Goal: Task Accomplishment & Management: Use online tool/utility

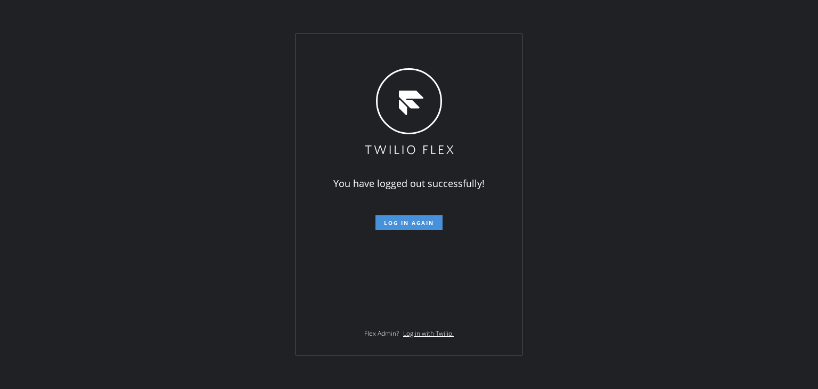
click at [424, 222] on span "Log in again" at bounding box center [409, 222] width 50 height 7
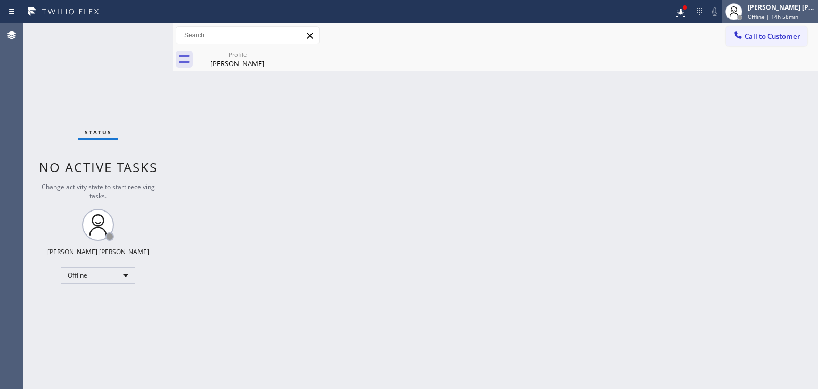
click at [780, 8] on div "[PERSON_NAME] [PERSON_NAME]" at bounding box center [780, 7] width 67 height 9
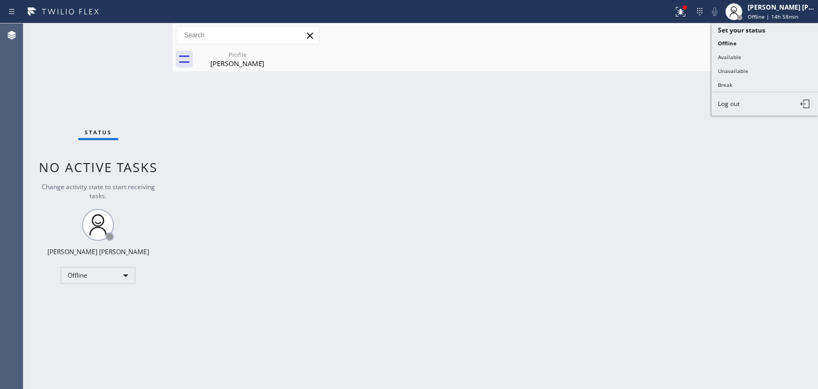
click at [786, 53] on button "Available" at bounding box center [764, 57] width 106 height 14
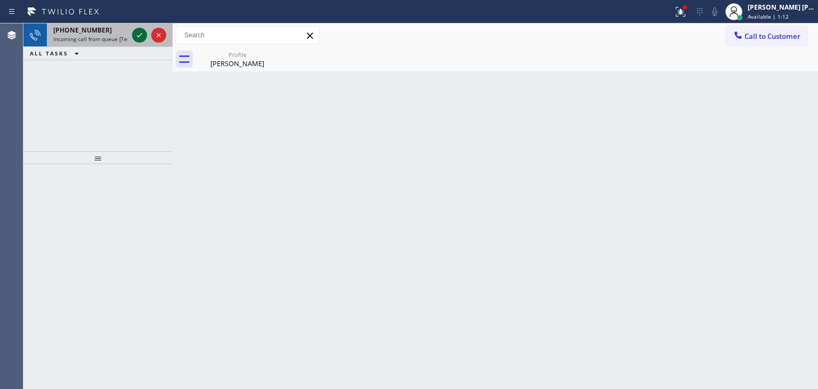
click at [140, 33] on icon at bounding box center [139, 35] width 13 height 13
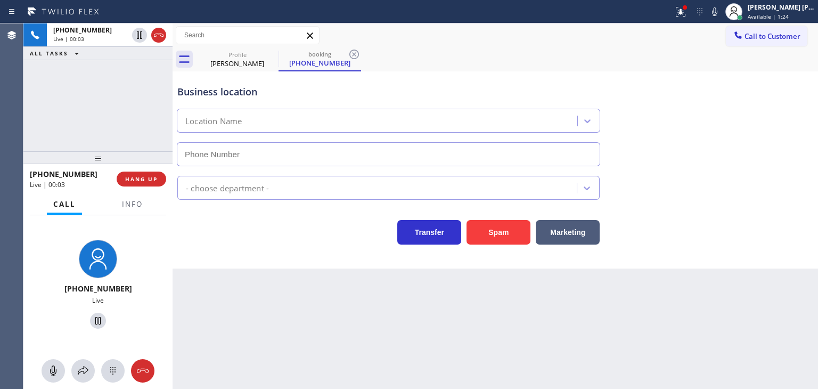
type input "[PHONE_NUMBER]"
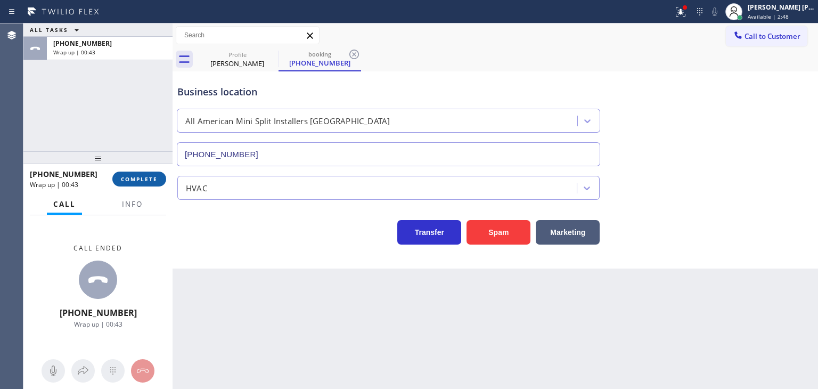
click at [130, 177] on span "COMPLETE" at bounding box center [139, 178] width 37 height 7
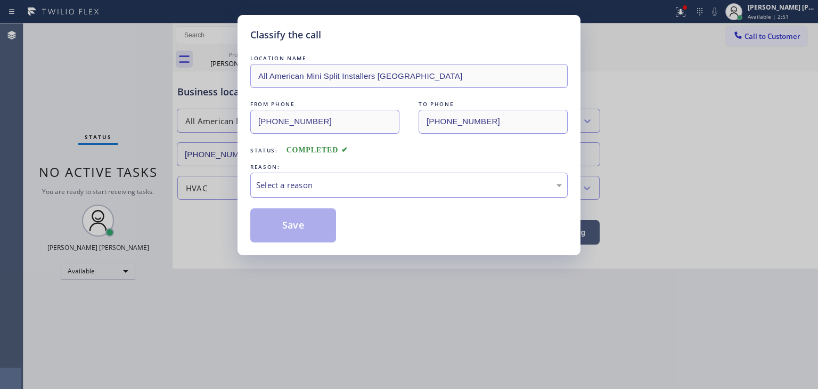
drag, startPoint x: 339, startPoint y: 186, endPoint x: 332, endPoint y: 194, distance: 10.6
click at [338, 187] on div "Select a reason" at bounding box center [409, 185] width 306 height 12
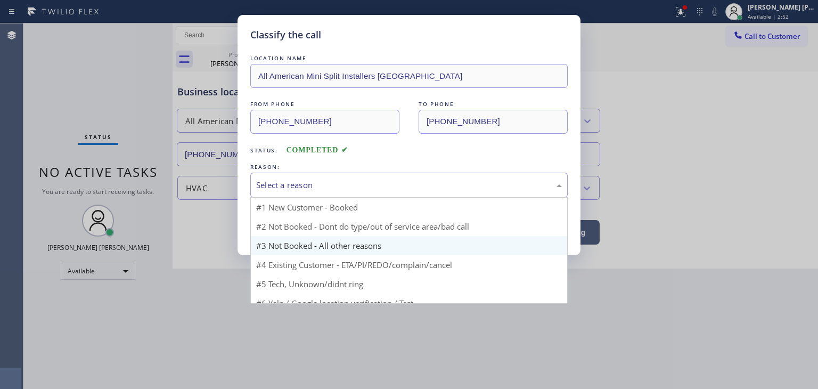
scroll to position [9, 0]
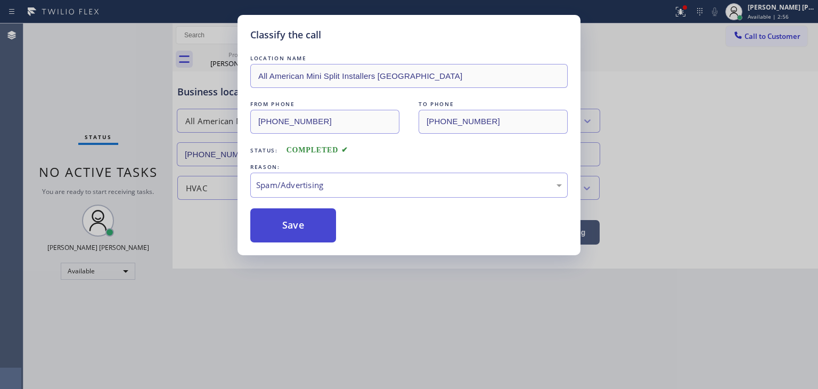
click at [285, 232] on button "Save" at bounding box center [293, 225] width 86 height 34
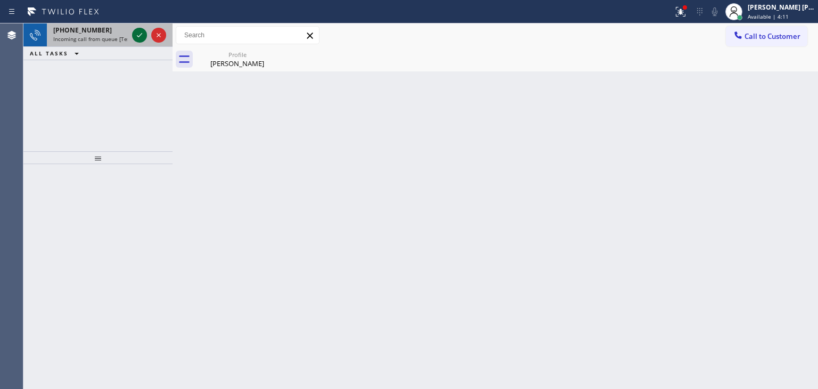
click at [137, 35] on icon at bounding box center [139, 35] width 13 height 13
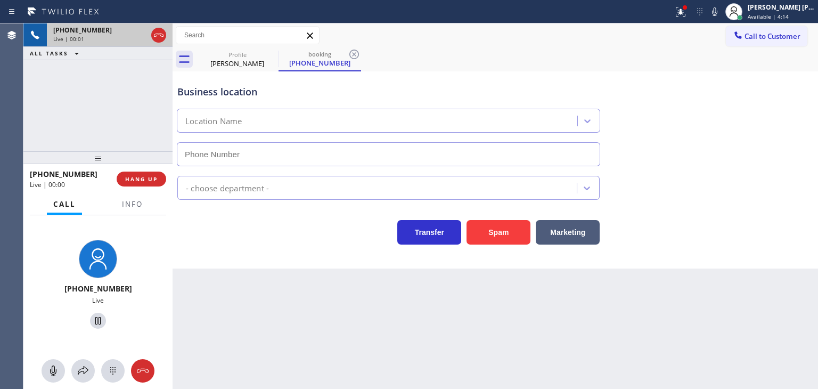
type input "[PHONE_NUMBER]"
click at [138, 203] on span "Info" at bounding box center [132, 204] width 21 height 10
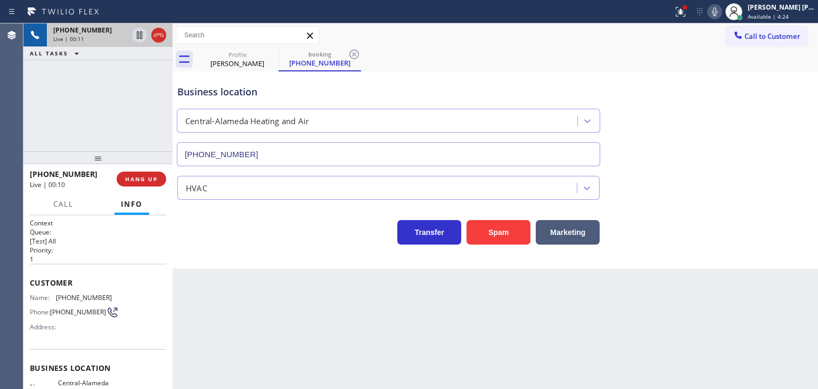
click at [721, 6] on icon at bounding box center [714, 11] width 13 height 13
click at [717, 12] on icon at bounding box center [714, 11] width 5 height 9
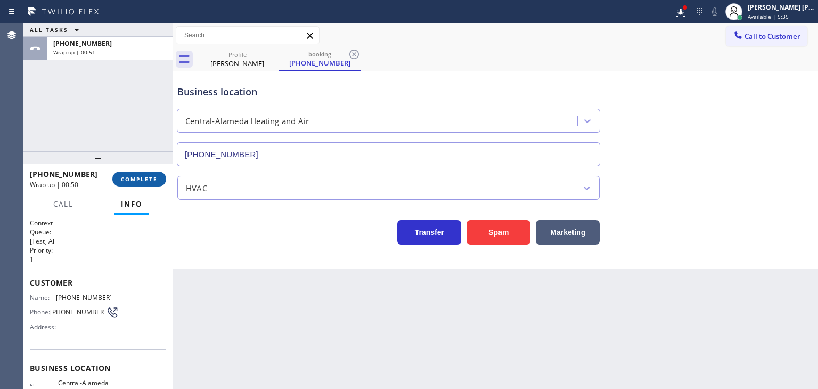
click at [144, 176] on span "COMPLETE" at bounding box center [139, 178] width 37 height 7
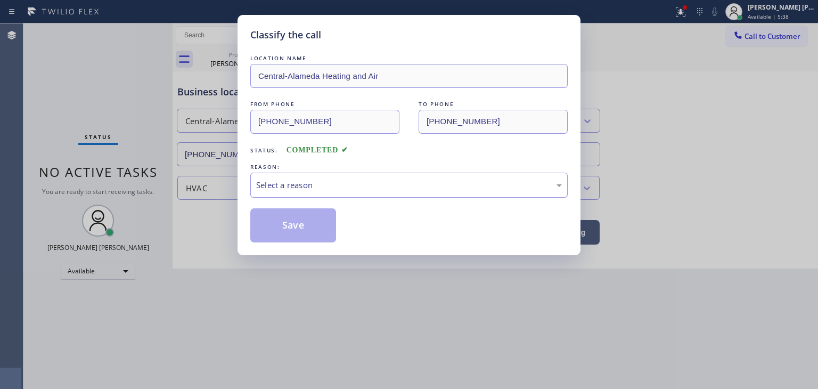
click at [264, 187] on div "Select a reason" at bounding box center [409, 185] width 306 height 12
click at [295, 234] on button "Save" at bounding box center [293, 225] width 86 height 34
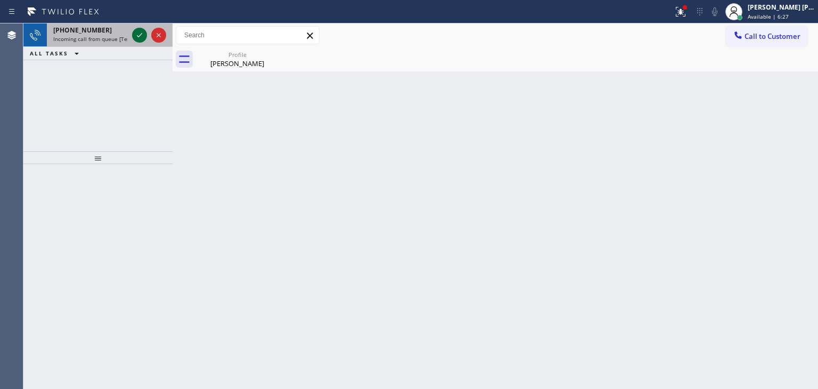
click at [132, 33] on div at bounding box center [139, 35] width 15 height 13
click at [142, 35] on icon at bounding box center [139, 35] width 13 height 13
click at [138, 32] on icon at bounding box center [139, 35] width 13 height 13
click at [143, 31] on icon at bounding box center [139, 35] width 13 height 13
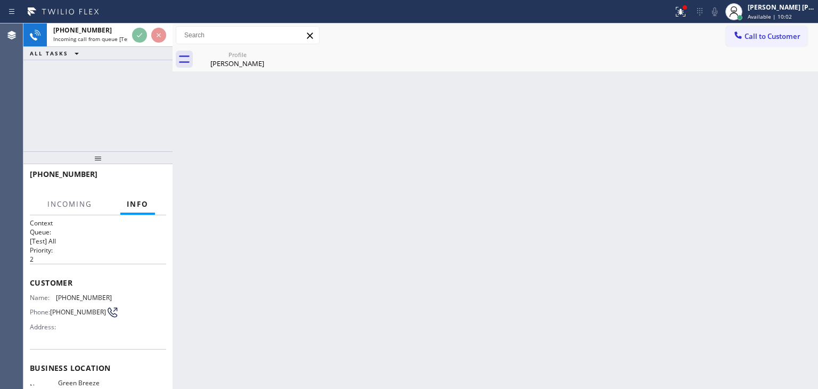
scroll to position [53, 0]
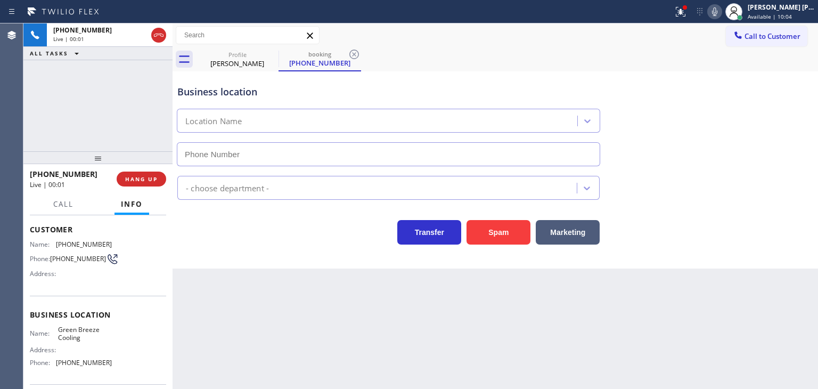
type input "[PHONE_NUMBER]"
click at [717, 13] on icon at bounding box center [714, 11] width 5 height 9
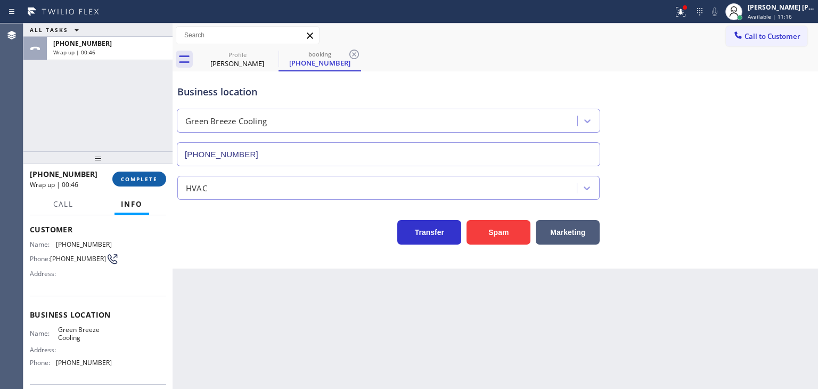
click at [153, 179] on span "COMPLETE" at bounding box center [139, 178] width 37 height 7
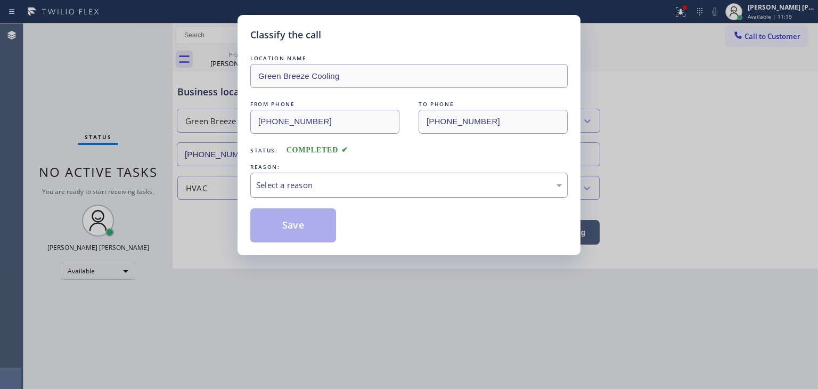
click at [292, 184] on div "Select a reason" at bounding box center [409, 185] width 306 height 12
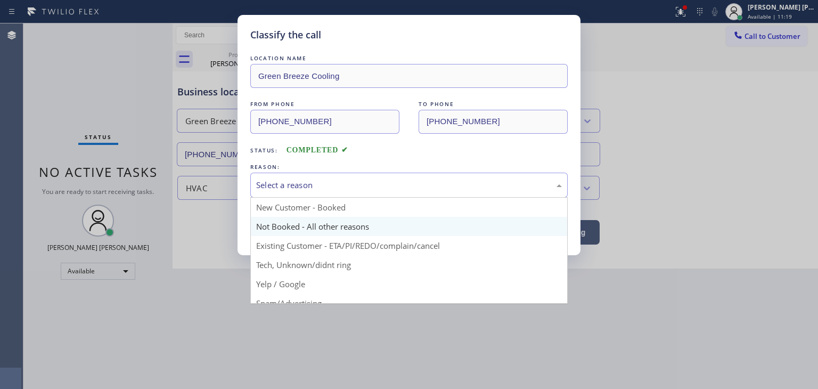
scroll to position [28, 0]
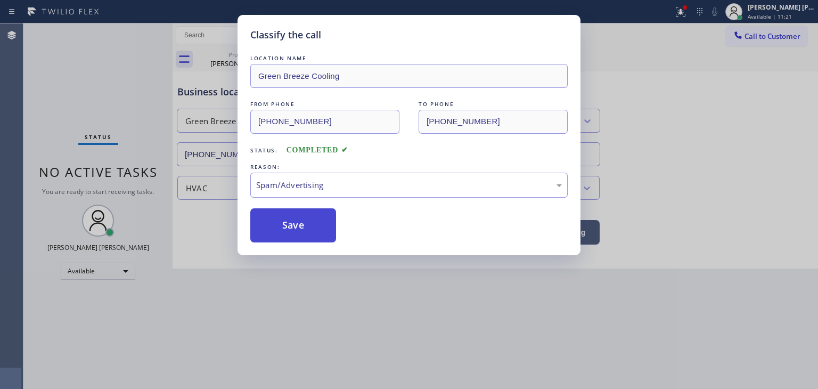
click at [287, 225] on button "Save" at bounding box center [293, 225] width 86 height 34
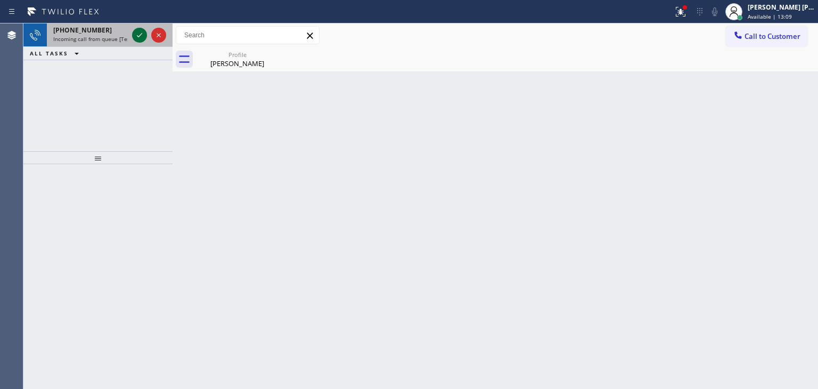
click at [137, 41] on icon at bounding box center [139, 35] width 13 height 13
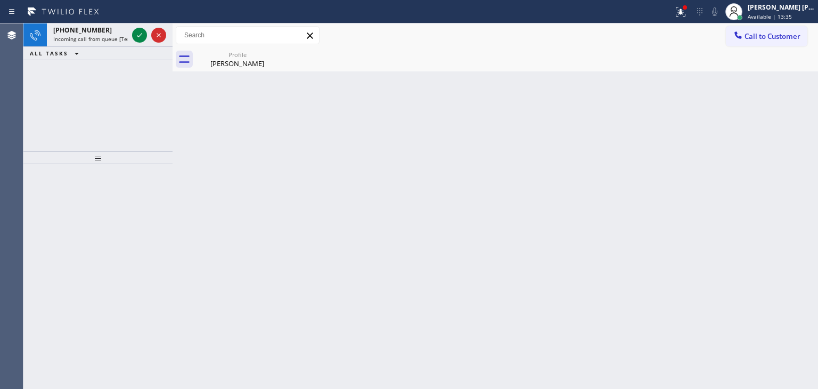
click at [137, 30] on icon at bounding box center [139, 35] width 13 height 13
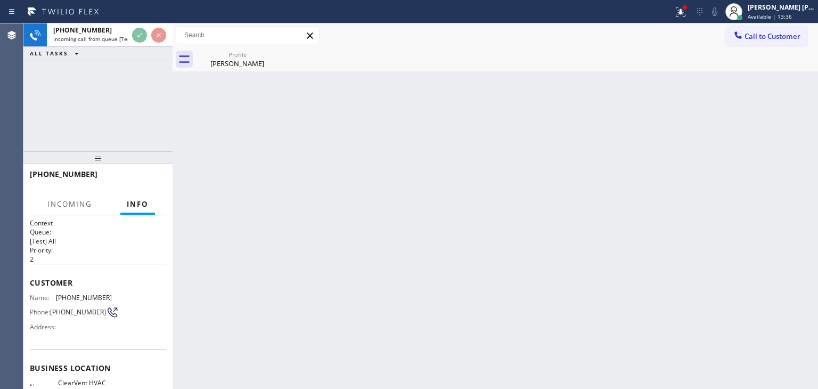
scroll to position [53, 0]
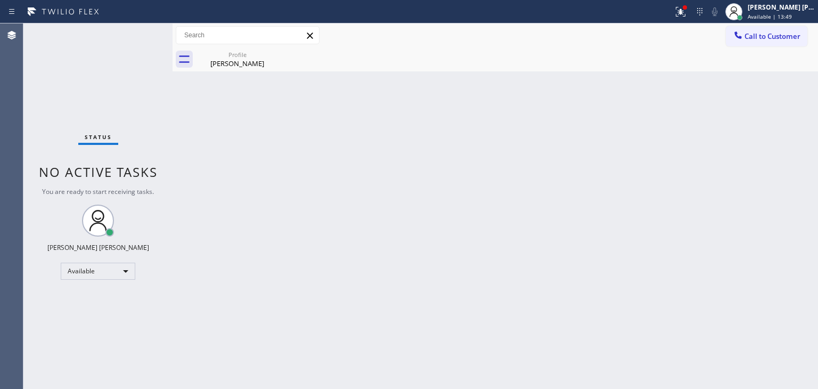
click at [139, 37] on div "Status No active tasks You are ready to start receiving tasks. [PERSON_NAME] [P…" at bounding box center [97, 205] width 149 height 365
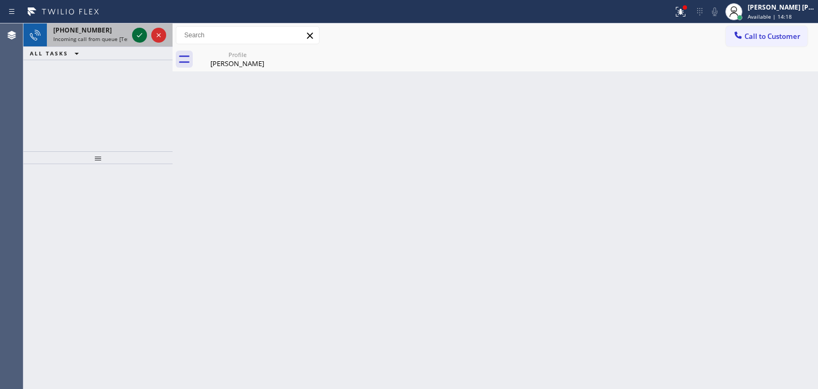
click at [142, 34] on icon at bounding box center [139, 35] width 13 height 13
click at [136, 35] on icon at bounding box center [139, 35] width 13 height 13
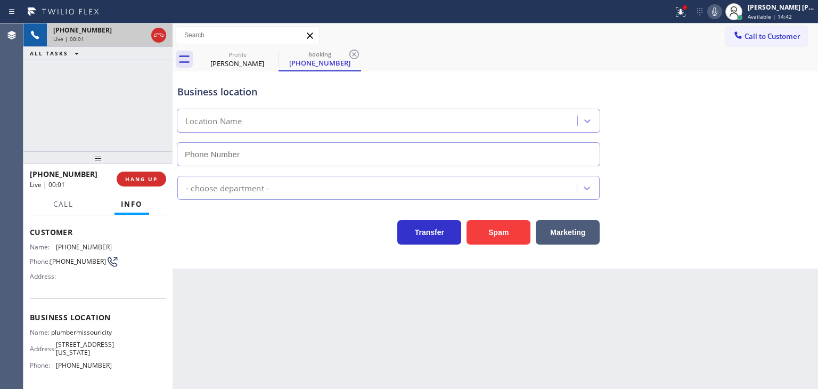
scroll to position [53, 0]
type input "[PHONE_NUMBER]"
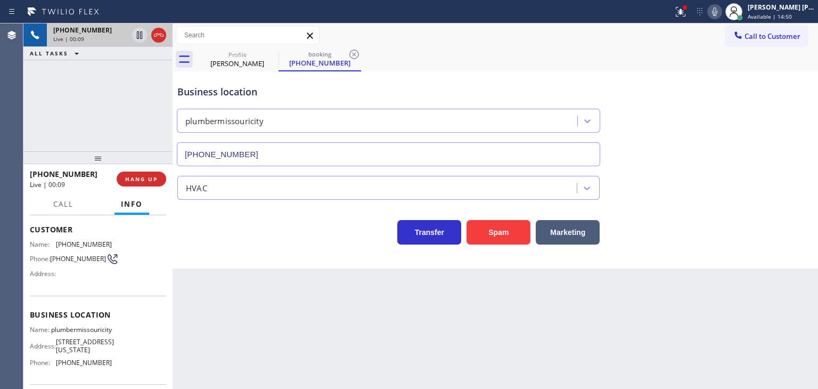
click at [721, 9] on icon at bounding box center [714, 11] width 13 height 13
click at [717, 9] on icon at bounding box center [714, 11] width 5 height 9
click at [786, 9] on div "[PERSON_NAME] [PERSON_NAME]" at bounding box center [780, 7] width 67 height 9
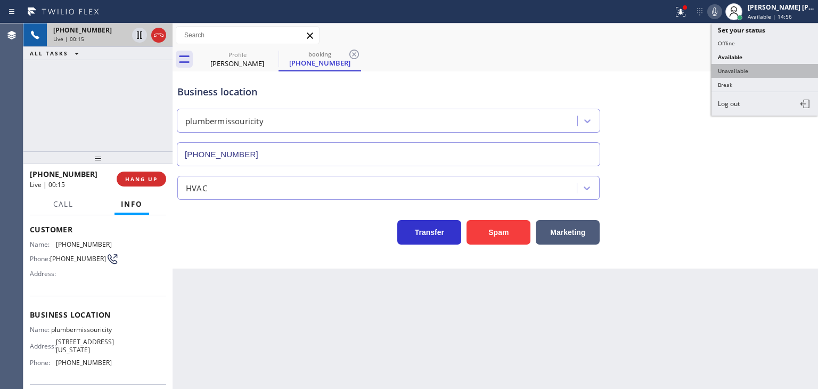
click at [750, 71] on button "Unavailable" at bounding box center [764, 71] width 106 height 14
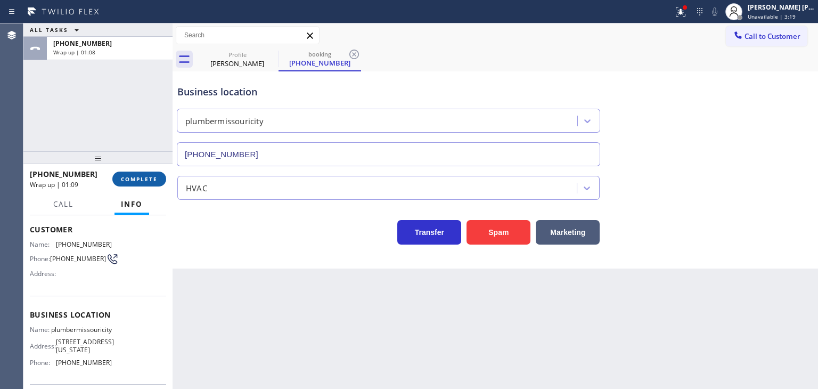
click at [141, 178] on span "COMPLETE" at bounding box center [139, 178] width 37 height 7
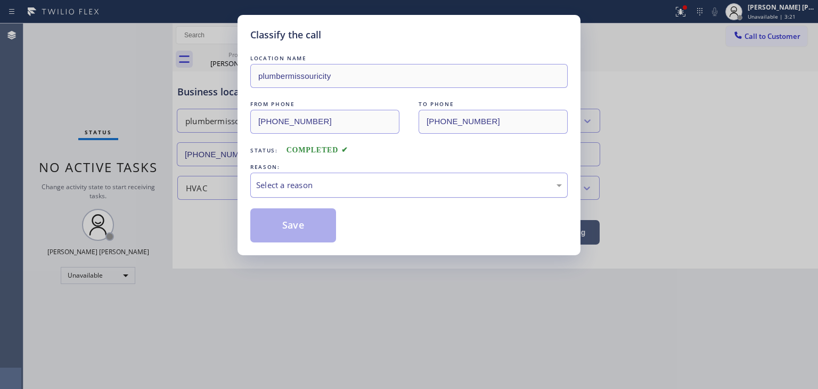
click at [277, 184] on div "Select a reason" at bounding box center [409, 185] width 306 height 12
click at [282, 223] on button "Save" at bounding box center [293, 225] width 86 height 34
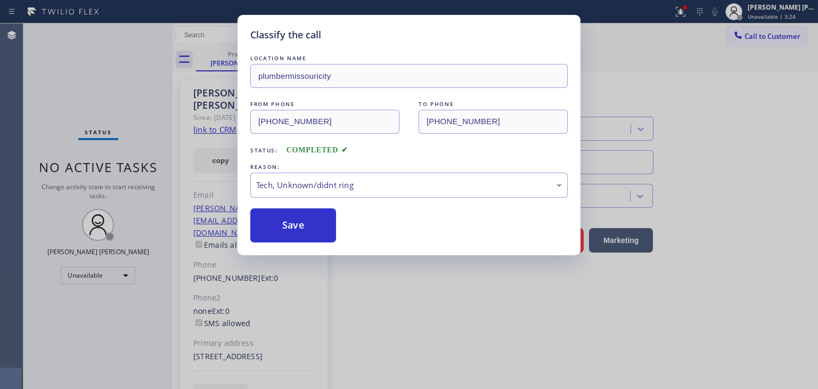
click at [789, 13] on span "Unavailable | 3:24" at bounding box center [771, 16] width 48 height 7
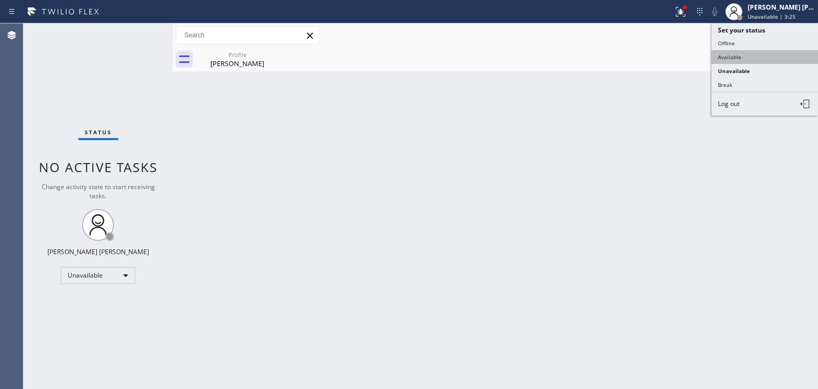
click at [736, 53] on button "Available" at bounding box center [764, 57] width 106 height 14
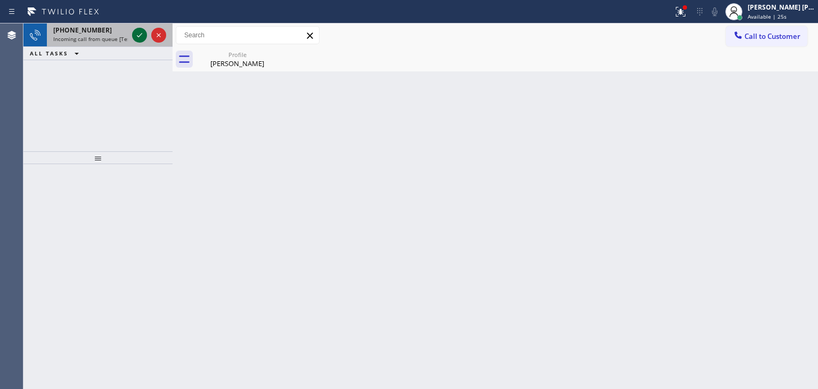
click at [139, 37] on icon at bounding box center [139, 35] width 13 height 13
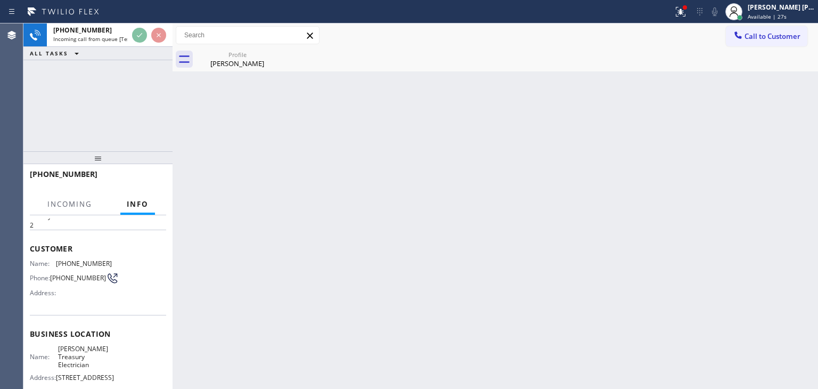
scroll to position [53, 0]
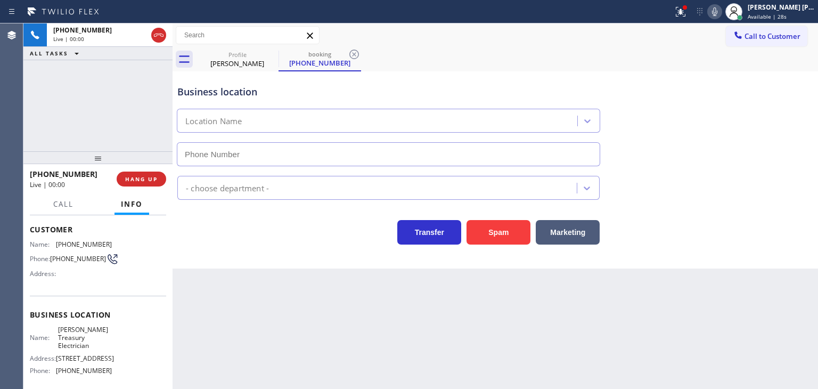
type input "[PHONE_NUMBER]"
click at [721, 14] on icon at bounding box center [714, 11] width 13 height 13
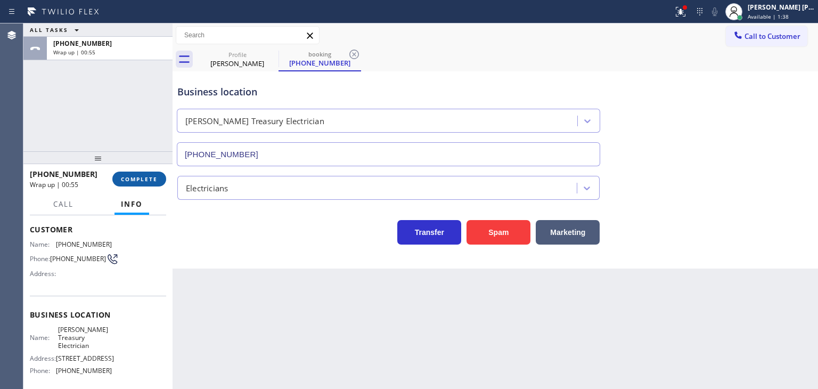
click at [139, 182] on span "COMPLETE" at bounding box center [139, 178] width 37 height 7
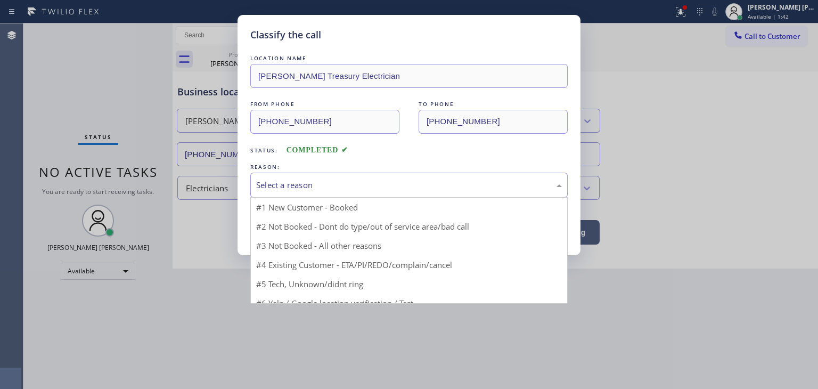
click at [296, 186] on div "Select a reason" at bounding box center [409, 185] width 306 height 12
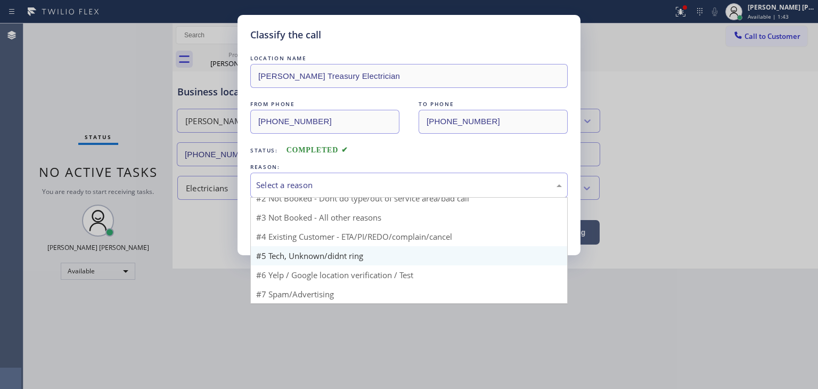
scroll to position [9, 0]
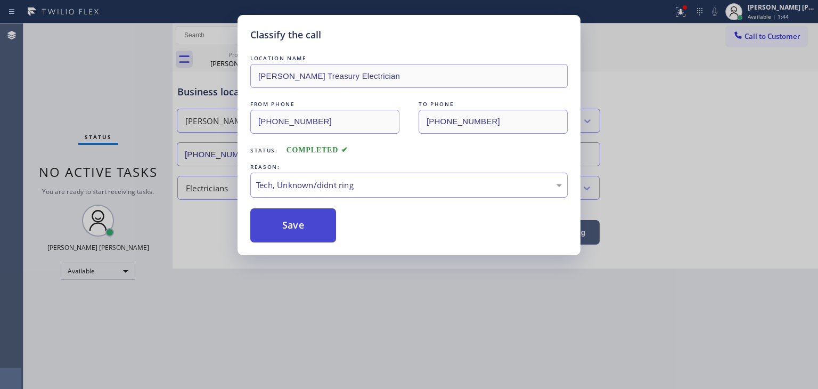
click at [290, 232] on button "Save" at bounding box center [293, 225] width 86 height 34
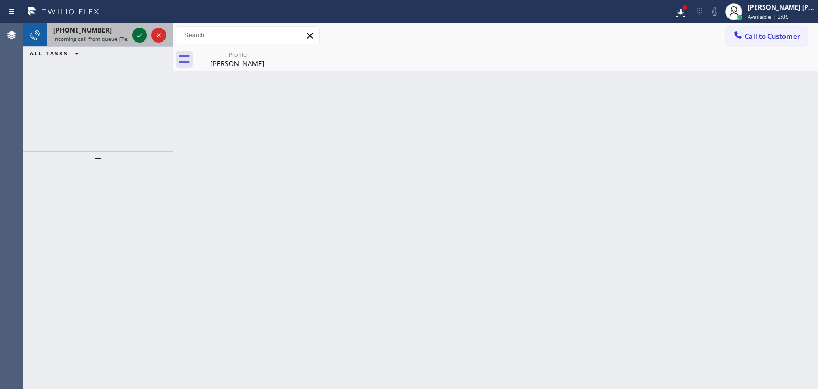
click at [142, 36] on icon at bounding box center [139, 35] width 13 height 13
click at [137, 31] on icon at bounding box center [139, 35] width 13 height 13
click at [140, 36] on icon at bounding box center [139, 35] width 13 height 13
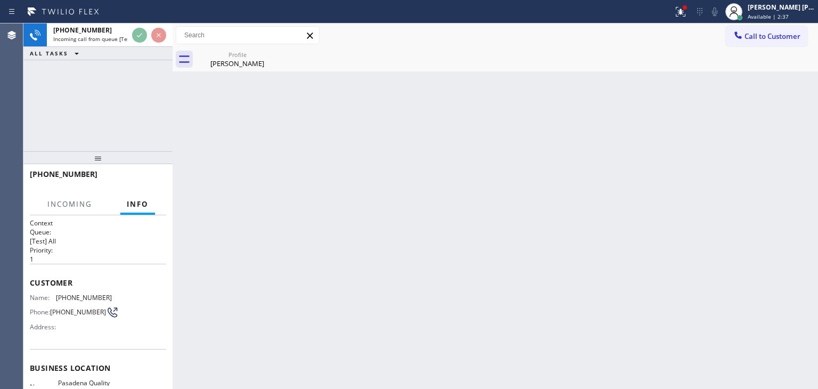
scroll to position [106, 0]
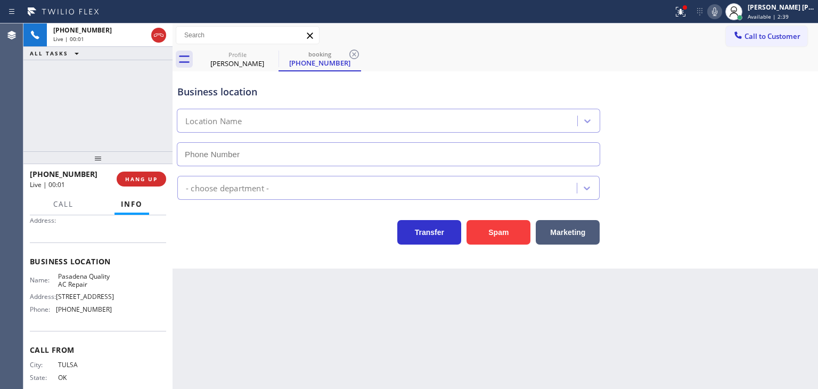
type input "[PHONE_NUMBER]"
click at [721, 12] on icon at bounding box center [714, 11] width 13 height 13
click at [721, 8] on icon at bounding box center [714, 11] width 13 height 13
click at [157, 179] on span "HANG UP" at bounding box center [141, 178] width 32 height 7
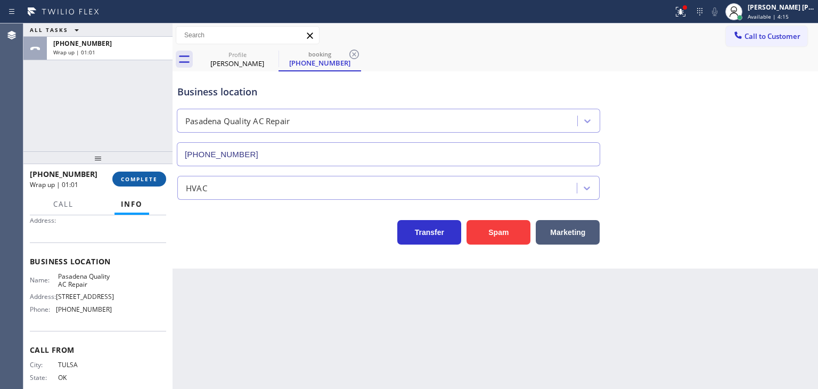
click at [131, 184] on button "COMPLETE" at bounding box center [139, 178] width 54 height 15
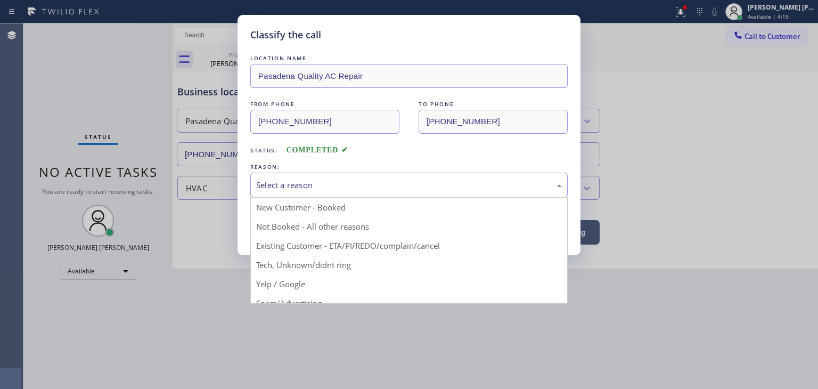
click at [350, 184] on div "Select a reason" at bounding box center [409, 185] width 306 height 12
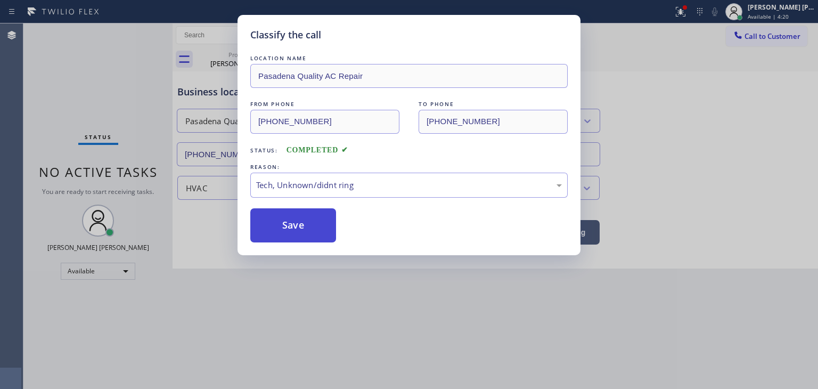
click at [285, 220] on button "Save" at bounding box center [293, 225] width 86 height 34
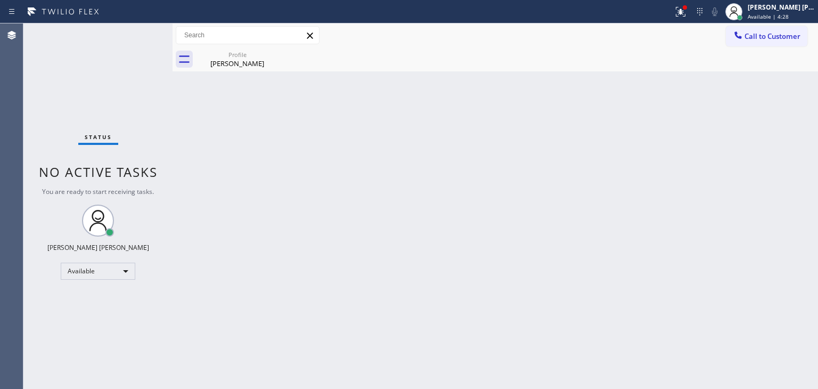
click at [139, 34] on div "Status No active tasks You are ready to start receiving tasks. [PERSON_NAME] [P…" at bounding box center [97, 205] width 149 height 365
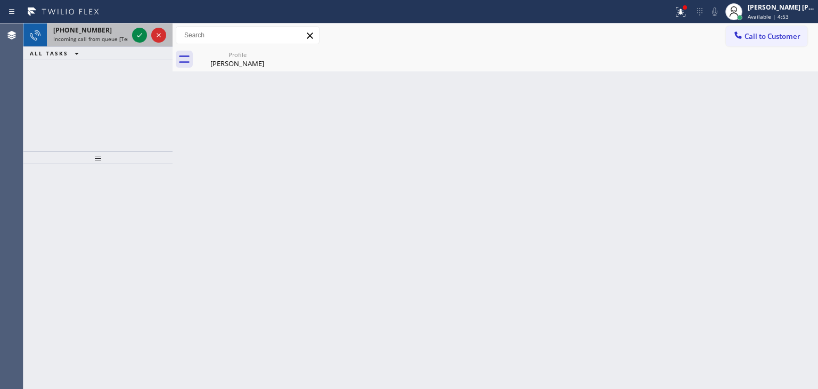
click at [141, 44] on div at bounding box center [149, 34] width 38 height 23
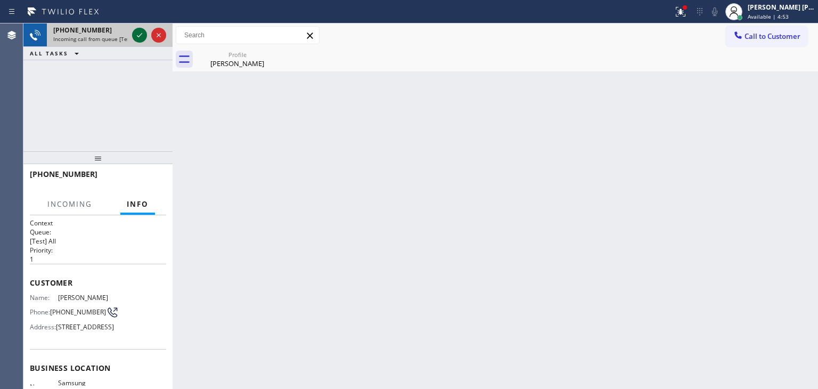
click at [136, 37] on icon at bounding box center [139, 35] width 13 height 13
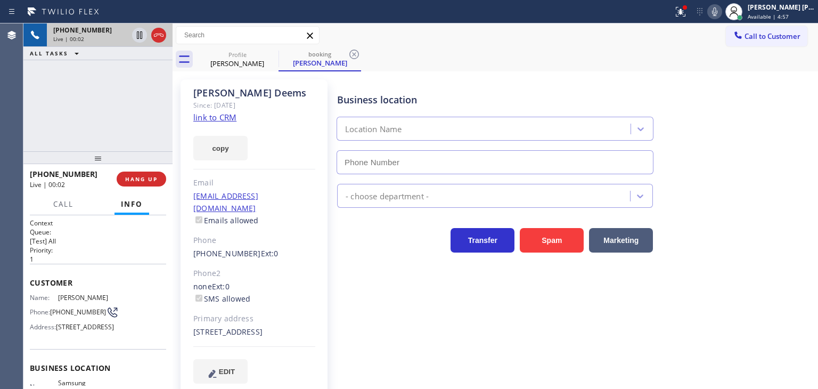
type input "[PHONE_NUMBER]"
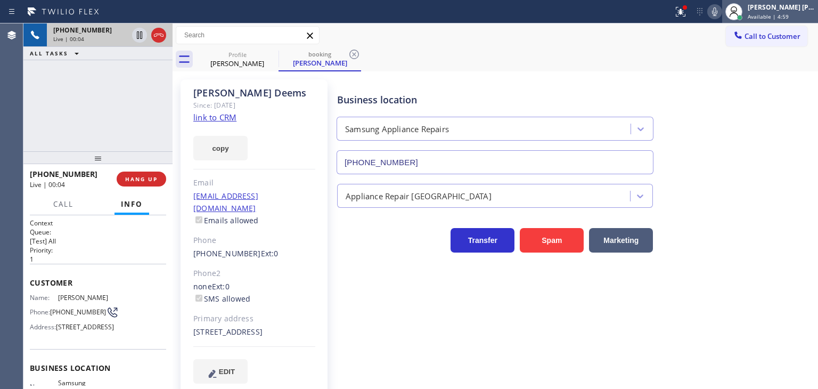
click at [800, 5] on div "[PERSON_NAME] [PERSON_NAME]" at bounding box center [780, 7] width 67 height 9
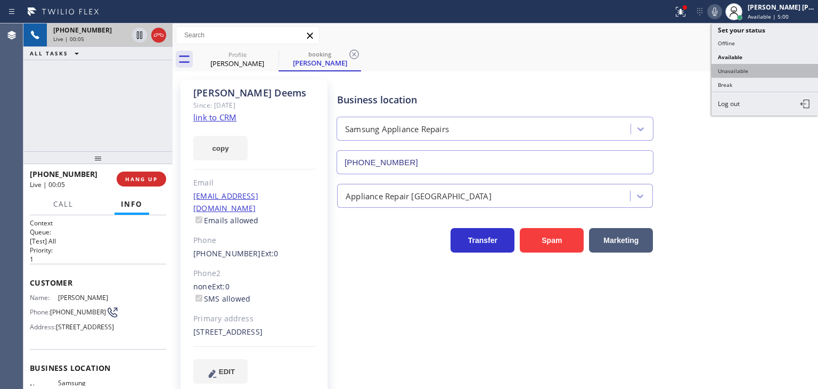
click at [752, 67] on button "Unavailable" at bounding box center [764, 71] width 106 height 14
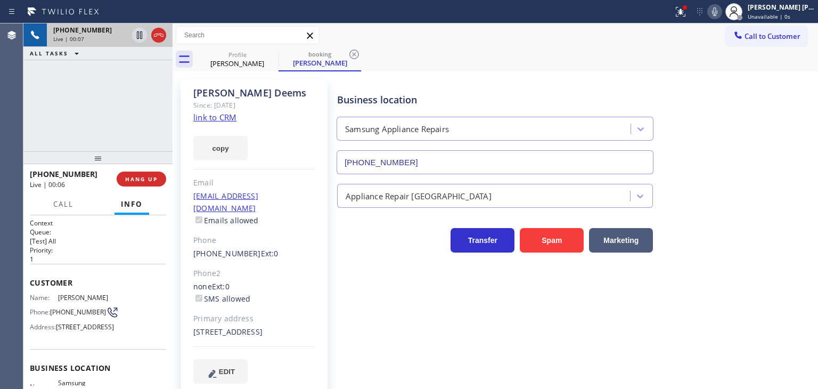
click at [222, 117] on link "link to CRM" at bounding box center [214, 117] width 43 height 11
click at [721, 11] on icon at bounding box center [714, 11] width 13 height 13
click at [721, 9] on icon at bounding box center [714, 11] width 13 height 13
click at [728, 2] on div "Status report Issues detected These issues could affect your workflow. Please c…" at bounding box center [743, 11] width 149 height 23
click at [721, 15] on icon at bounding box center [714, 11] width 13 height 13
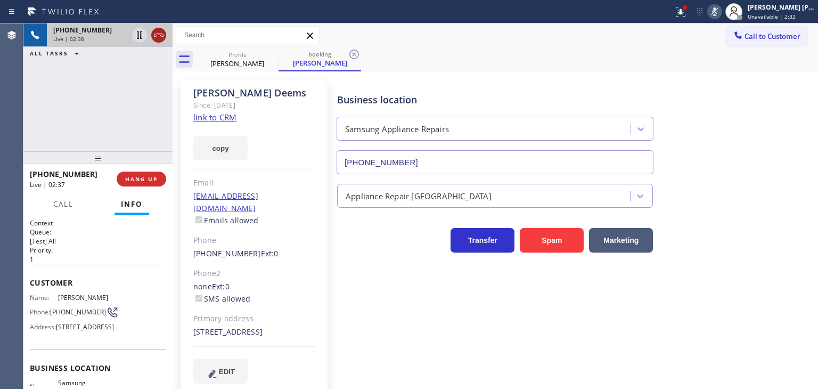
click at [160, 38] on icon at bounding box center [158, 35] width 13 height 13
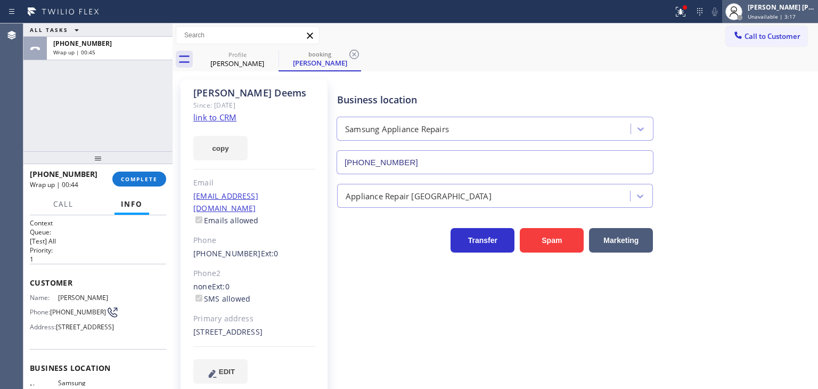
click at [778, 14] on span "Unavailable | 3:17" at bounding box center [771, 16] width 48 height 7
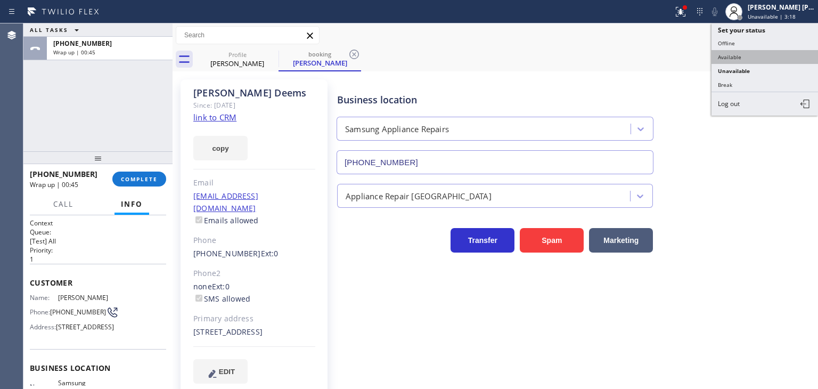
click at [746, 60] on button "Available" at bounding box center [764, 57] width 106 height 14
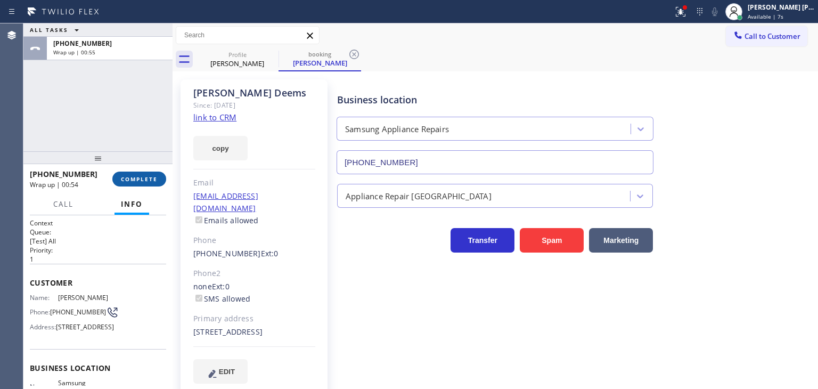
click at [145, 179] on span "COMPLETE" at bounding box center [139, 178] width 37 height 7
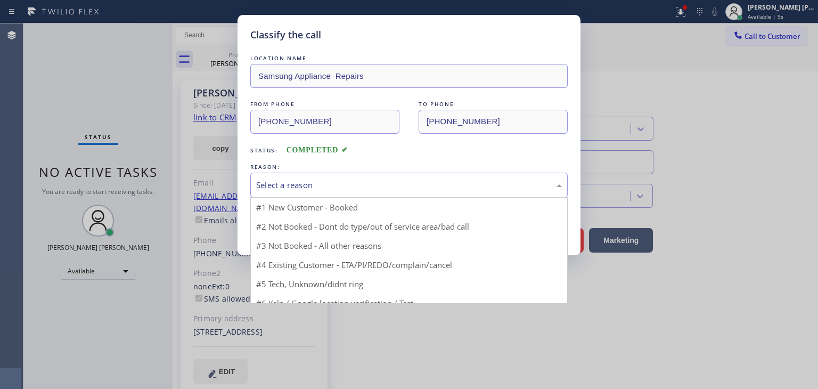
click at [328, 182] on div "Select a reason" at bounding box center [409, 185] width 306 height 12
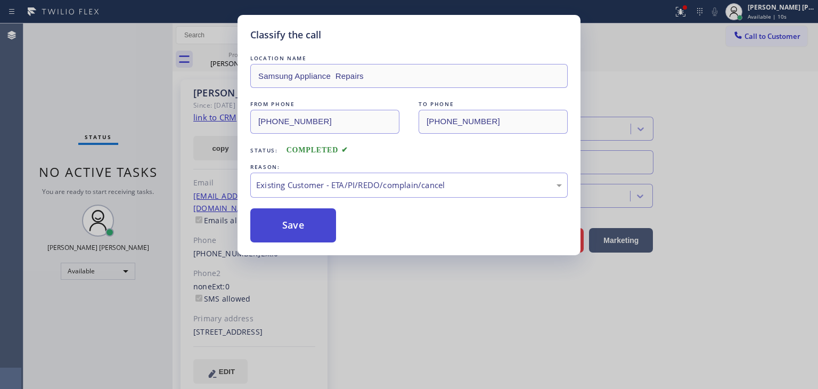
click at [296, 224] on button "Save" at bounding box center [293, 225] width 86 height 34
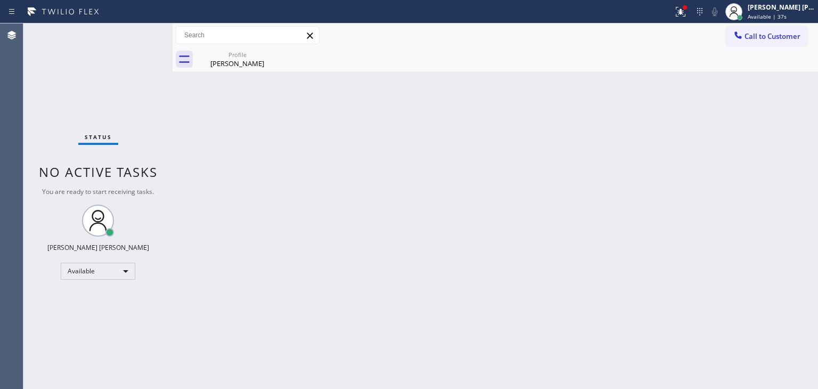
click at [139, 37] on div "Status No active tasks You are ready to start receiving tasks. [PERSON_NAME] [P…" at bounding box center [97, 205] width 149 height 365
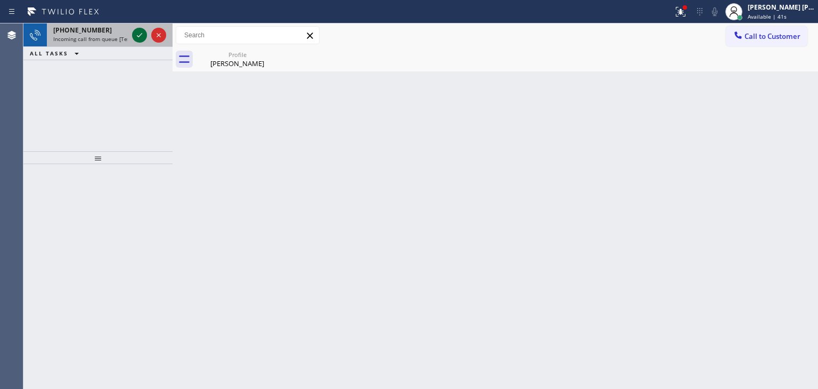
click at [137, 39] on icon at bounding box center [139, 35] width 13 height 13
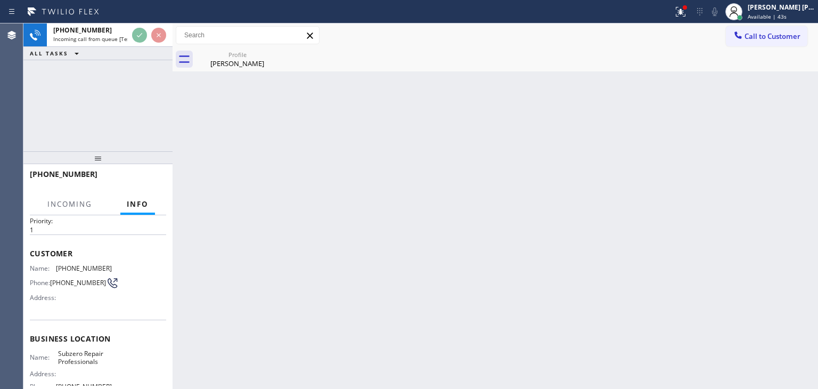
scroll to position [53, 0]
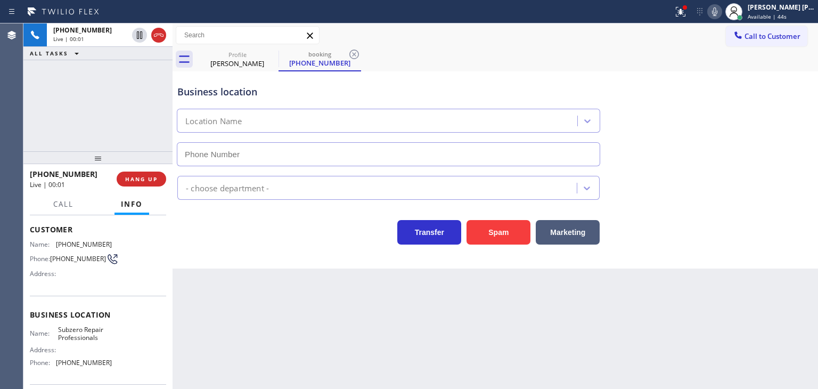
type input "[PHONE_NUMBER]"
click at [717, 15] on icon at bounding box center [714, 11] width 5 height 9
click at [718, 11] on rect at bounding box center [714, 10] width 7 height 7
click at [721, 13] on icon at bounding box center [714, 11] width 13 height 13
click at [721, 10] on icon at bounding box center [714, 11] width 13 height 13
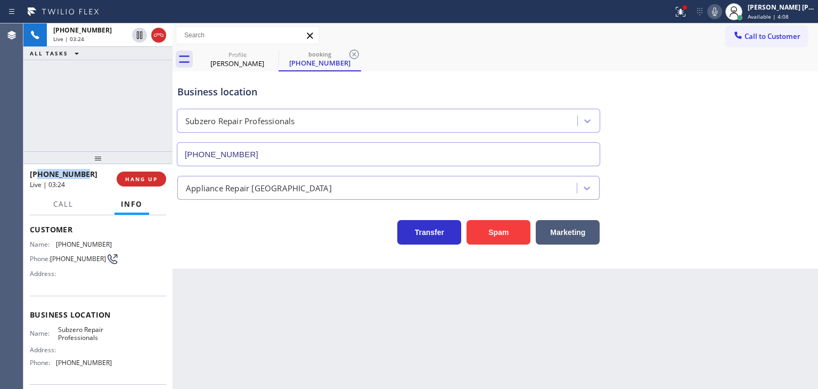
drag, startPoint x: 89, startPoint y: 173, endPoint x: 38, endPoint y: 174, distance: 51.1
click at [38, 174] on div "[PHONE_NUMBER]" at bounding box center [69, 174] width 79 height 10
copy span "2016940721"
click at [721, 17] on icon at bounding box center [714, 11] width 13 height 13
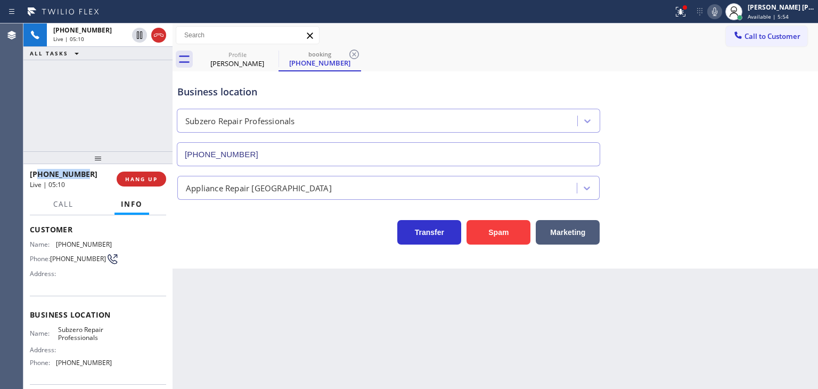
copy span "2016940721"
drag, startPoint x: 104, startPoint y: 362, endPoint x: 49, endPoint y: 362, distance: 55.4
click at [49, 362] on div "Phone: [PHONE_NUMBER]" at bounding box center [71, 362] width 82 height 8
copy div ": [PHONE_NUMBER]"
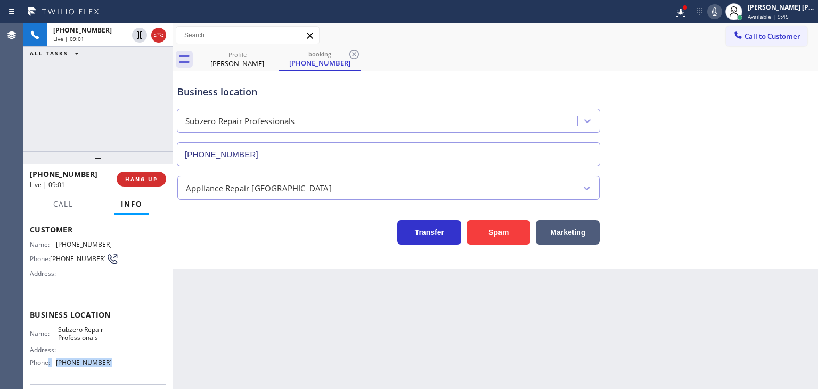
click at [721, 12] on icon at bounding box center [714, 11] width 13 height 13
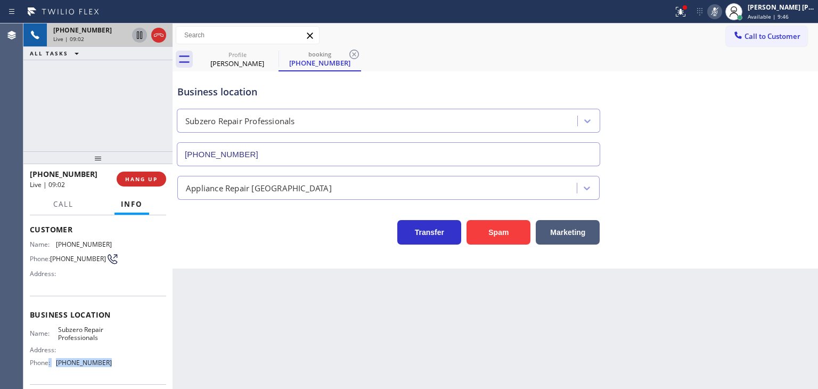
click at [136, 35] on icon at bounding box center [139, 35] width 13 height 13
click at [718, 13] on rect at bounding box center [714, 10] width 7 height 7
click at [141, 36] on icon at bounding box center [139, 34] width 7 height 7
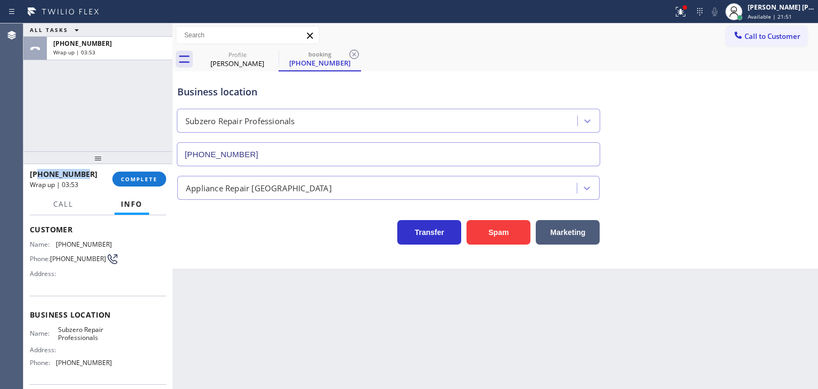
drag, startPoint x: 85, startPoint y: 174, endPoint x: 39, endPoint y: 172, distance: 45.3
click at [39, 172] on div "[PHONE_NUMBER]" at bounding box center [67, 174] width 75 height 10
copy span "2016940721"
click at [781, 8] on div "[PERSON_NAME] [PERSON_NAME]" at bounding box center [780, 7] width 67 height 9
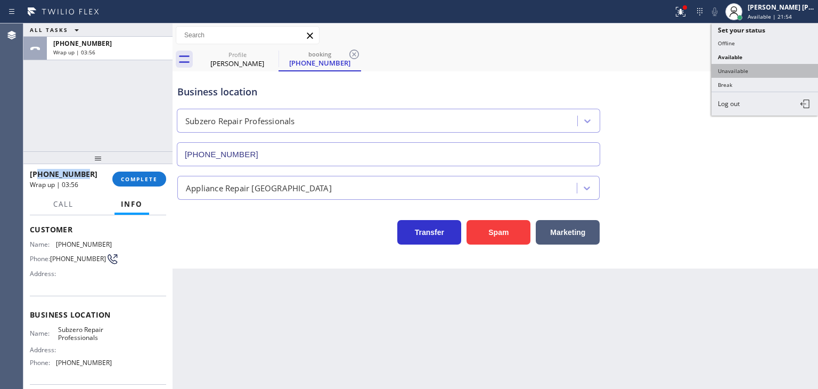
click at [759, 65] on button "Unavailable" at bounding box center [764, 71] width 106 height 14
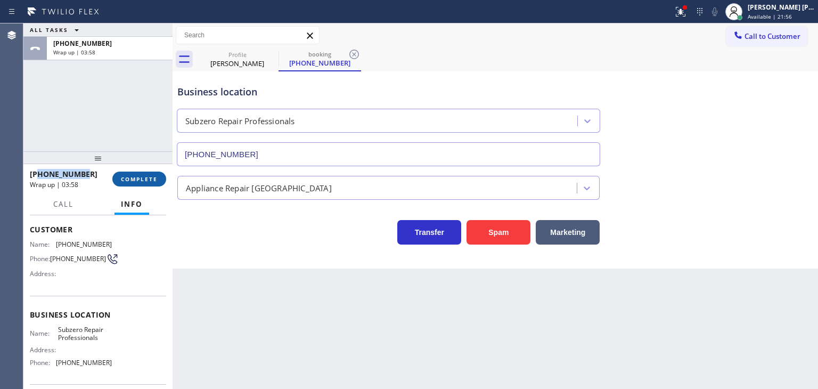
click at [135, 179] on span "COMPLETE" at bounding box center [139, 178] width 37 height 7
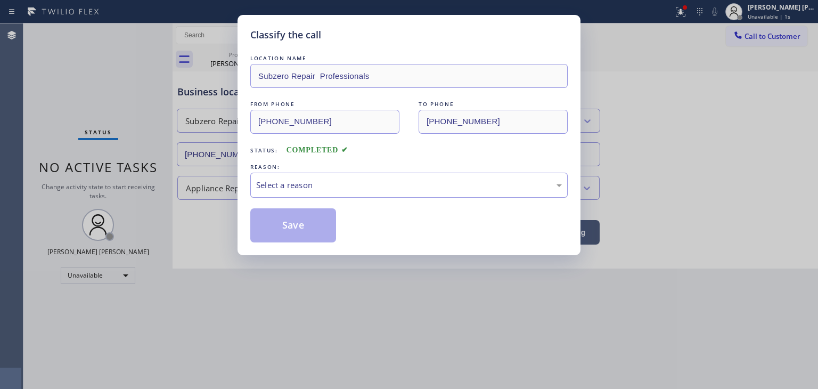
click at [278, 179] on div "Select a reason" at bounding box center [409, 185] width 306 height 12
click at [294, 226] on button "Save" at bounding box center [293, 225] width 86 height 34
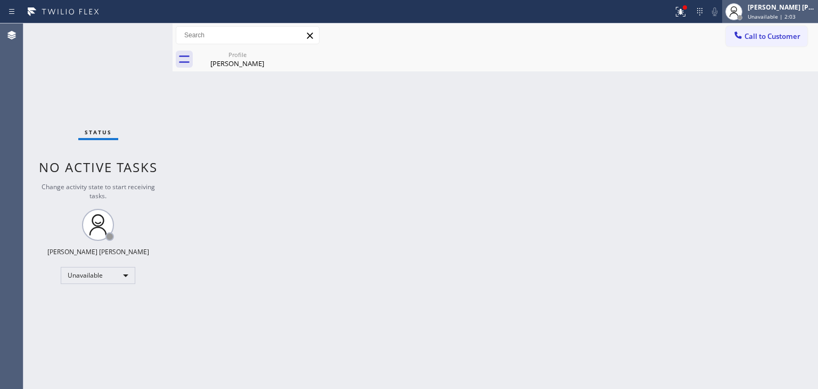
click at [798, 10] on div "[PERSON_NAME] [PERSON_NAME]" at bounding box center [780, 7] width 67 height 9
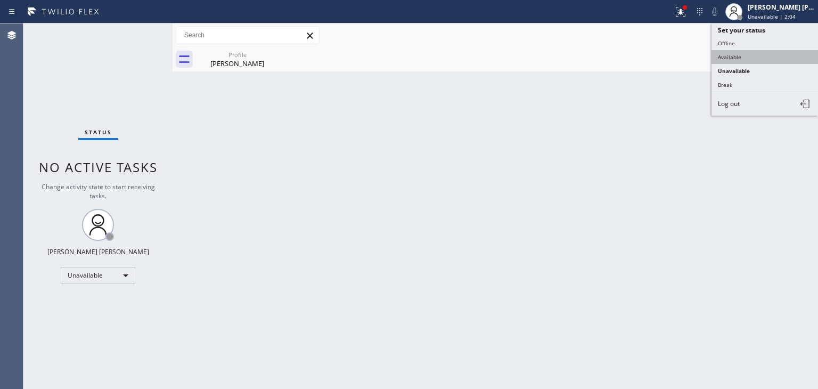
click at [741, 54] on button "Available" at bounding box center [764, 57] width 106 height 14
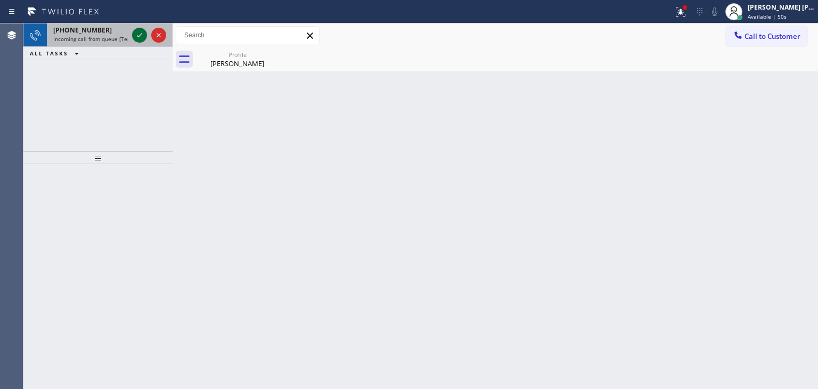
click at [138, 37] on icon at bounding box center [139, 35] width 5 height 4
click at [141, 35] on icon at bounding box center [139, 35] width 5 height 4
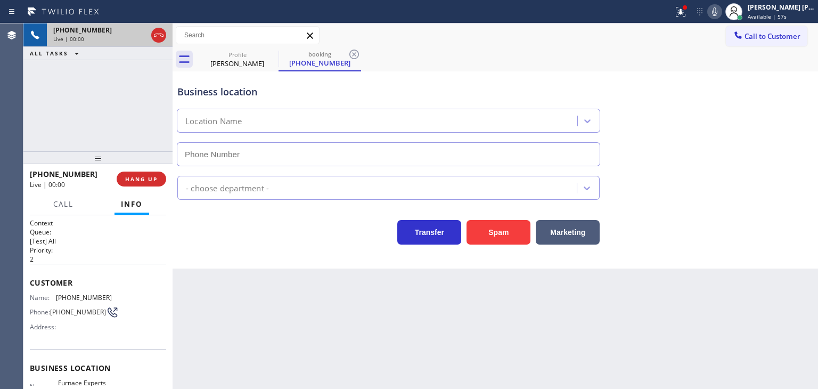
type input "[PHONE_NUMBER]"
click at [717, 11] on icon at bounding box center [714, 11] width 5 height 9
click at [721, 11] on icon at bounding box center [714, 11] width 13 height 13
click at [721, 13] on icon at bounding box center [714, 11] width 13 height 13
click at [721, 12] on icon at bounding box center [714, 11] width 13 height 13
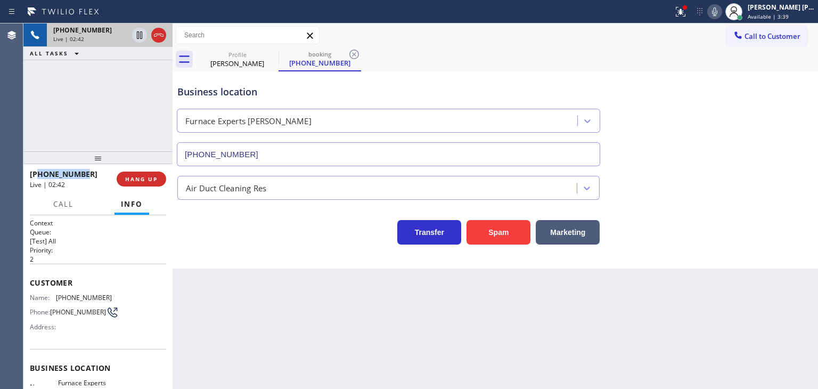
drag, startPoint x: 93, startPoint y: 175, endPoint x: 38, endPoint y: 171, distance: 55.0
click at [38, 171] on div "[PHONE_NUMBER]" at bounding box center [69, 174] width 79 height 10
copy span "8057663535"
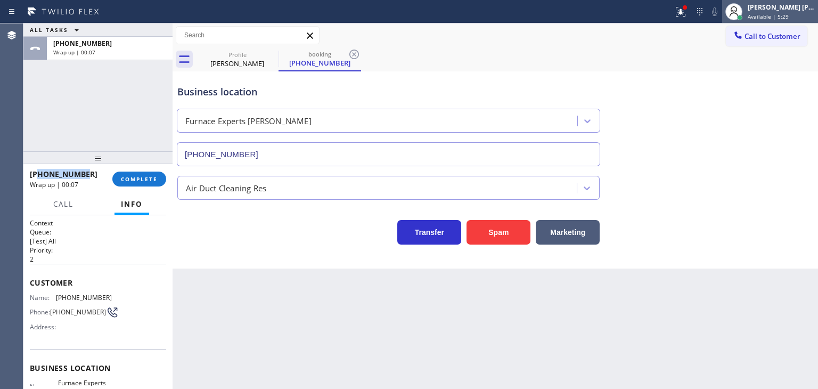
click at [779, 14] on span "Available | 5:29" at bounding box center [767, 16] width 41 height 7
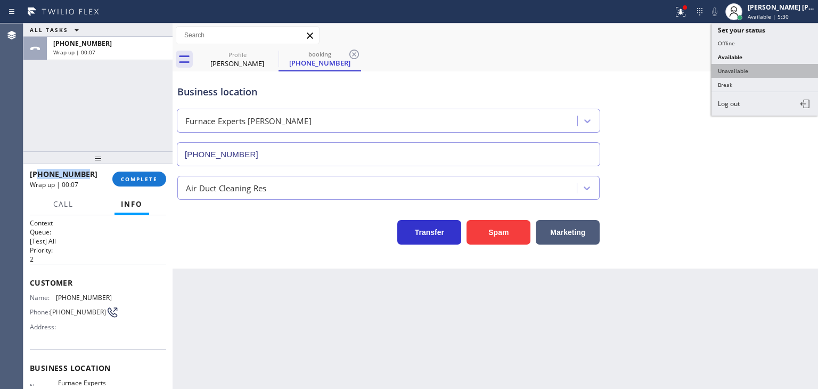
click at [764, 64] on button "Unavailable" at bounding box center [764, 71] width 106 height 14
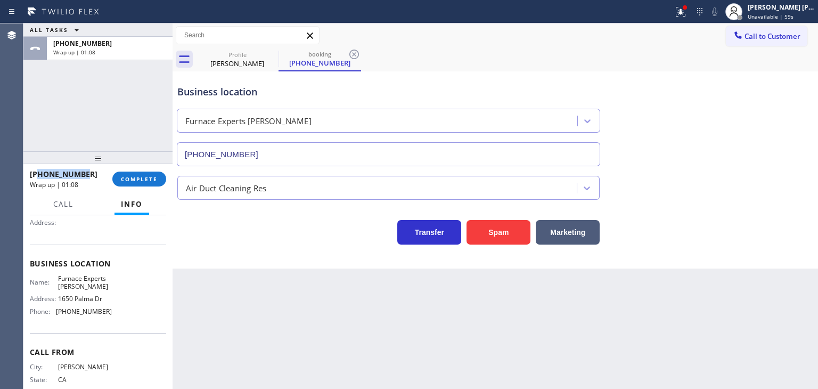
scroll to position [106, 0]
drag, startPoint x: 111, startPoint y: 310, endPoint x: 55, endPoint y: 315, distance: 55.6
click at [55, 315] on div "Name: Furnace Experts Ventura Address: [STREET_ADDRESS] [PERSON_NAME]: [PHONE_N…" at bounding box center [98, 295] width 136 height 46
copy div "[PHONE_NUMBER]"
click at [140, 179] on span "COMPLETE" at bounding box center [139, 178] width 37 height 7
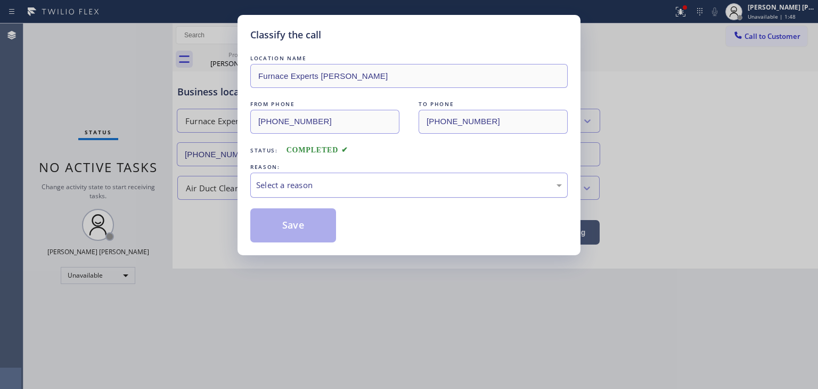
click at [299, 180] on div "Select a reason" at bounding box center [409, 185] width 306 height 12
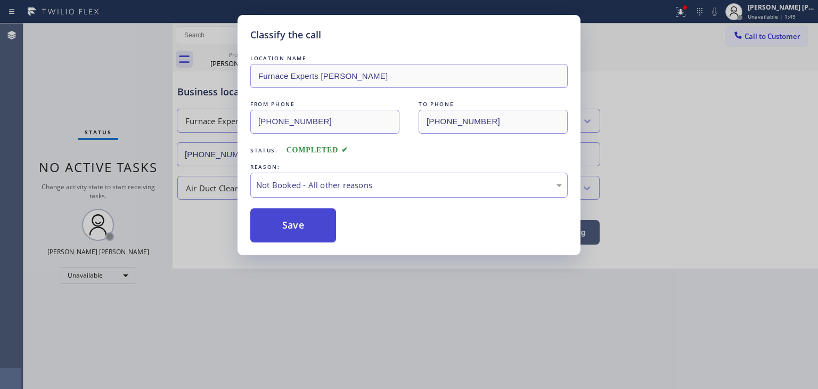
click at [301, 227] on button "Save" at bounding box center [293, 225] width 86 height 34
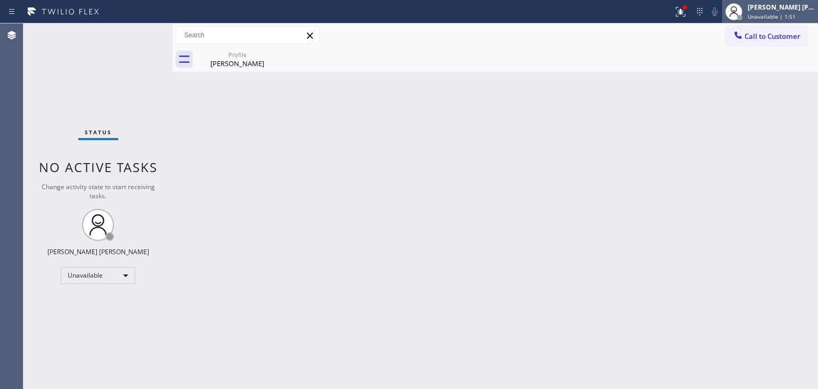
click at [784, 10] on div "[PERSON_NAME] [PERSON_NAME]" at bounding box center [780, 7] width 67 height 9
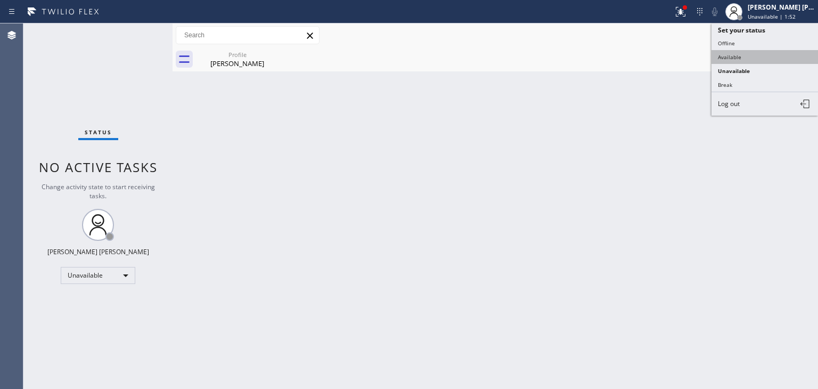
click at [752, 50] on button "Available" at bounding box center [764, 57] width 106 height 14
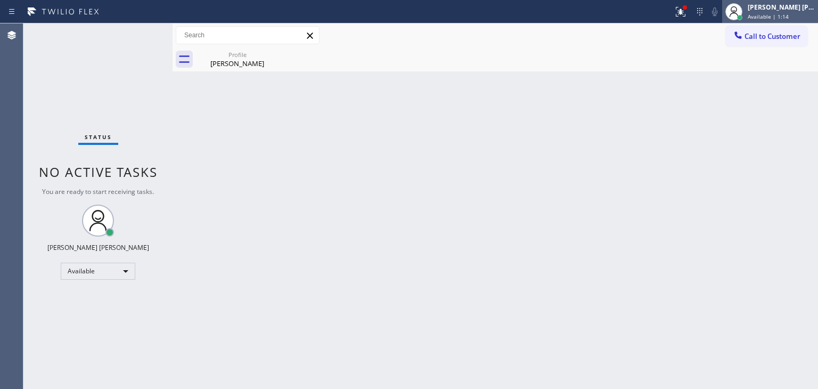
click at [772, 14] on span "Available | 1:14" at bounding box center [767, 16] width 41 height 7
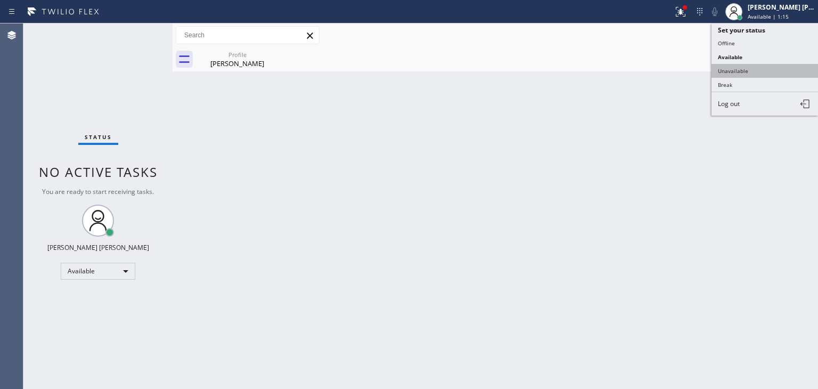
click at [768, 71] on button "Unavailable" at bounding box center [764, 71] width 106 height 14
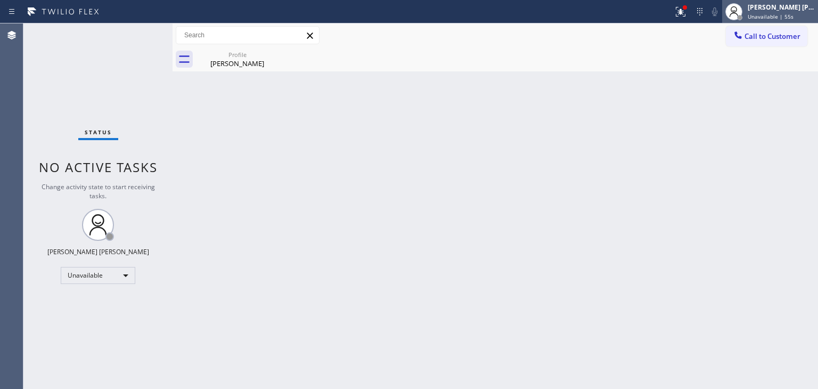
click at [773, 20] on div "[PERSON_NAME] [PERSON_NAME] Unavailable | 55s" at bounding box center [781, 11] width 72 height 19
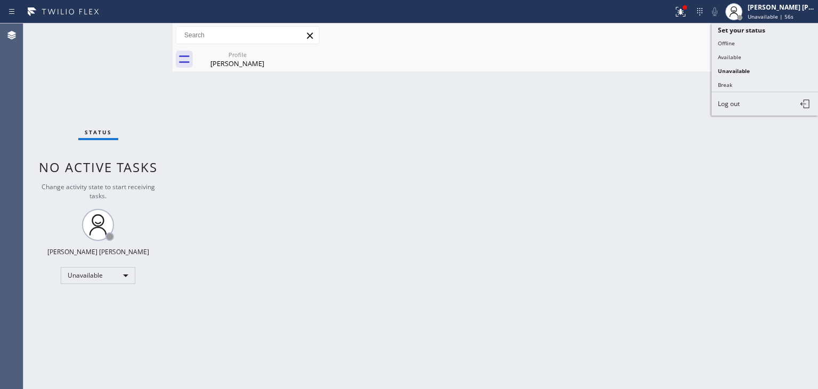
click at [747, 53] on button "Available" at bounding box center [764, 57] width 106 height 14
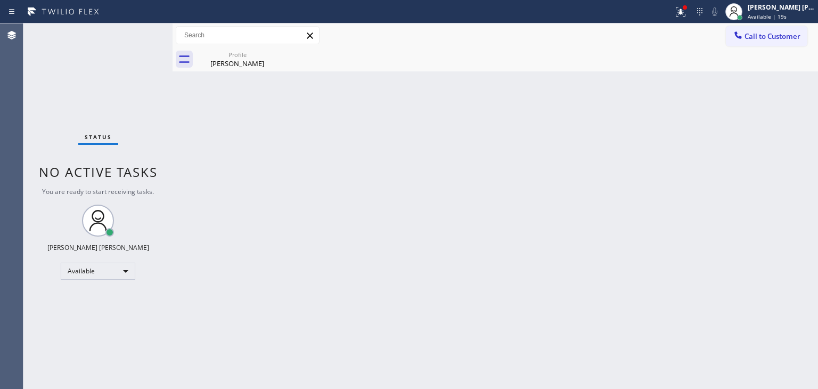
click at [139, 31] on div "Status No active tasks You are ready to start receiving tasks. [PERSON_NAME] [P…" at bounding box center [97, 205] width 149 height 365
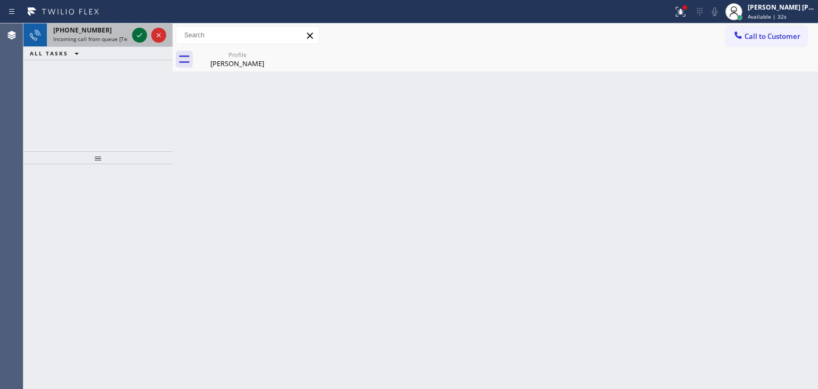
click at [139, 29] on icon at bounding box center [139, 35] width 13 height 13
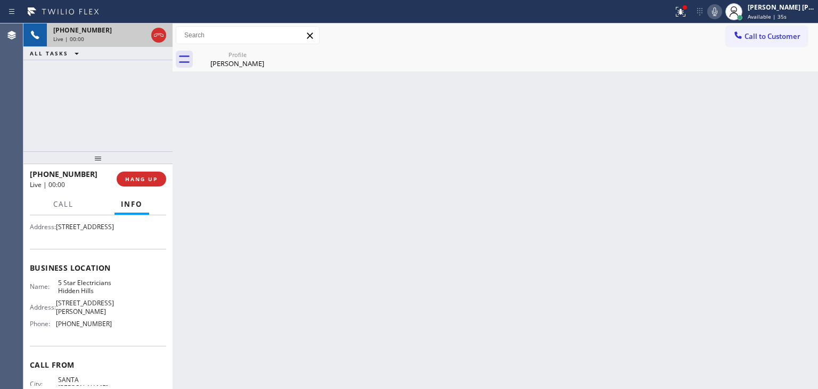
scroll to position [106, 0]
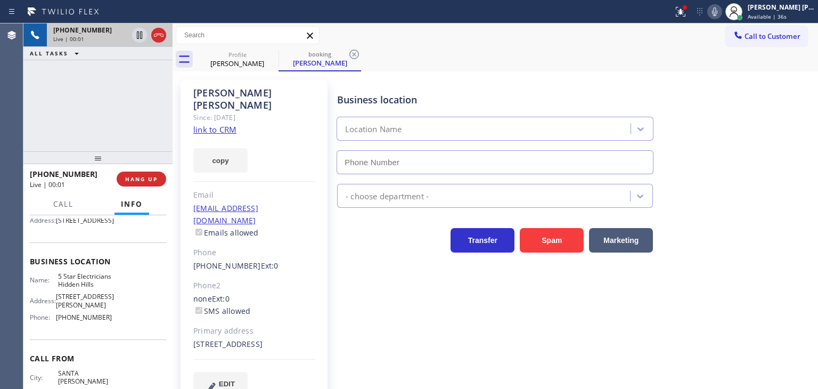
type input "[PHONE_NUMBER]"
click at [227, 124] on link "link to CRM" at bounding box center [214, 129] width 43 height 11
click at [721, 12] on icon at bounding box center [714, 11] width 13 height 13
click at [717, 12] on icon at bounding box center [714, 11] width 5 height 9
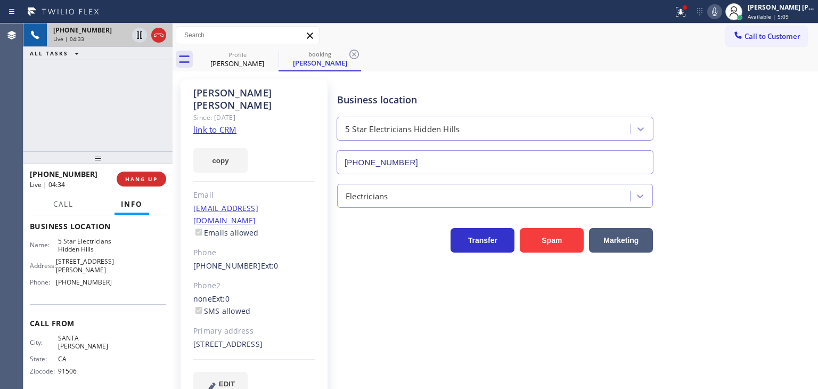
scroll to position [158, 0]
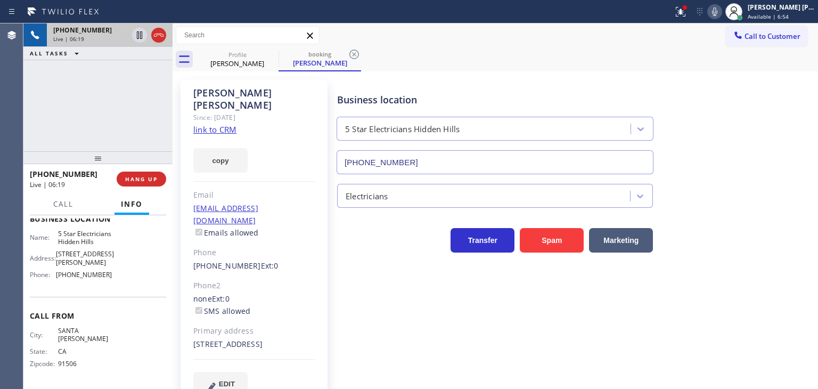
click at [721, 15] on icon at bounding box center [714, 11] width 13 height 13
click at [717, 10] on icon at bounding box center [714, 11] width 5 height 9
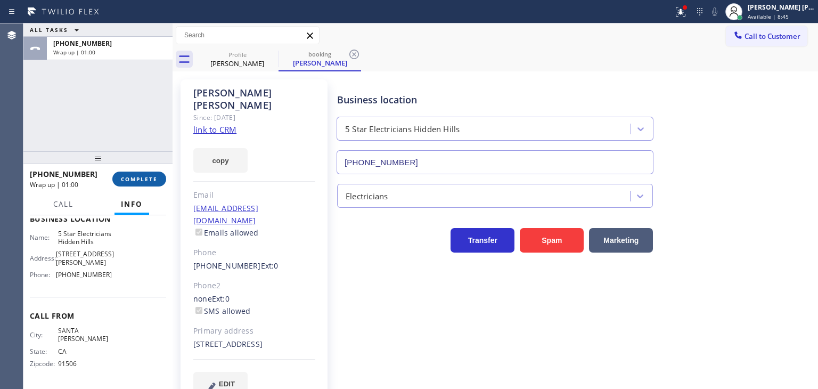
click at [154, 175] on button "COMPLETE" at bounding box center [139, 178] width 54 height 15
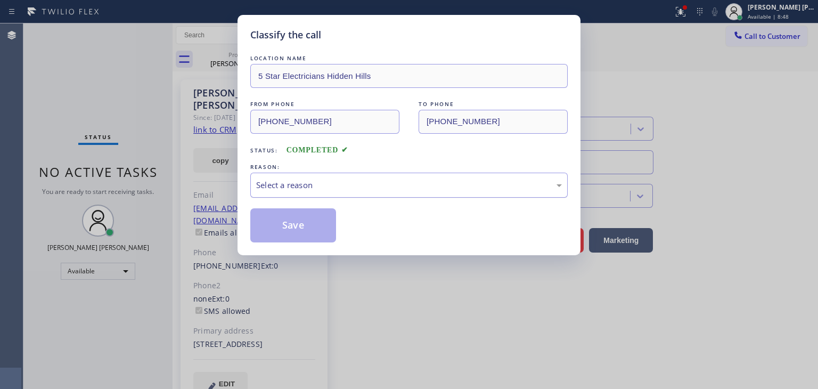
click at [299, 184] on div "Select a reason" at bounding box center [409, 185] width 306 height 12
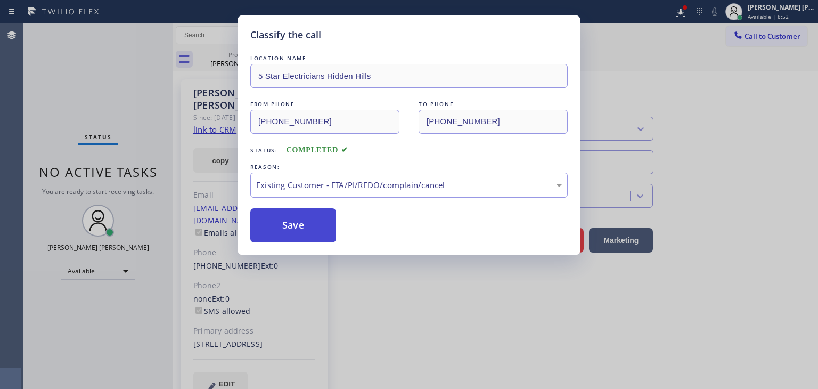
click at [288, 220] on button "Save" at bounding box center [293, 225] width 86 height 34
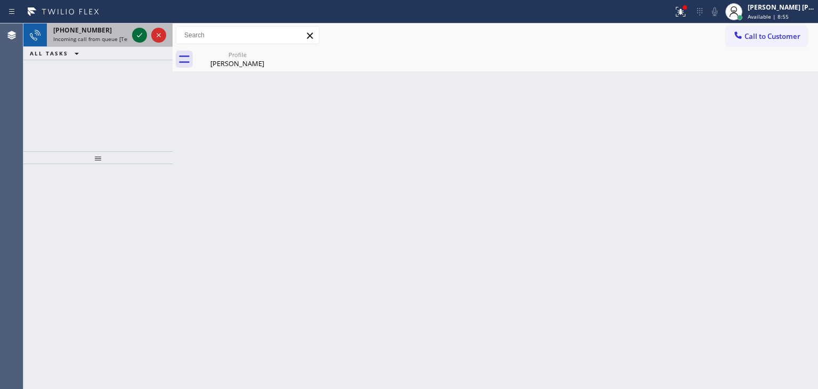
click at [139, 32] on icon at bounding box center [139, 35] width 13 height 13
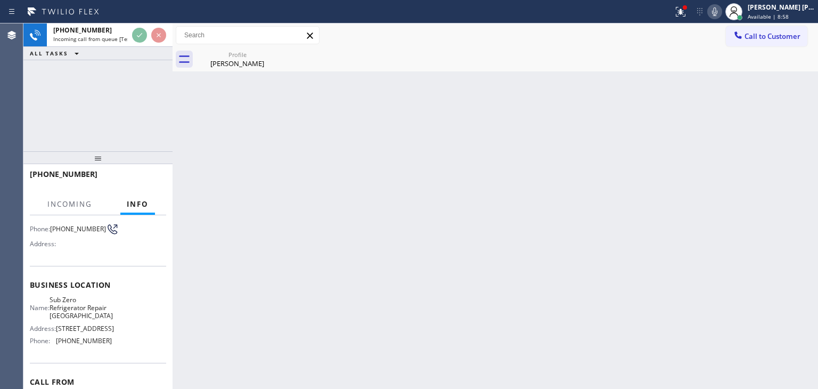
scroll to position [106, 0]
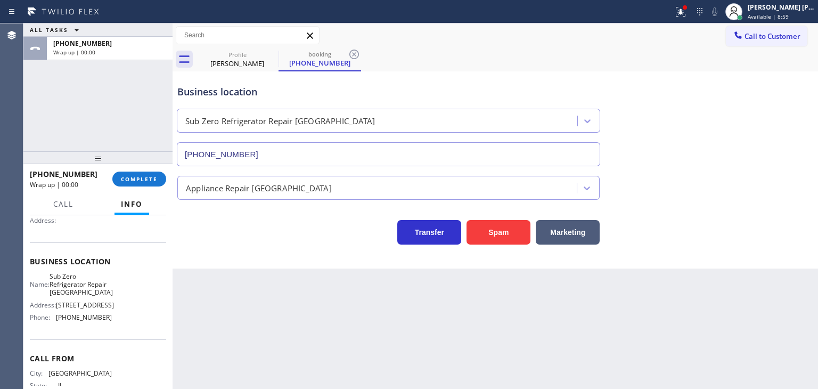
type input "[PHONE_NUMBER]"
click at [137, 176] on span "COMPLETE" at bounding box center [139, 178] width 37 height 7
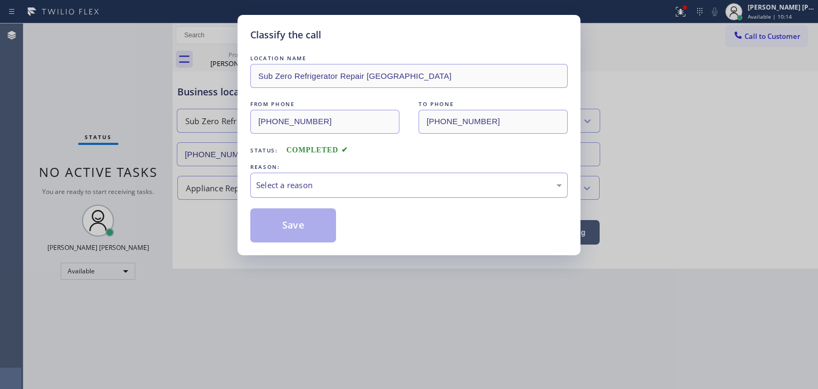
click at [279, 186] on div "Select a reason" at bounding box center [409, 185] width 306 height 12
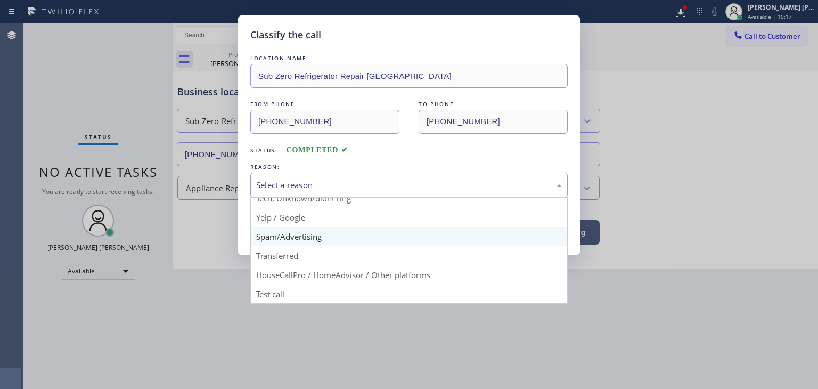
scroll to position [13, 0]
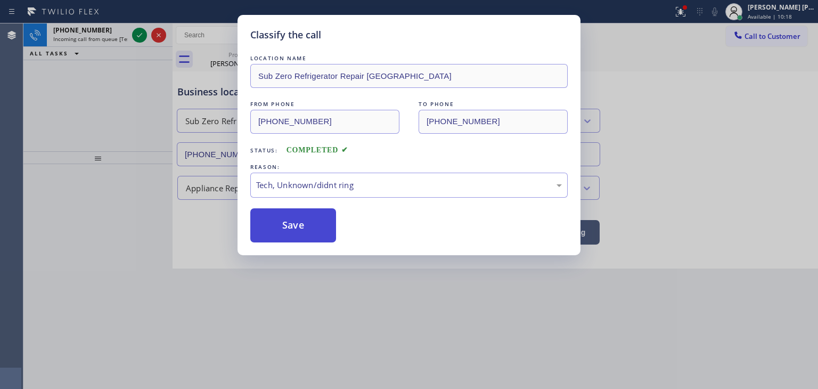
click at [298, 229] on button "Save" at bounding box center [293, 225] width 86 height 34
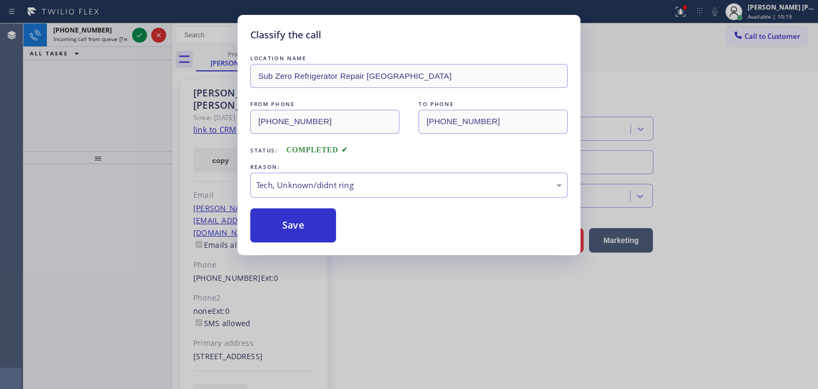
click at [139, 35] on div "Classify the call LOCATION NAME Sub Zero Refrigerator Repair [GEOGRAPHIC_DATA] …" at bounding box center [409, 194] width 818 height 389
click at [139, 35] on div "Classify the call LOCATION NAME All American Mini Split Installers [GEOGRAPHIC_…" at bounding box center [420, 205] width 794 height 365
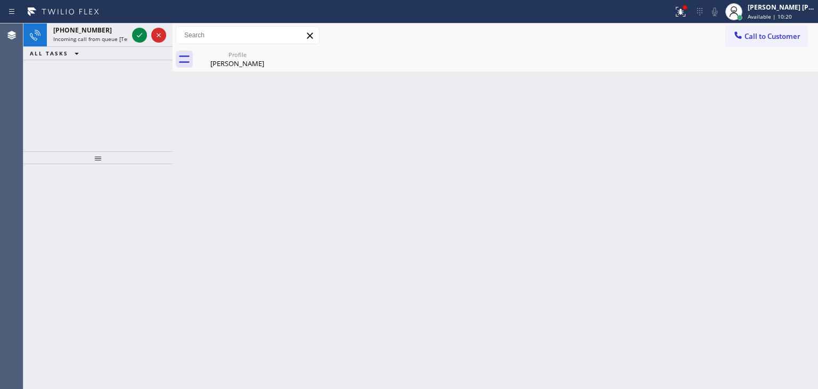
click at [139, 35] on icon at bounding box center [139, 35] width 13 height 13
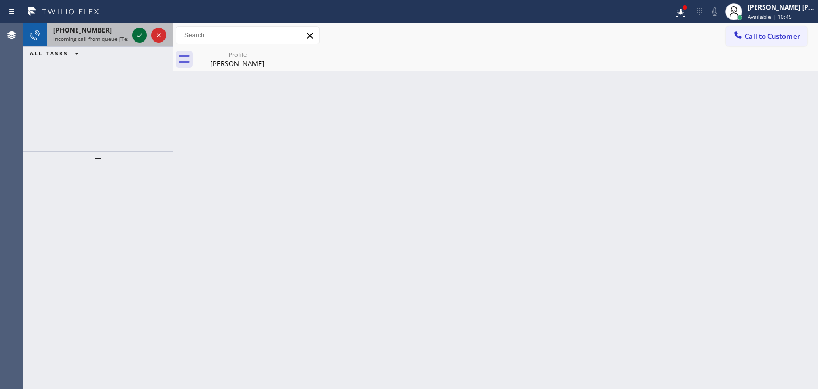
click at [139, 36] on icon at bounding box center [139, 35] width 5 height 4
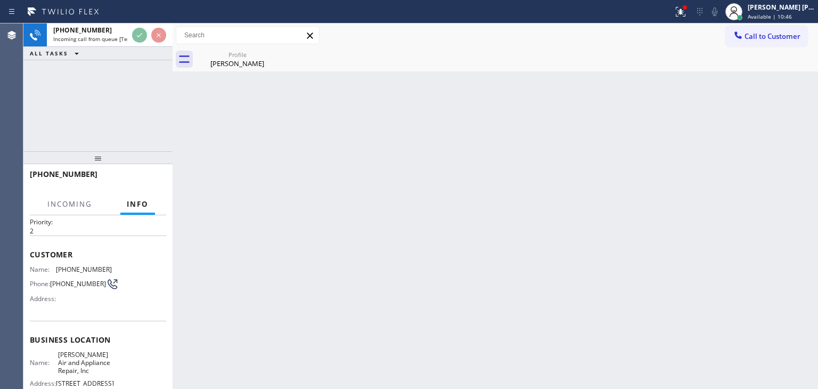
scroll to position [53, 0]
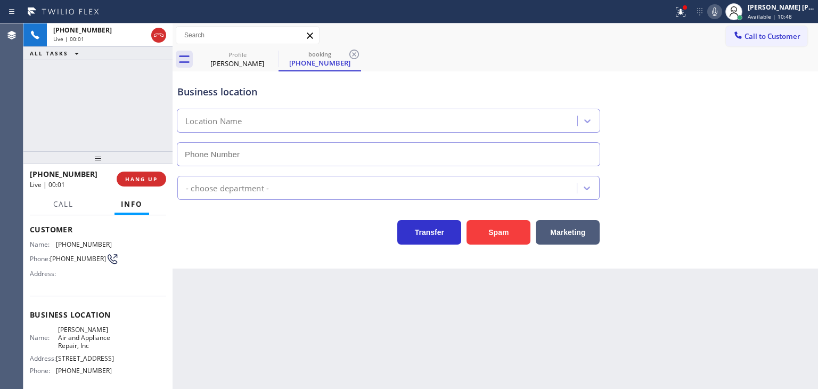
type input "[PHONE_NUMBER]"
click at [717, 11] on icon at bounding box center [714, 11] width 5 height 9
click at [721, 10] on icon at bounding box center [714, 11] width 13 height 13
click at [721, 9] on icon at bounding box center [714, 11] width 13 height 13
click at [721, 10] on icon at bounding box center [714, 11] width 13 height 13
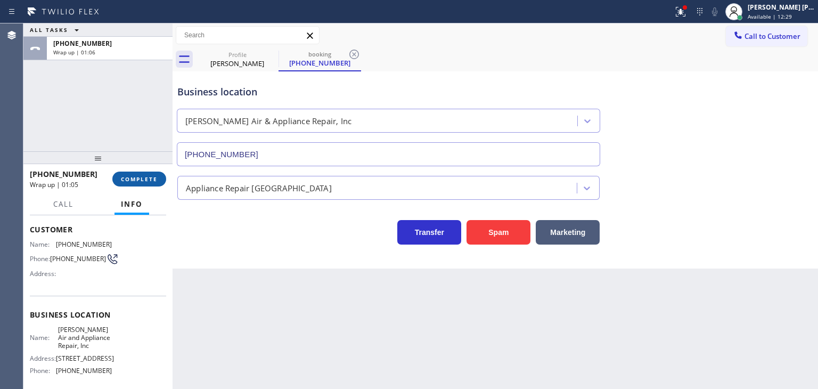
click at [147, 178] on span "COMPLETE" at bounding box center [139, 178] width 37 height 7
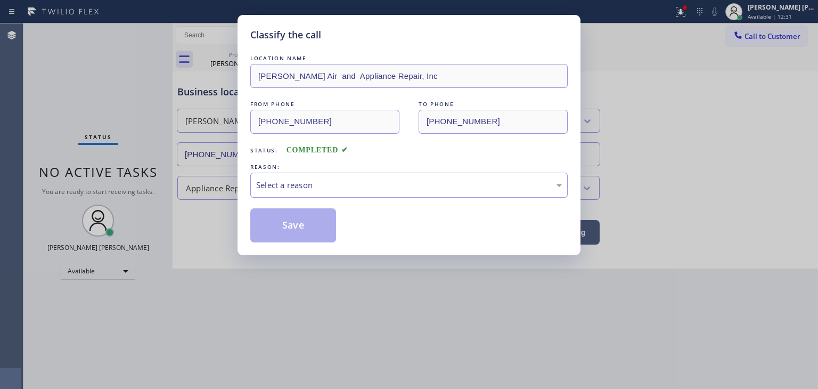
click at [299, 188] on div "Select a reason" at bounding box center [409, 185] width 306 height 12
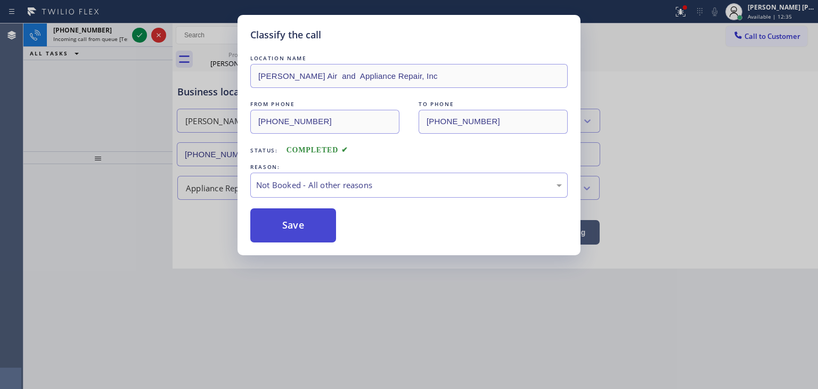
click at [298, 229] on button "Save" at bounding box center [293, 225] width 86 height 34
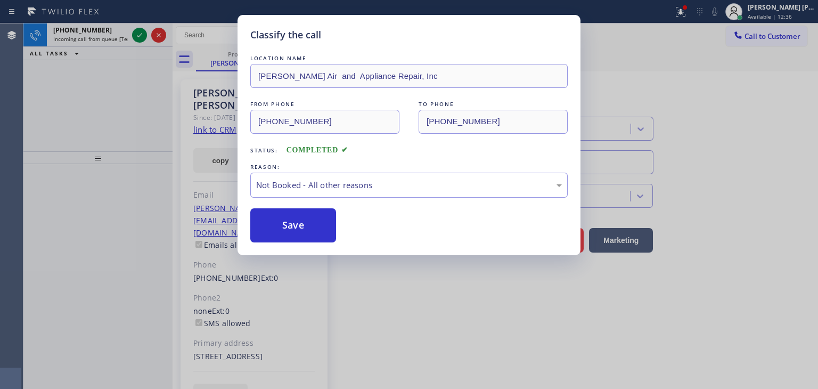
click at [137, 31] on div "Classify the call LOCATION NAME All American Mini Split Installers [GEOGRAPHIC_…" at bounding box center [420, 205] width 794 height 365
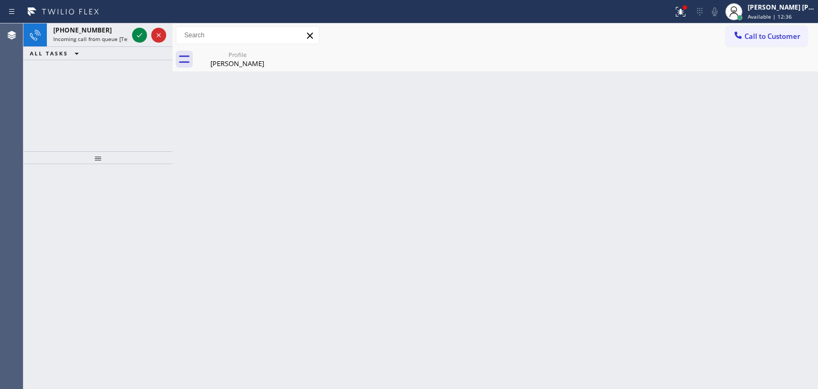
click at [137, 31] on icon at bounding box center [139, 35] width 13 height 13
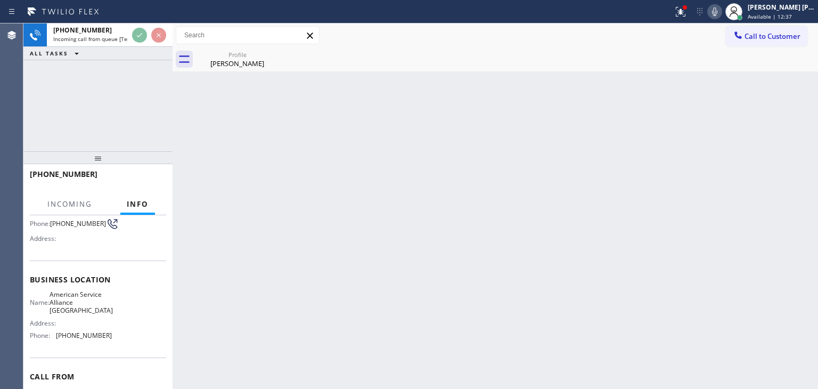
scroll to position [106, 0]
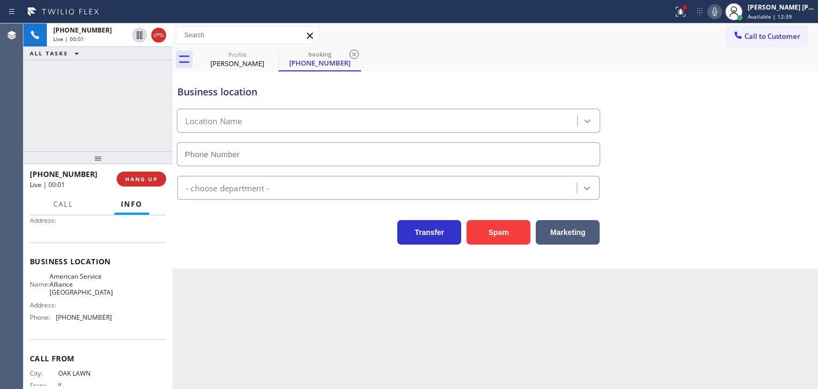
type input "[PHONE_NUMBER]"
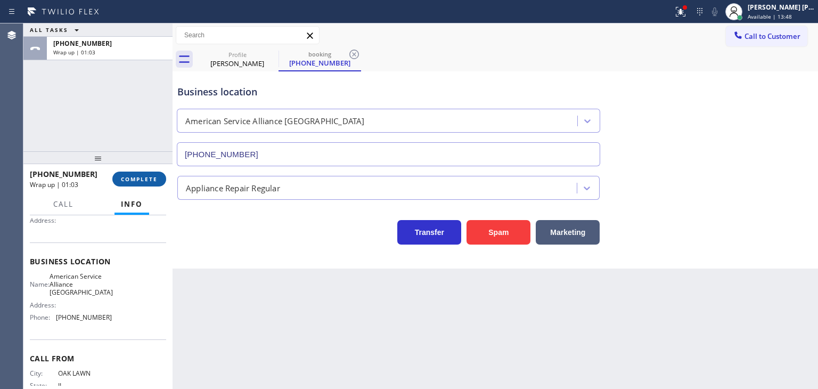
click at [138, 180] on span "COMPLETE" at bounding box center [139, 178] width 37 height 7
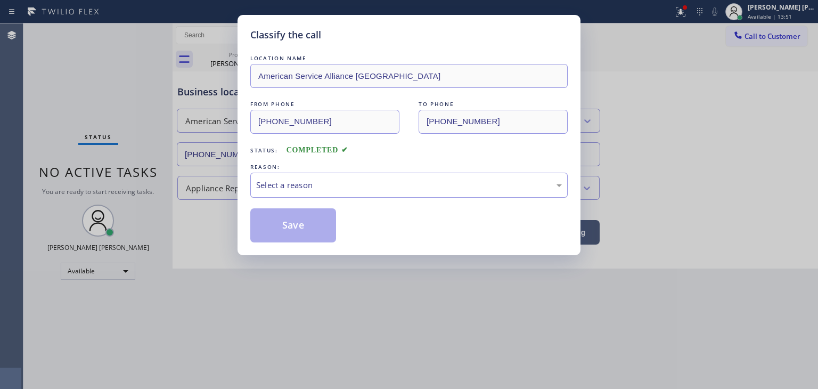
click at [287, 188] on div "Select a reason" at bounding box center [409, 185] width 306 height 12
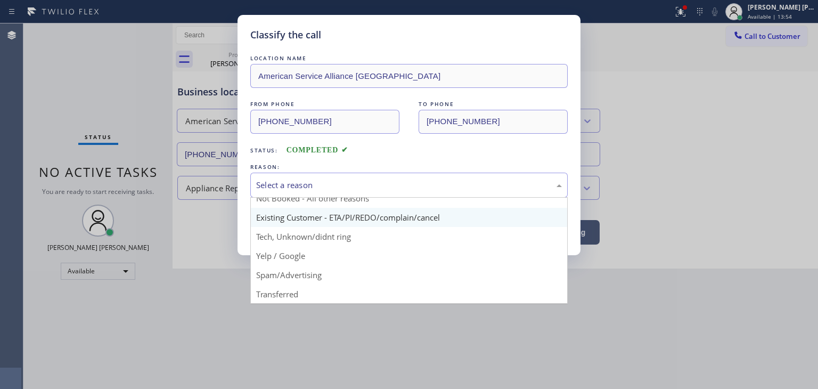
scroll to position [53, 0]
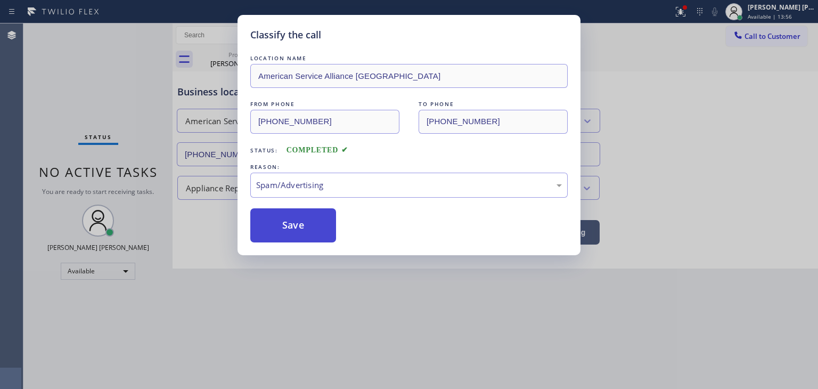
click at [293, 228] on button "Save" at bounding box center [293, 225] width 86 height 34
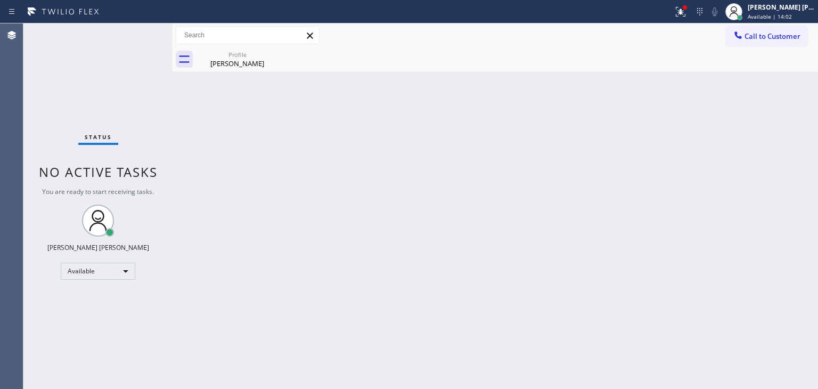
click at [145, 30] on div "Status No active tasks You are ready to start receiving tasks. [PERSON_NAME] [P…" at bounding box center [97, 205] width 149 height 365
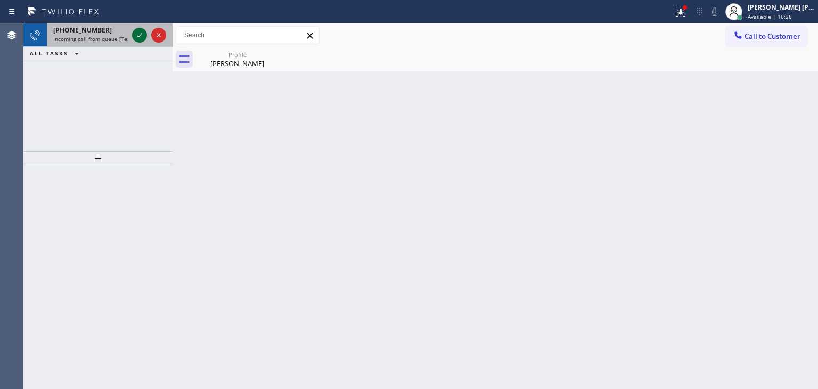
click at [141, 31] on icon at bounding box center [139, 35] width 13 height 13
click at [137, 34] on icon at bounding box center [139, 35] width 13 height 13
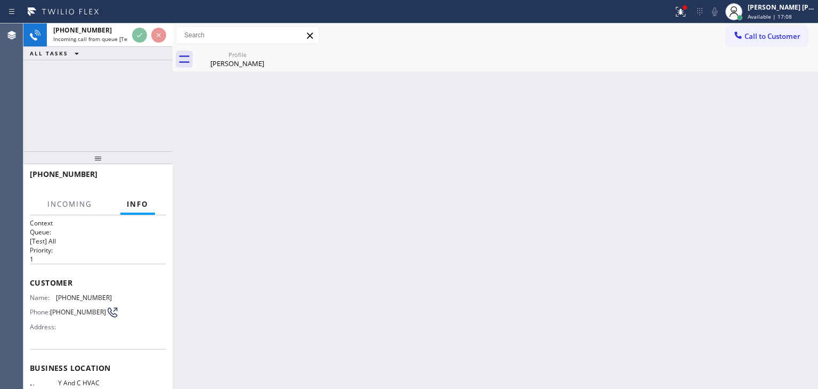
scroll to position [53, 0]
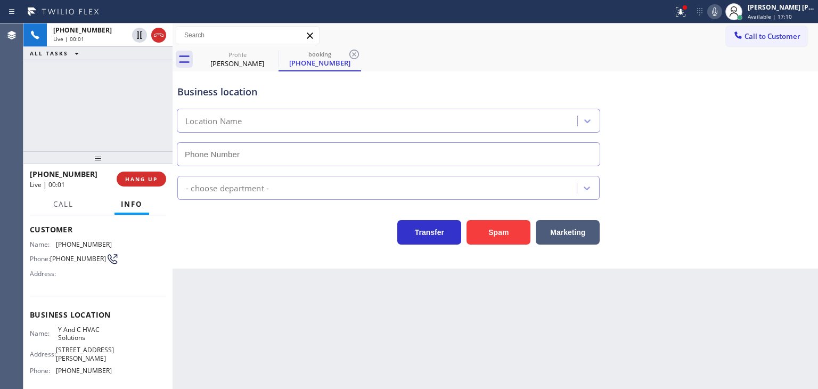
type input "[PHONE_NUMBER]"
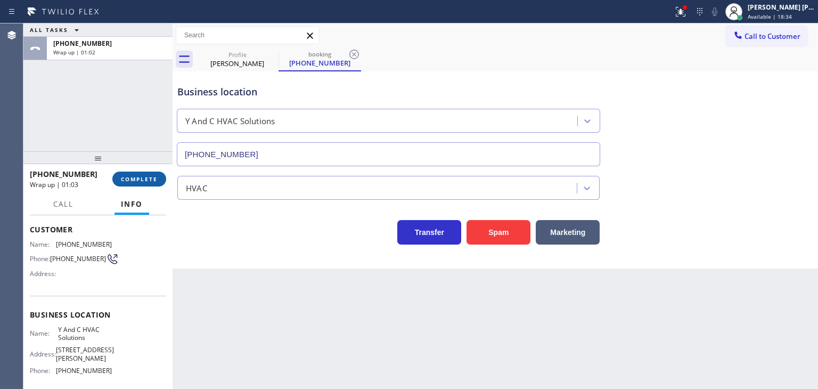
click at [144, 180] on span "COMPLETE" at bounding box center [139, 178] width 37 height 7
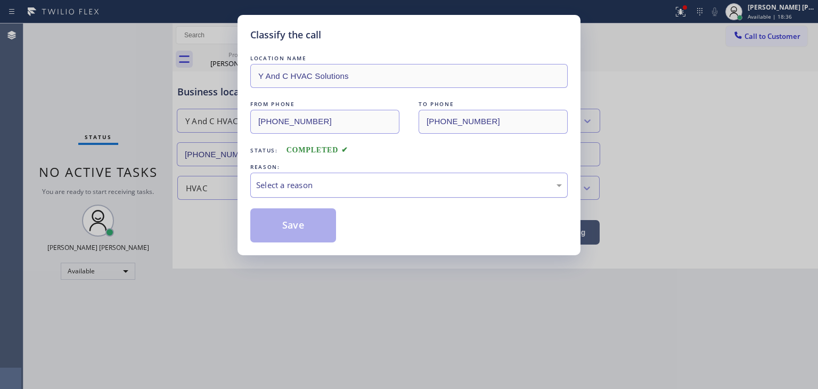
click at [289, 186] on div "Select a reason" at bounding box center [409, 185] width 306 height 12
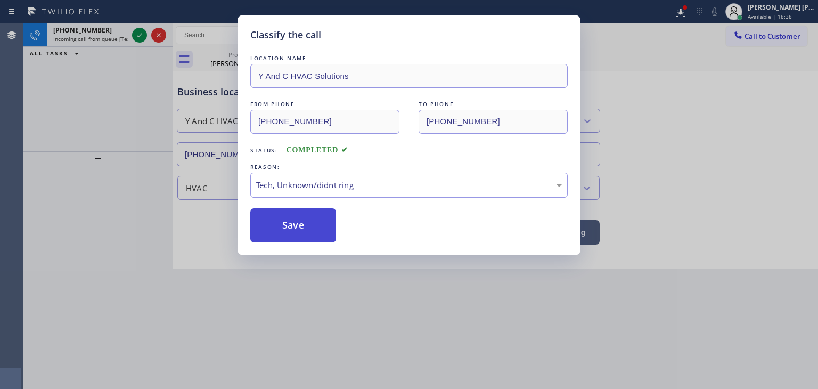
click at [282, 230] on button "Save" at bounding box center [293, 225] width 86 height 34
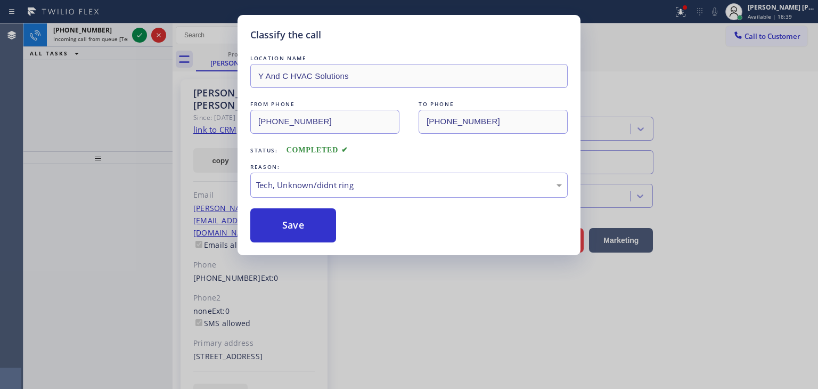
click at [137, 35] on div "Classify the call LOCATION NAME Y And C HVAC Solutions FROM PHONE [PHONE_NUMBER…" at bounding box center [409, 194] width 818 height 389
click at [137, 35] on icon at bounding box center [139, 35] width 13 height 13
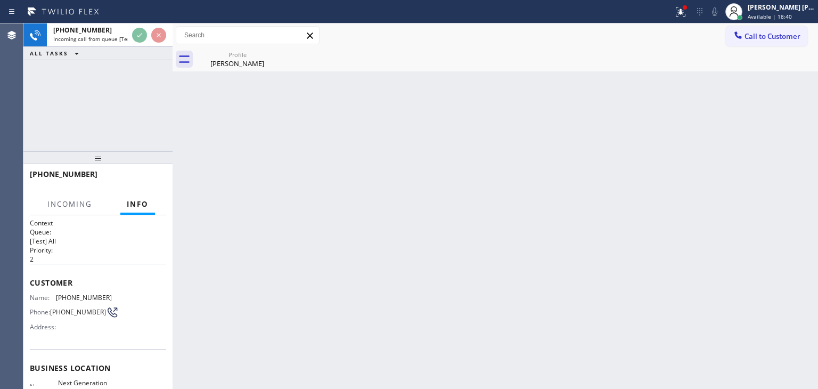
scroll to position [53, 0]
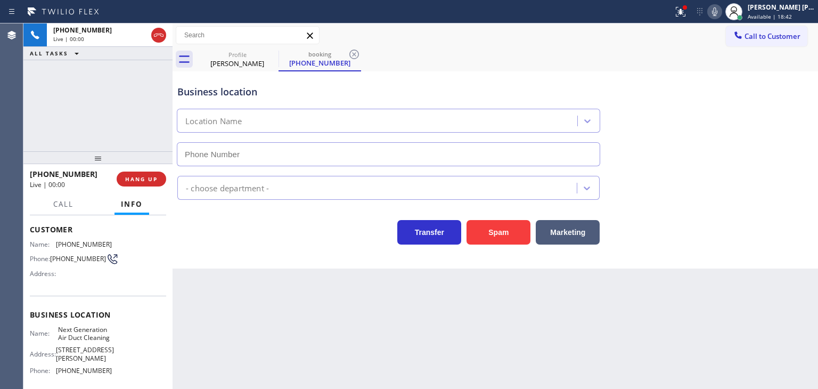
type input "[PHONE_NUMBER]"
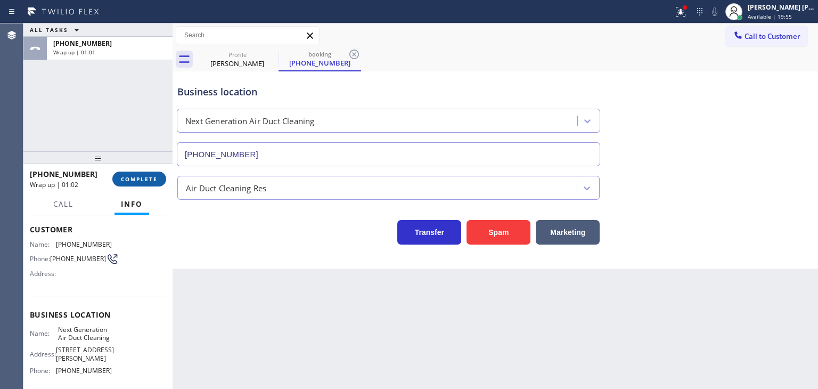
click at [149, 178] on span "COMPLETE" at bounding box center [139, 178] width 37 height 7
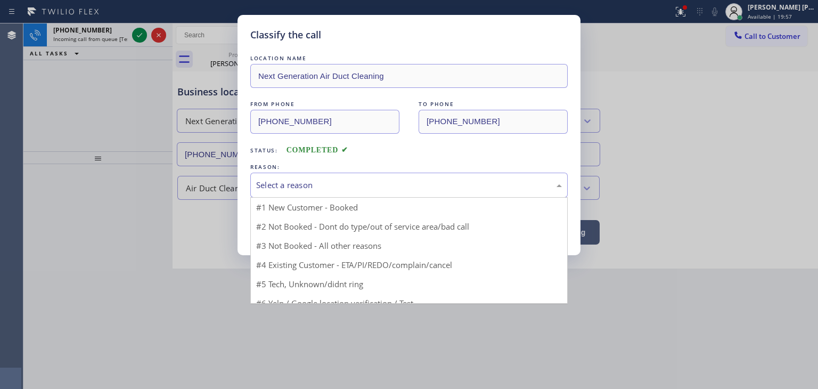
click at [324, 188] on div "Select a reason" at bounding box center [409, 185] width 306 height 12
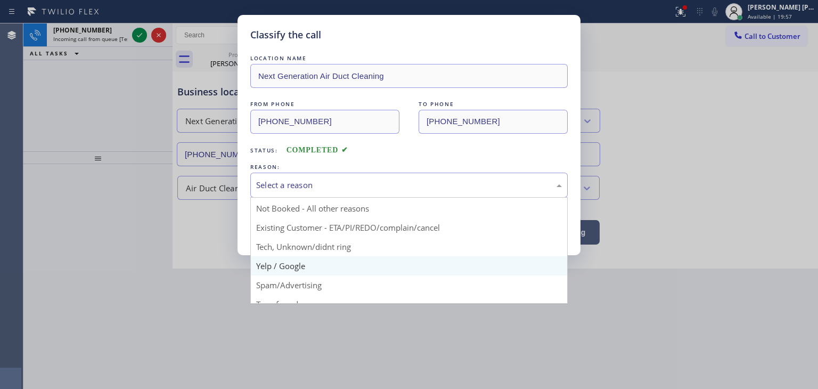
scroll to position [28, 0]
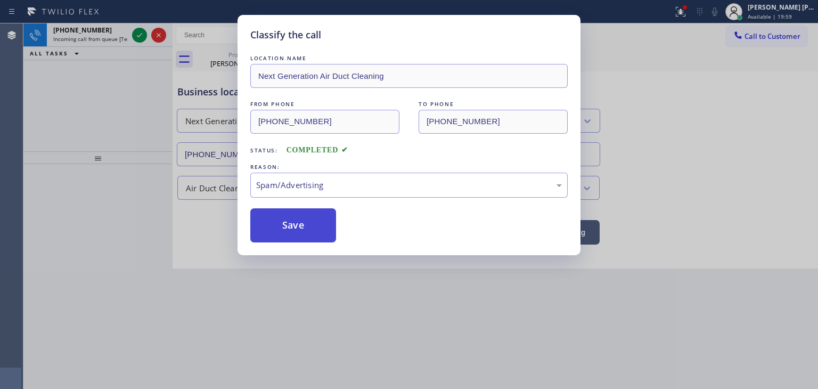
click at [273, 238] on button "Save" at bounding box center [293, 225] width 86 height 34
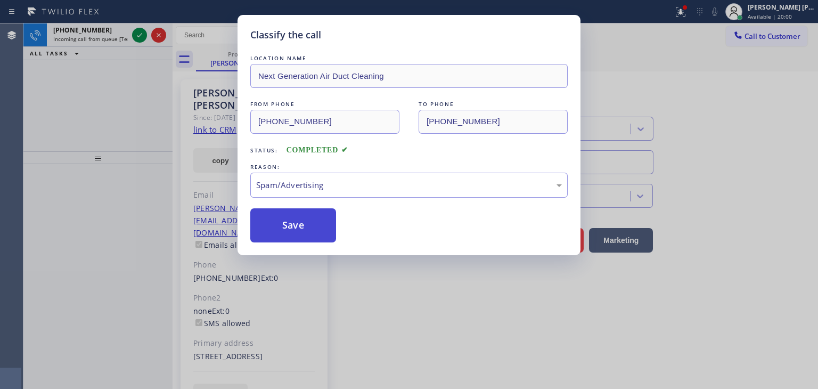
click at [273, 235] on button "Save" at bounding box center [293, 225] width 86 height 34
click at [139, 36] on div "Classify the call LOCATION NAME Next Generation Air Duct Cleaning FROM PHONE [P…" at bounding box center [409, 194] width 818 height 389
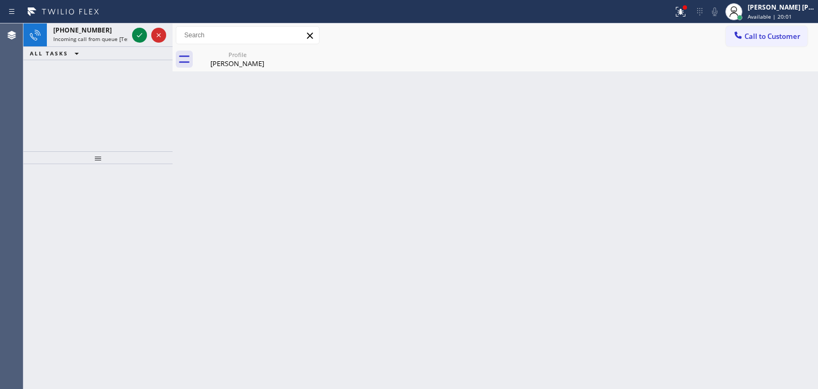
click at [139, 36] on icon at bounding box center [139, 35] width 5 height 4
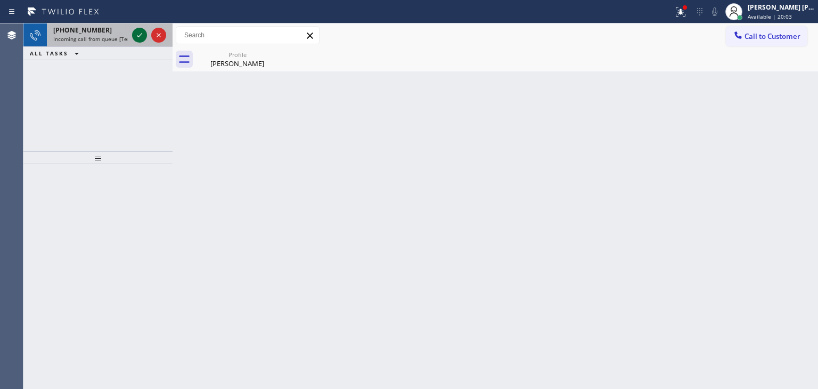
click at [133, 33] on icon at bounding box center [139, 35] width 13 height 13
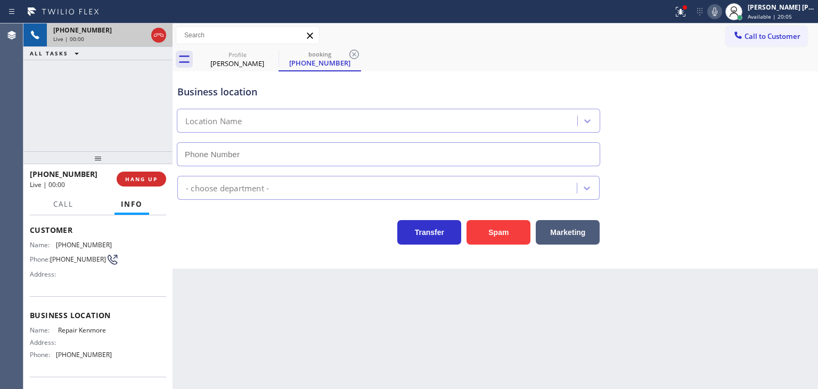
scroll to position [53, 0]
type input "[PHONE_NUMBER]"
click at [721, 11] on icon at bounding box center [714, 11] width 13 height 13
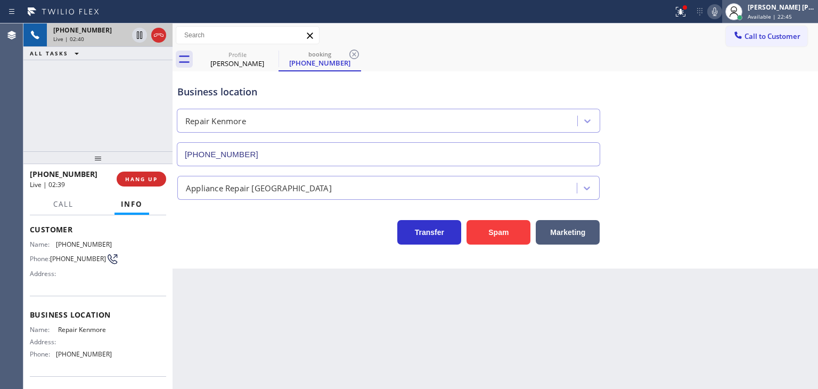
click at [774, 11] on div "[PERSON_NAME] [PERSON_NAME]" at bounding box center [780, 7] width 67 height 9
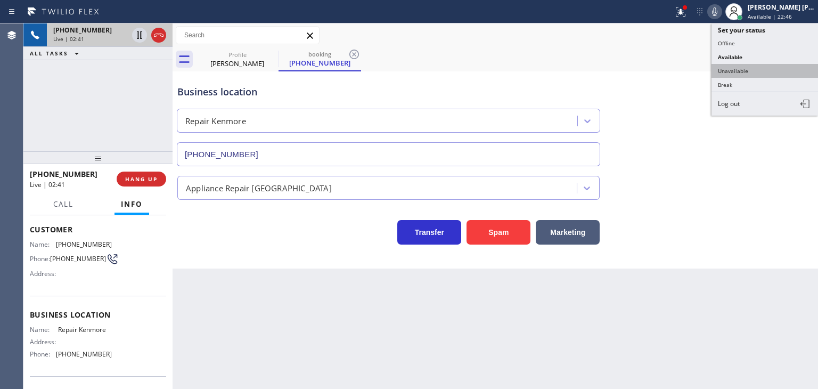
click at [762, 67] on button "Unavailable" at bounding box center [764, 71] width 106 height 14
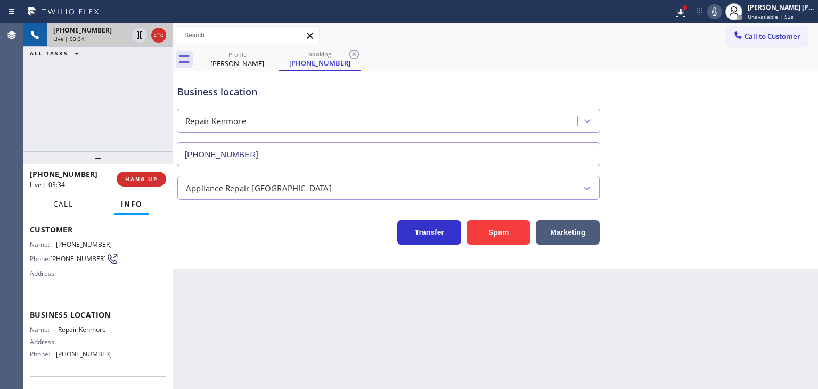
click at [54, 201] on span "Call" at bounding box center [63, 204] width 20 height 10
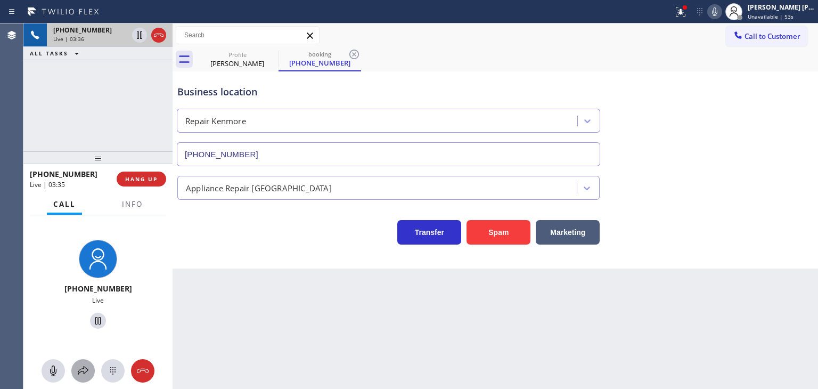
click at [82, 375] on icon at bounding box center [83, 370] width 13 height 13
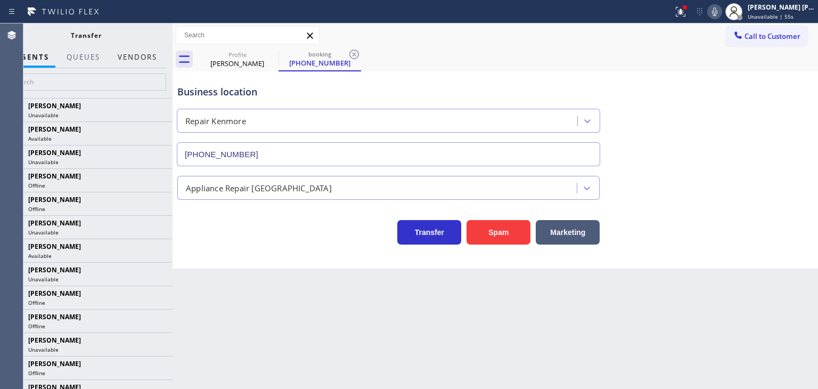
click at [147, 56] on button "Vendors" at bounding box center [137, 57] width 52 height 21
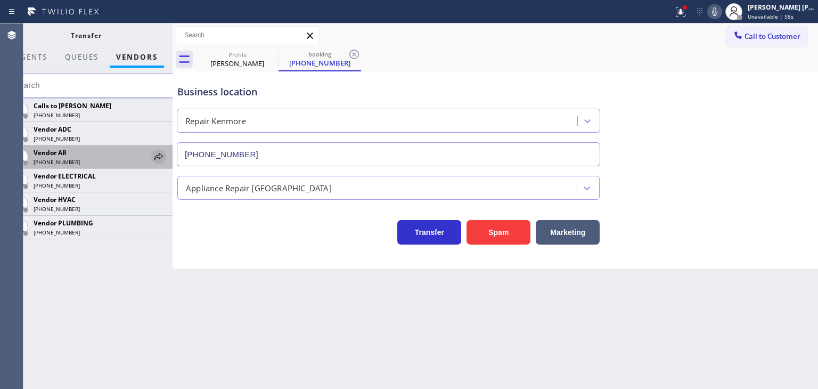
click at [155, 158] on icon at bounding box center [158, 156] width 9 height 7
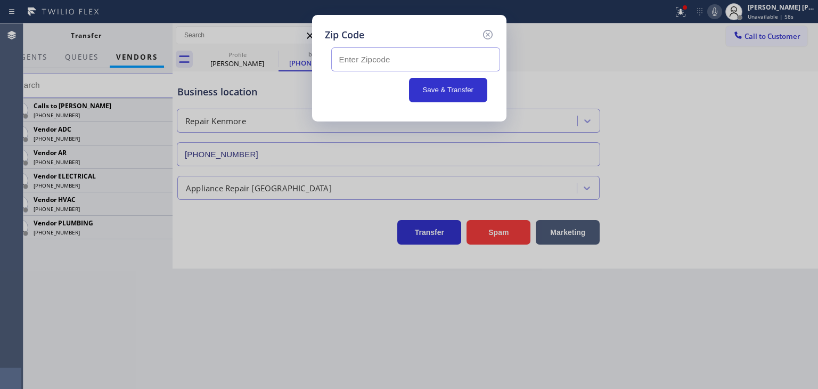
click at [424, 63] on input "text" at bounding box center [415, 59] width 169 height 24
type input "80909"
click at [451, 88] on button "Save & Transfer" at bounding box center [448, 90] width 78 height 24
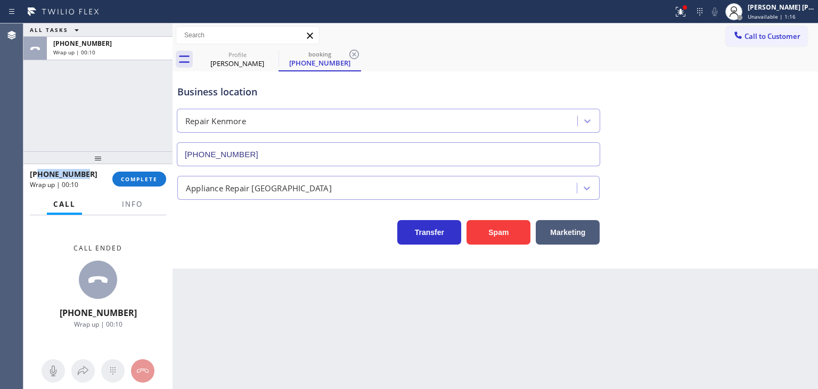
drag, startPoint x: 91, startPoint y: 174, endPoint x: 38, endPoint y: 170, distance: 52.8
click at [38, 170] on div "[PHONE_NUMBER]" at bounding box center [67, 174] width 75 height 10
copy span "7193605839"
click at [134, 199] on span "Info" at bounding box center [132, 204] width 21 height 10
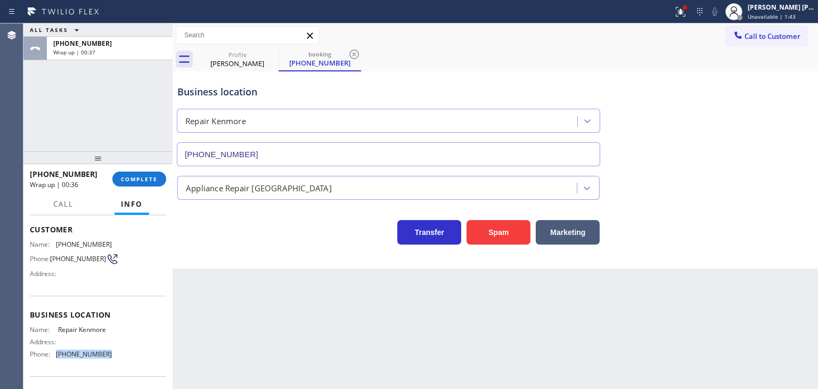
drag, startPoint x: 115, startPoint y: 358, endPoint x: 55, endPoint y: 352, distance: 60.5
click at [55, 352] on div "Name: Repair Kenmore Address: Phone: [PHONE_NUMBER]" at bounding box center [98, 343] width 136 height 37
copy div "[PHONE_NUMBER]"
click at [144, 179] on span "COMPLETE" at bounding box center [139, 178] width 37 height 7
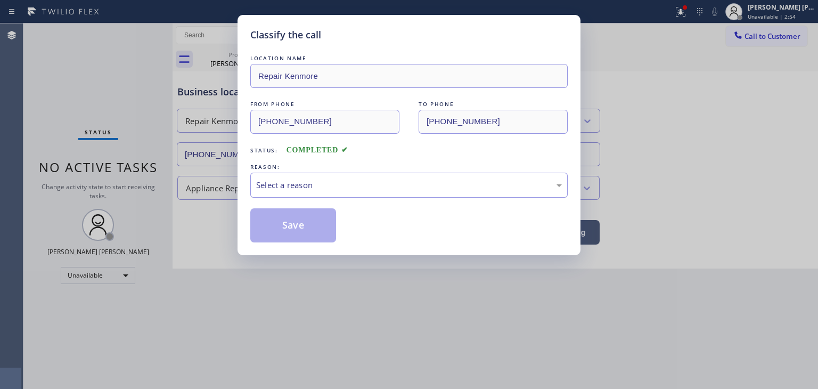
click at [276, 180] on div "Select a reason" at bounding box center [409, 185] width 306 height 12
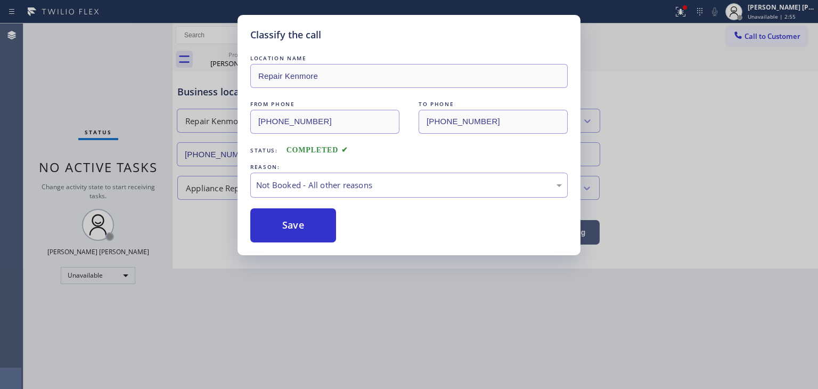
click at [307, 224] on button "Save" at bounding box center [293, 225] width 86 height 34
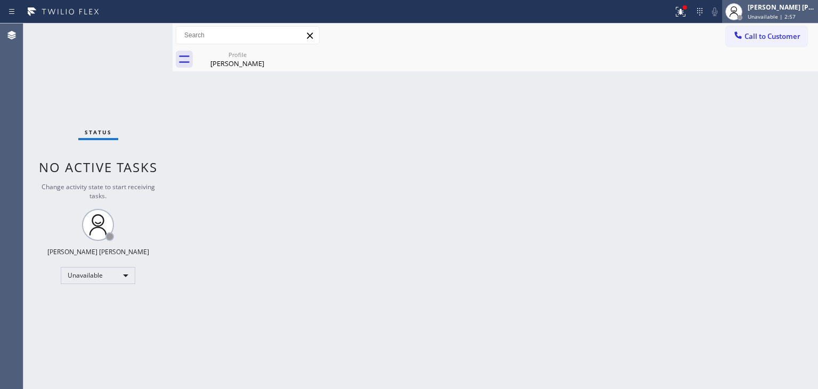
click at [789, 13] on span "Unavailable | 2:57" at bounding box center [771, 16] width 48 height 7
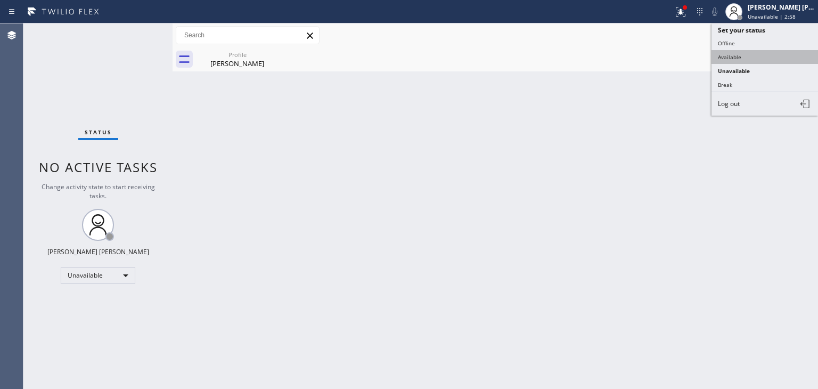
click at [748, 55] on button "Available" at bounding box center [764, 57] width 106 height 14
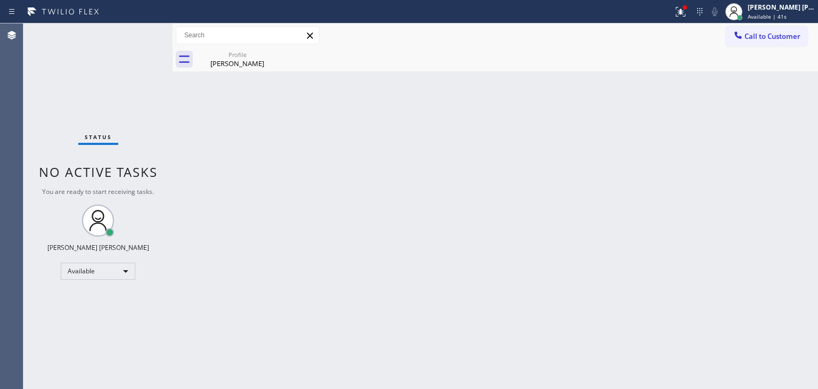
click at [140, 37] on div "Status No active tasks You are ready to start receiving tasks. [PERSON_NAME] [P…" at bounding box center [97, 205] width 149 height 365
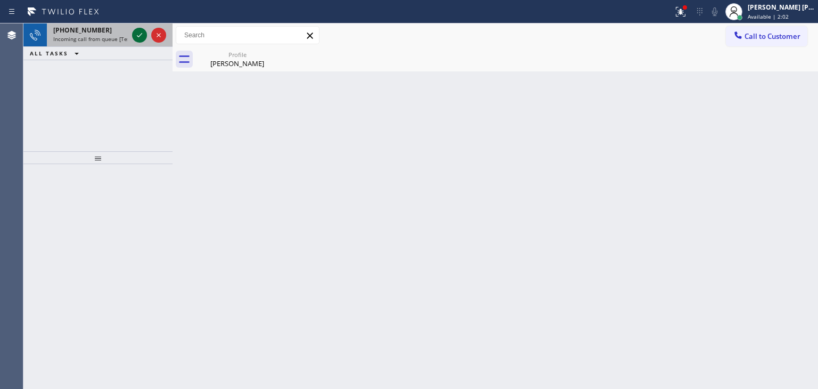
click at [138, 35] on icon at bounding box center [139, 35] width 13 height 13
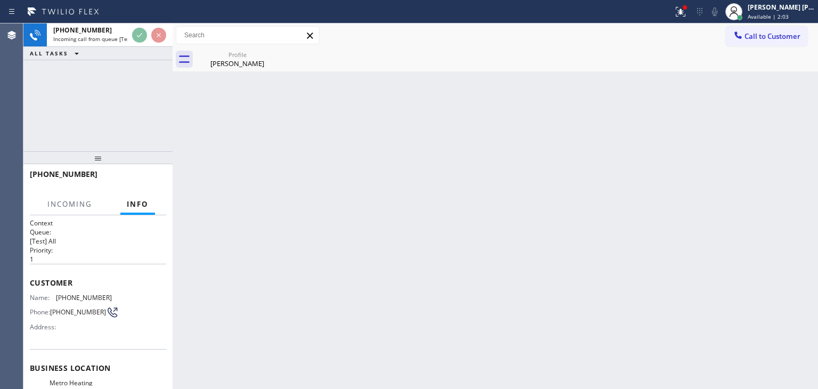
scroll to position [34, 0]
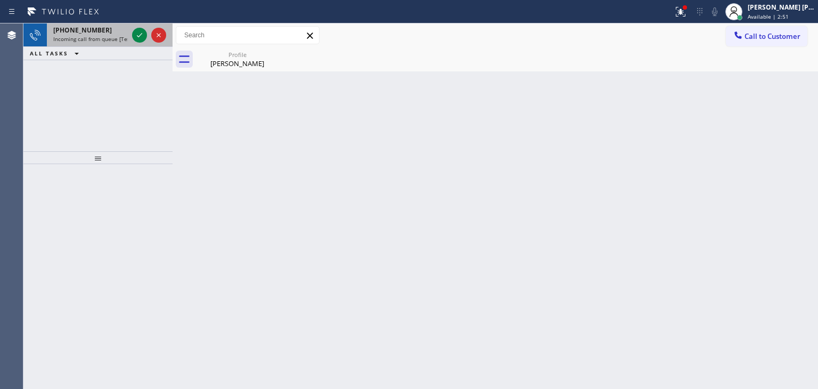
click at [139, 24] on div at bounding box center [149, 34] width 38 height 23
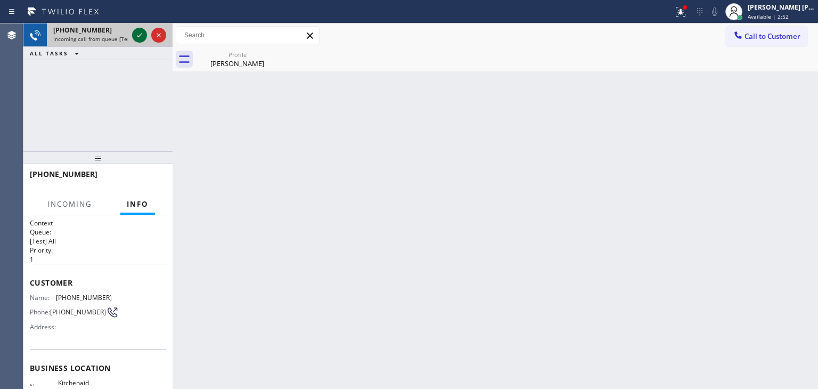
click at [138, 30] on icon at bounding box center [139, 35] width 13 height 13
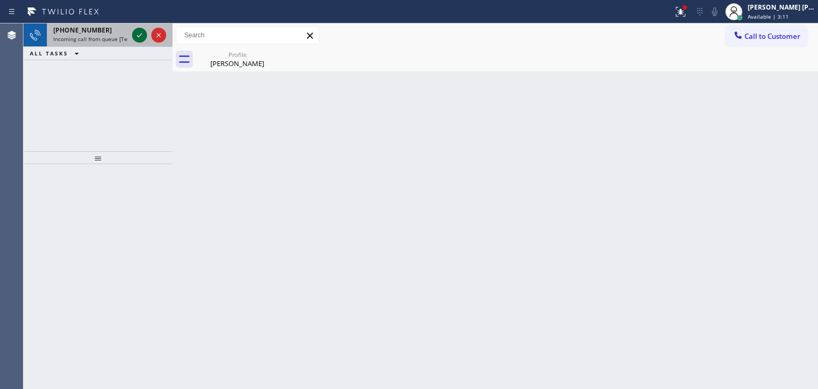
click at [141, 37] on icon at bounding box center [139, 35] width 13 height 13
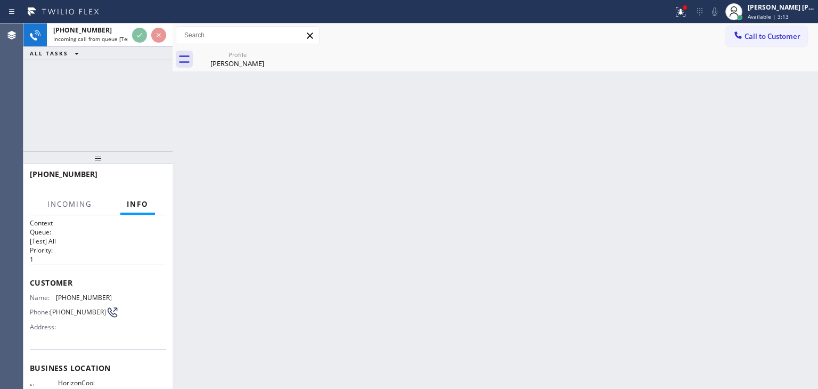
scroll to position [53, 0]
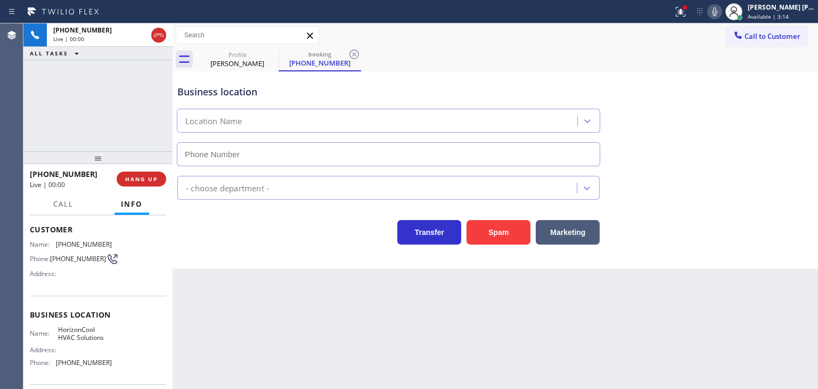
type input "[PHONE_NUMBER]"
click at [717, 13] on icon at bounding box center [714, 11] width 5 height 9
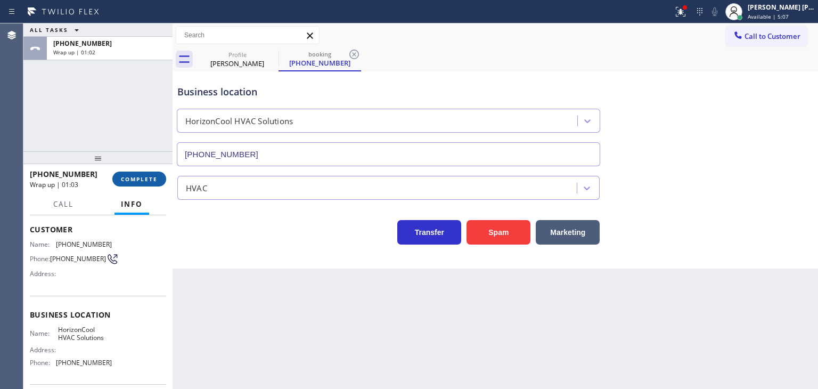
click at [139, 180] on span "COMPLETE" at bounding box center [139, 178] width 37 height 7
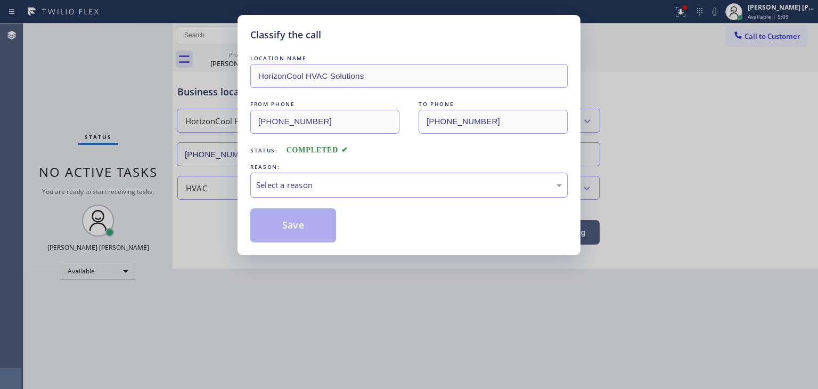
click at [294, 186] on div "Select a reason" at bounding box center [409, 185] width 306 height 12
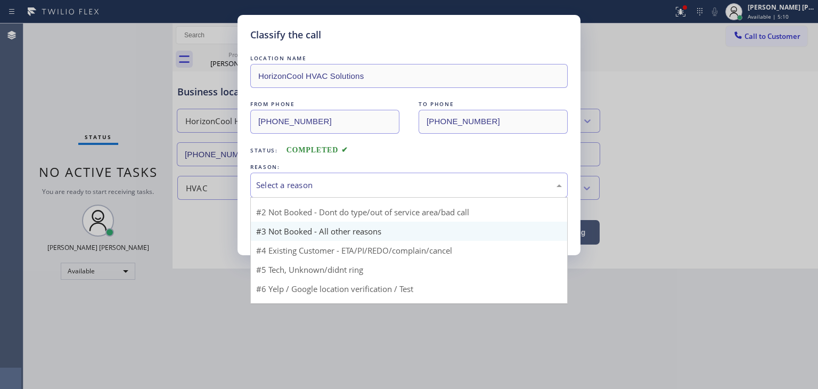
scroll to position [28, 0]
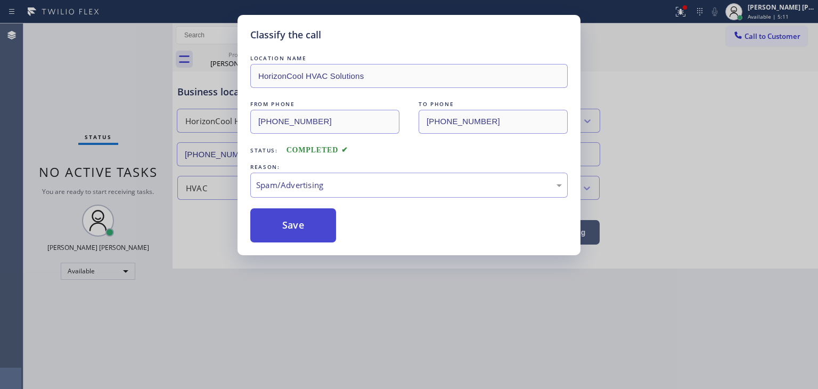
click at [287, 220] on button "Save" at bounding box center [293, 225] width 86 height 34
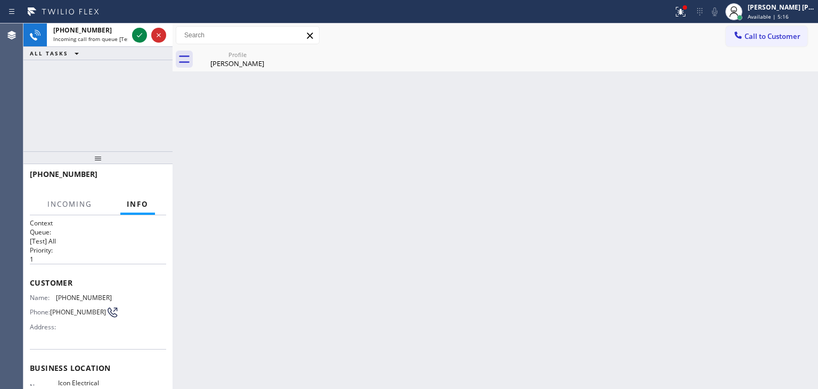
scroll to position [53, 0]
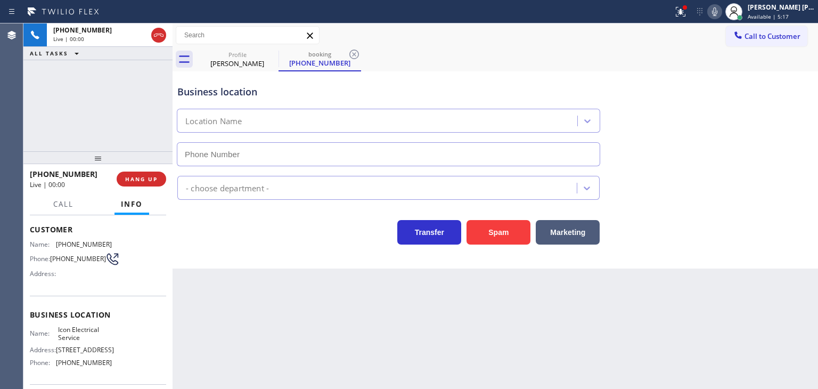
type input "[PHONE_NUMBER]"
click at [721, 9] on icon at bounding box center [714, 11] width 13 height 13
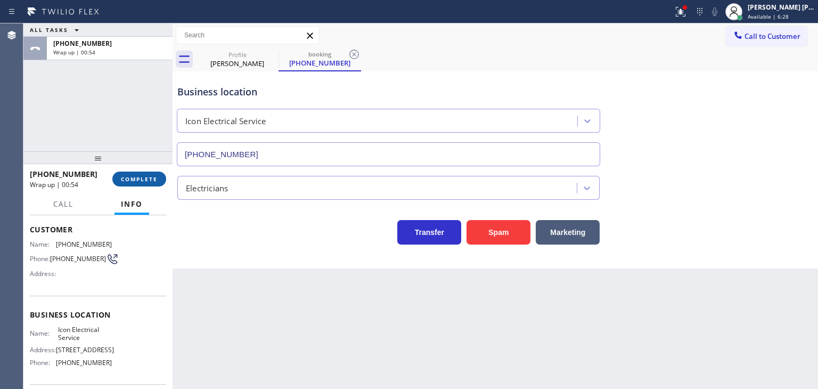
click at [146, 175] on span "COMPLETE" at bounding box center [139, 178] width 37 height 7
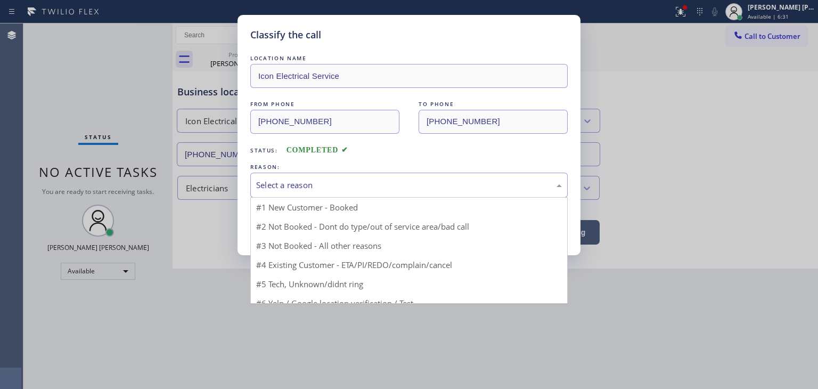
click at [300, 179] on div "Select a reason" at bounding box center [409, 185] width 306 height 12
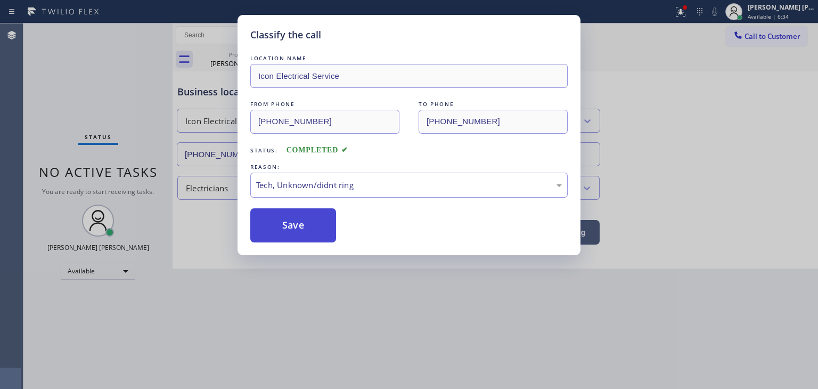
drag, startPoint x: 286, startPoint y: 232, endPoint x: 289, endPoint y: 215, distance: 17.2
click at [286, 230] on button "Save" at bounding box center [293, 225] width 86 height 34
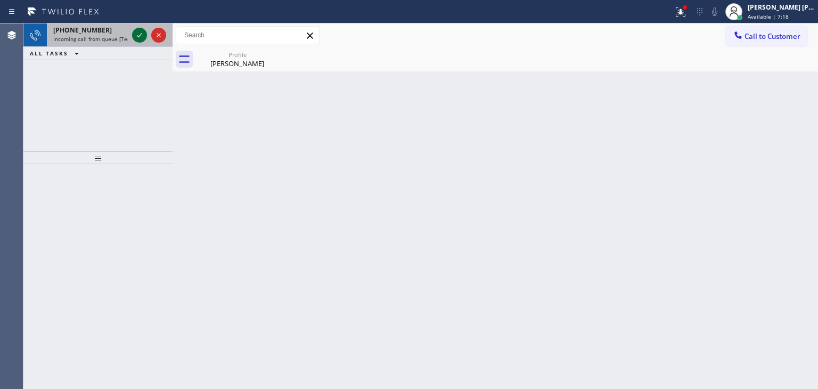
click at [141, 32] on icon at bounding box center [139, 35] width 13 height 13
click at [142, 31] on icon at bounding box center [139, 35] width 13 height 13
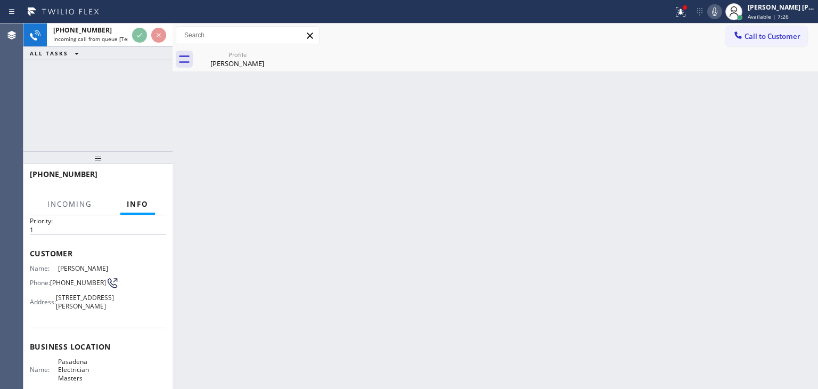
scroll to position [53, 0]
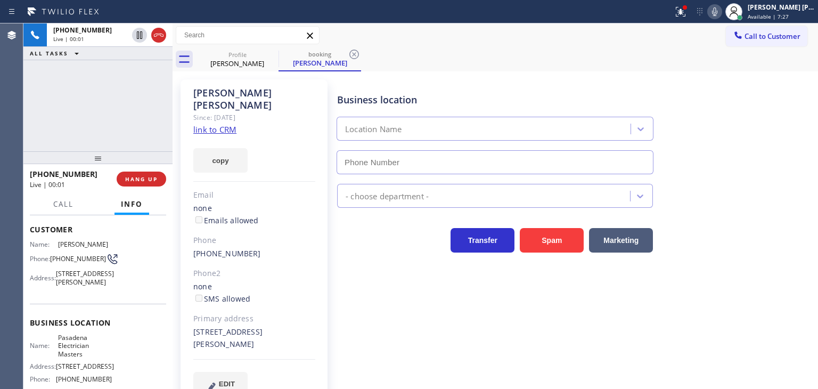
type input "[PHONE_NUMBER]"
click at [721, 10] on icon at bounding box center [714, 11] width 13 height 13
click at [718, 12] on rect at bounding box center [714, 10] width 7 height 7
click at [211, 124] on link "link to CRM" at bounding box center [214, 129] width 43 height 11
click at [721, 13] on icon at bounding box center [714, 11] width 13 height 13
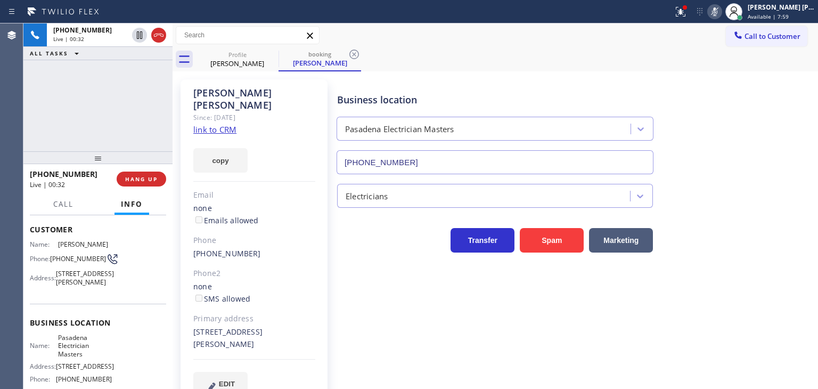
click at [717, 11] on icon at bounding box center [714, 11] width 5 height 9
click at [721, 11] on icon at bounding box center [714, 11] width 13 height 13
click at [718, 9] on rect at bounding box center [714, 10] width 7 height 7
click at [717, 11] on icon at bounding box center [714, 11] width 5 height 9
click at [721, 10] on icon at bounding box center [714, 11] width 13 height 13
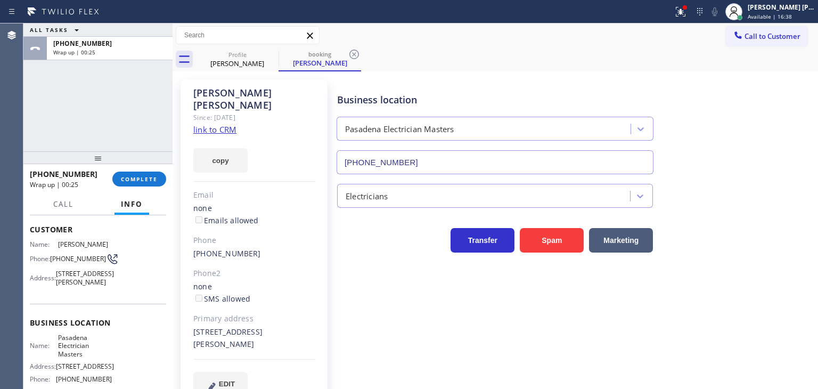
click at [759, 109] on div "Business location Pasadena Electrician Masters [PHONE_NUMBER]" at bounding box center [575, 126] width 480 height 96
click at [236, 372] on button "EDIT" at bounding box center [220, 384] width 54 height 24
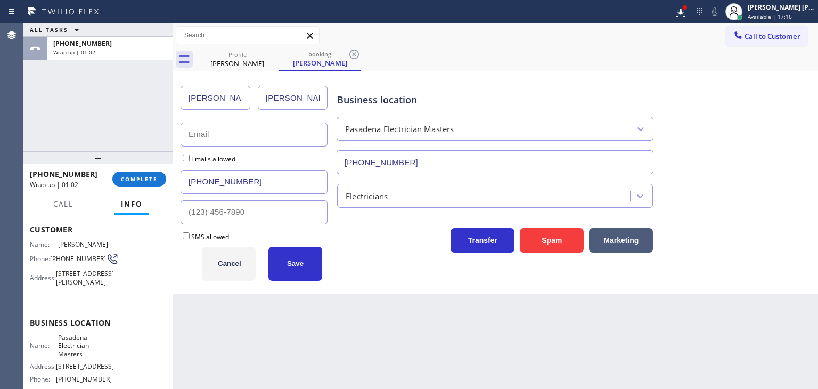
drag, startPoint x: 234, startPoint y: 122, endPoint x: 234, endPoint y: 129, distance: 7.5
click at [234, 122] on input "text" at bounding box center [253, 134] width 147 height 24
type input "[EMAIL_ADDRESS][DOMAIN_NAME]"
click at [304, 258] on button "Save" at bounding box center [295, 263] width 54 height 34
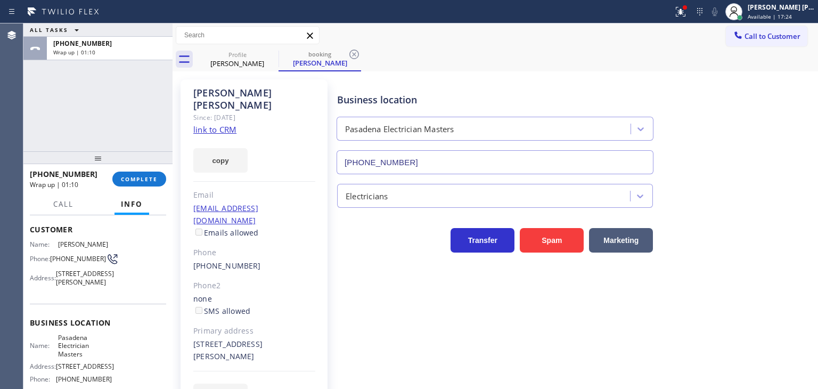
click at [223, 124] on link "link to CRM" at bounding box center [214, 129] width 43 height 11
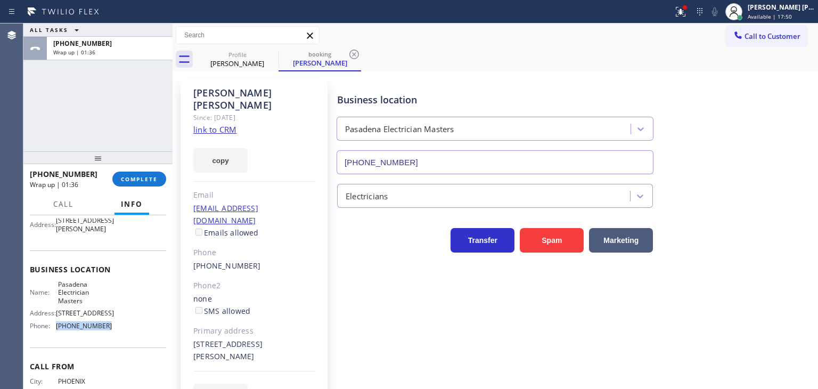
drag, startPoint x: 108, startPoint y: 339, endPoint x: 54, endPoint y: 344, distance: 54.1
click at [54, 334] on div "Name: Pasadena Electrician Masters Address: [STREET_ADDRESS] Phone: [PHONE_NUMB…" at bounding box center [98, 307] width 136 height 54
copy div "[PHONE_NUMBER]"
click at [147, 183] on button "COMPLETE" at bounding box center [139, 178] width 54 height 15
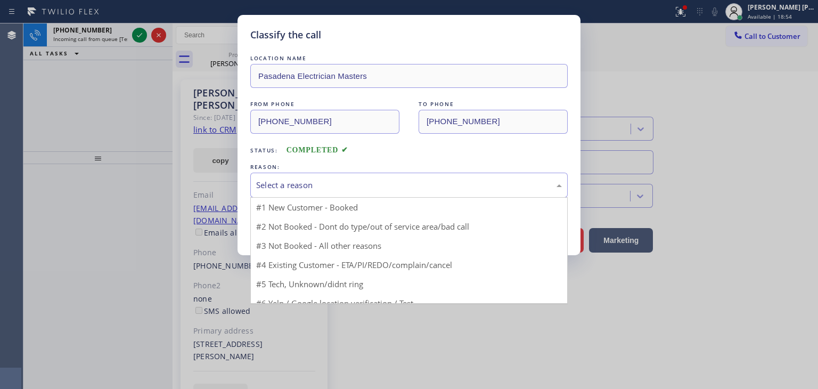
click at [295, 184] on div "Select a reason" at bounding box center [409, 185] width 306 height 12
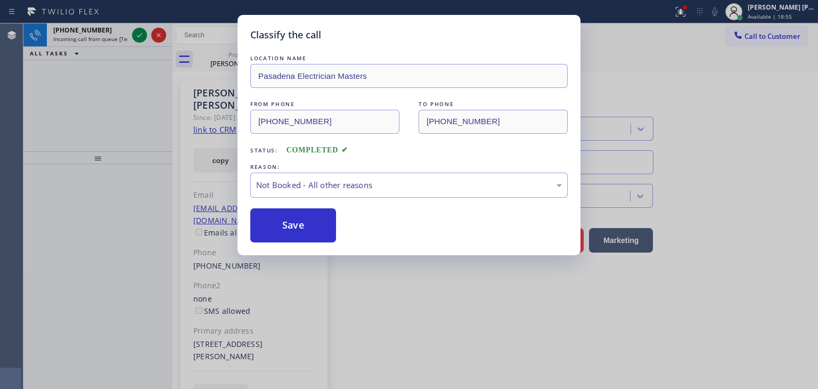
click at [299, 228] on button "Save" at bounding box center [293, 225] width 86 height 34
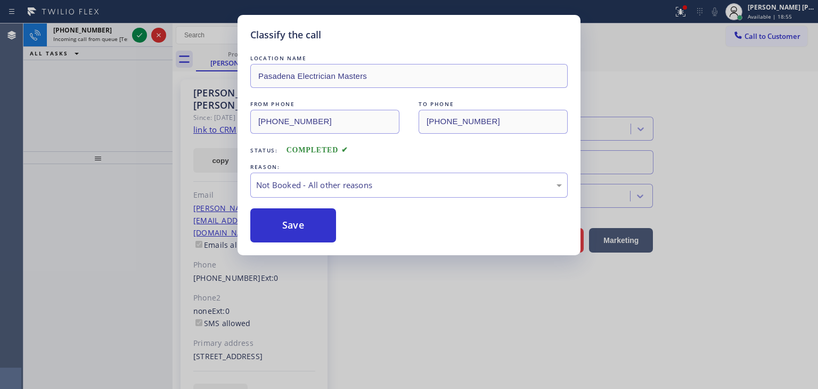
click at [139, 33] on div "Classify the call LOCATION NAME Pasadena Electrician Masters FROM PHONE [PHONE_…" at bounding box center [409, 194] width 818 height 389
click at [139, 33] on div "Classify the call LOCATION NAME All American Mini Split Installers [GEOGRAPHIC_…" at bounding box center [420, 205] width 794 height 365
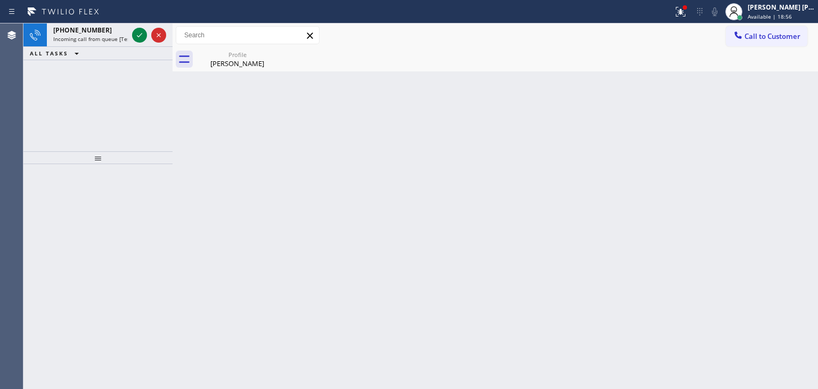
click at [139, 33] on icon at bounding box center [139, 35] width 13 height 13
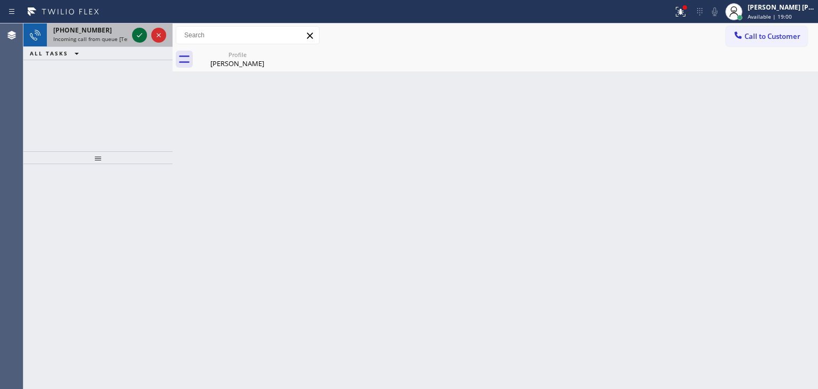
click at [143, 35] on icon at bounding box center [139, 35] width 13 height 13
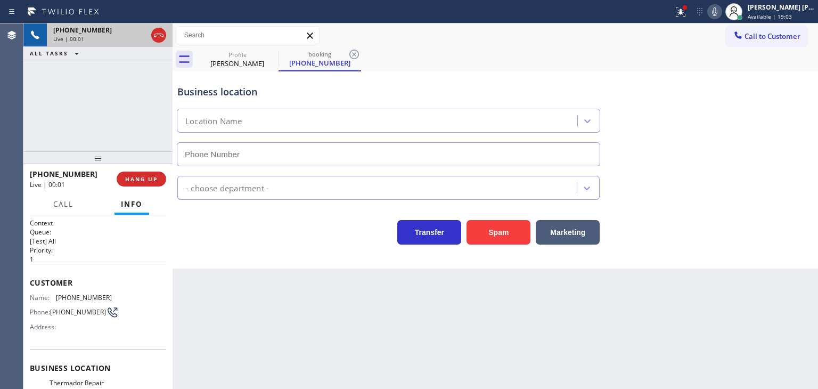
type input "[PHONE_NUMBER]"
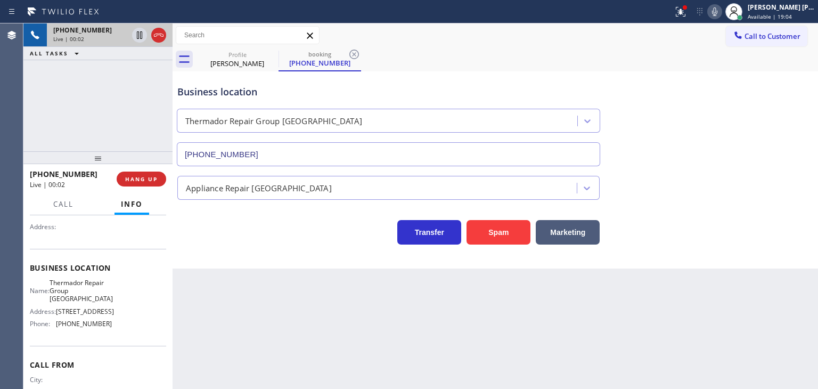
scroll to position [106, 0]
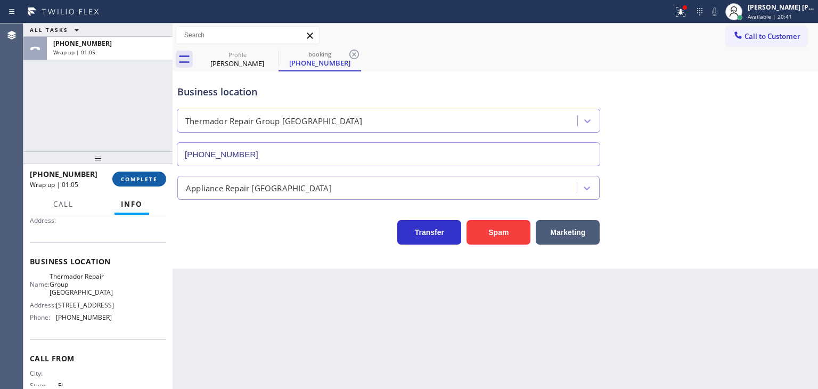
click at [145, 177] on span "COMPLETE" at bounding box center [139, 178] width 37 height 7
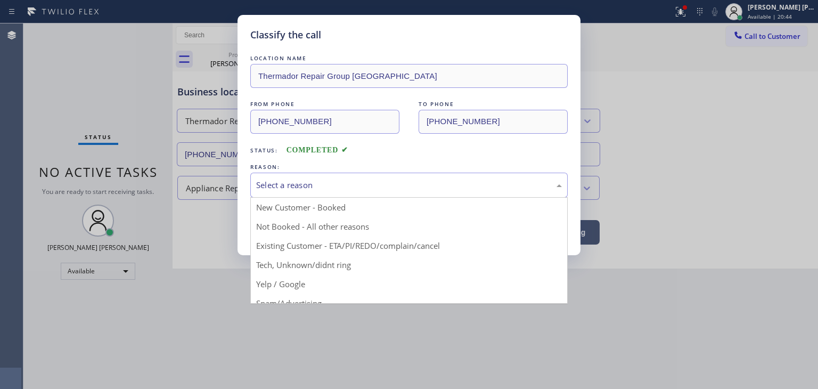
click at [292, 184] on div "Select a reason" at bounding box center [409, 185] width 306 height 12
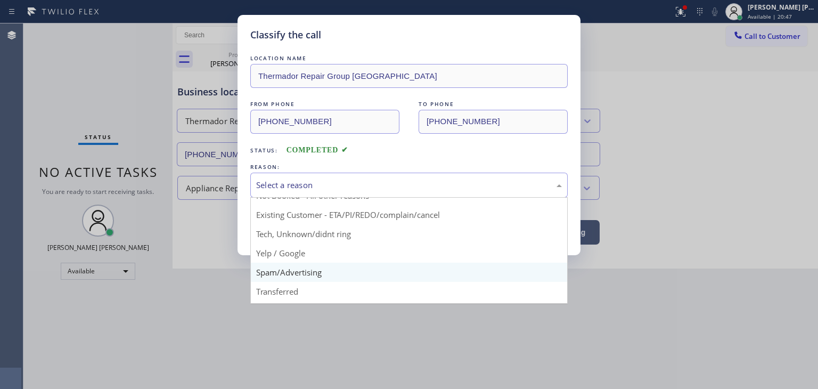
scroll to position [13, 0]
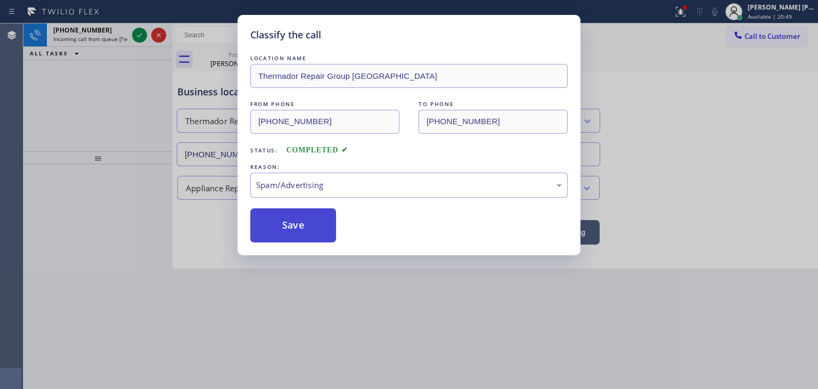
click at [276, 226] on button "Save" at bounding box center [293, 225] width 86 height 34
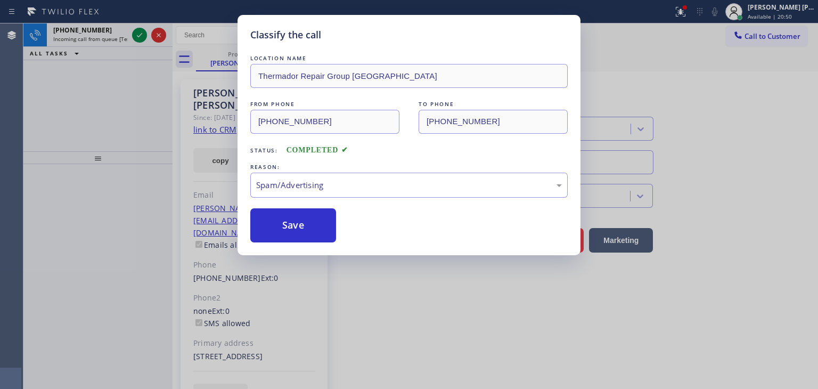
click at [139, 34] on div "Classify the call LOCATION NAME Thermador Repair Group [GEOGRAPHIC_DATA] FROM P…" at bounding box center [409, 194] width 818 height 389
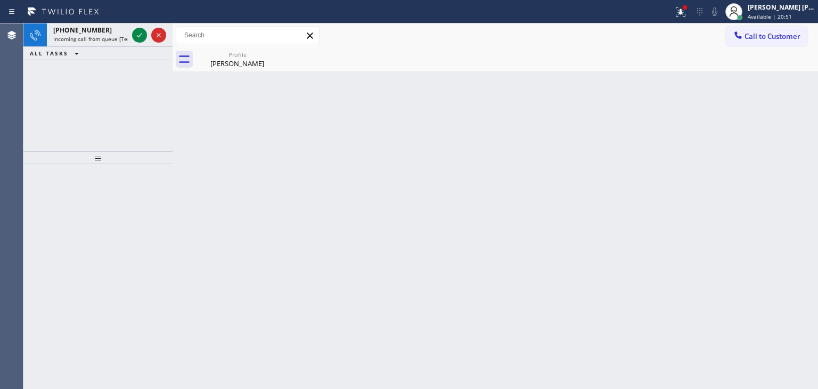
click at [139, 34] on div "Classify the call LOCATION NAME All American Mini Split Installers [GEOGRAPHIC_…" at bounding box center [420, 205] width 794 height 365
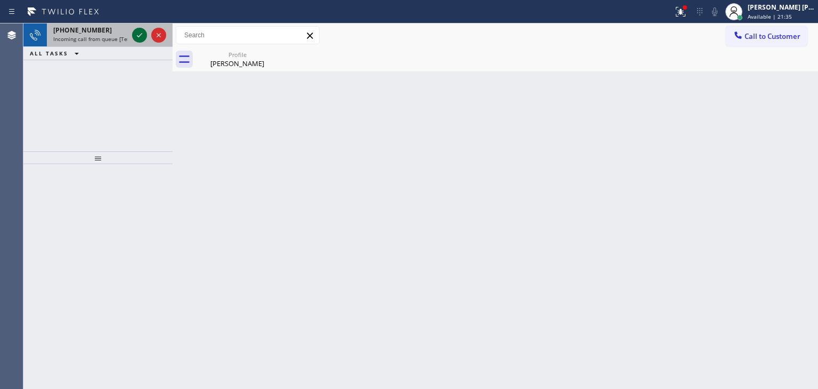
click at [136, 30] on icon at bounding box center [139, 35] width 13 height 13
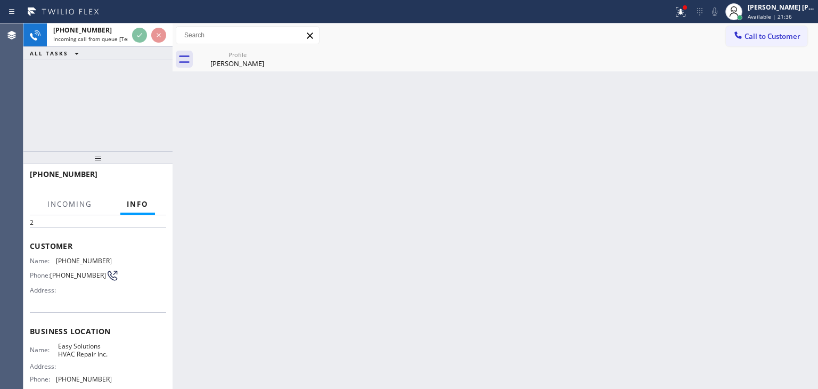
scroll to position [53, 0]
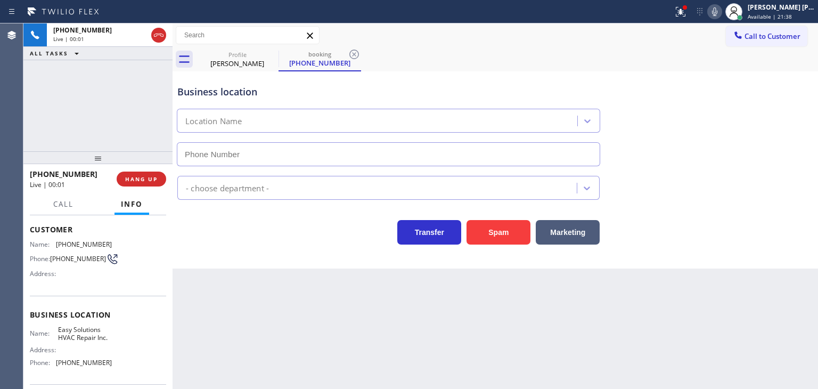
type input "[PHONE_NUMBER]"
click at [717, 11] on icon at bounding box center [714, 11] width 5 height 9
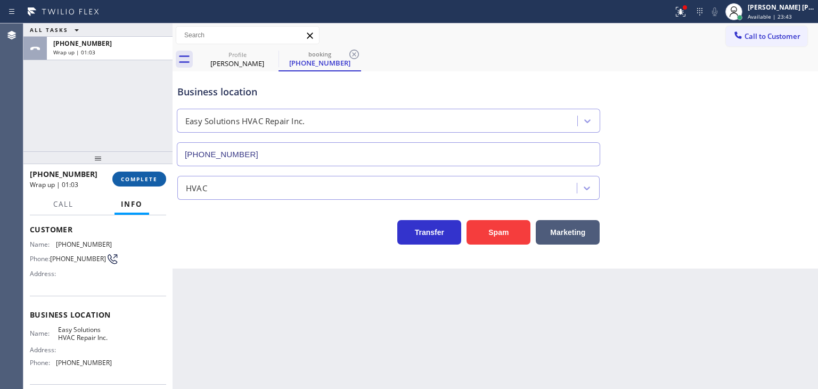
click at [139, 180] on span "COMPLETE" at bounding box center [139, 178] width 37 height 7
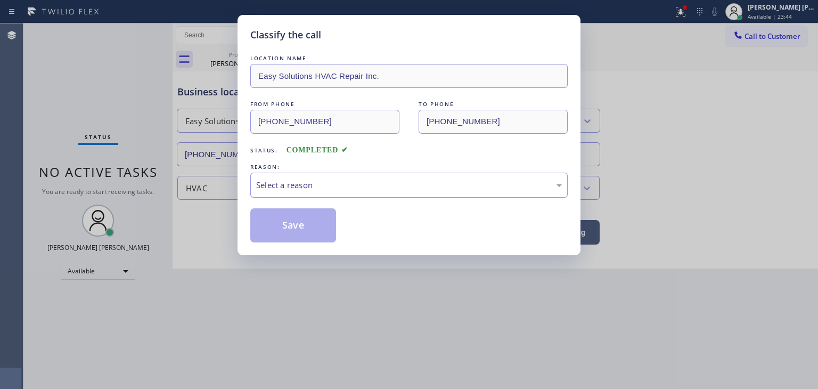
click at [299, 182] on div "Select a reason" at bounding box center [409, 185] width 306 height 12
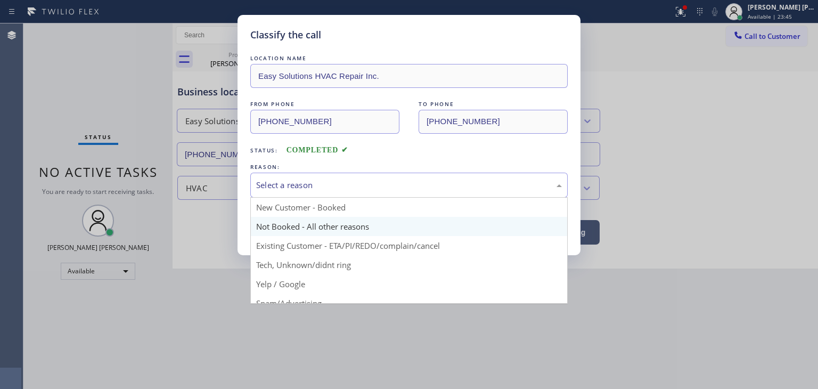
scroll to position [67, 0]
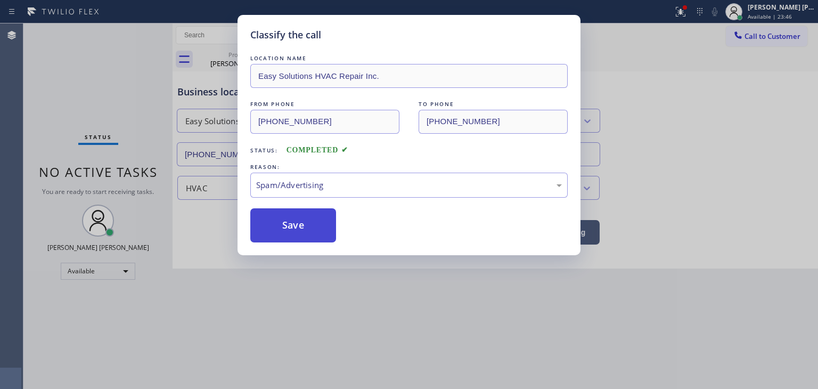
click at [294, 225] on button "Save" at bounding box center [293, 225] width 86 height 34
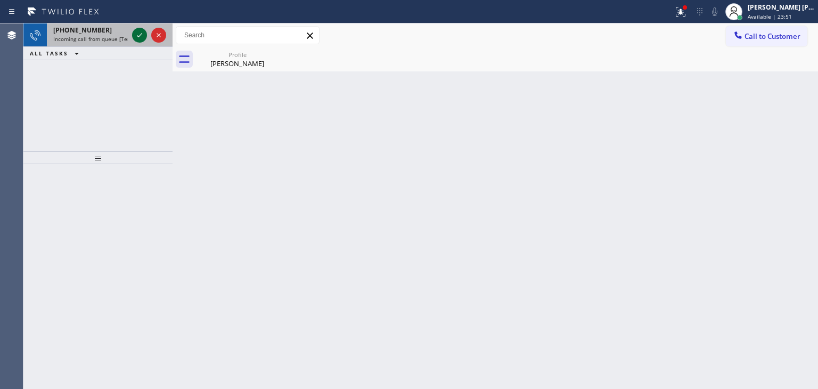
click at [138, 37] on icon at bounding box center [139, 35] width 5 height 4
click at [136, 33] on icon at bounding box center [139, 35] width 13 height 13
click at [142, 33] on icon at bounding box center [139, 35] width 13 height 13
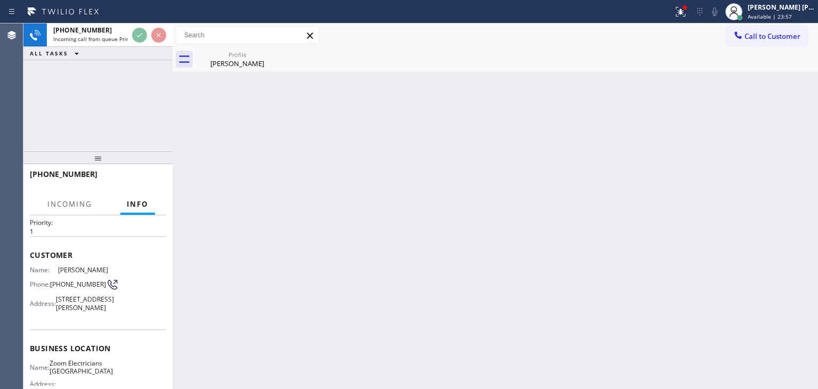
scroll to position [53, 0]
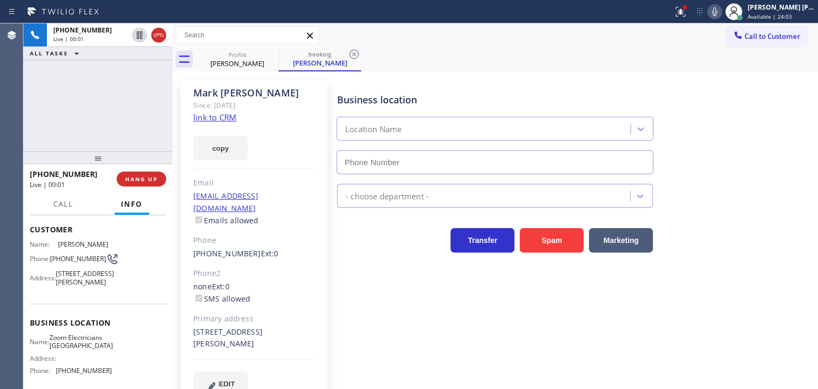
type input "[PHONE_NUMBER]"
click at [721, 10] on icon at bounding box center [714, 11] width 13 height 13
click at [221, 116] on link "link to CRM" at bounding box center [214, 117] width 43 height 11
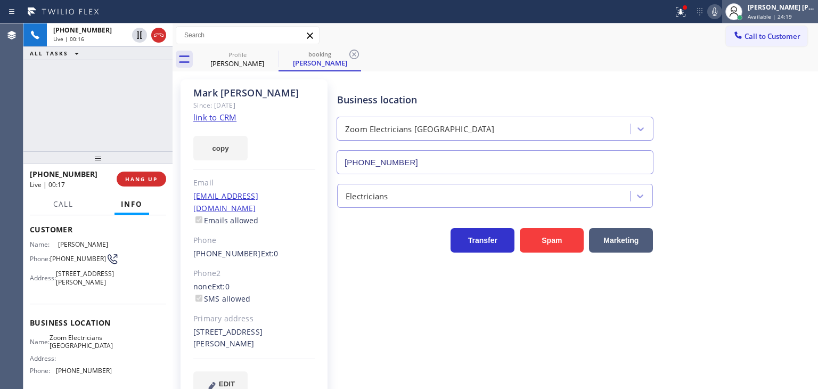
click at [792, 13] on span "Available | 24:19" at bounding box center [769, 16] width 44 height 7
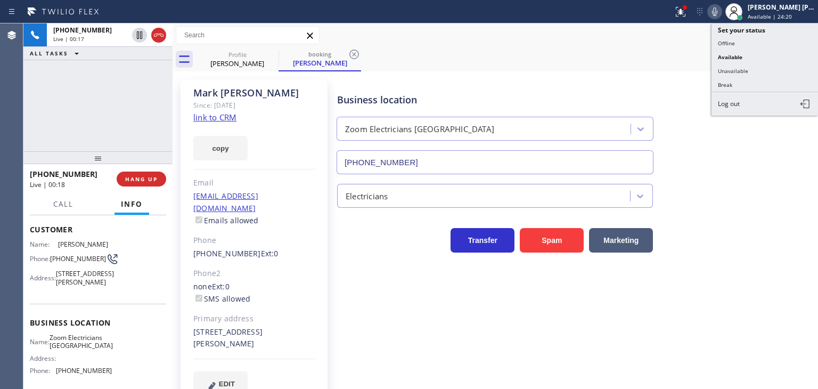
click at [727, 69] on button "Unavailable" at bounding box center [764, 71] width 106 height 14
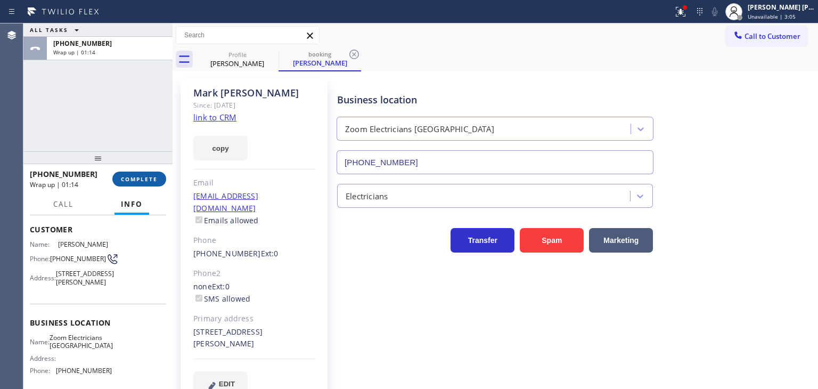
click at [139, 179] on span "COMPLETE" at bounding box center [139, 178] width 37 height 7
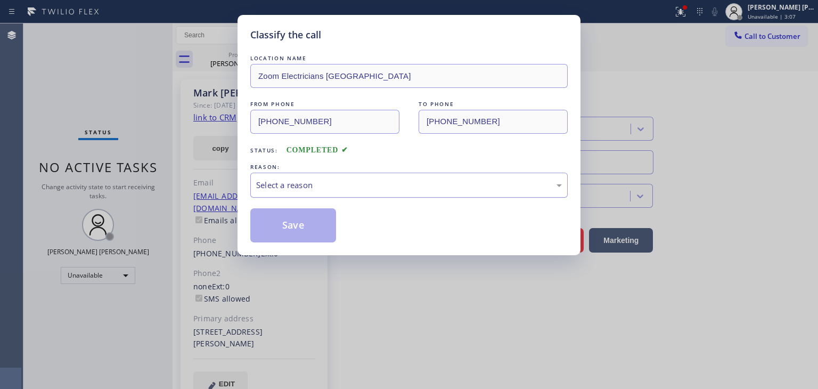
click at [287, 188] on div "Select a reason" at bounding box center [409, 185] width 306 height 12
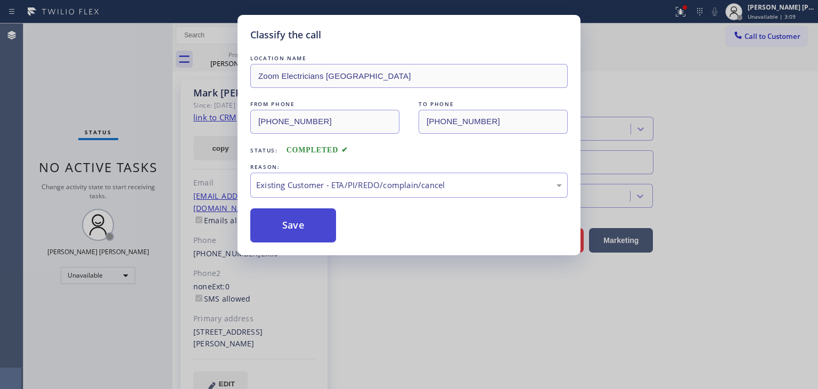
click at [289, 222] on button "Save" at bounding box center [293, 225] width 86 height 34
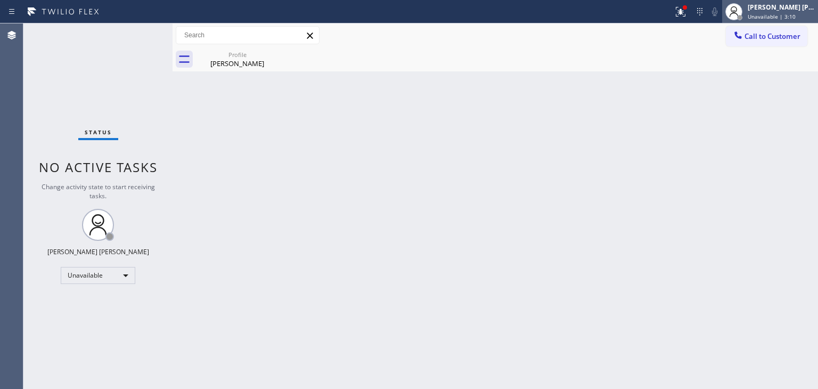
click at [780, 7] on div "[PERSON_NAME] [PERSON_NAME]" at bounding box center [780, 7] width 67 height 9
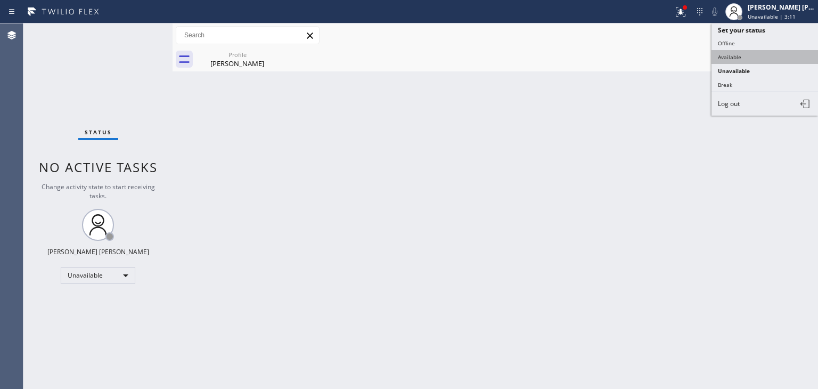
click at [734, 54] on button "Available" at bounding box center [764, 57] width 106 height 14
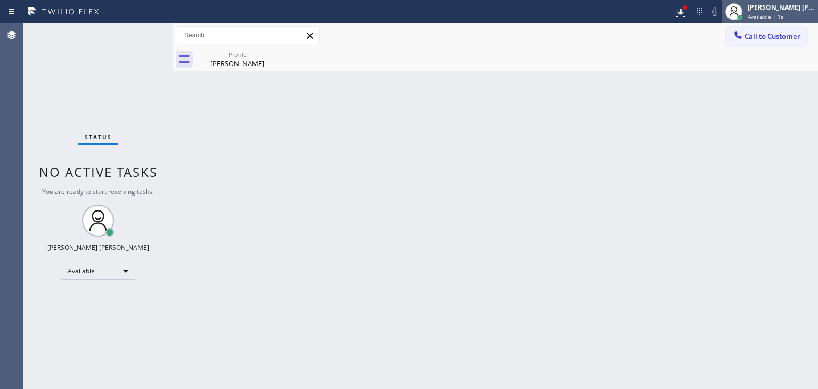
click at [769, 11] on div "[PERSON_NAME] [PERSON_NAME] Available | 1s" at bounding box center [781, 11] width 72 height 19
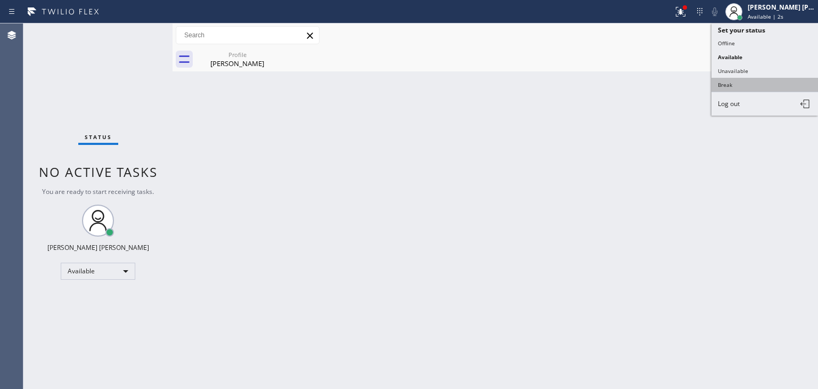
click at [735, 84] on button "Break" at bounding box center [764, 85] width 106 height 14
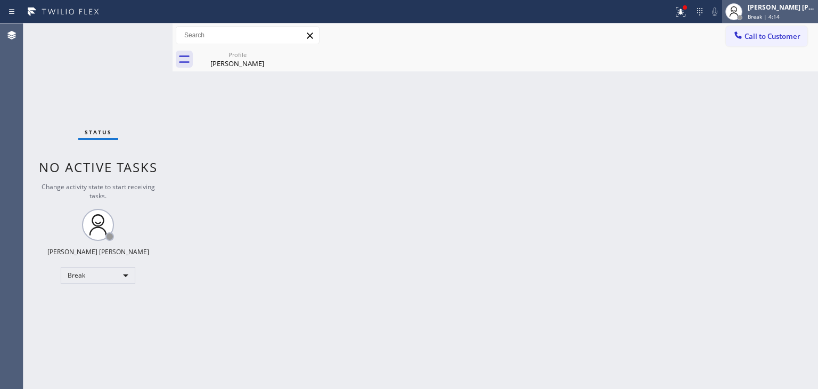
click at [780, 5] on div "[PERSON_NAME] [PERSON_NAME]" at bounding box center [780, 7] width 67 height 9
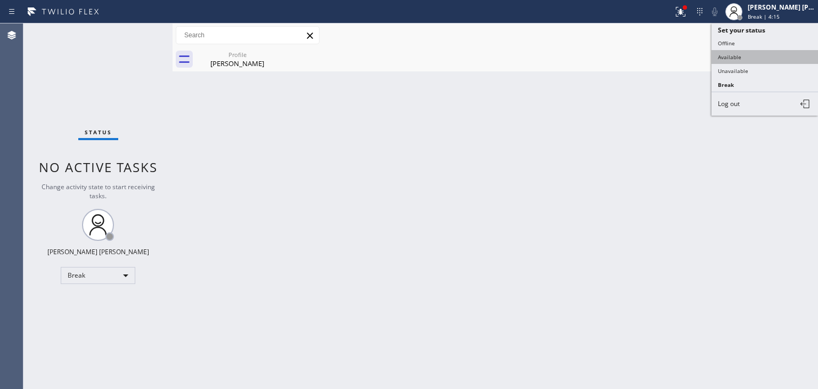
click at [750, 52] on button "Available" at bounding box center [764, 57] width 106 height 14
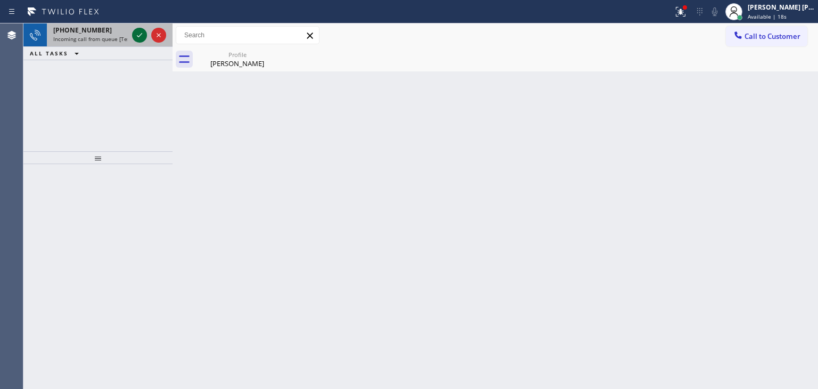
click at [140, 38] on icon at bounding box center [139, 35] width 13 height 13
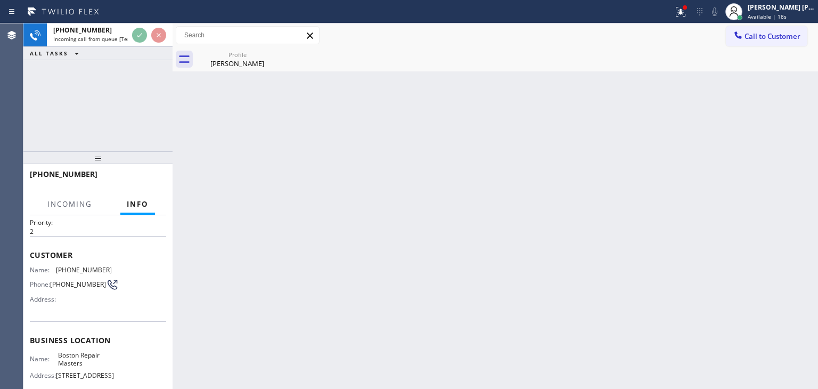
scroll to position [53, 0]
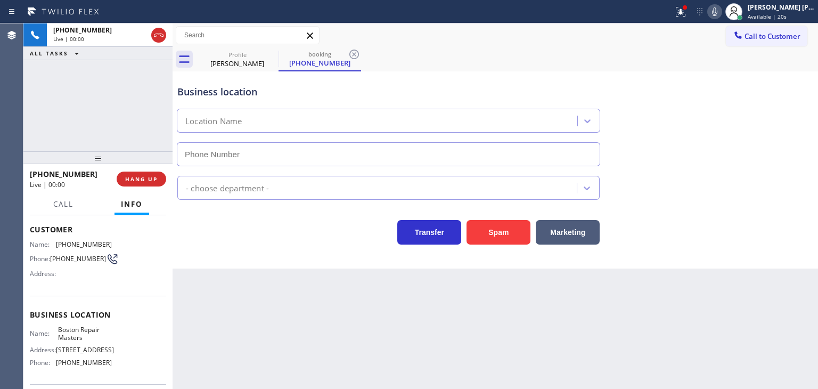
type input "[PHONE_NUMBER]"
click at [721, 5] on icon at bounding box center [714, 11] width 13 height 13
click at [717, 15] on icon at bounding box center [714, 11] width 5 height 9
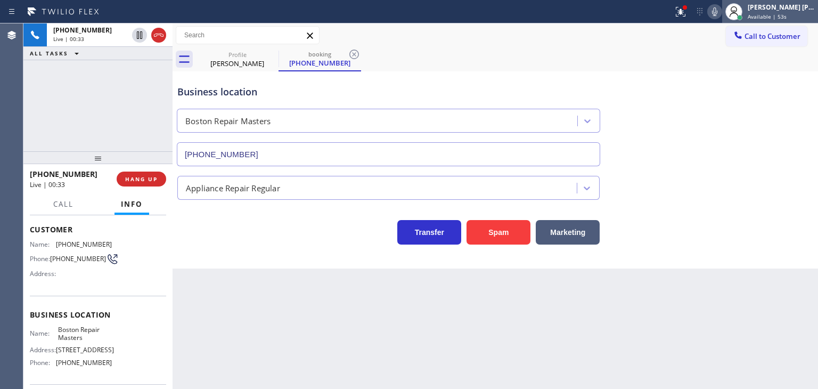
click at [803, 4] on div "[PERSON_NAME] [PERSON_NAME]" at bounding box center [780, 7] width 67 height 9
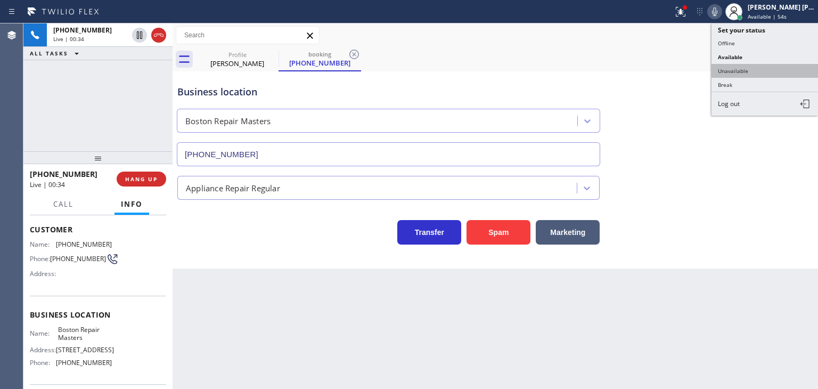
click at [747, 69] on button "Unavailable" at bounding box center [764, 71] width 106 height 14
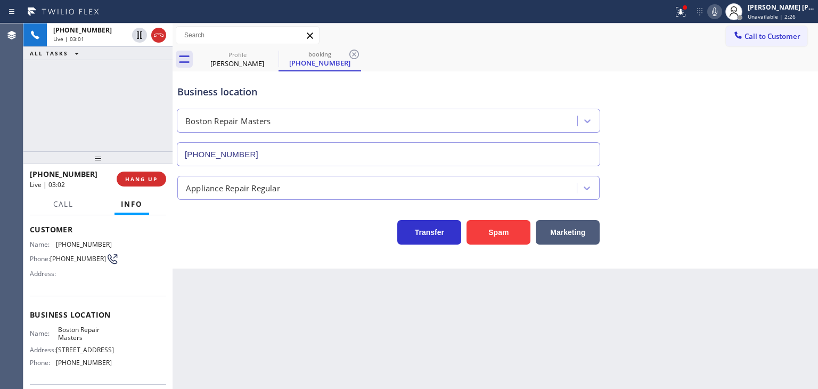
click at [717, 10] on icon at bounding box center [714, 11] width 5 height 9
click at [721, 11] on icon at bounding box center [714, 11] width 13 height 13
click at [721, 12] on icon at bounding box center [714, 11] width 13 height 13
click at [721, 11] on icon at bounding box center [714, 11] width 13 height 13
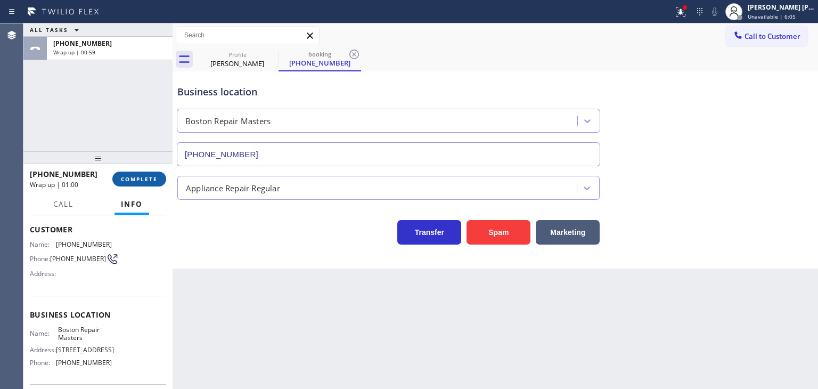
click at [143, 177] on span "COMPLETE" at bounding box center [139, 178] width 37 height 7
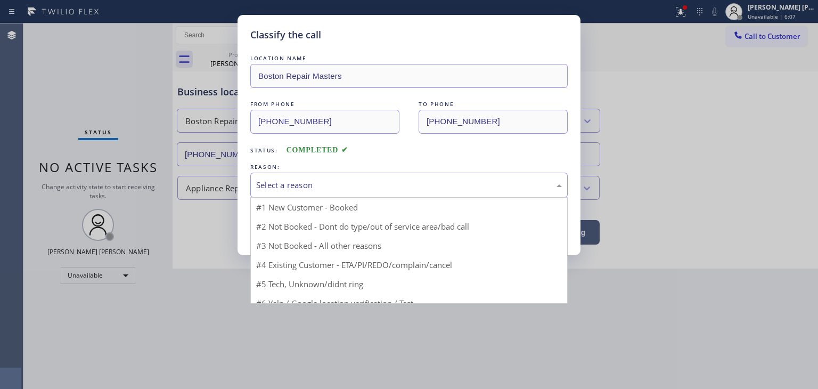
click at [304, 191] on div "Select a reason" at bounding box center [408, 184] width 317 height 25
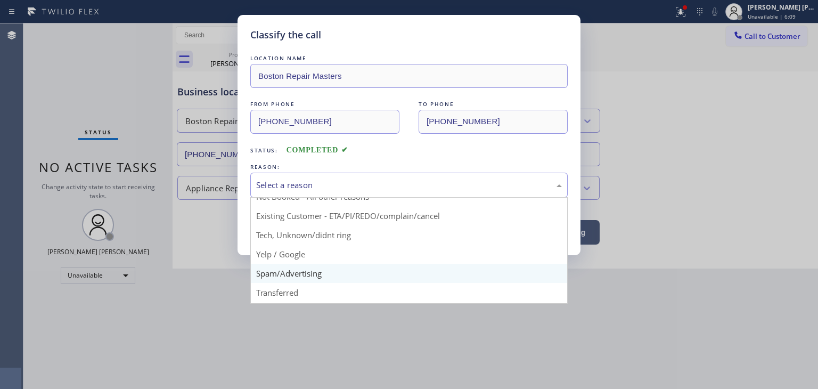
scroll to position [13, 0]
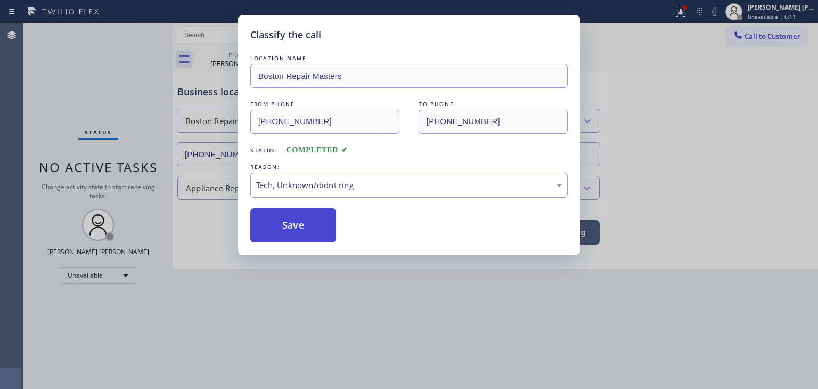
click at [292, 222] on button "Save" at bounding box center [293, 225] width 86 height 34
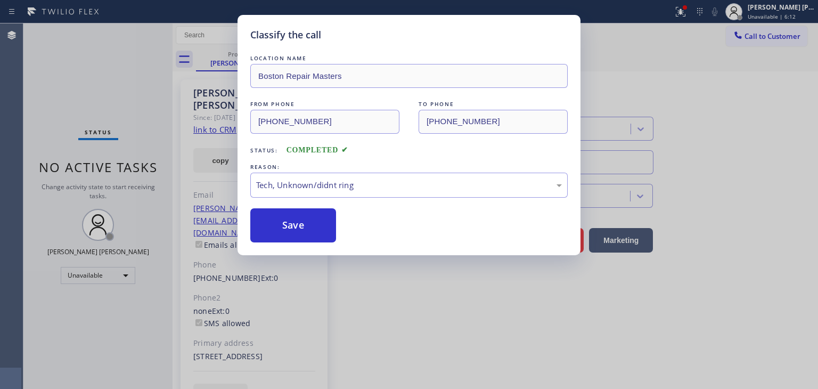
click at [797, 11] on div "Classify the call LOCATION NAME Boston Repair Masters FROM PHONE [PHONE_NUMBER]…" at bounding box center [409, 194] width 818 height 389
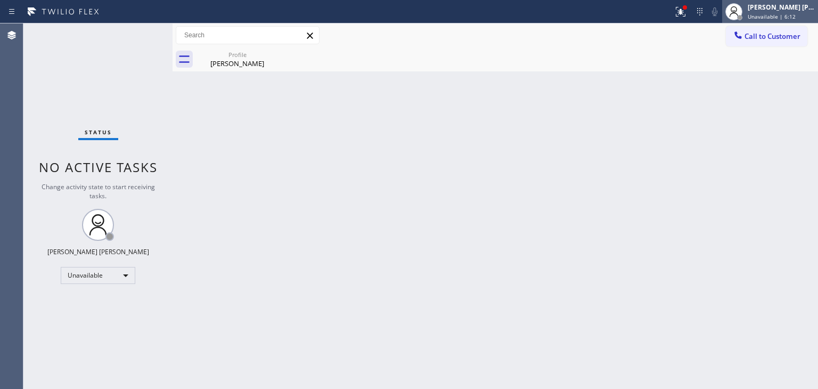
click at [795, 12] on div "[PERSON_NAME] [PERSON_NAME] Unavailable | 6:12" at bounding box center [781, 11] width 72 height 19
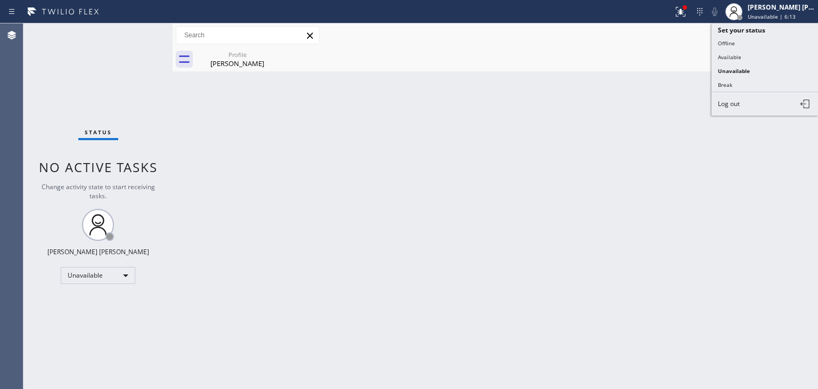
click at [739, 55] on button "Available" at bounding box center [764, 57] width 106 height 14
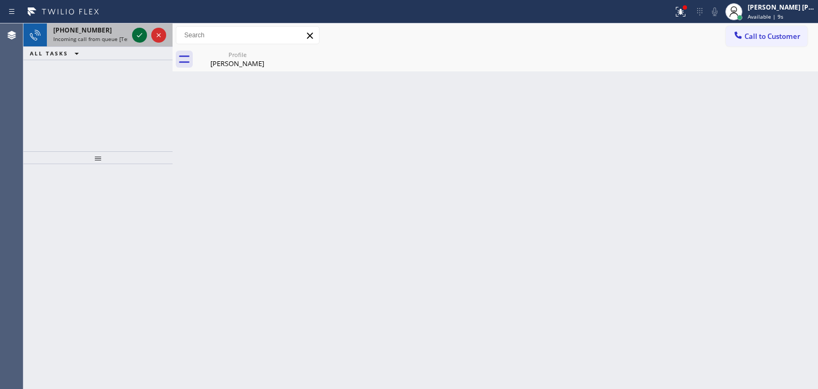
click at [138, 35] on icon at bounding box center [139, 35] width 13 height 13
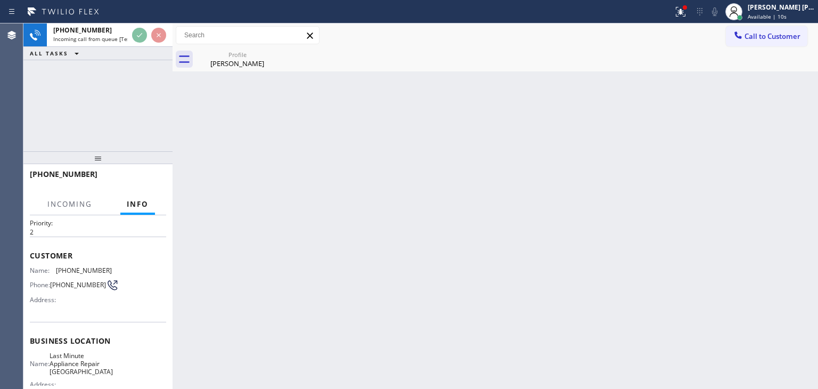
scroll to position [53, 0]
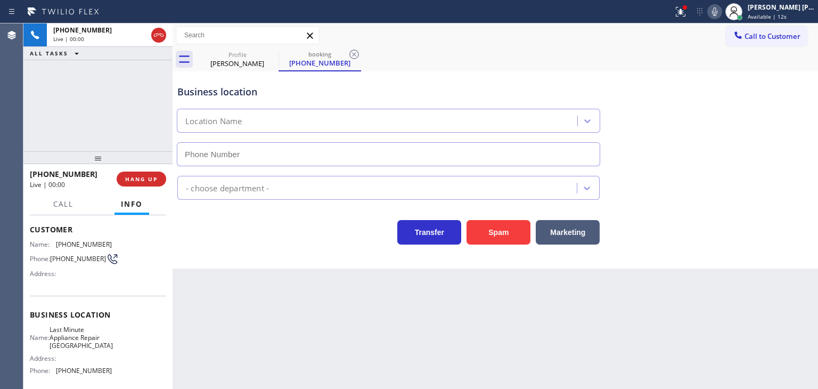
type input "[PHONE_NUMBER]"
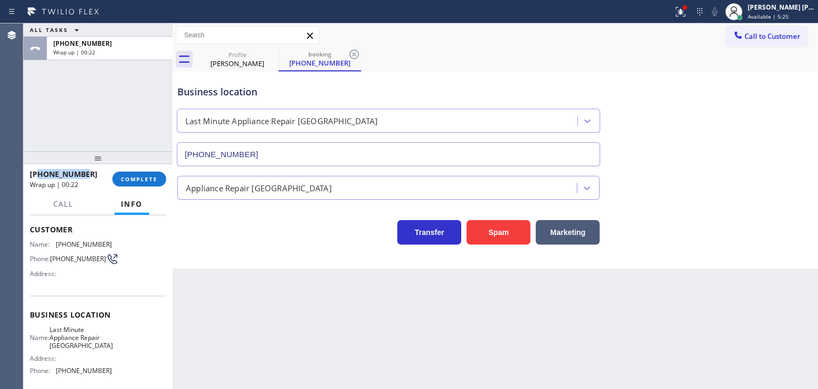
drag, startPoint x: 89, startPoint y: 173, endPoint x: 39, endPoint y: 174, distance: 50.0
click at [39, 174] on div "[PHONE_NUMBER]" at bounding box center [67, 174] width 75 height 10
drag, startPoint x: 113, startPoint y: 370, endPoint x: 53, endPoint y: 375, distance: 59.8
click at [53, 375] on div "Name: Last Minute Appliance Repair [GEOGRAPHIC_DATA] Address: Phone: [PHONE_NUM…" at bounding box center [98, 352] width 136 height 54
click at [153, 184] on button "COMPLETE" at bounding box center [139, 178] width 54 height 15
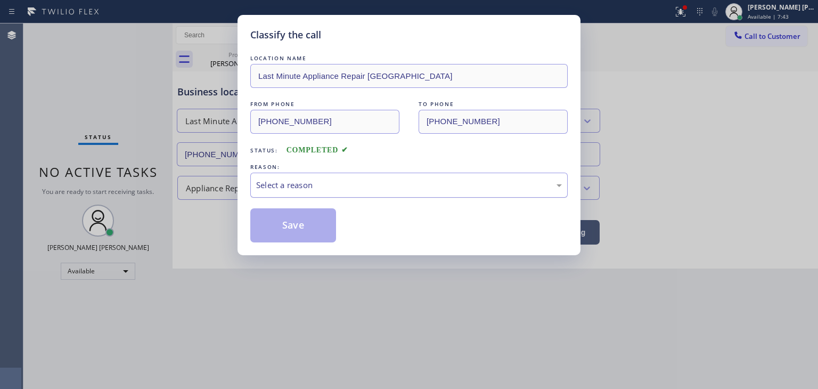
click at [288, 194] on div "Select a reason" at bounding box center [408, 184] width 317 height 25
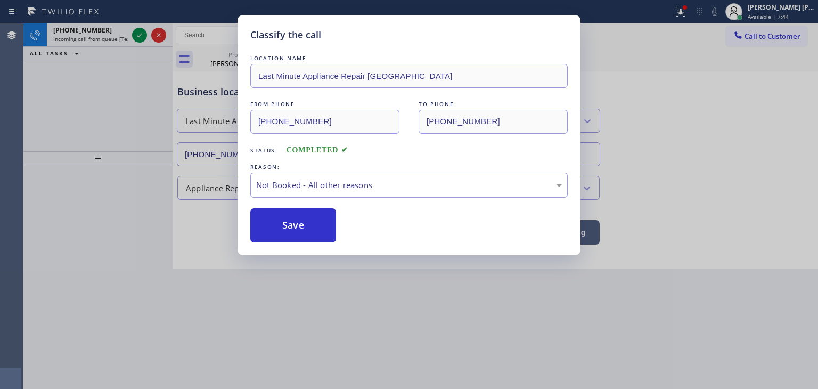
drag, startPoint x: 298, startPoint y: 222, endPoint x: 249, endPoint y: 175, distance: 68.5
click at [298, 223] on button "Save" at bounding box center [293, 225] width 86 height 34
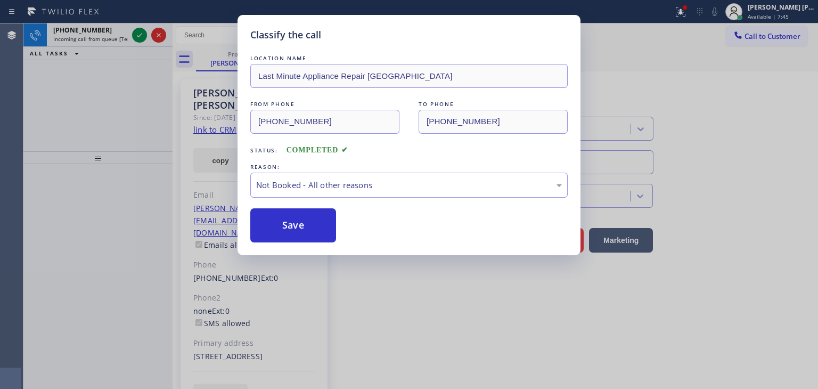
click at [138, 36] on div "Classify the call LOCATION NAME Last Minute Appliance Repair [GEOGRAPHIC_DATA] …" at bounding box center [409, 194] width 818 height 389
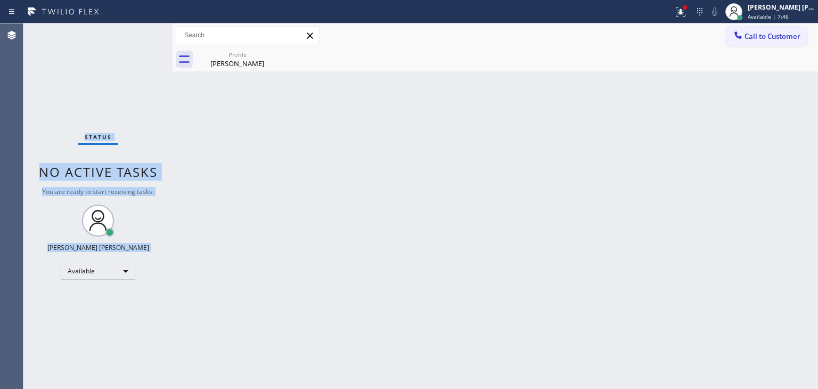
click at [138, 36] on div "Status No active tasks You are ready to start receiving tasks. [PERSON_NAME] [P…" at bounding box center [97, 205] width 149 height 365
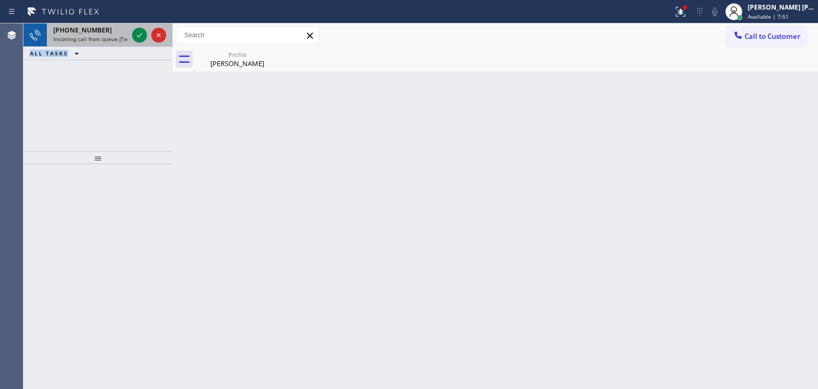
click at [141, 26] on div at bounding box center [149, 34] width 38 height 23
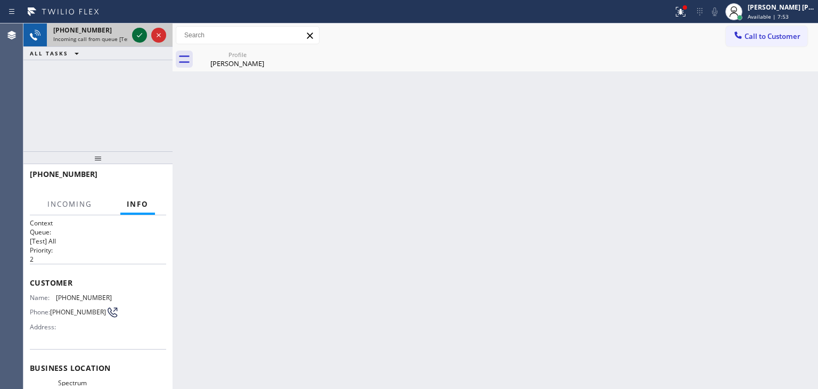
click at [139, 35] on icon at bounding box center [139, 35] width 13 height 13
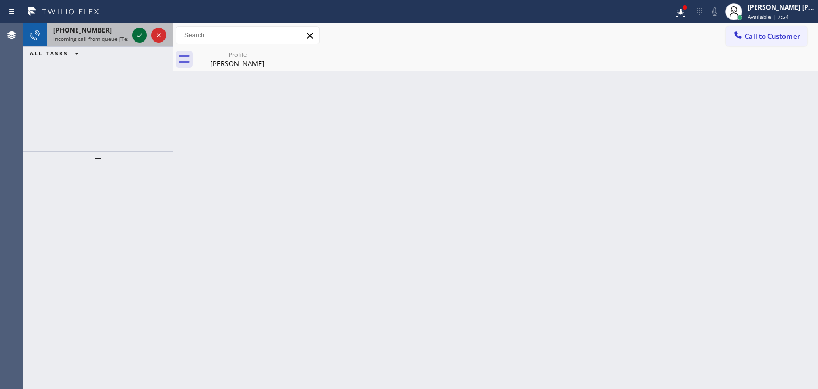
click at [139, 35] on icon at bounding box center [139, 35] width 13 height 13
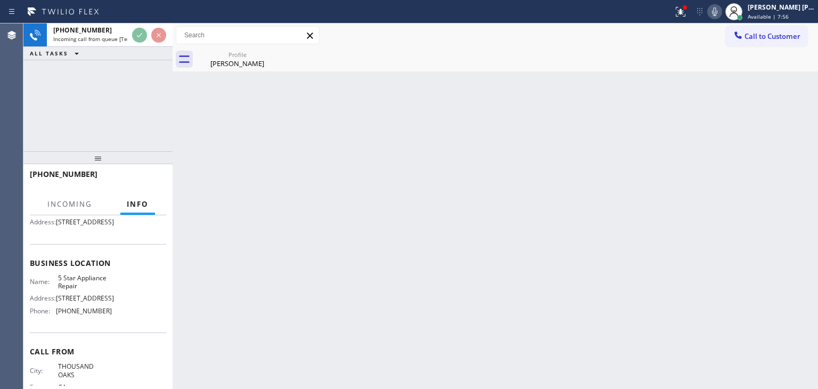
scroll to position [106, 0]
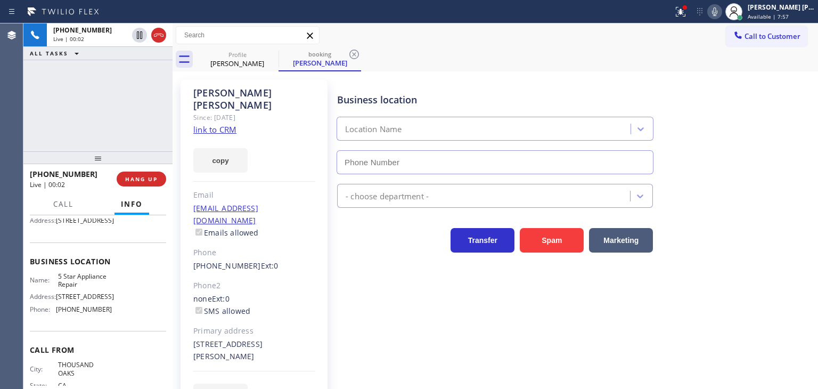
type input "[PHONE_NUMBER]"
click at [68, 81] on div "[PHONE_NUMBER] Live | 00:12 ALL TASKS ALL TASKS ACTIVE TASKS TASKS IN WRAP UP" at bounding box center [97, 87] width 149 height 128
click at [218, 124] on link "link to CRM" at bounding box center [214, 129] width 43 height 11
click at [721, 11] on icon at bounding box center [714, 11] width 13 height 13
click at [718, 11] on rect at bounding box center [714, 10] width 7 height 7
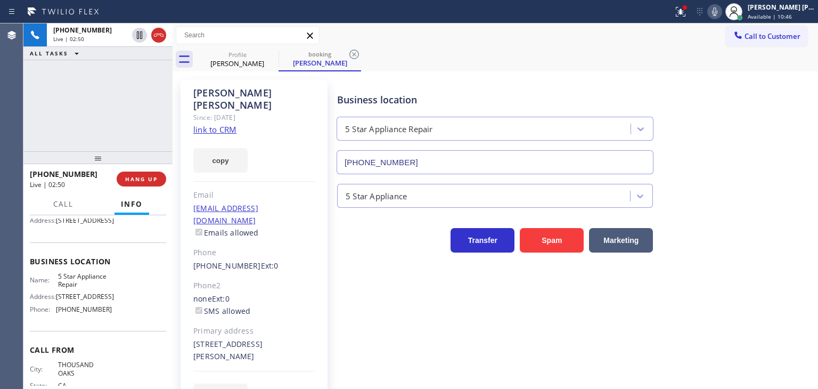
click at [721, 12] on icon at bounding box center [714, 11] width 13 height 13
click at [721, 9] on icon at bounding box center [714, 11] width 13 height 13
click at [144, 114] on div "[PHONE_NUMBER] Live | 06:54 ALL TASKS ALL TASKS ACTIVE TASKS TASKS IN WRAP UP" at bounding box center [97, 87] width 149 height 128
click at [721, 11] on icon at bounding box center [714, 11] width 13 height 13
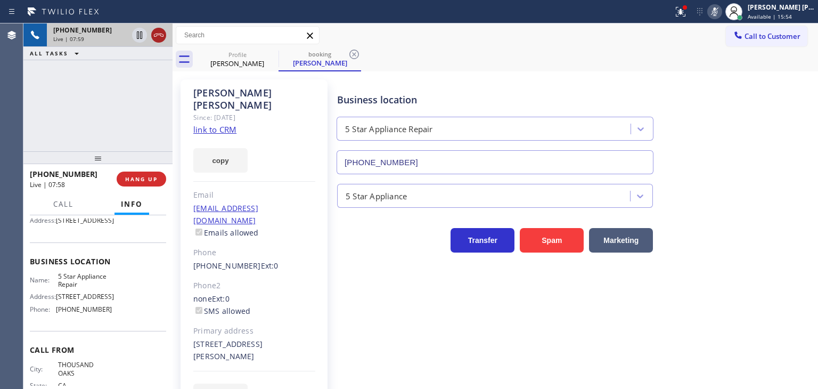
click at [162, 39] on icon at bounding box center [158, 35] width 13 height 13
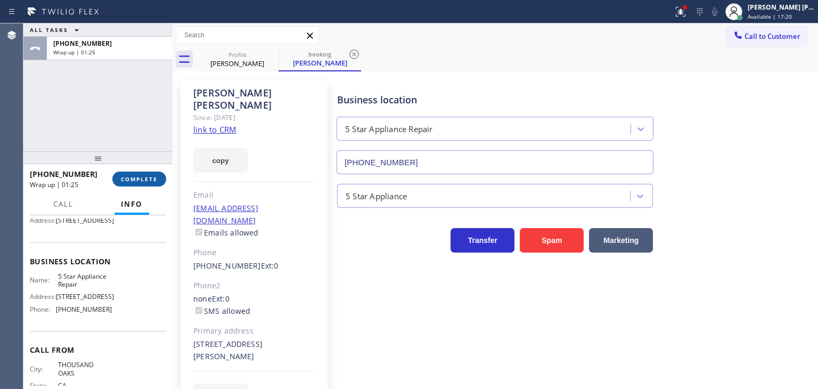
click at [148, 174] on button "COMPLETE" at bounding box center [139, 178] width 54 height 15
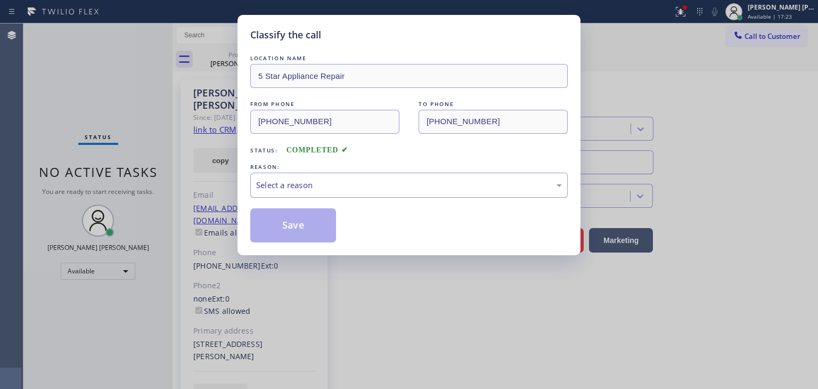
click at [264, 187] on div "Select a reason" at bounding box center [409, 185] width 306 height 12
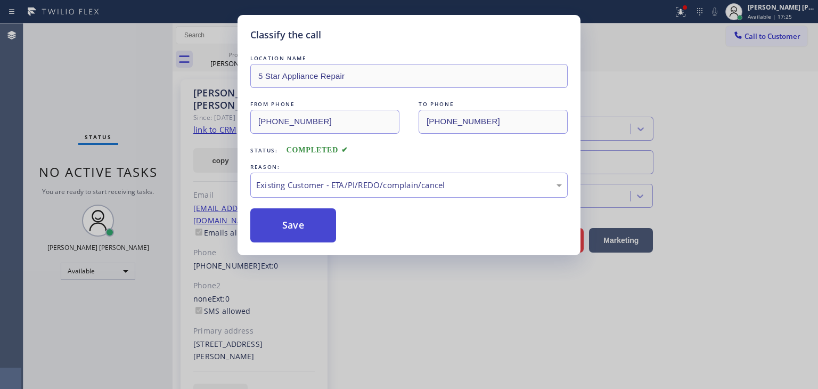
click at [301, 226] on button "Save" at bounding box center [293, 225] width 86 height 34
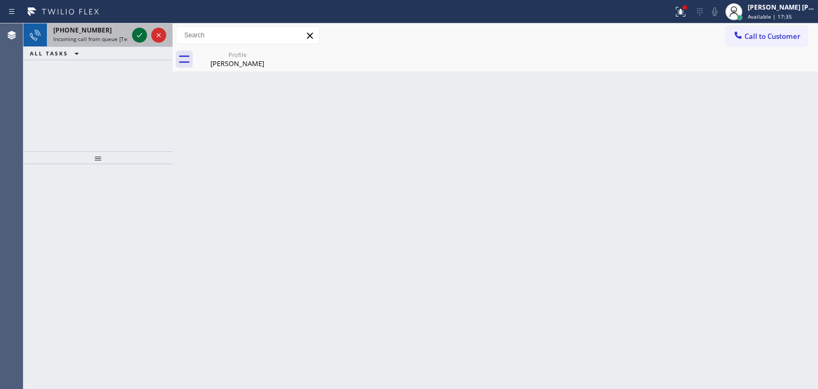
click at [137, 36] on icon at bounding box center [139, 35] width 13 height 13
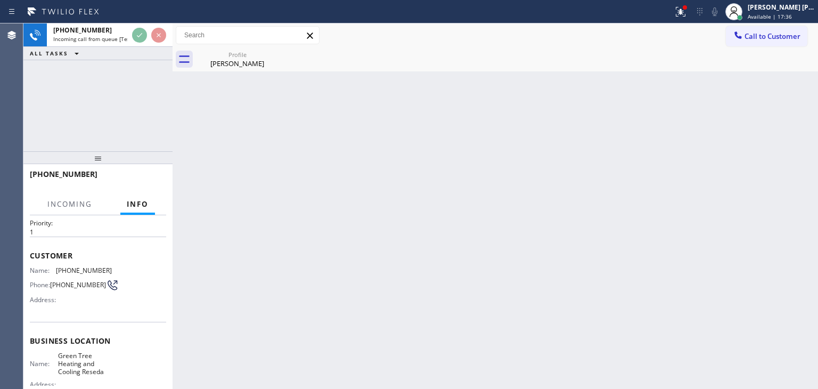
scroll to position [53, 0]
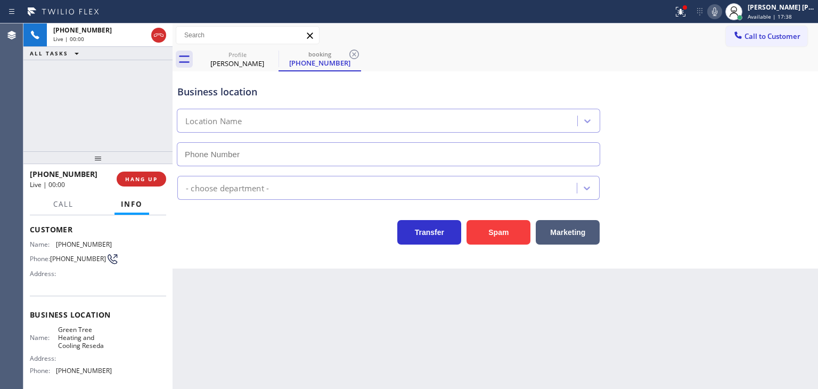
type input "[PHONE_NUMBER]"
click at [721, 9] on icon at bounding box center [714, 11] width 13 height 13
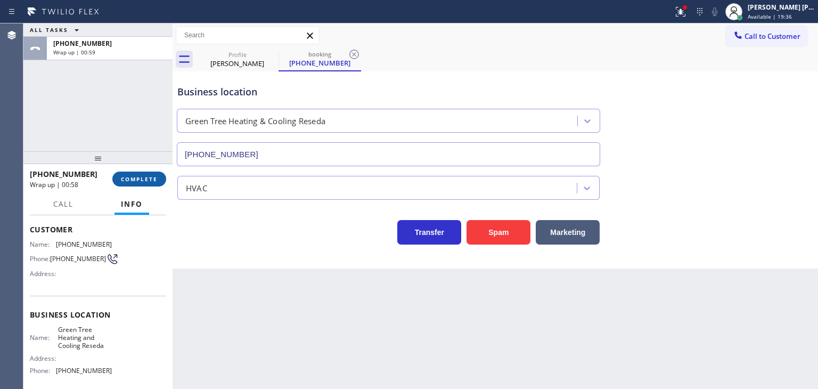
click at [132, 183] on button "COMPLETE" at bounding box center [139, 178] width 54 height 15
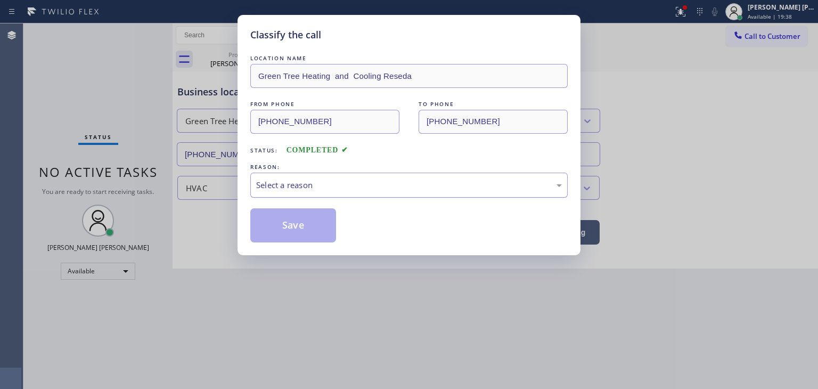
click at [295, 179] on div "Select a reason" at bounding box center [409, 185] width 306 height 12
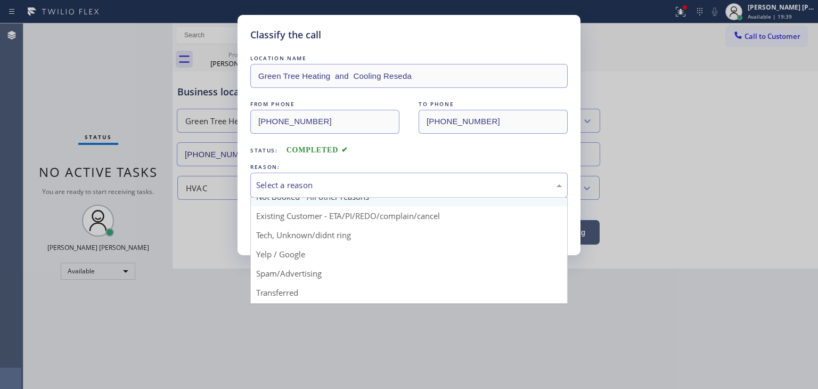
scroll to position [67, 0]
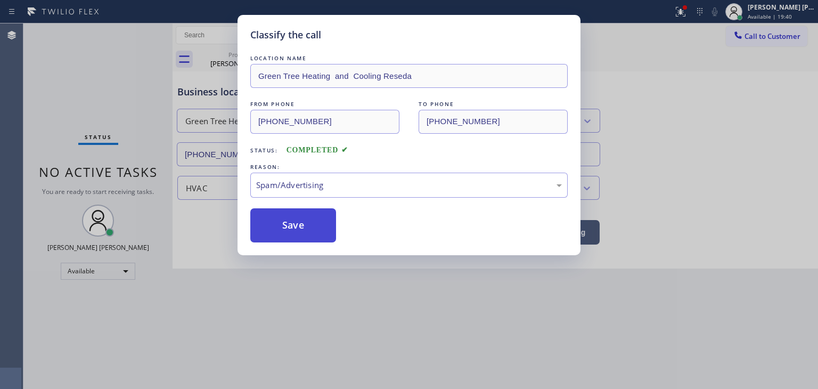
click at [290, 216] on button "Save" at bounding box center [293, 225] width 86 height 34
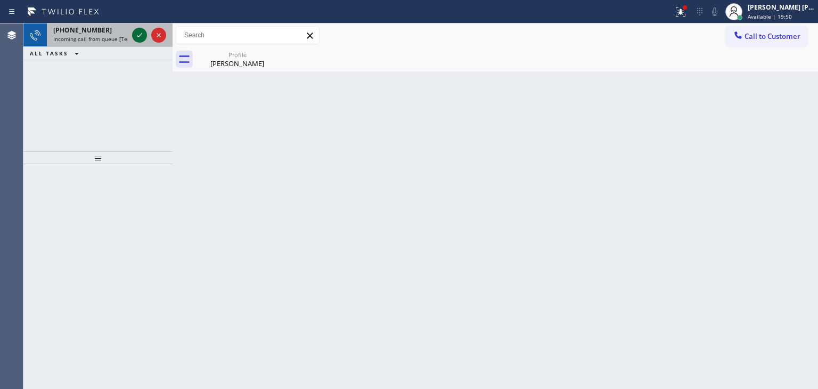
click at [139, 31] on icon at bounding box center [139, 35] width 13 height 13
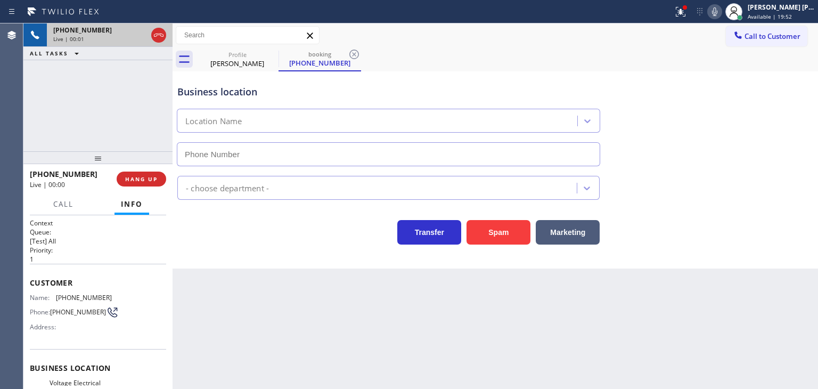
type input "[PHONE_NUMBER]"
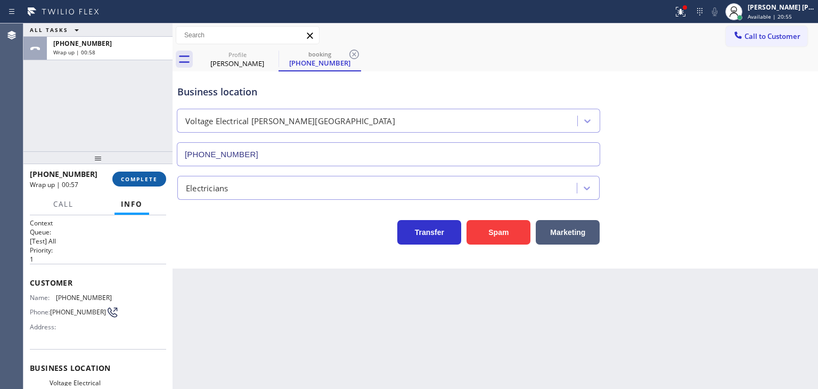
click at [141, 182] on span "COMPLETE" at bounding box center [139, 178] width 37 height 7
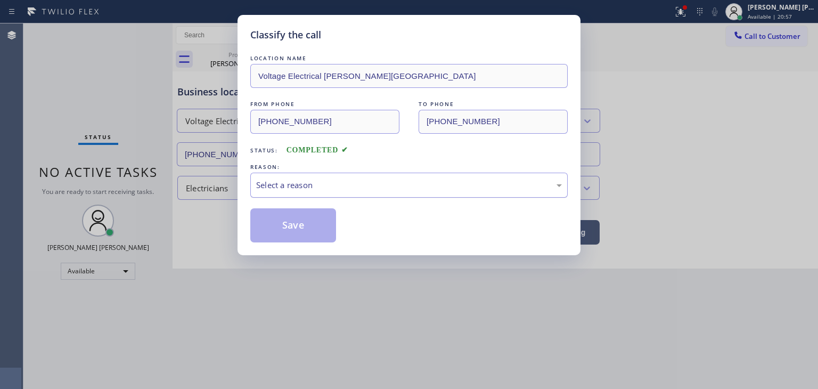
click at [318, 190] on div "Select a reason" at bounding box center [409, 185] width 306 height 12
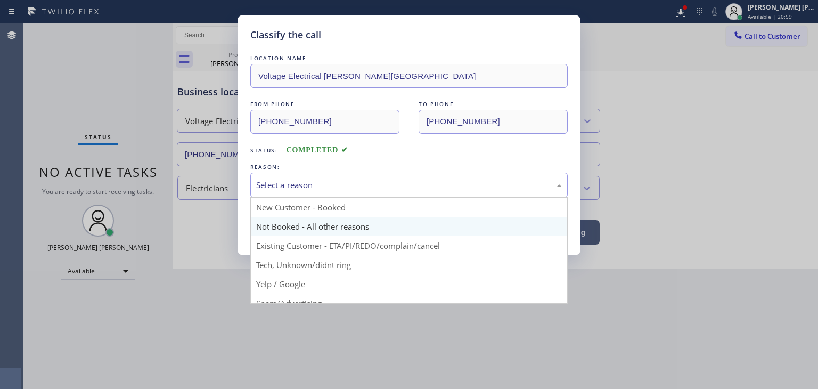
scroll to position [53, 0]
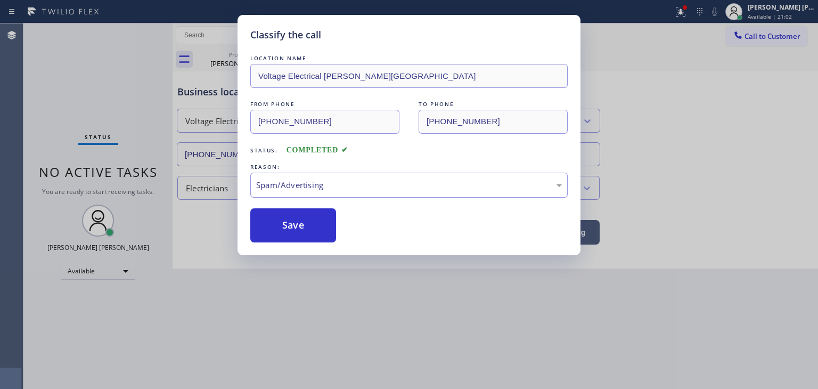
drag, startPoint x: 315, startPoint y: 251, endPoint x: 304, endPoint y: 247, distance: 11.0
click at [293, 235] on button "Save" at bounding box center [293, 225] width 86 height 34
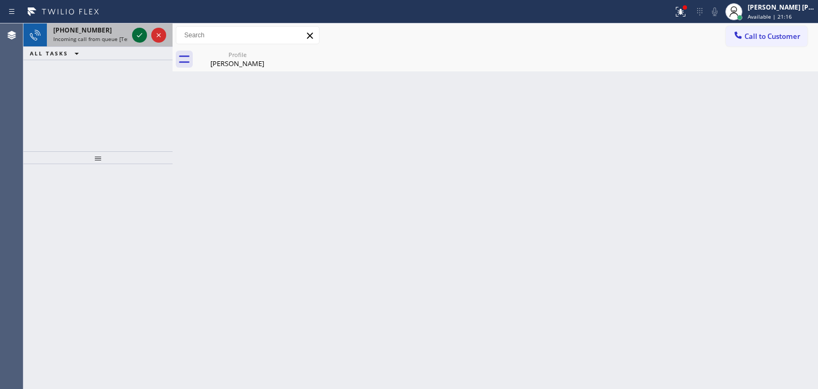
click at [137, 39] on icon at bounding box center [139, 35] width 13 height 13
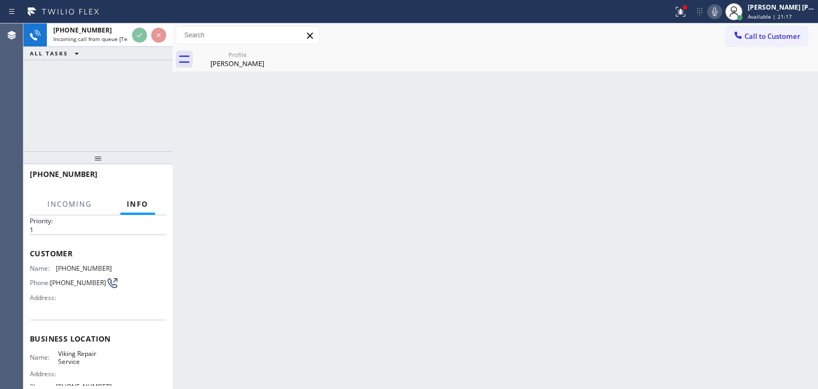
scroll to position [53, 0]
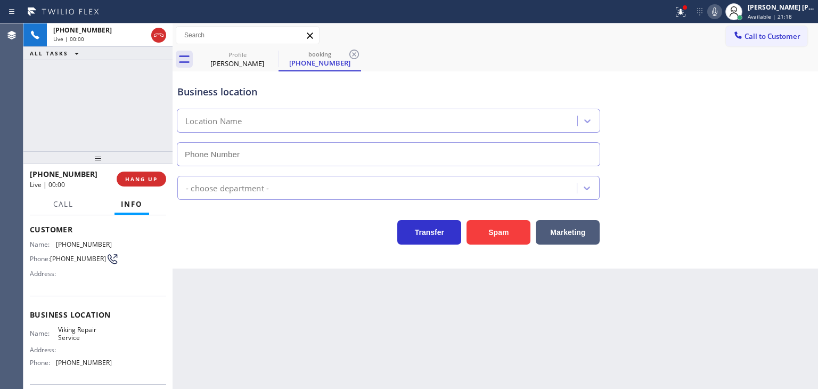
type input "[PHONE_NUMBER]"
click at [137, 180] on span "HANG UP" at bounding box center [141, 178] width 32 height 7
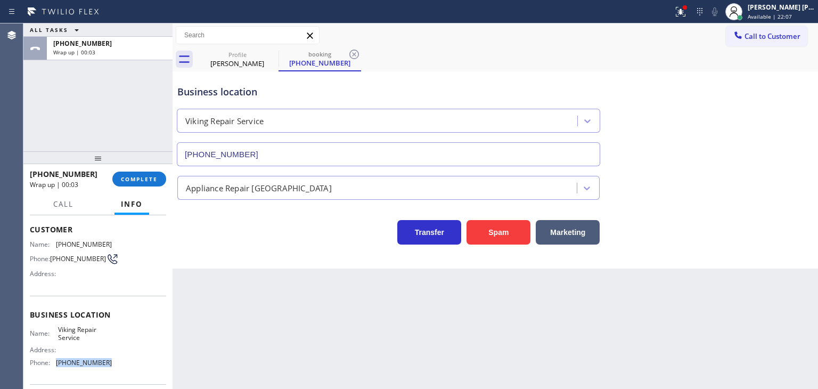
drag, startPoint x: 89, startPoint y: 361, endPoint x: 55, endPoint y: 366, distance: 34.4
click at [55, 366] on div "Name: Viking Repair Service Address: Phone: [PHONE_NUMBER]" at bounding box center [98, 348] width 136 height 46
click at [755, 35] on span "Call to Customer" at bounding box center [772, 36] width 56 height 10
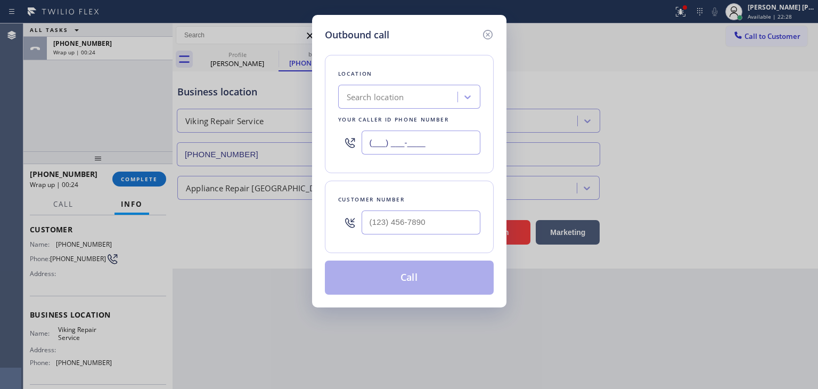
click at [388, 138] on input "(___) ___-____" at bounding box center [420, 142] width 119 height 24
paste input "630) 791-5511"
type input "[PHONE_NUMBER]"
click at [485, 36] on icon at bounding box center [487, 34] width 13 height 13
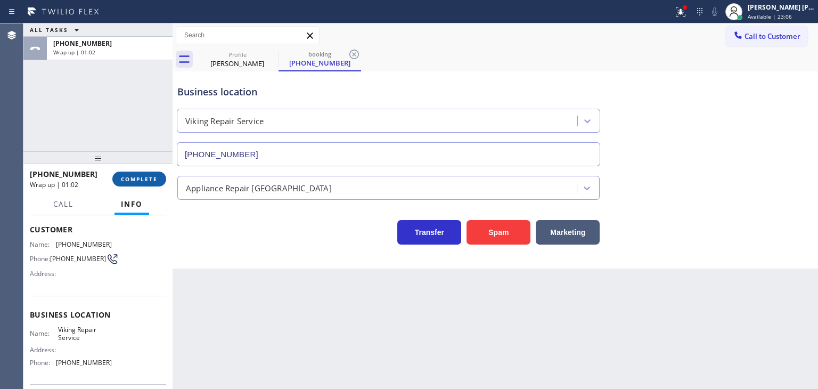
click at [151, 178] on span "COMPLETE" at bounding box center [139, 178] width 37 height 7
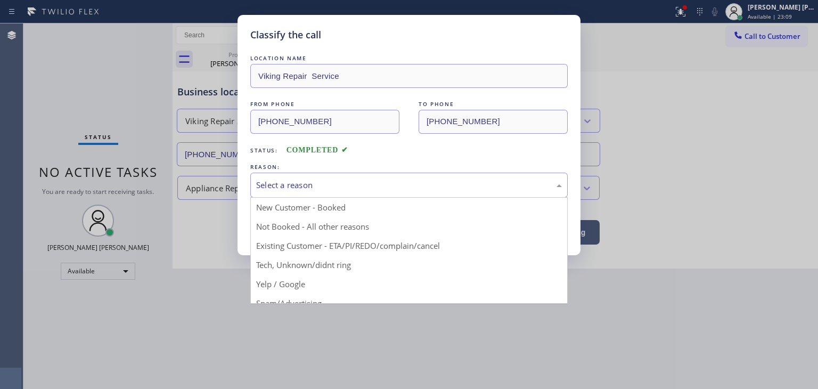
click at [277, 184] on div "Select a reason" at bounding box center [409, 185] width 306 height 12
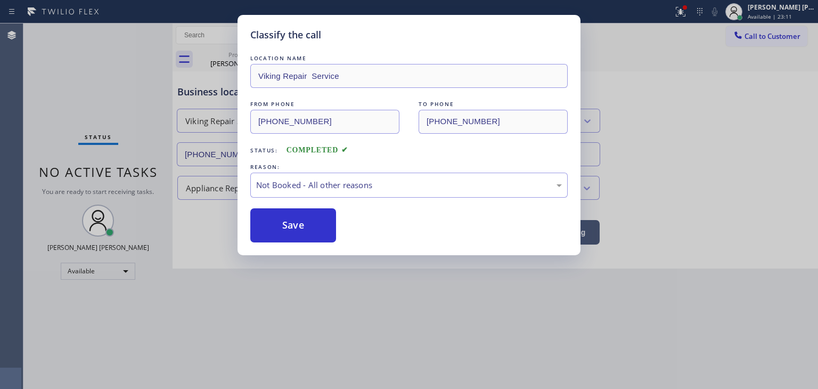
click at [292, 228] on button "Save" at bounding box center [293, 225] width 86 height 34
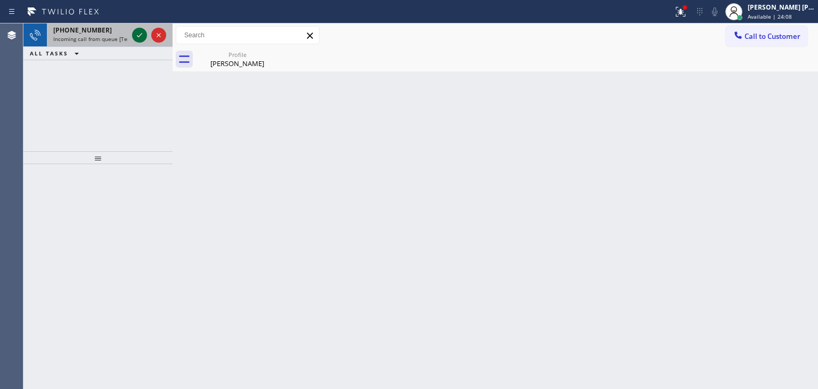
click at [139, 35] on icon at bounding box center [139, 35] width 13 height 13
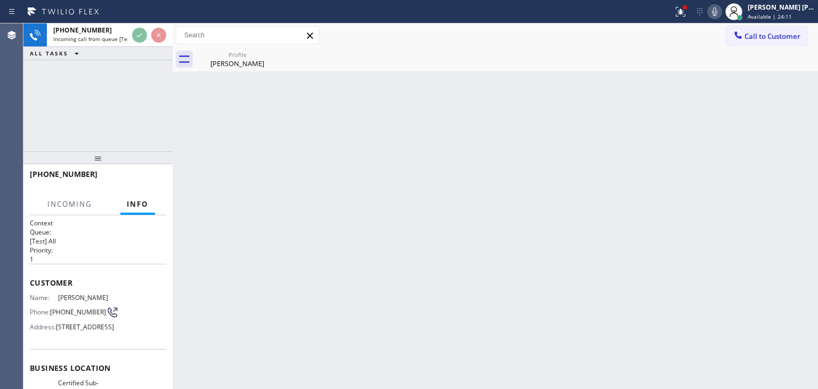
scroll to position [53, 0]
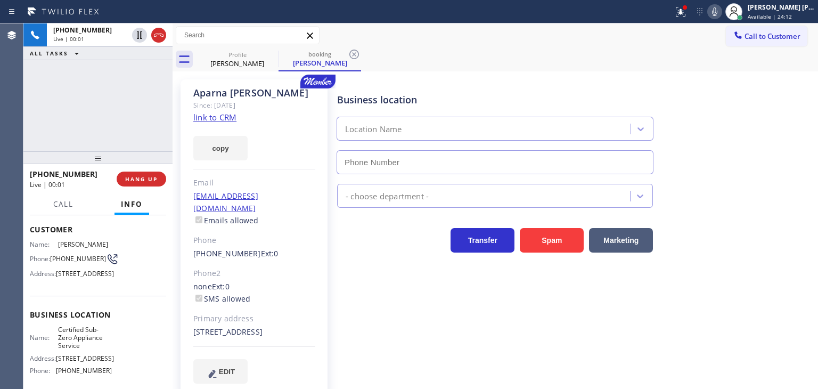
type input "[PHONE_NUMBER]"
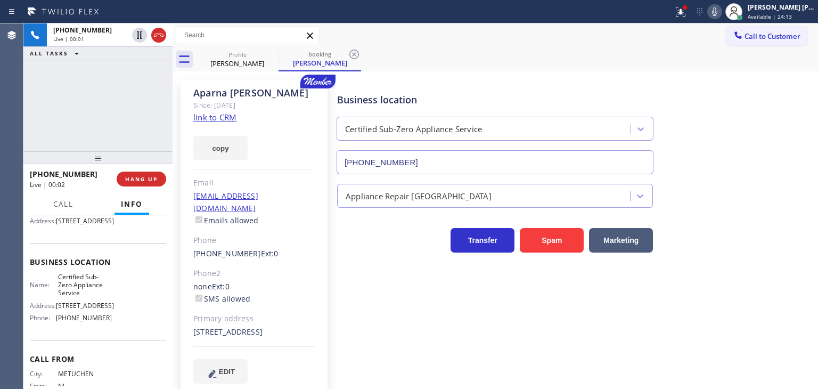
scroll to position [106, 0]
click at [211, 117] on link "link to CRM" at bounding box center [214, 117] width 43 height 11
click at [786, 13] on span "Available | 24:51" at bounding box center [769, 16] width 44 height 7
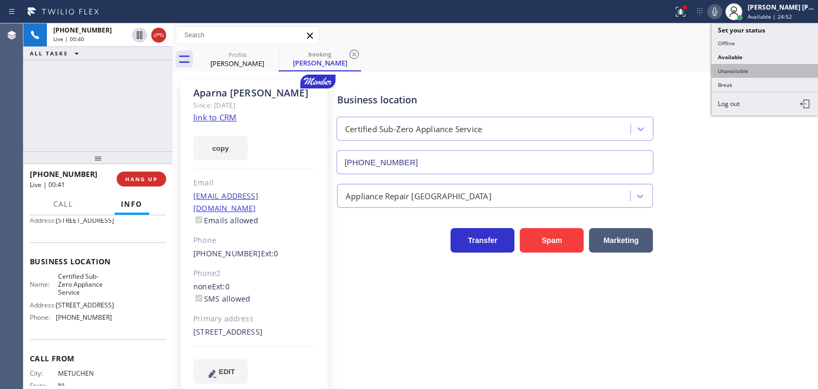
click at [752, 66] on button "Unavailable" at bounding box center [764, 71] width 106 height 14
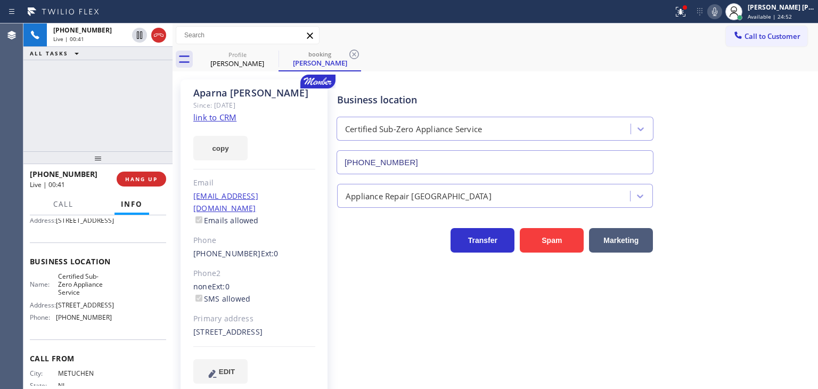
click at [721, 13] on icon at bounding box center [714, 11] width 13 height 13
click at [721, 12] on icon at bounding box center [714, 11] width 13 height 13
click at [721, 10] on icon at bounding box center [714, 11] width 13 height 13
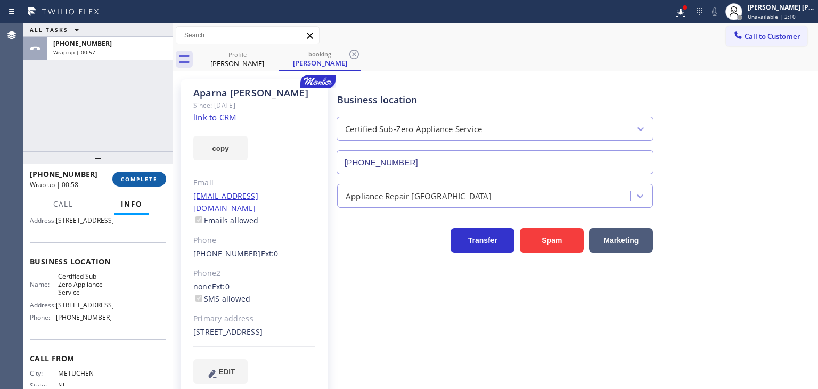
click at [159, 183] on button "COMPLETE" at bounding box center [139, 178] width 54 height 15
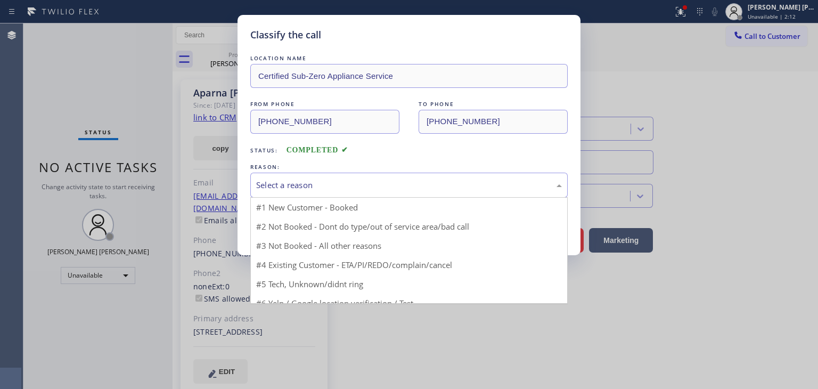
click at [302, 193] on div "Select a reason" at bounding box center [408, 184] width 317 height 25
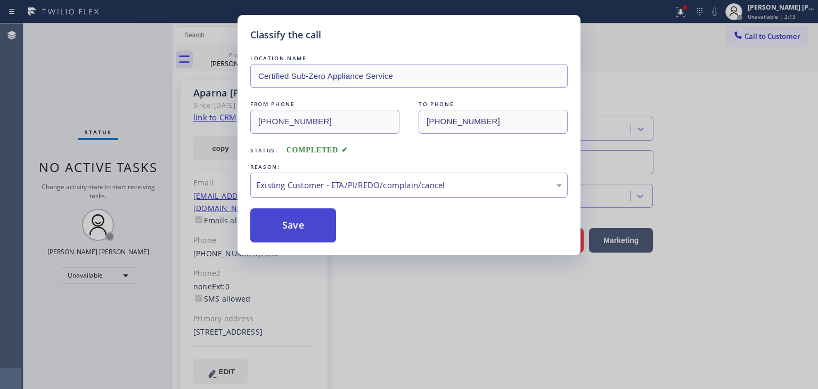
click at [304, 223] on button "Save" at bounding box center [293, 225] width 86 height 34
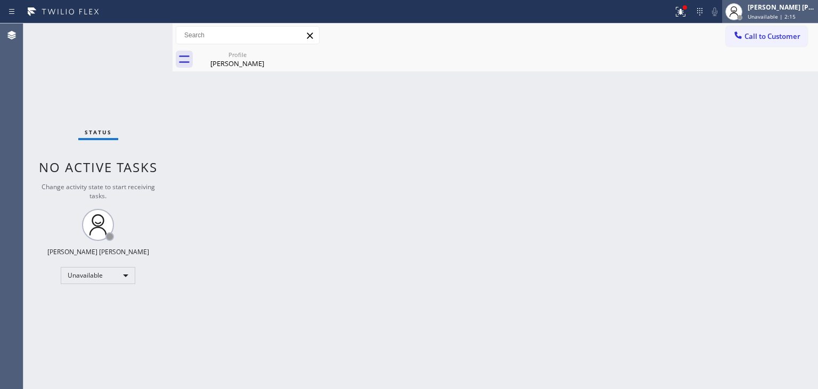
click at [790, 15] on span "Unavailable | 2:15" at bounding box center [771, 16] width 48 height 7
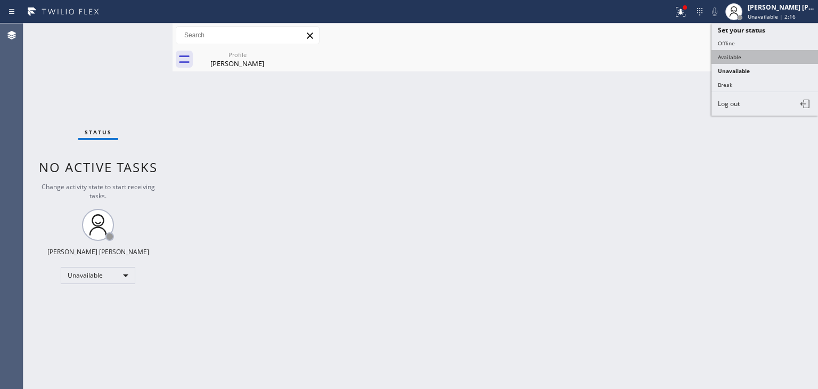
click at [741, 53] on button "Available" at bounding box center [764, 57] width 106 height 14
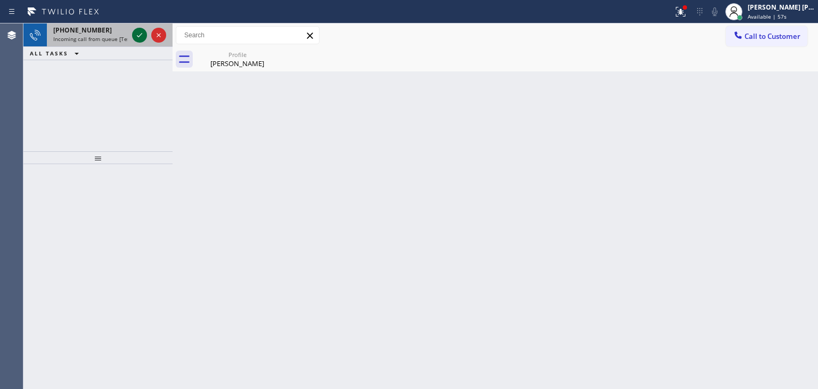
click at [139, 34] on icon at bounding box center [139, 35] width 13 height 13
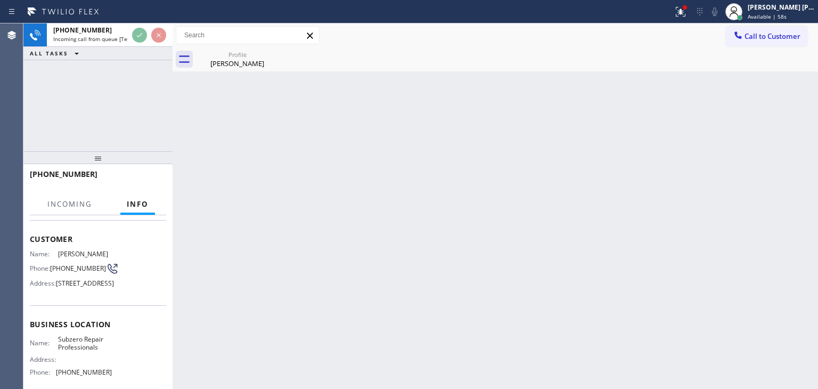
scroll to position [106, 0]
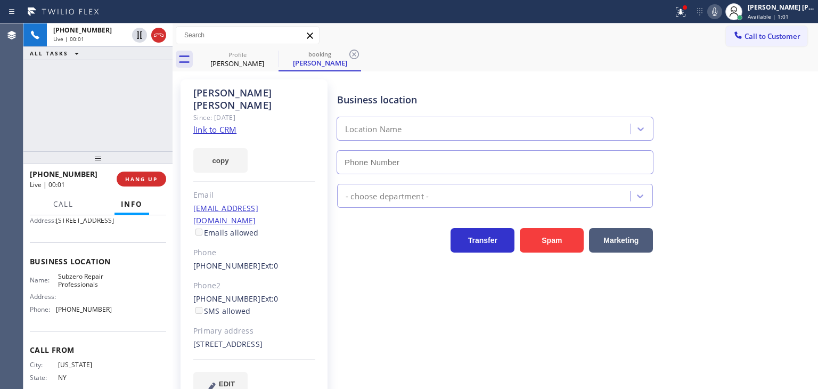
type input "[PHONE_NUMBER]"
click at [223, 124] on link "link to CRM" at bounding box center [214, 129] width 43 height 11
click at [721, 13] on icon at bounding box center [714, 11] width 13 height 13
click at [228, 124] on link "link to CRM" at bounding box center [214, 129] width 43 height 11
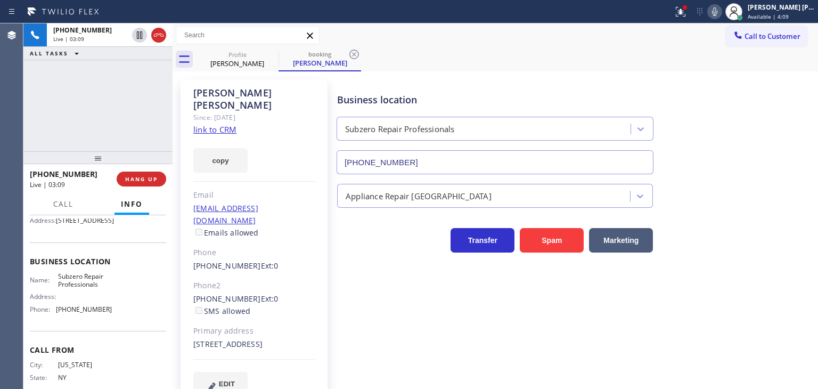
click at [721, 6] on icon at bounding box center [714, 11] width 13 height 13
click at [718, 7] on rect at bounding box center [714, 10] width 7 height 7
click at [721, 13] on icon at bounding box center [714, 11] width 13 height 13
click at [721, 11] on icon at bounding box center [714, 11] width 13 height 13
click at [721, 14] on icon at bounding box center [714, 11] width 13 height 13
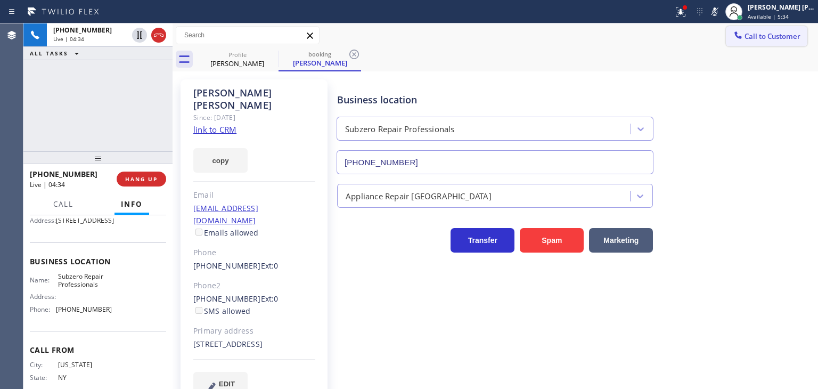
drag, startPoint x: 732, startPoint y: 13, endPoint x: 737, endPoint y: 44, distance: 31.3
click at [717, 13] on icon at bounding box center [714, 11] width 5 height 9
click at [783, 5] on div "[PERSON_NAME] [PERSON_NAME]" at bounding box center [780, 7] width 67 height 9
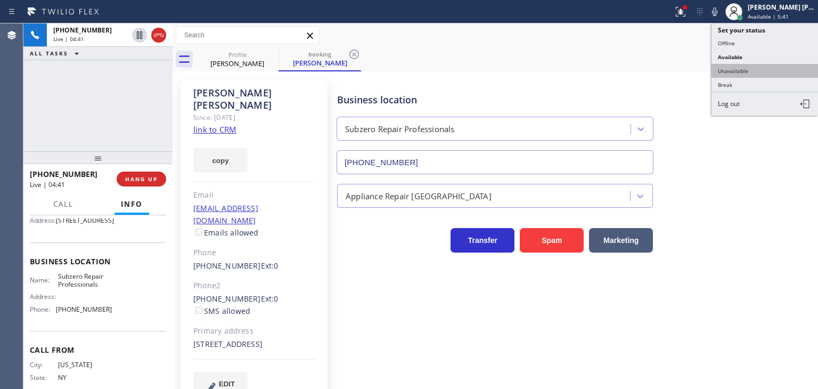
click at [746, 72] on button "Unavailable" at bounding box center [764, 71] width 106 height 14
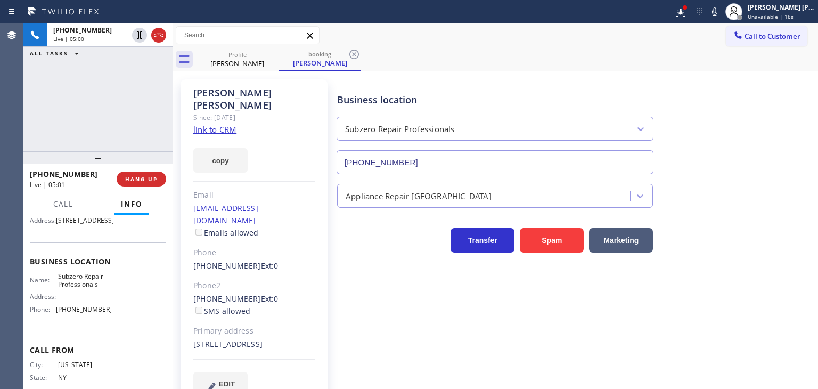
click at [220, 124] on link "link to CRM" at bounding box center [214, 129] width 43 height 11
click at [721, 11] on icon at bounding box center [714, 11] width 13 height 13
click at [721, 13] on icon at bounding box center [714, 11] width 13 height 13
click at [721, 15] on icon at bounding box center [714, 11] width 13 height 13
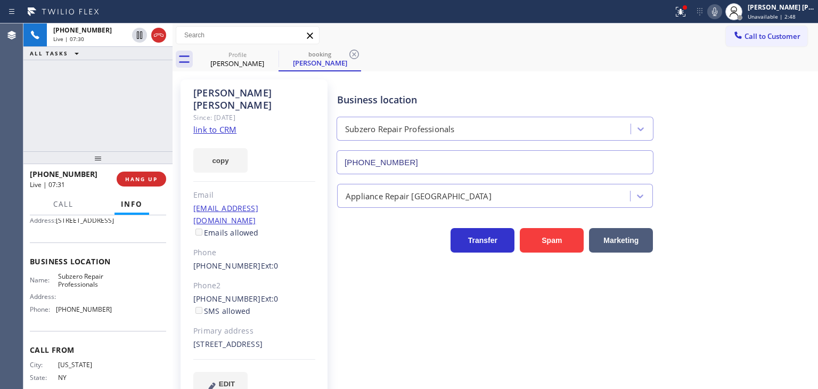
drag, startPoint x: 730, startPoint y: 128, endPoint x: 672, endPoint y: 120, distance: 58.6
click at [730, 128] on div "Business location Subzero Repair Professionals [PHONE_NUMBER]" at bounding box center [575, 126] width 480 height 96
click at [721, 11] on icon at bounding box center [714, 11] width 13 height 13
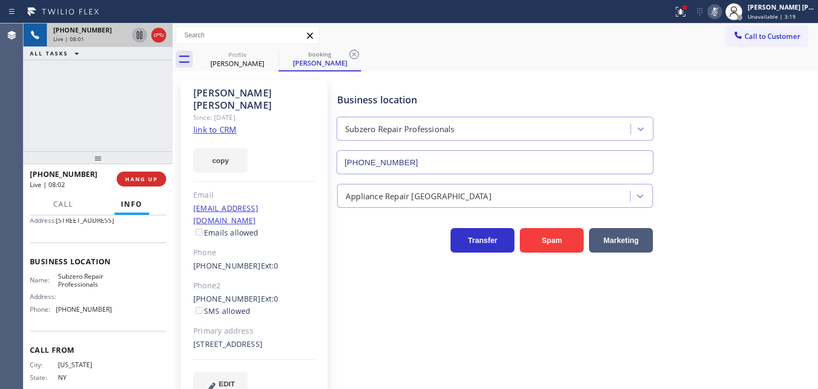
click at [143, 32] on icon at bounding box center [139, 35] width 13 height 13
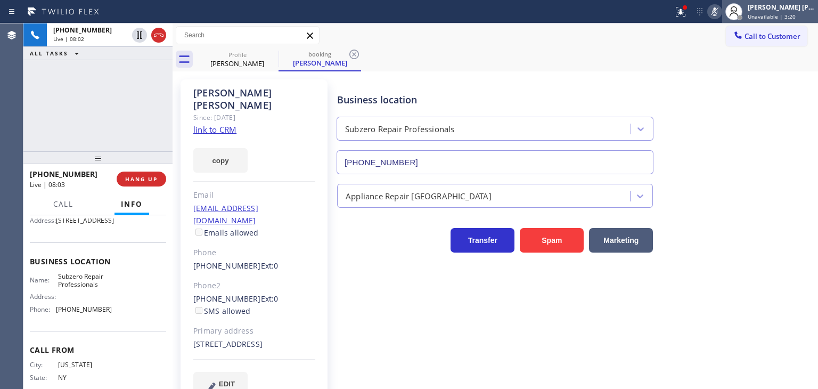
click at [790, 13] on span "Unavailable | 3:20" at bounding box center [771, 16] width 48 height 7
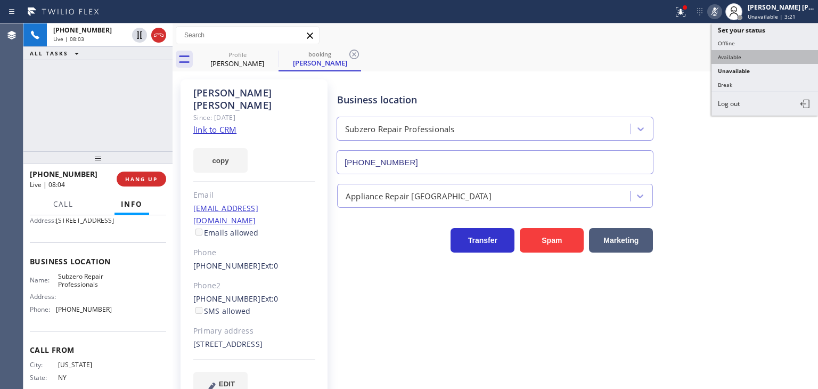
drag, startPoint x: 735, startPoint y: 57, endPoint x: 622, endPoint y: 1, distance: 126.2
click at [735, 56] on button "Available" at bounding box center [764, 57] width 106 height 14
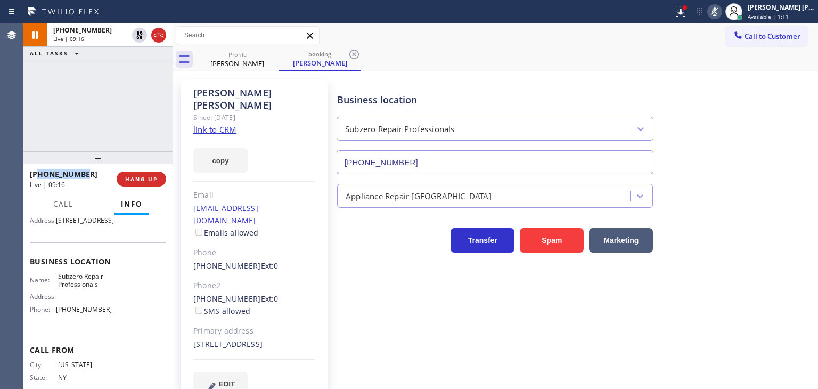
drag, startPoint x: 97, startPoint y: 175, endPoint x: 36, endPoint y: 175, distance: 61.2
click at [36, 175] on div "[PHONE_NUMBER]" at bounding box center [69, 174] width 79 height 10
drag, startPoint x: 288, startPoint y: 195, endPoint x: 191, endPoint y: 197, distance: 96.9
click at [191, 197] on div "[PERSON_NAME] Since: [DATE] link to CRM copy Email [EMAIL_ADDRESS][DOMAIN_NAME]…" at bounding box center [253, 243] width 147 height 329
click at [721, 12] on icon at bounding box center [714, 11] width 13 height 13
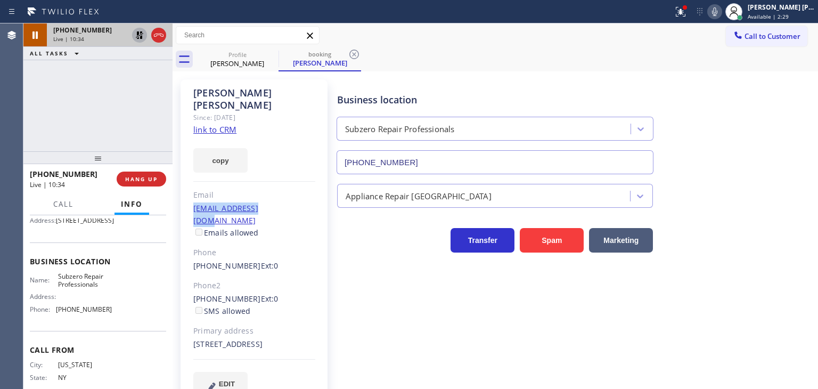
click at [138, 35] on icon at bounding box center [139, 34] width 7 height 7
drag, startPoint x: 117, startPoint y: 117, endPoint x: 167, endPoint y: 77, distance: 64.0
click at [125, 113] on div "[PHONE_NUMBER] Live | 11:23 ALL TASKS ALL TASKS ACTIVE TASKS TASKS IN WRAP UP" at bounding box center [97, 87] width 149 height 128
drag, startPoint x: 112, startPoint y: 335, endPoint x: 53, endPoint y: 339, distance: 59.2
click at [53, 318] on div "Name: Subzero Repair Professionals Address: Phone: [PHONE_NUMBER]" at bounding box center [98, 295] width 136 height 46
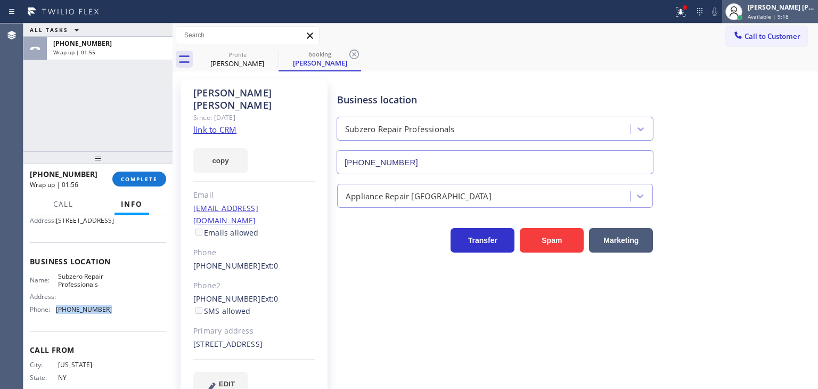
click at [785, 13] on span "Available | 9:18" at bounding box center [767, 16] width 41 height 7
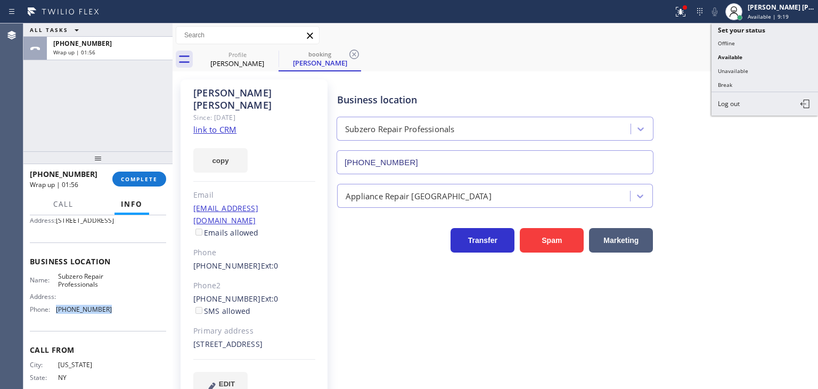
click at [752, 68] on button "Unavailable" at bounding box center [764, 71] width 106 height 14
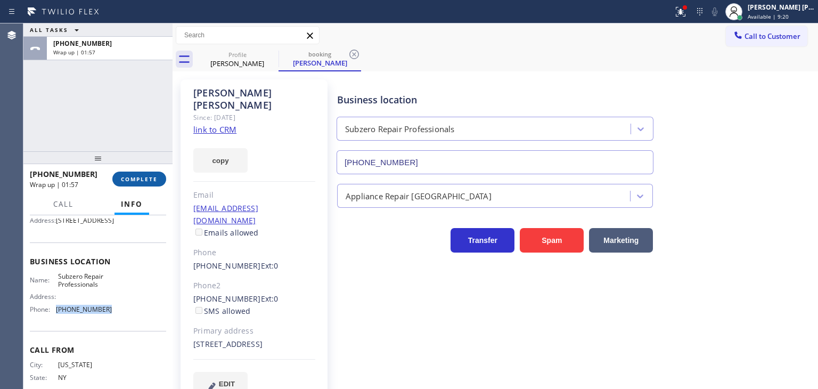
click at [147, 175] on span "COMPLETE" at bounding box center [139, 178] width 37 height 7
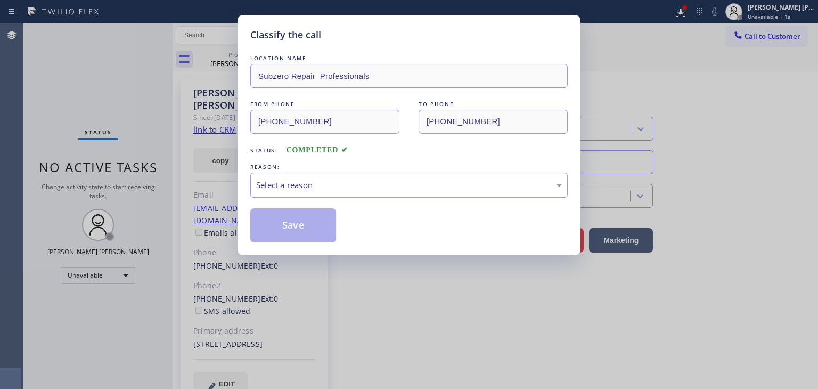
click at [307, 195] on div "Select a reason" at bounding box center [408, 184] width 317 height 25
click at [302, 211] on button "Save" at bounding box center [293, 225] width 86 height 34
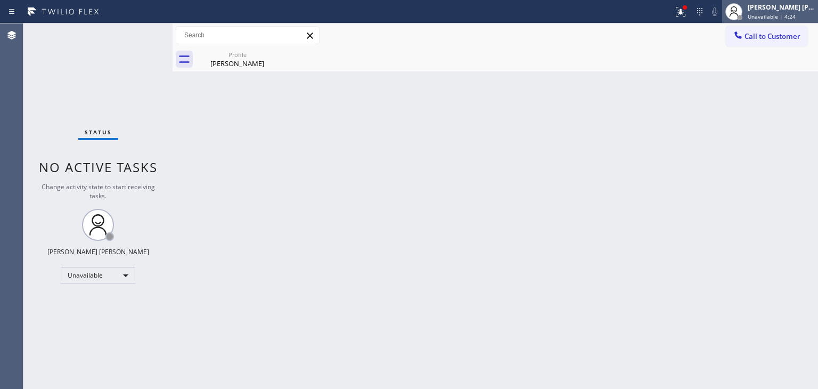
click at [806, 10] on div "[PERSON_NAME] [PERSON_NAME]" at bounding box center [780, 7] width 67 height 9
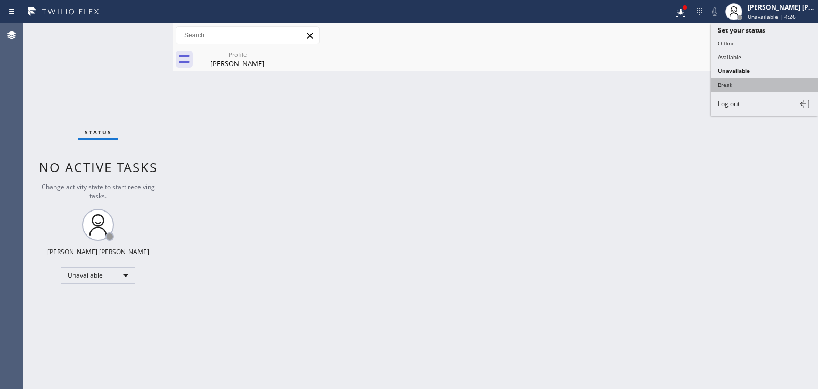
click at [725, 84] on button "Break" at bounding box center [764, 85] width 106 height 14
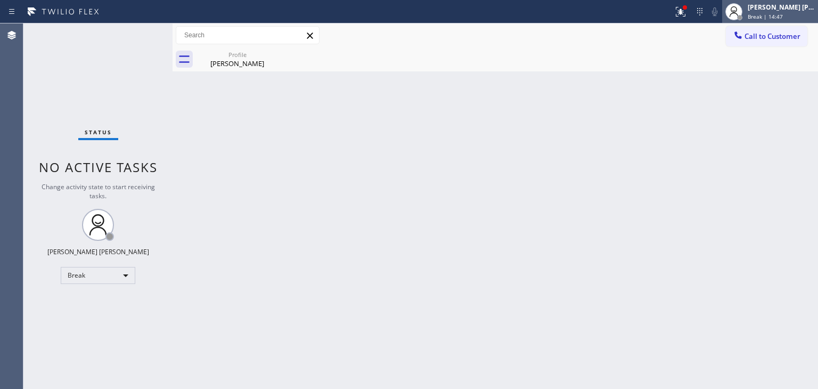
drag, startPoint x: 794, startPoint y: 7, endPoint x: 780, endPoint y: 15, distance: 16.0
click at [794, 7] on div "[PERSON_NAME] [PERSON_NAME]" at bounding box center [780, 7] width 67 height 9
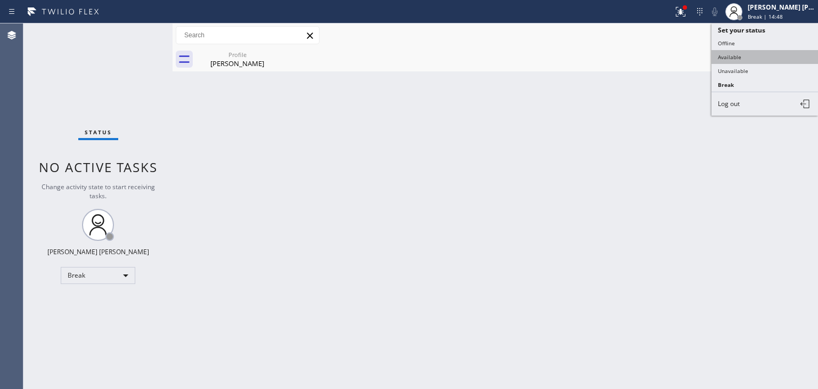
click at [735, 59] on button "Available" at bounding box center [764, 57] width 106 height 14
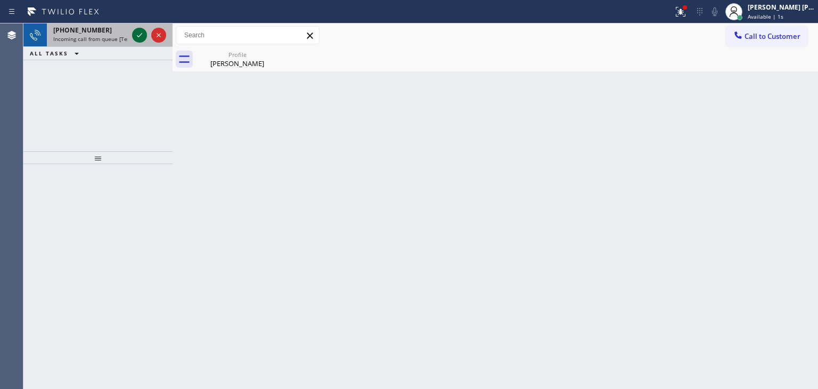
click at [138, 34] on icon at bounding box center [139, 35] width 13 height 13
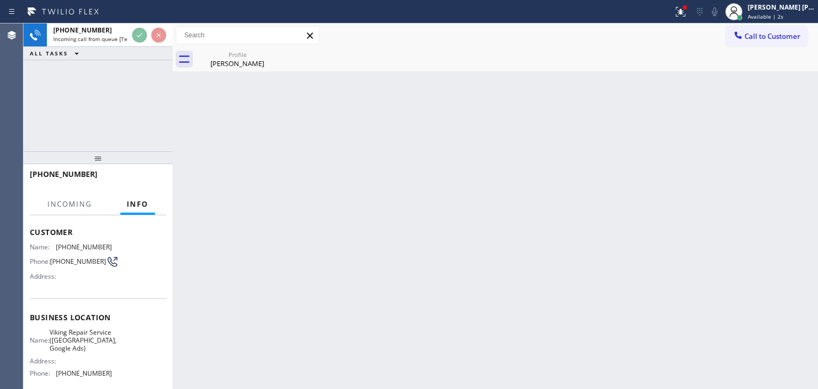
scroll to position [106, 0]
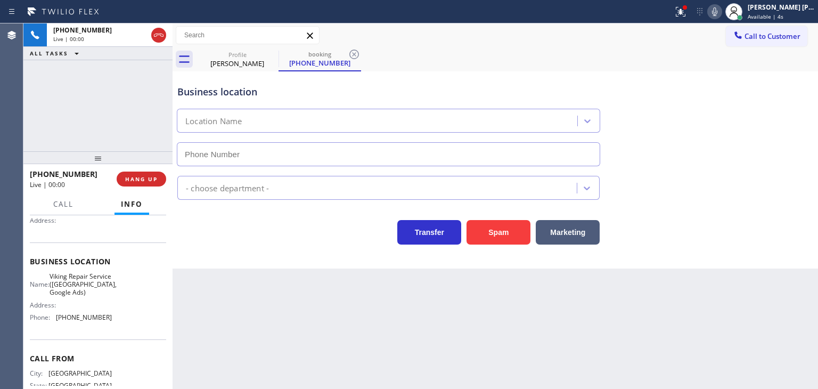
type input "[PHONE_NUMBER]"
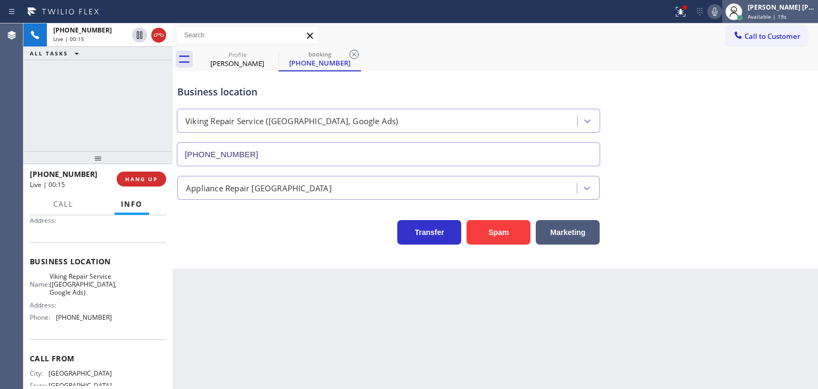
click at [788, 7] on div "[PERSON_NAME] [PERSON_NAME]" at bounding box center [780, 7] width 67 height 9
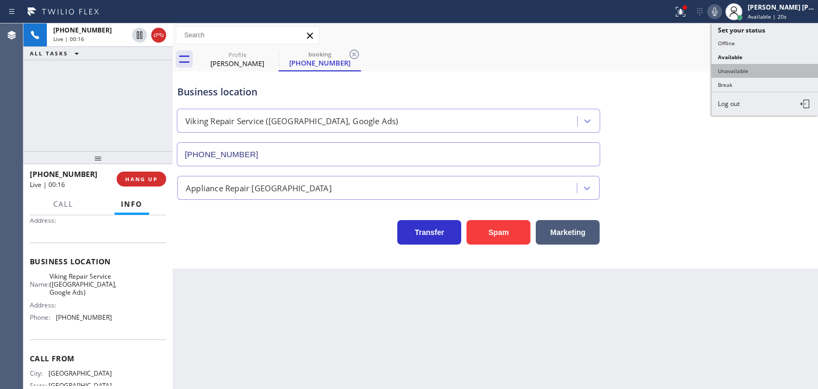
click at [739, 67] on button "Unavailable" at bounding box center [764, 71] width 106 height 14
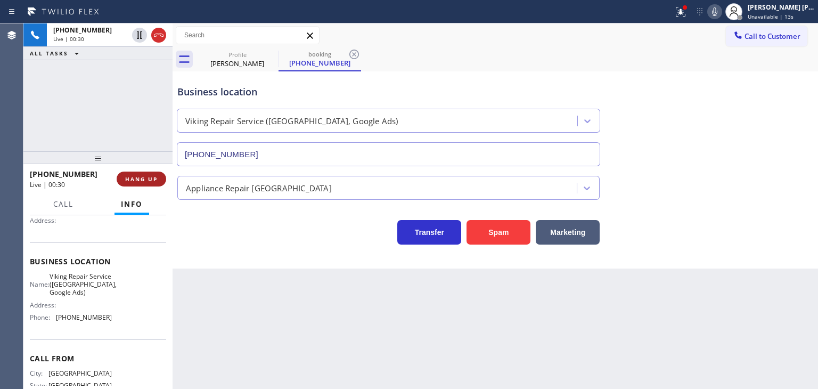
click at [141, 180] on span "HANG UP" at bounding box center [141, 178] width 32 height 7
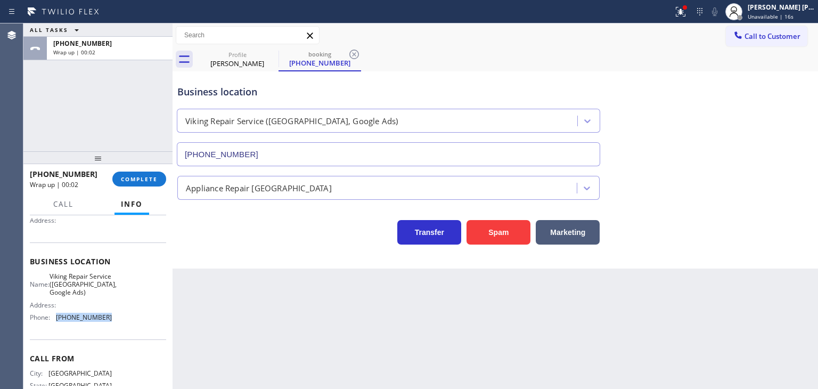
drag, startPoint x: 106, startPoint y: 326, endPoint x: 55, endPoint y: 325, distance: 51.1
click at [55, 325] on div "Name: Viking Repair Service ([GEOGRAPHIC_DATA], Google Ads) Address: Phone: [PH…" at bounding box center [98, 299] width 136 height 54
click at [759, 33] on span "Call to Customer" at bounding box center [772, 36] width 56 height 10
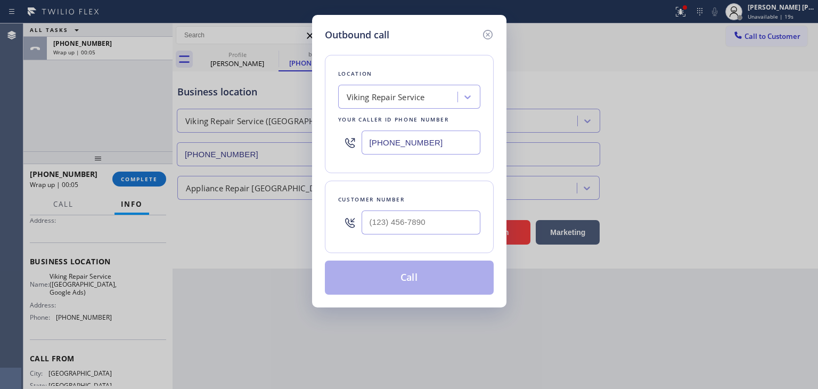
drag, startPoint x: 438, startPoint y: 143, endPoint x: 273, endPoint y: 160, distance: 166.4
click at [274, 159] on div "Outbound call Location Viking Repair Service Your caller id phone number [PHONE…" at bounding box center [409, 194] width 818 height 389
paste input "346) 534-4929"
type input "[PHONE_NUMBER]"
click at [484, 35] on icon at bounding box center [487, 34] width 13 height 13
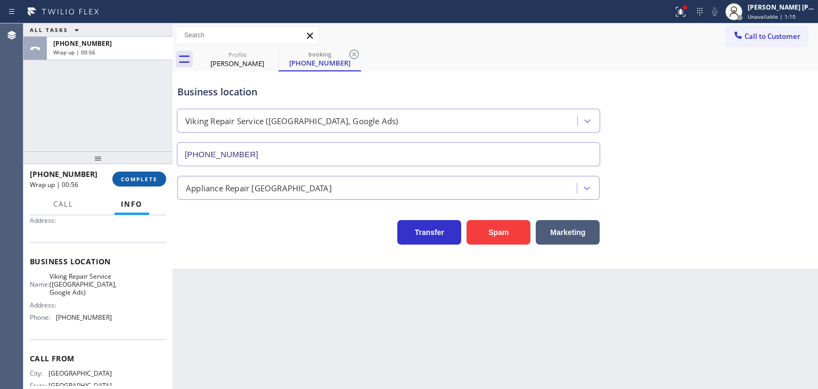
click at [141, 175] on button "COMPLETE" at bounding box center [139, 178] width 54 height 15
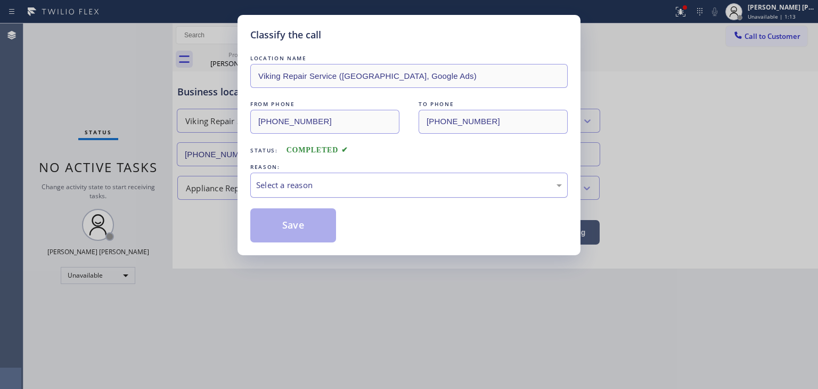
click at [316, 186] on div "Select a reason" at bounding box center [409, 185] width 306 height 12
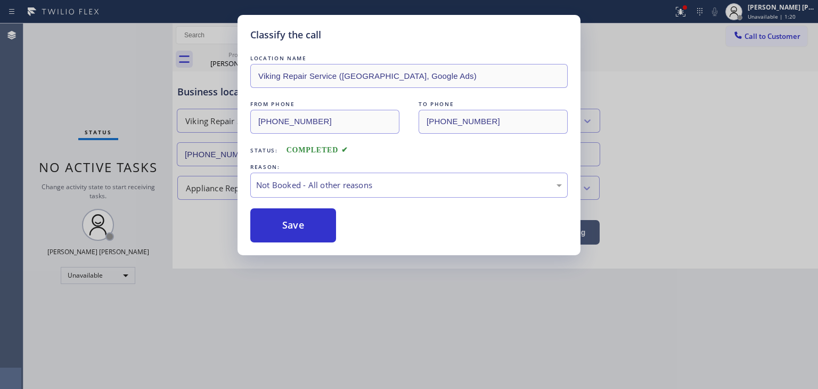
click at [304, 226] on button "Save" at bounding box center [293, 225] width 86 height 34
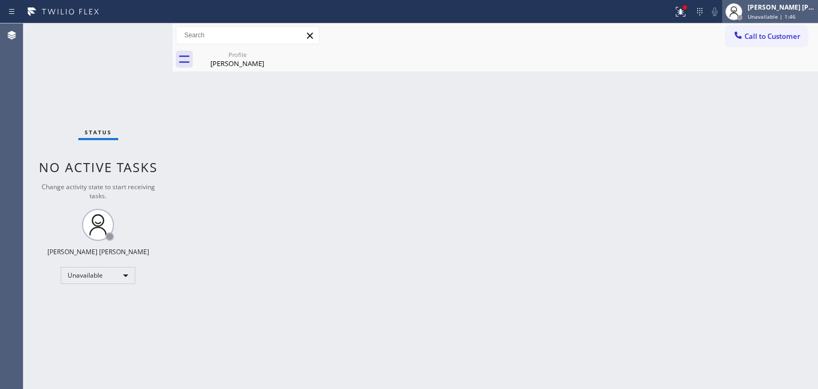
click at [791, 10] on div "[PERSON_NAME] [PERSON_NAME]" at bounding box center [780, 7] width 67 height 9
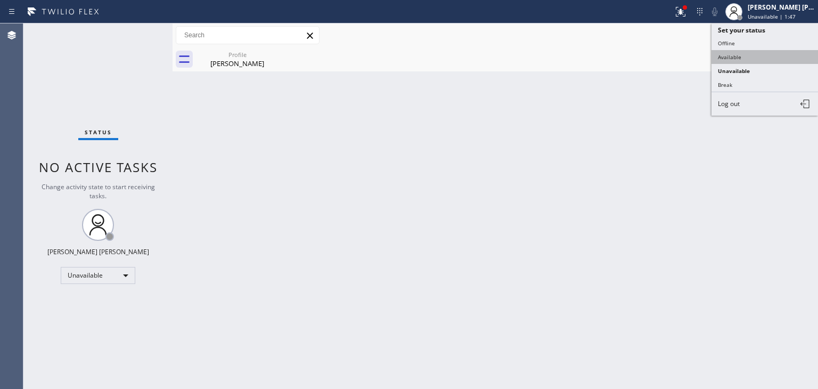
click at [744, 54] on button "Available" at bounding box center [764, 57] width 106 height 14
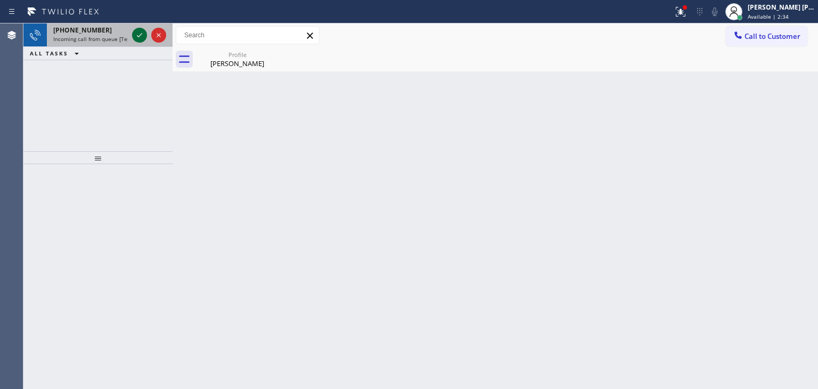
click at [138, 36] on icon at bounding box center [139, 35] width 13 height 13
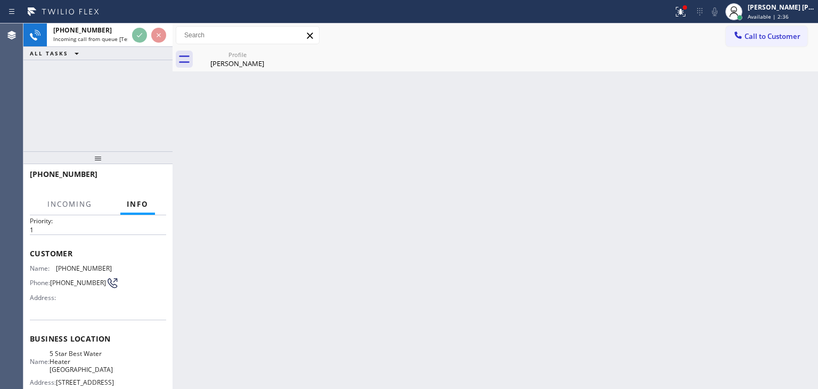
scroll to position [53, 0]
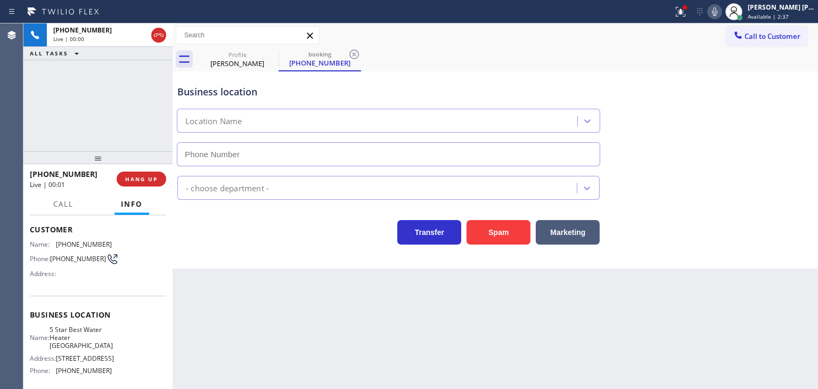
type input "[PHONE_NUMBER]"
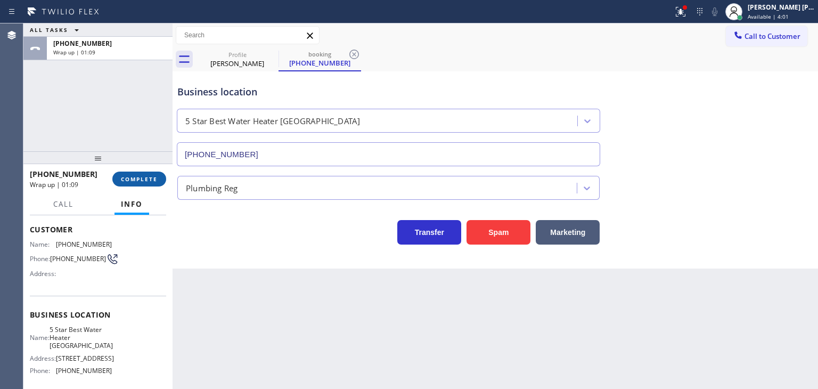
click at [147, 179] on span "COMPLETE" at bounding box center [139, 178] width 37 height 7
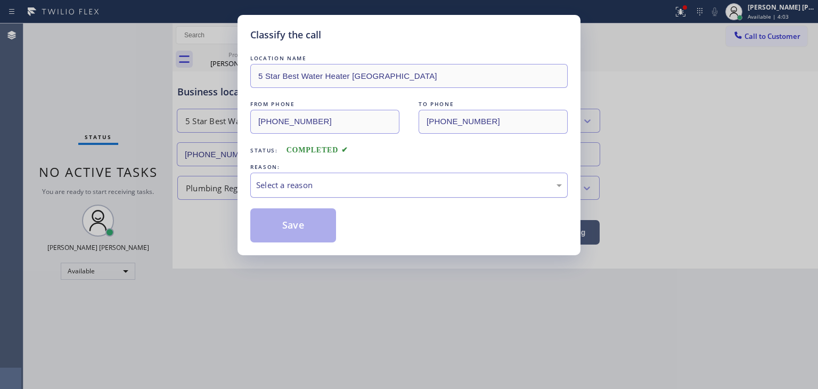
click at [285, 182] on div "Select a reason" at bounding box center [409, 185] width 306 height 12
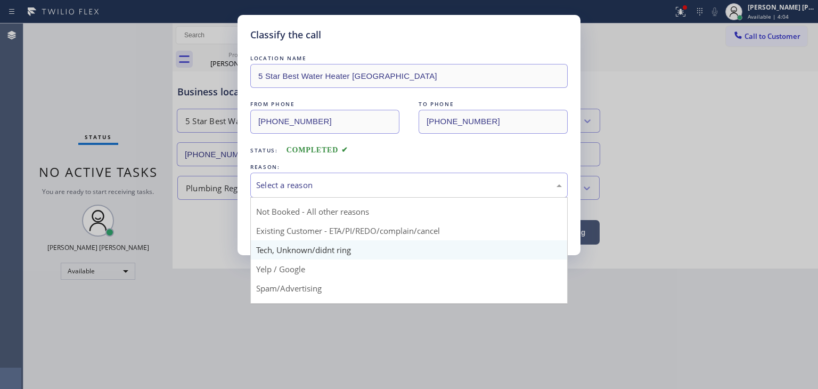
scroll to position [28, 0]
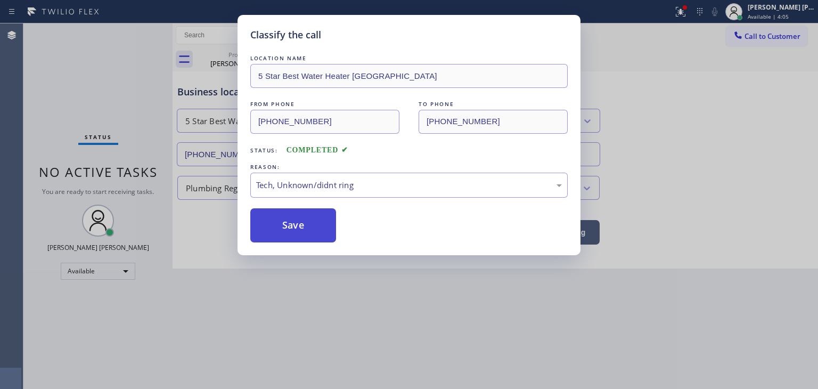
click at [308, 232] on button "Save" at bounding box center [293, 225] width 86 height 34
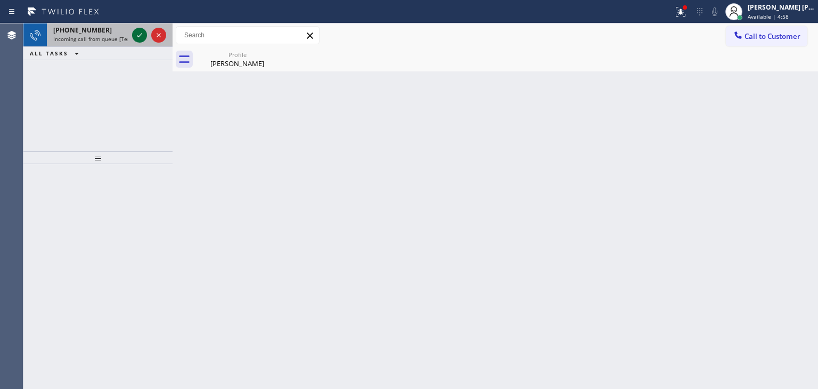
click at [133, 34] on icon at bounding box center [139, 35] width 13 height 13
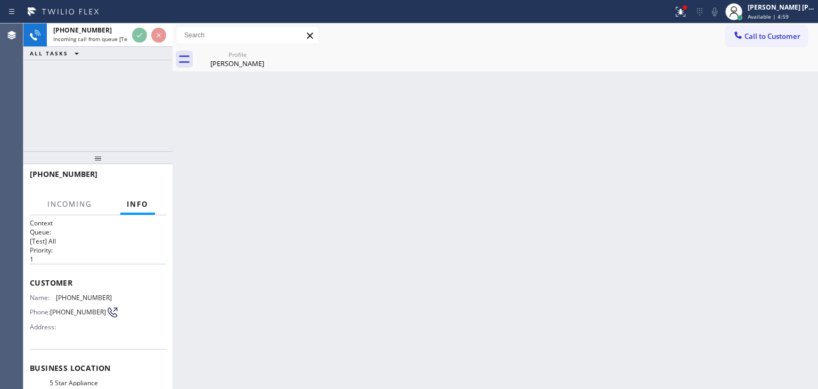
scroll to position [53, 0]
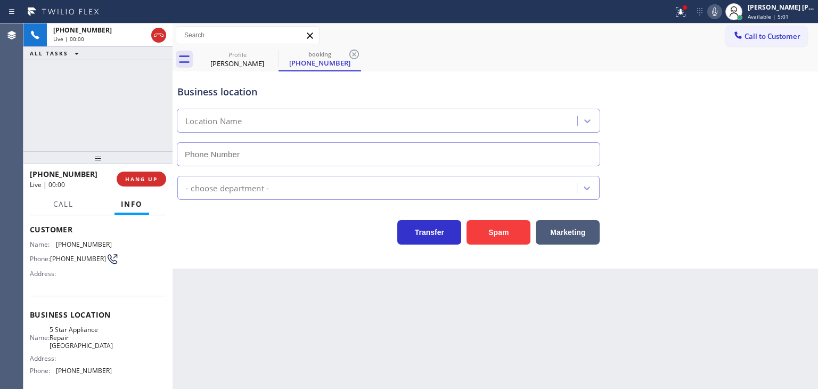
type input "[PHONE_NUMBER]"
click at [721, 11] on icon at bounding box center [714, 11] width 13 height 13
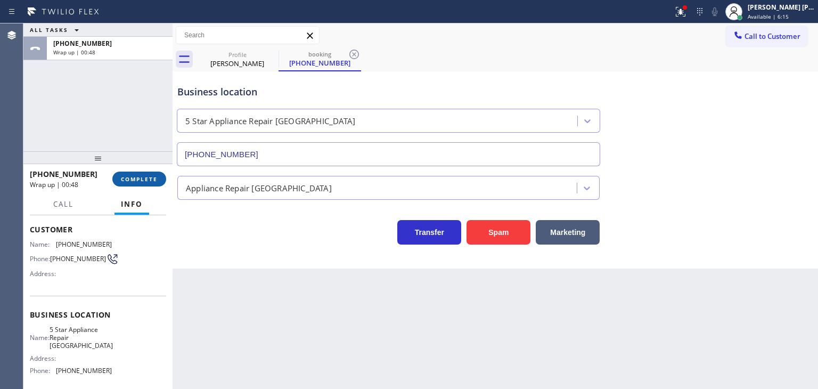
click at [145, 180] on span "COMPLETE" at bounding box center [139, 178] width 37 height 7
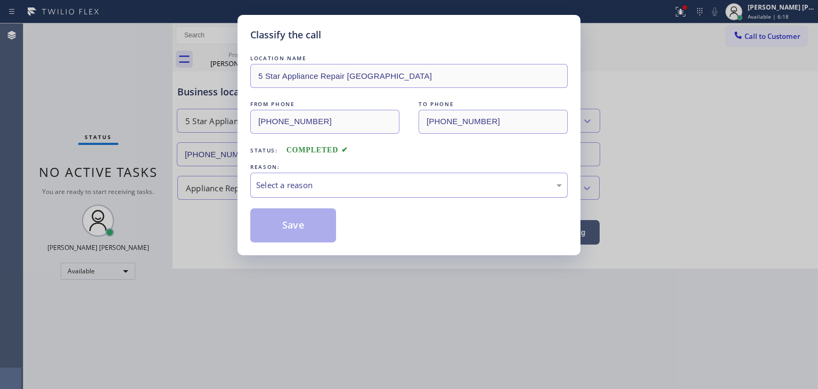
click at [319, 186] on div "Select a reason" at bounding box center [409, 185] width 306 height 12
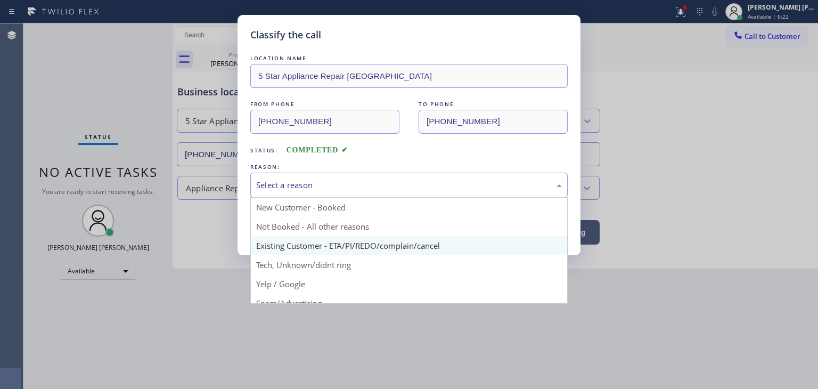
scroll to position [53, 0]
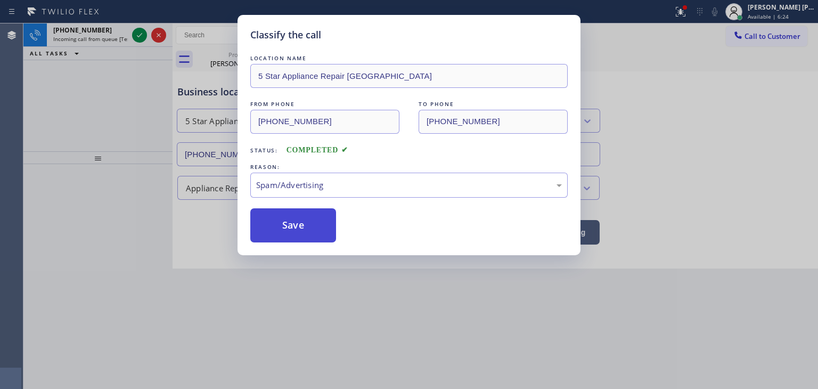
drag, startPoint x: 287, startPoint y: 233, endPoint x: 267, endPoint y: 208, distance: 32.2
click at [286, 232] on button "Save" at bounding box center [293, 225] width 86 height 34
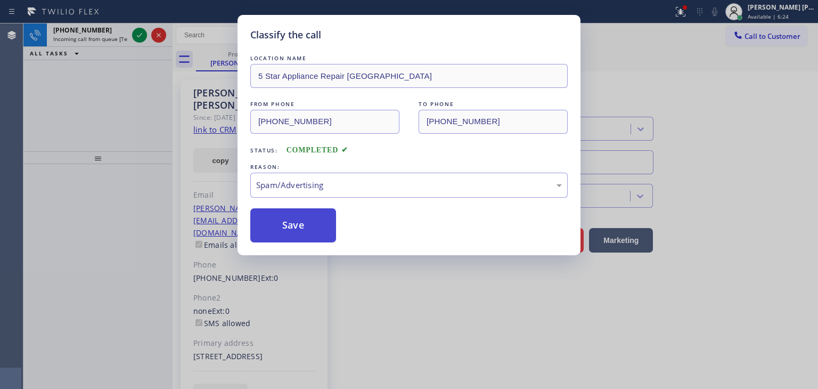
click at [269, 216] on button "Save" at bounding box center [293, 225] width 86 height 34
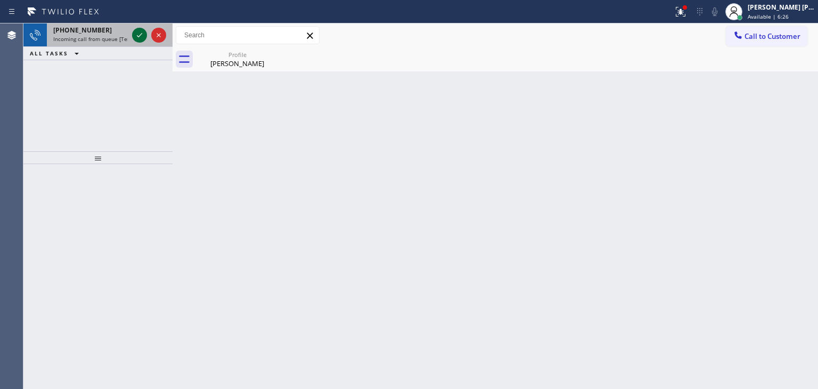
click at [135, 36] on icon at bounding box center [139, 35] width 13 height 13
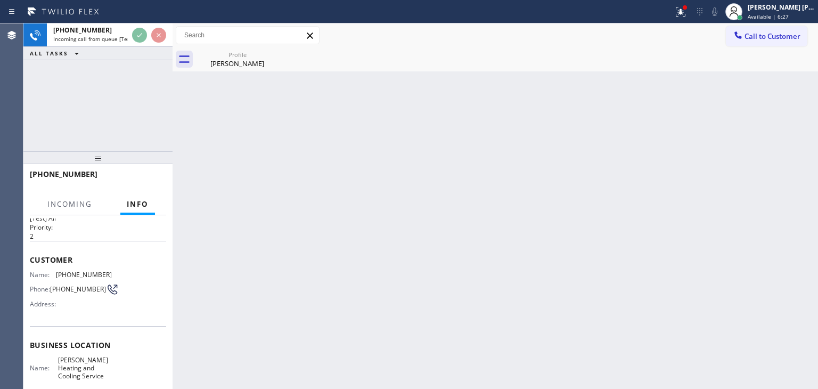
scroll to position [53, 0]
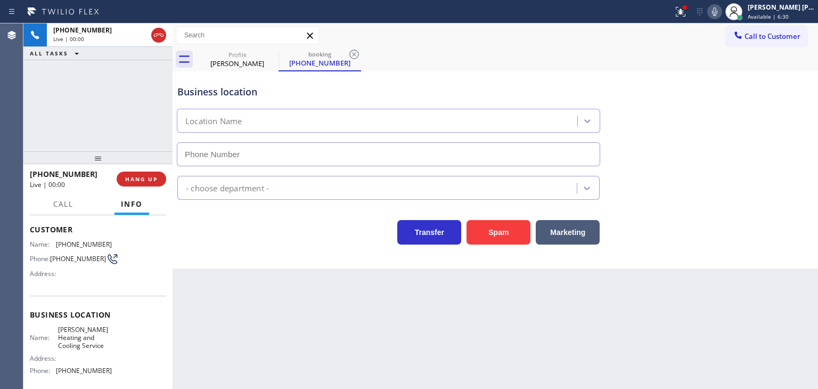
type input "[PHONE_NUMBER]"
click at [721, 11] on icon at bounding box center [714, 11] width 13 height 13
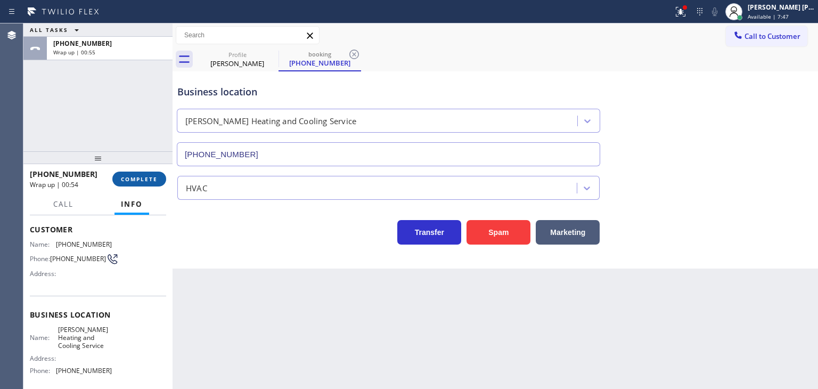
click at [145, 181] on span "COMPLETE" at bounding box center [139, 178] width 37 height 7
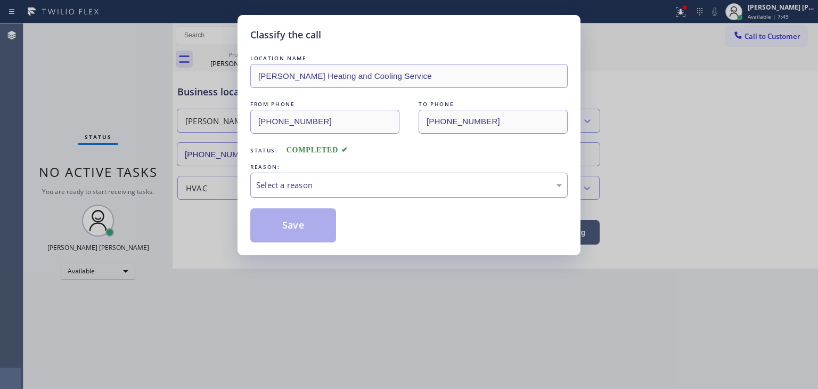
click at [312, 186] on div "Select a reason" at bounding box center [409, 185] width 306 height 12
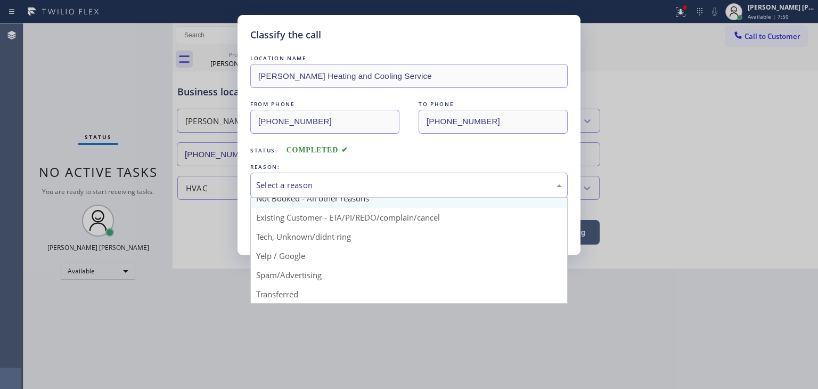
scroll to position [9, 0]
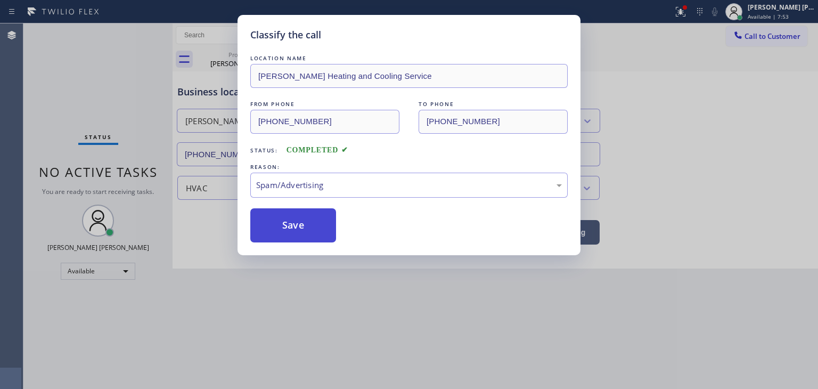
click at [295, 225] on button "Save" at bounding box center [293, 225] width 86 height 34
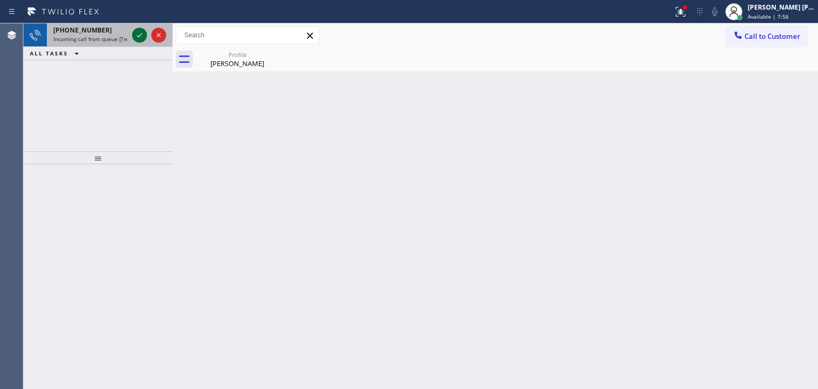
click at [142, 32] on icon at bounding box center [139, 35] width 13 height 13
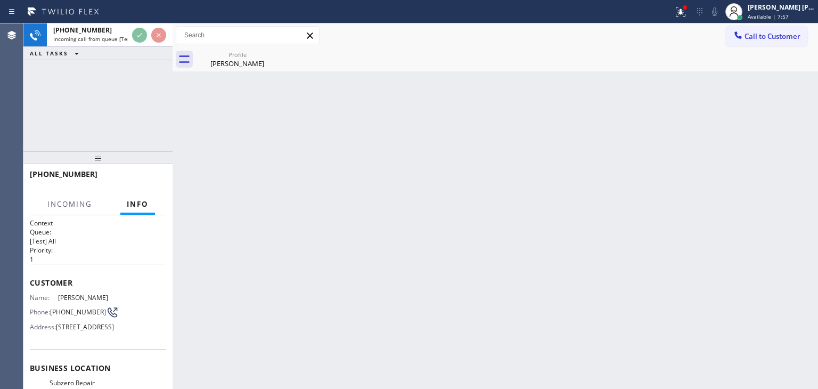
scroll to position [53, 0]
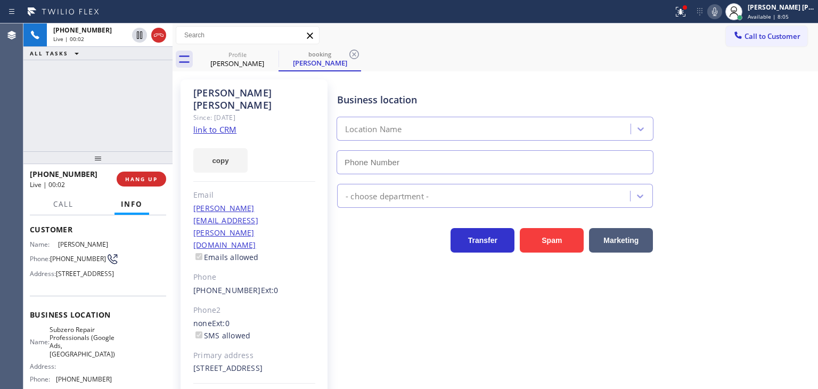
type input "[PHONE_NUMBER]"
click at [221, 124] on link "link to CRM" at bounding box center [214, 129] width 43 height 11
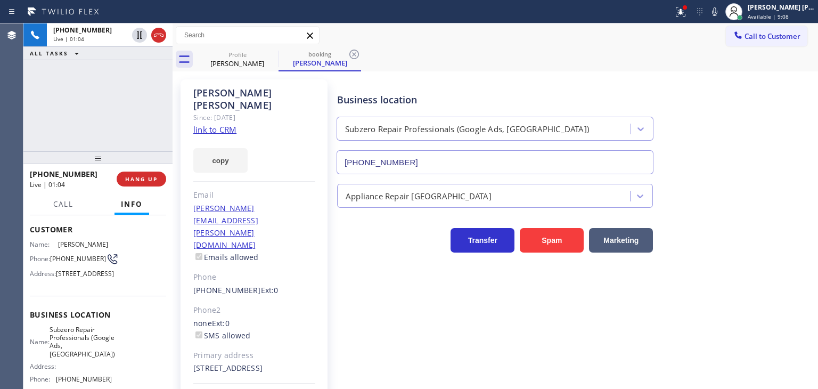
drag, startPoint x: 731, startPoint y: 12, endPoint x: 723, endPoint y: 10, distance: 8.8
click at [721, 11] on icon at bounding box center [714, 11] width 13 height 13
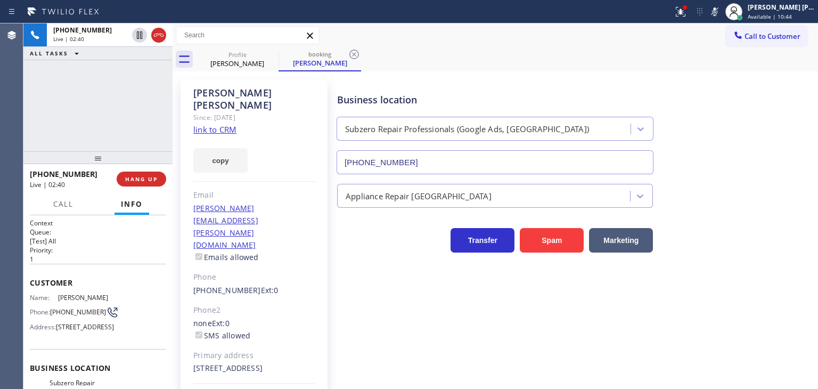
scroll to position [53, 0]
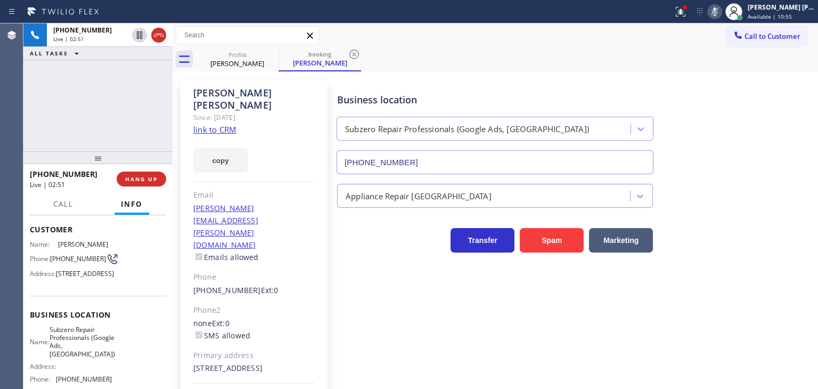
click at [721, 9] on icon at bounding box center [714, 11] width 13 height 13
click at [721, 7] on icon at bounding box center [714, 11] width 13 height 13
click at [721, 10] on icon at bounding box center [714, 11] width 13 height 13
click at [722, 19] on button at bounding box center [714, 11] width 15 height 15
click at [718, 12] on rect at bounding box center [714, 10] width 7 height 7
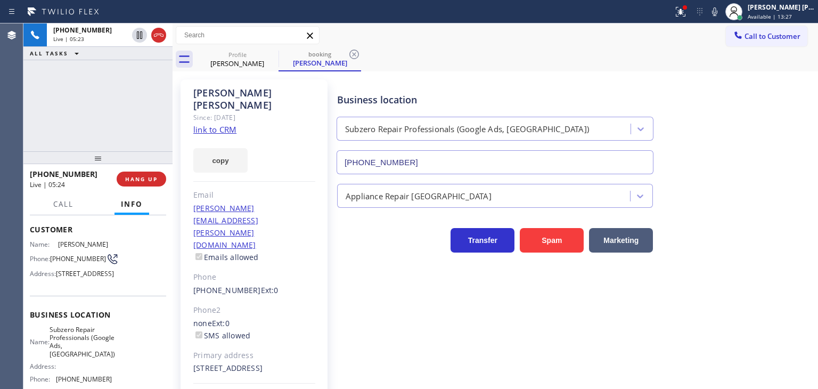
click at [721, 12] on icon at bounding box center [714, 11] width 13 height 13
click at [721, 11] on icon at bounding box center [714, 11] width 13 height 13
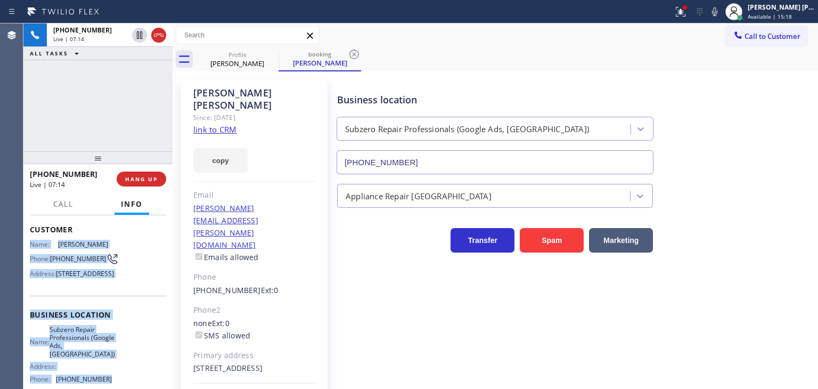
drag, startPoint x: 105, startPoint y: 347, endPoint x: 28, endPoint y: 244, distance: 129.2
click at [28, 240] on div "Context Queue: [Test] All Priority: 1 Customer Name: Ray Cotner Phone: (503) 44…" at bounding box center [97, 302] width 149 height 174
copy div "Name: Ray Cotner Phone: (503) 440-6553 Address: 15324 NW Red Cedar Ct, Portland…"
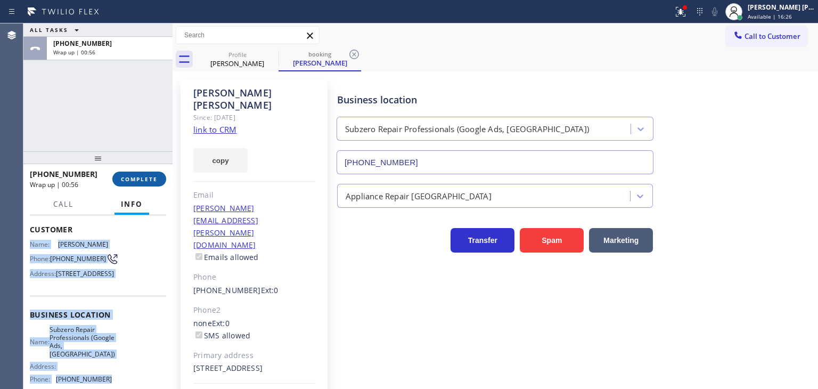
click at [122, 183] on button "COMPLETE" at bounding box center [139, 178] width 54 height 15
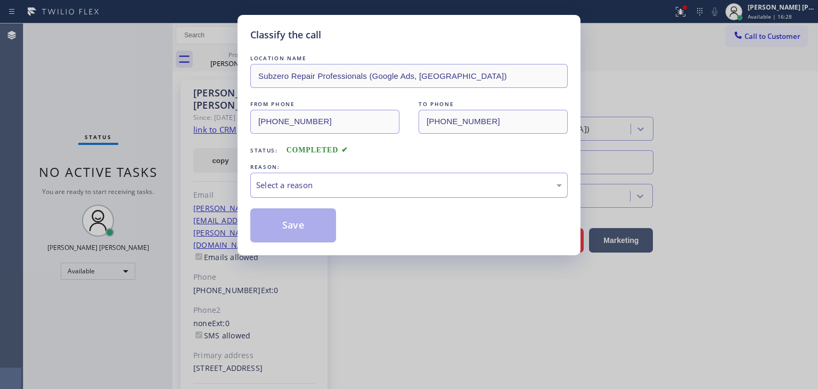
click at [306, 185] on div "Select a reason" at bounding box center [409, 185] width 306 height 12
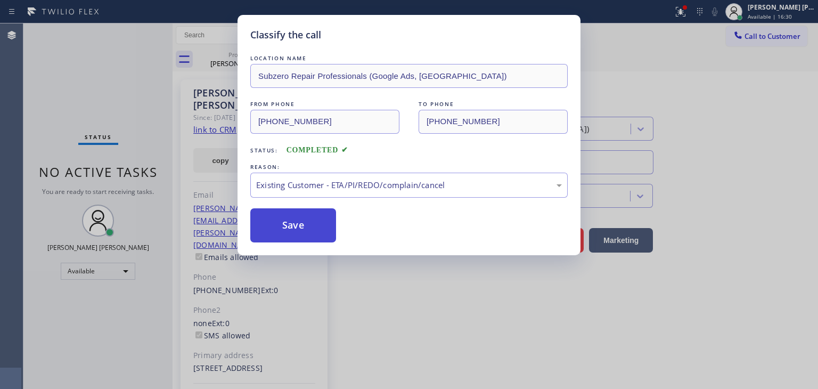
click at [295, 226] on button "Save" at bounding box center [293, 225] width 86 height 34
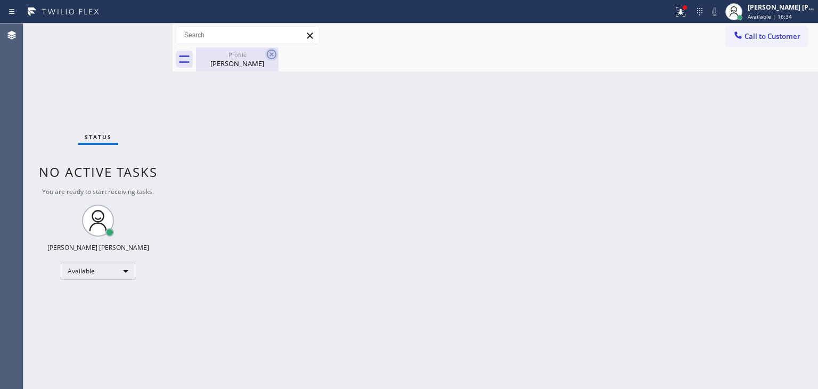
click at [275, 52] on icon at bounding box center [272, 55] width 10 height 10
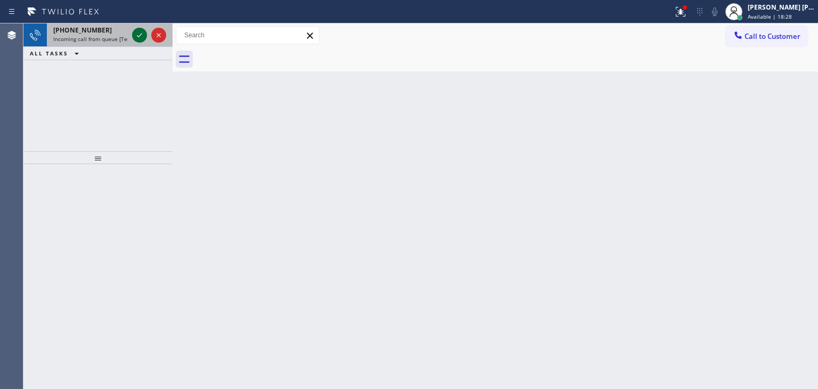
click at [141, 35] on icon at bounding box center [139, 35] width 13 height 13
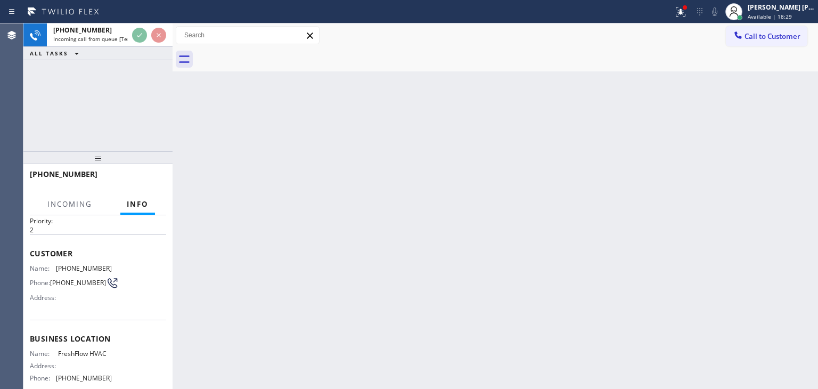
scroll to position [53, 0]
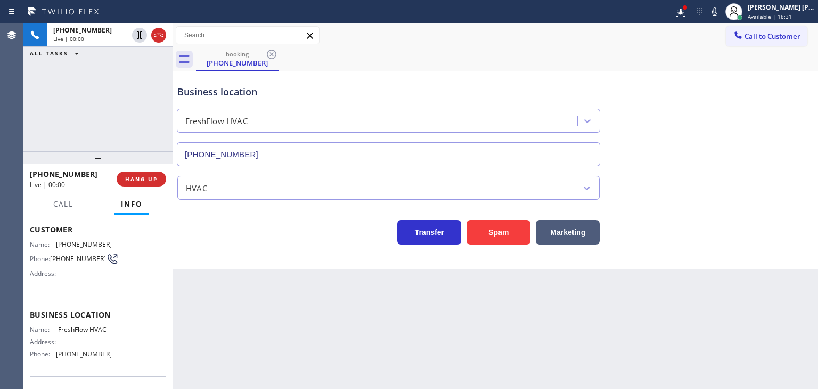
type input "(623) 292-6686"
click at [717, 11] on icon at bounding box center [714, 11] width 5 height 9
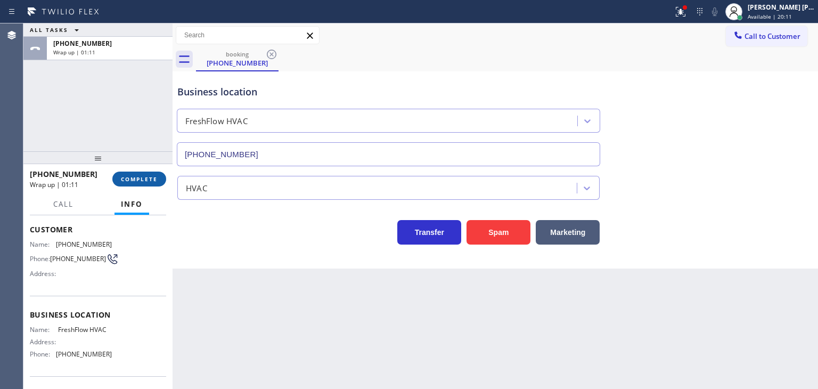
click at [139, 174] on button "COMPLETE" at bounding box center [139, 178] width 54 height 15
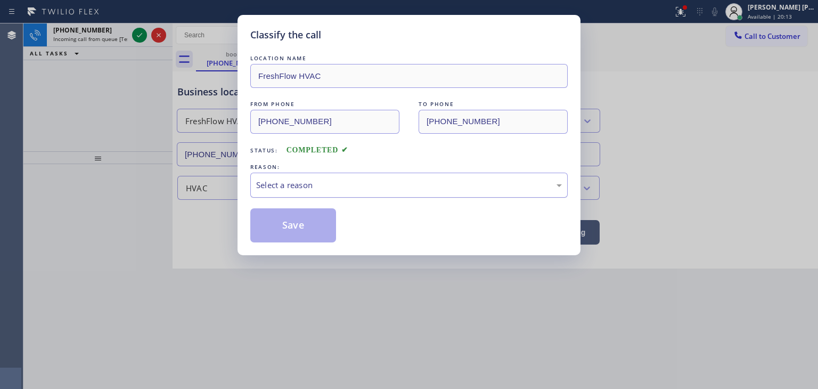
click at [326, 175] on div "Select a reason" at bounding box center [408, 184] width 317 height 25
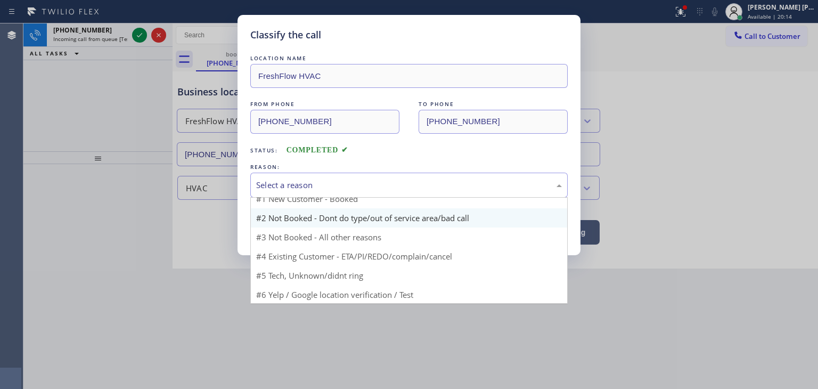
scroll to position [9, 0]
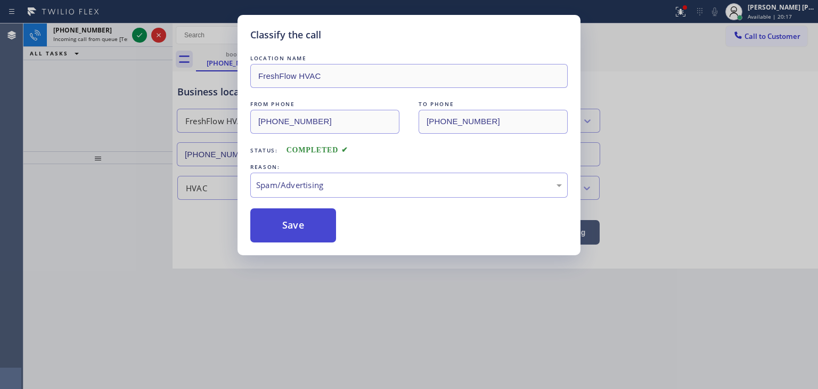
click at [286, 222] on button "Save" at bounding box center [293, 225] width 86 height 34
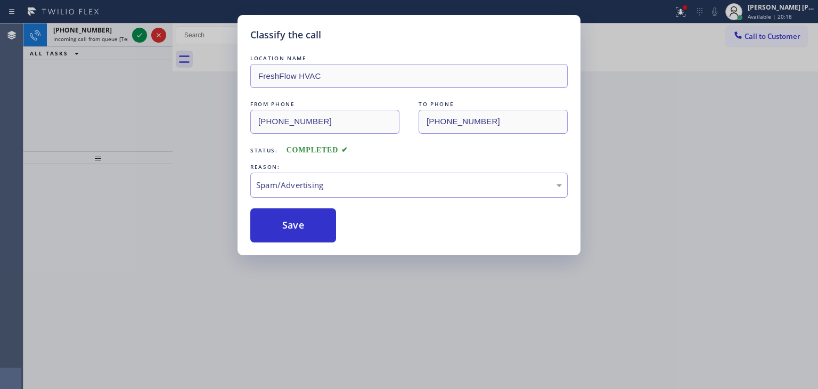
click at [138, 39] on div "Classify the call LOCATION NAME FreshFlow HVAC FROM PHONE (928) 394-4161 TO PHO…" at bounding box center [409, 194] width 818 height 389
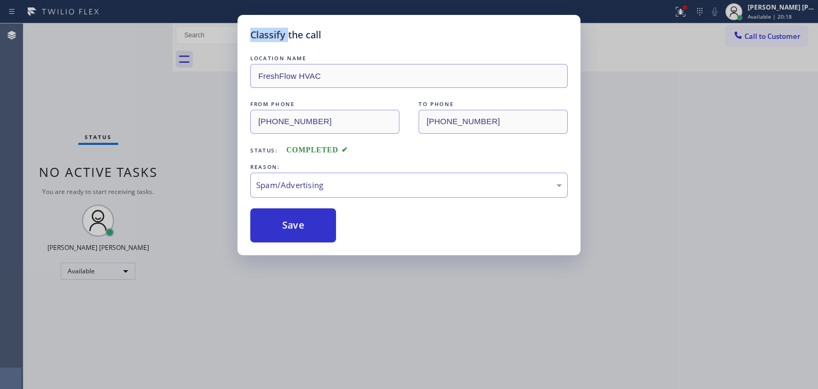
click at [138, 39] on div "Classify the call LOCATION NAME FreshFlow HVAC FROM PHONE (928) 394-4161 TO PHO…" at bounding box center [409, 194] width 818 height 389
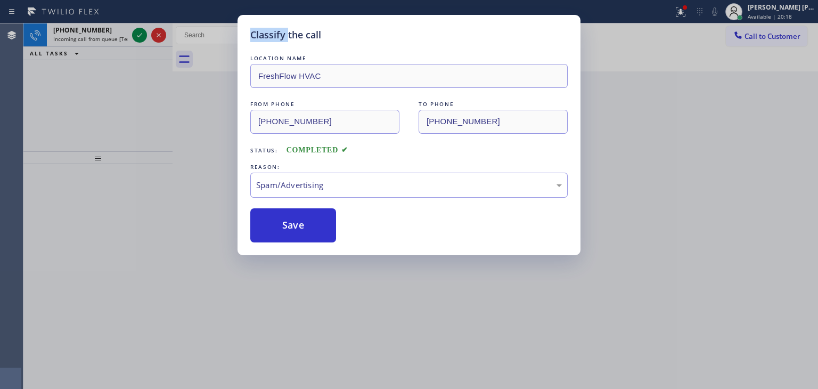
click at [138, 38] on div "Classify the call LOCATION NAME All American Mini Split Installers [GEOGRAPHIC_…" at bounding box center [420, 205] width 794 height 365
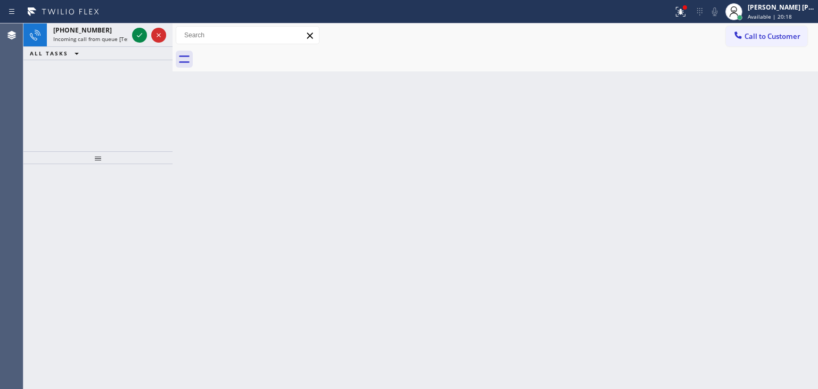
click at [138, 38] on icon at bounding box center [139, 35] width 13 height 13
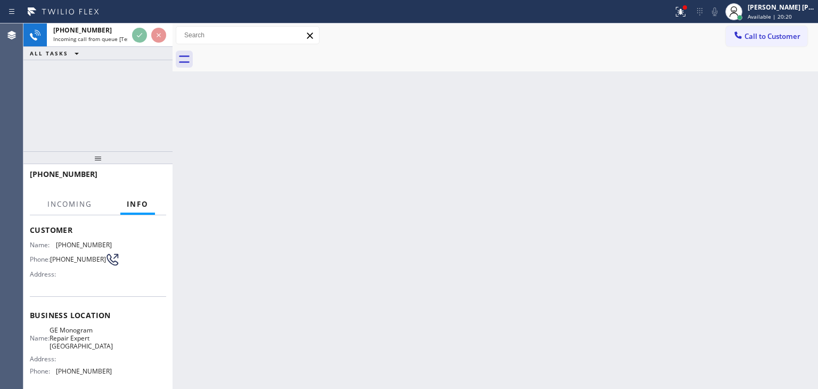
scroll to position [53, 0]
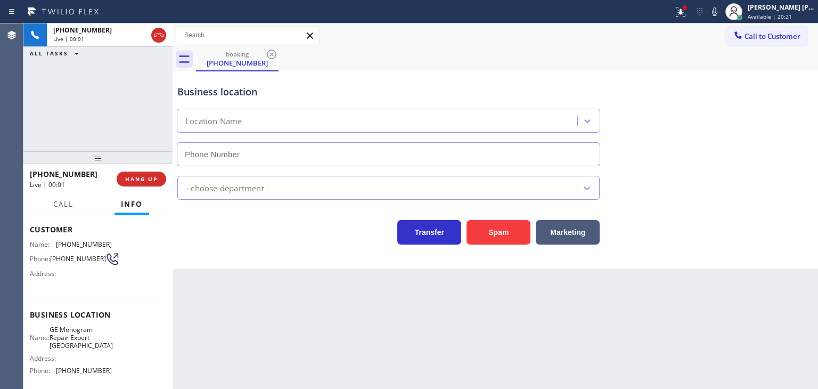
type input "(623) 323-7393"
click at [721, 5] on icon at bounding box center [714, 11] width 13 height 13
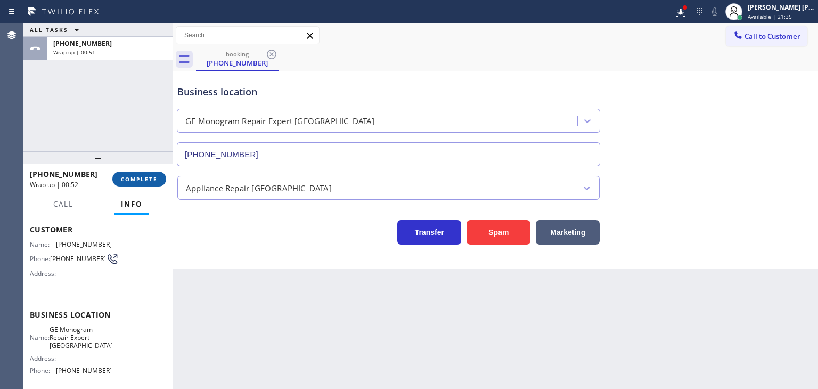
click at [133, 175] on button "COMPLETE" at bounding box center [139, 178] width 54 height 15
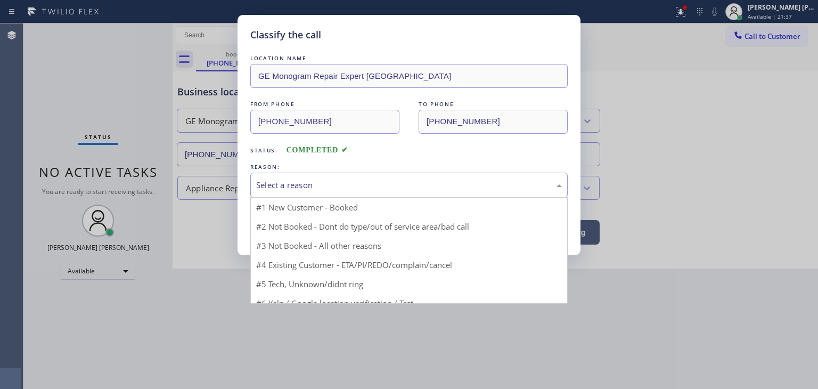
click at [321, 183] on div "Select a reason" at bounding box center [409, 185] width 306 height 12
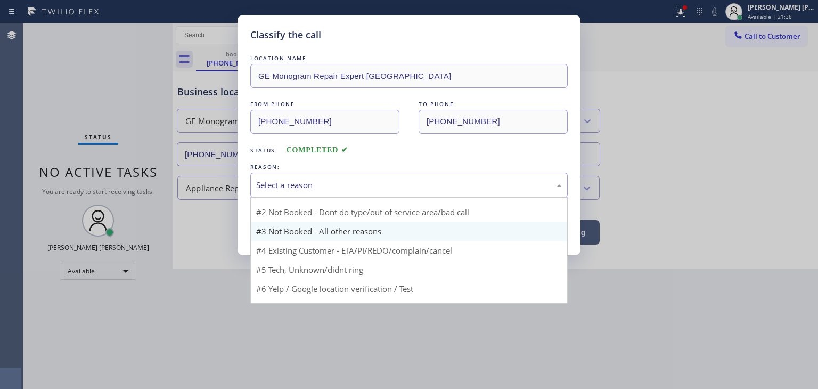
scroll to position [9, 0]
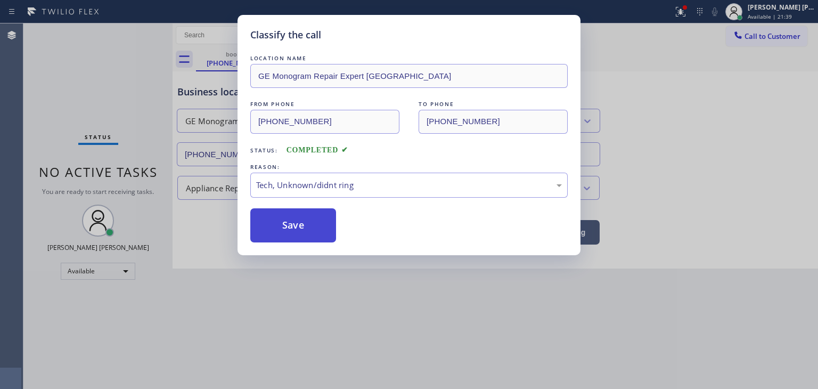
click at [294, 229] on button "Save" at bounding box center [293, 225] width 86 height 34
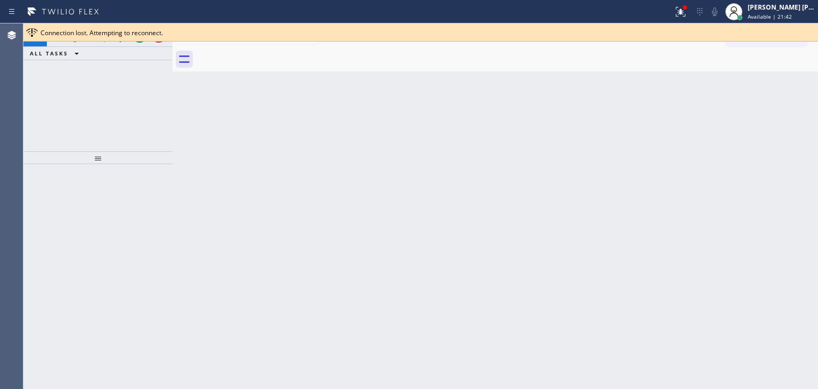
click at [140, 37] on div "Connection lost. Attempting to reconnect." at bounding box center [420, 32] width 794 height 18
click at [142, 43] on div at bounding box center [149, 34] width 38 height 23
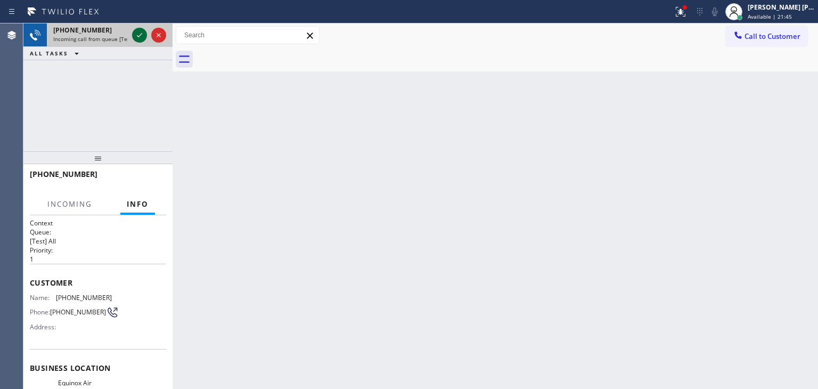
click at [141, 39] on icon at bounding box center [139, 35] width 13 height 13
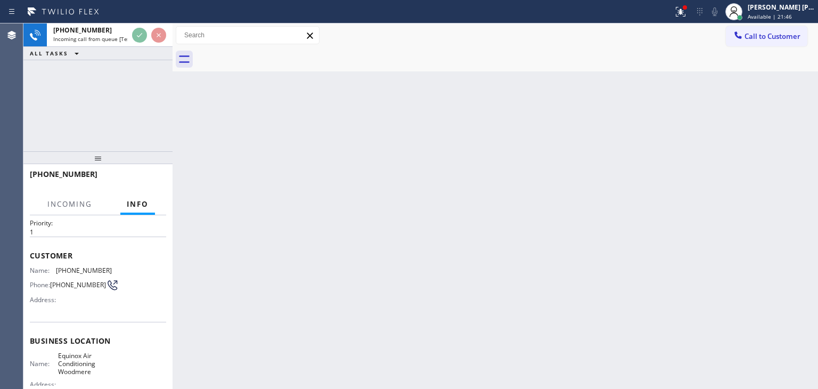
scroll to position [53, 0]
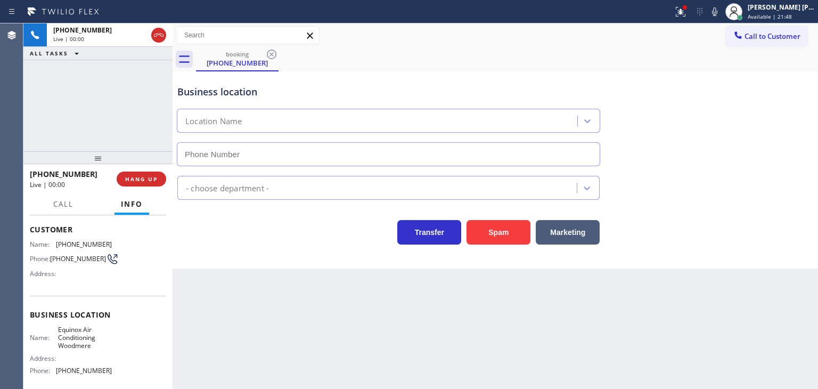
type input "(516) 588-8414"
click at [721, 10] on icon at bounding box center [714, 11] width 13 height 13
click at [717, 11] on icon at bounding box center [714, 11] width 5 height 9
click at [721, 9] on icon at bounding box center [714, 11] width 13 height 13
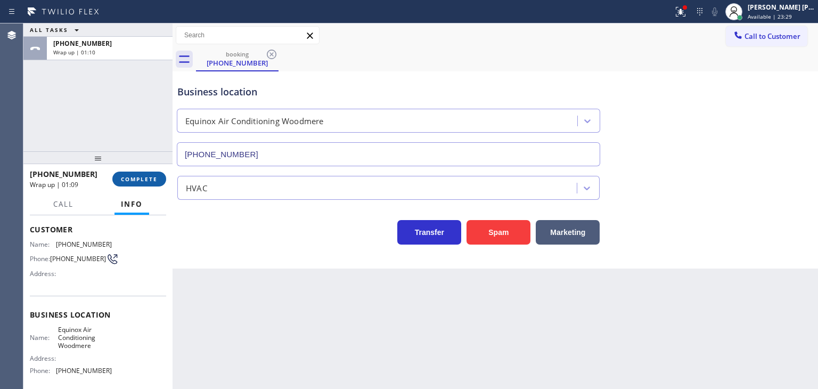
click at [126, 183] on button "COMPLETE" at bounding box center [139, 178] width 54 height 15
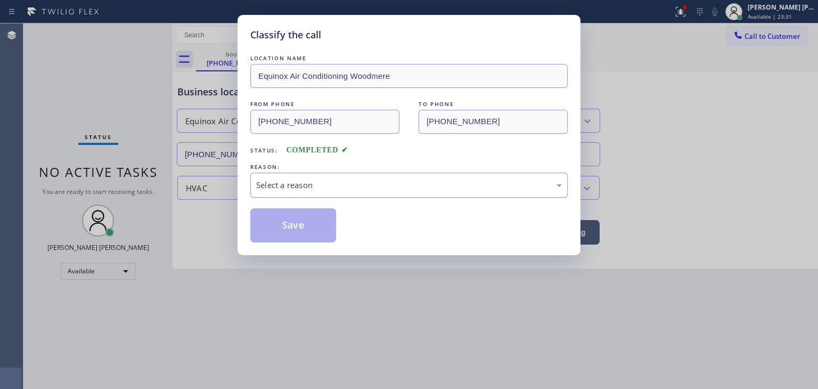
click at [284, 184] on div "Select a reason" at bounding box center [409, 185] width 306 height 12
click at [294, 230] on button "Save" at bounding box center [293, 225] width 86 height 34
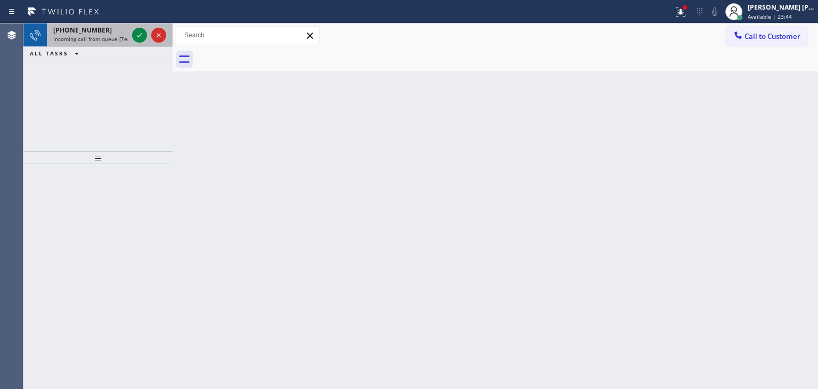
click at [133, 24] on div at bounding box center [149, 34] width 38 height 23
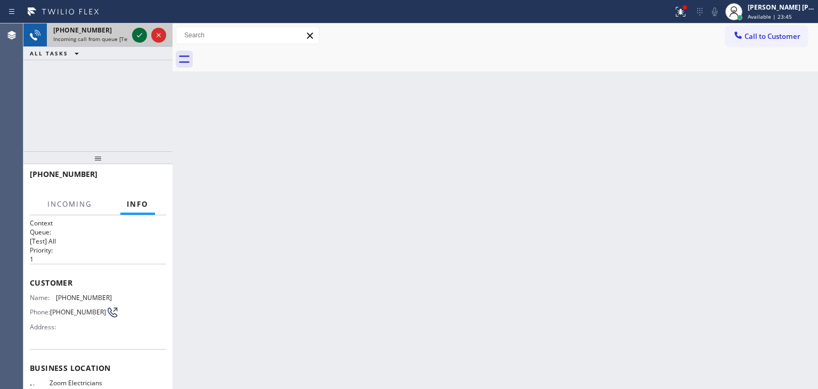
click at [135, 32] on icon at bounding box center [139, 35] width 13 height 13
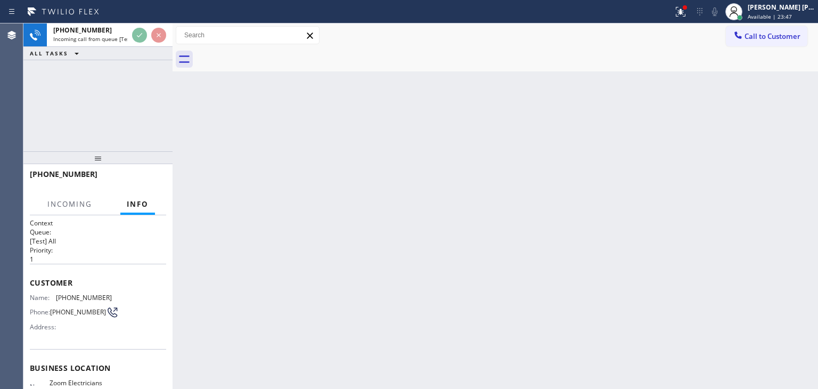
scroll to position [53, 0]
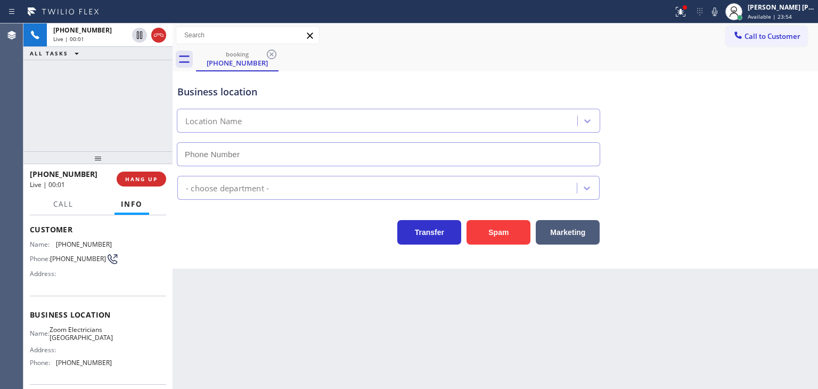
type input "(323) 686-8742"
click at [721, 5] on icon at bounding box center [714, 11] width 13 height 13
click at [721, 6] on icon at bounding box center [714, 11] width 13 height 13
drag, startPoint x: 90, startPoint y: 174, endPoint x: 37, endPoint y: 172, distance: 52.7
click at [37, 172] on div "+14242677654" at bounding box center [69, 174] width 79 height 10
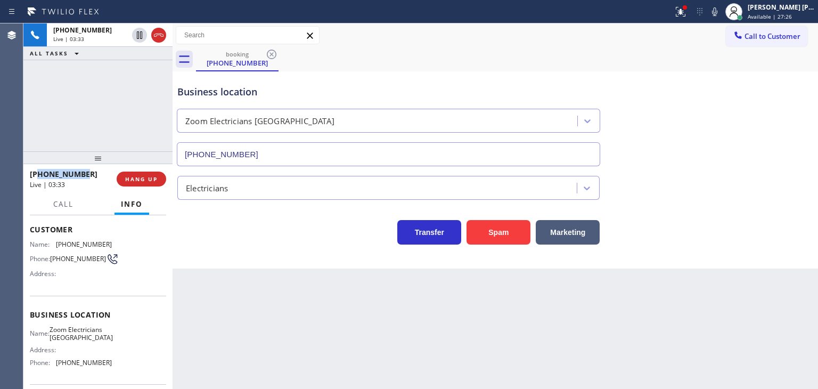
copy span "4242677654"
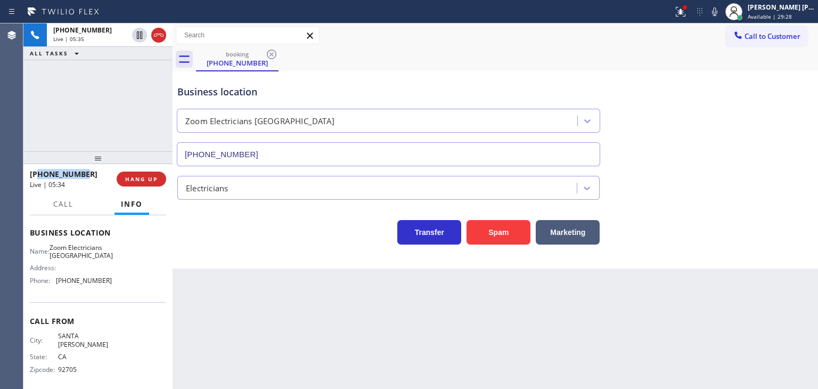
scroll to position [142, 0]
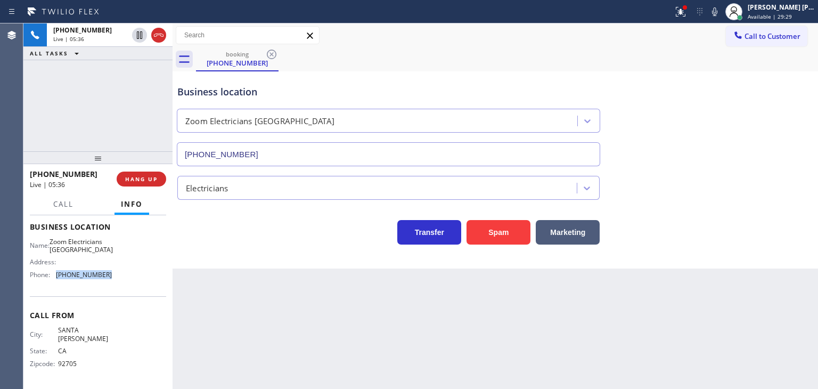
drag, startPoint x: 104, startPoint y: 282, endPoint x: 53, endPoint y: 282, distance: 51.6
click at [53, 278] on div "Phone: (323) 686-8742" at bounding box center [71, 274] width 82 height 8
copy div "(323) 686-8742"
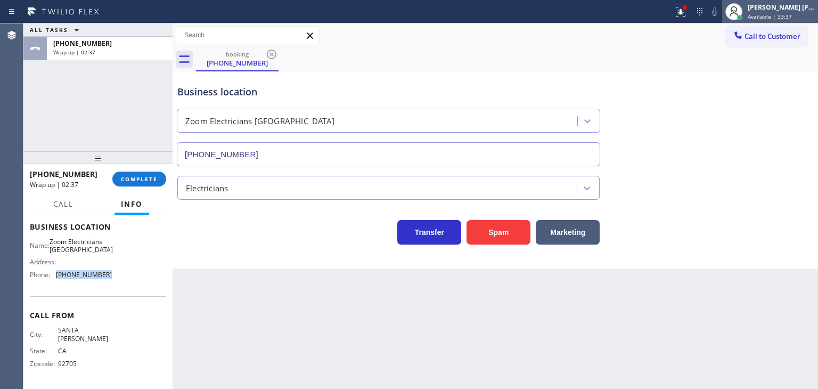
click at [772, 4] on div "[PERSON_NAME] [PERSON_NAME]" at bounding box center [780, 7] width 67 height 9
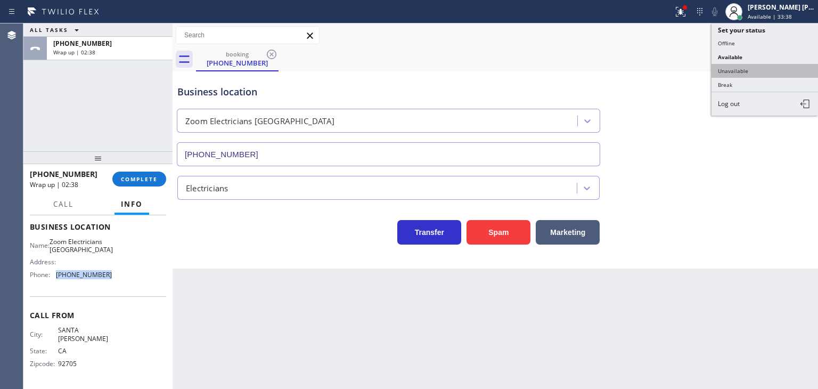
drag, startPoint x: 756, startPoint y: 66, endPoint x: 558, endPoint y: 70, distance: 198.1
click at [755, 67] on button "Unavailable" at bounding box center [764, 71] width 106 height 14
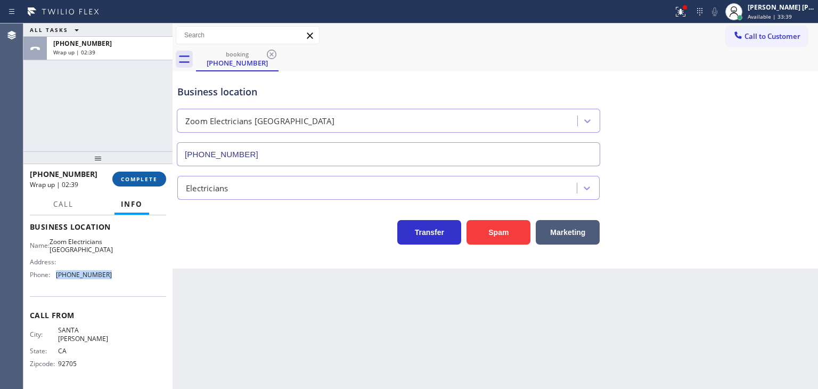
click at [139, 178] on span "COMPLETE" at bounding box center [139, 178] width 37 height 7
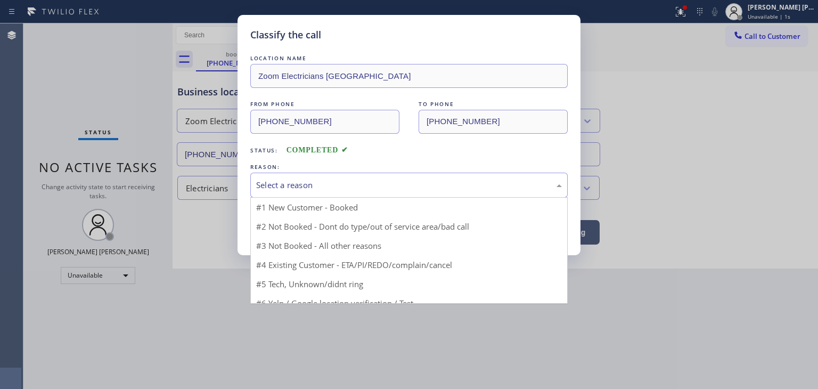
click at [285, 182] on div "Select a reason" at bounding box center [409, 185] width 306 height 12
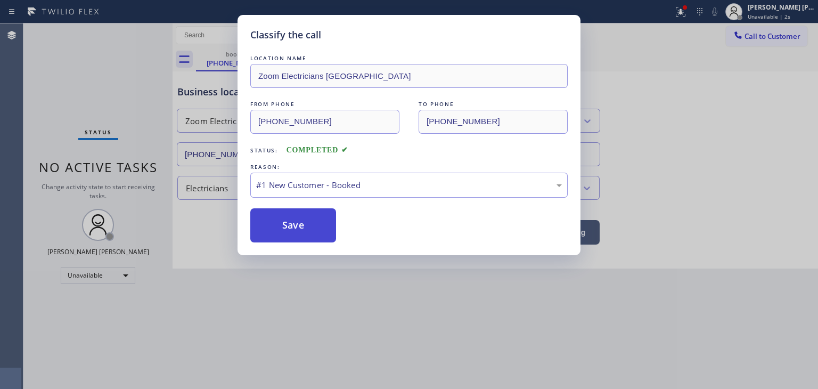
click at [290, 219] on button "Save" at bounding box center [293, 225] width 86 height 34
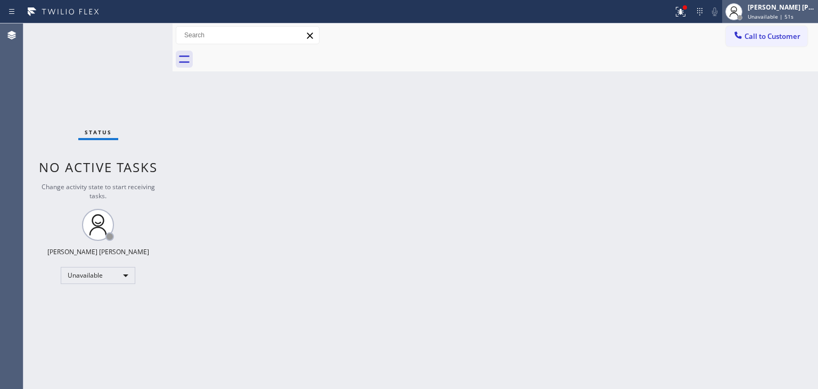
click at [780, 10] on div "[PERSON_NAME] [PERSON_NAME]" at bounding box center [780, 7] width 67 height 9
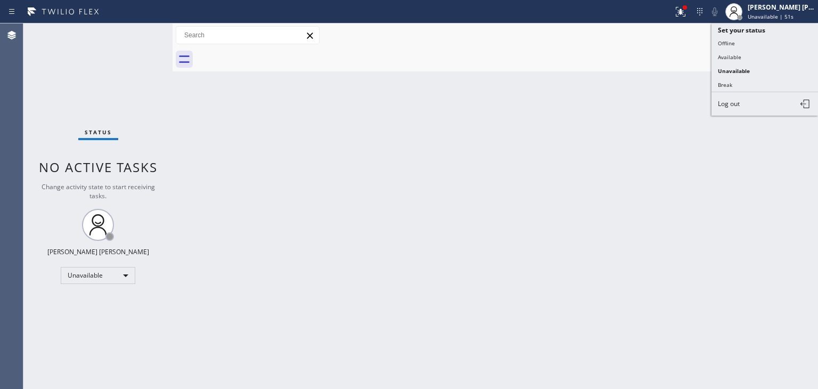
click at [747, 54] on button "Available" at bounding box center [764, 57] width 106 height 14
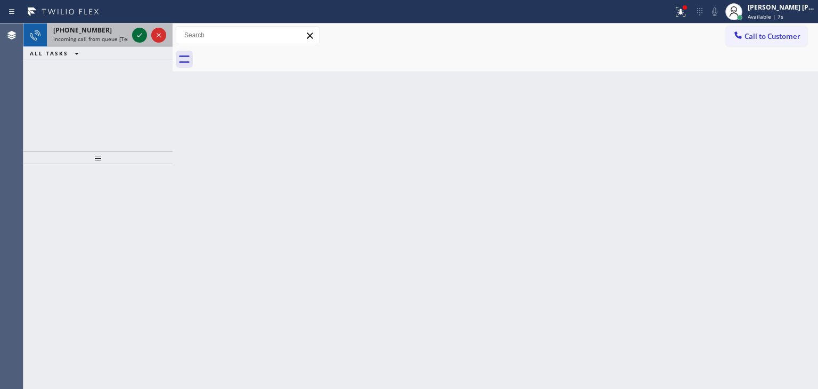
click at [144, 36] on icon at bounding box center [139, 35] width 13 height 13
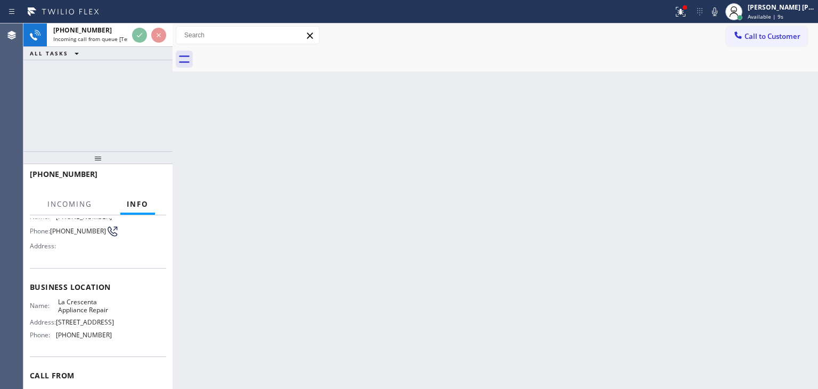
scroll to position [106, 0]
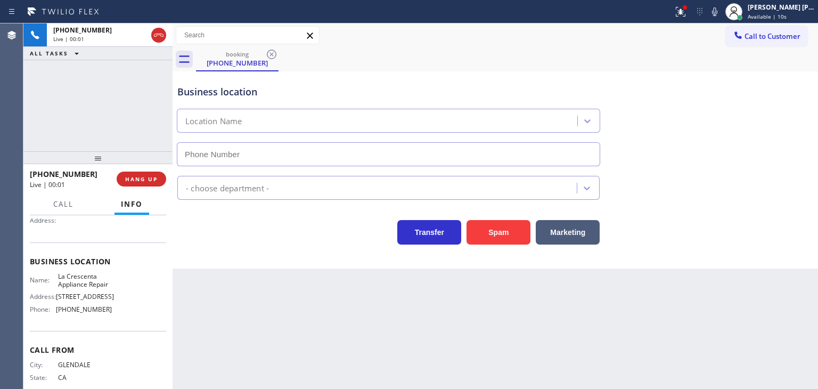
type input "(818) 208-5591"
click at [721, 10] on icon at bounding box center [714, 11] width 13 height 13
click at [721, 12] on icon at bounding box center [714, 11] width 13 height 13
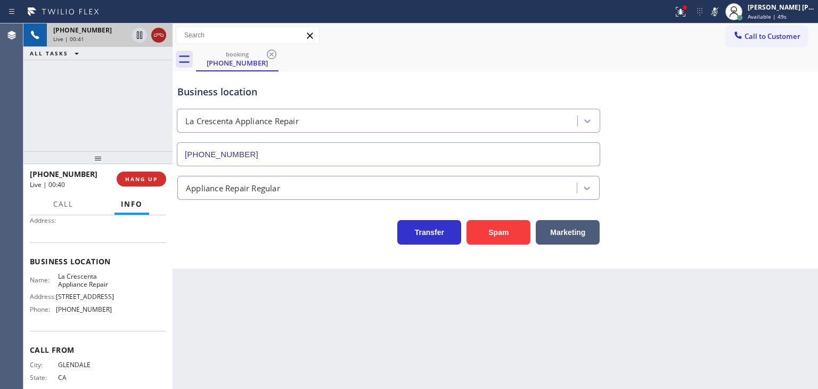
click at [158, 32] on icon at bounding box center [158, 35] width 13 height 13
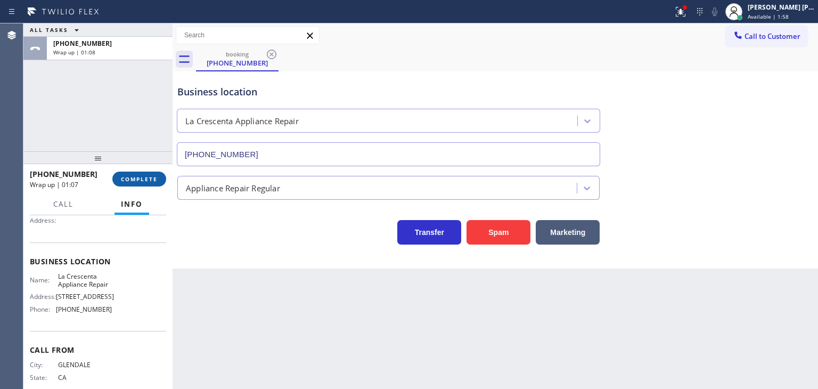
click at [139, 177] on span "COMPLETE" at bounding box center [139, 178] width 37 height 7
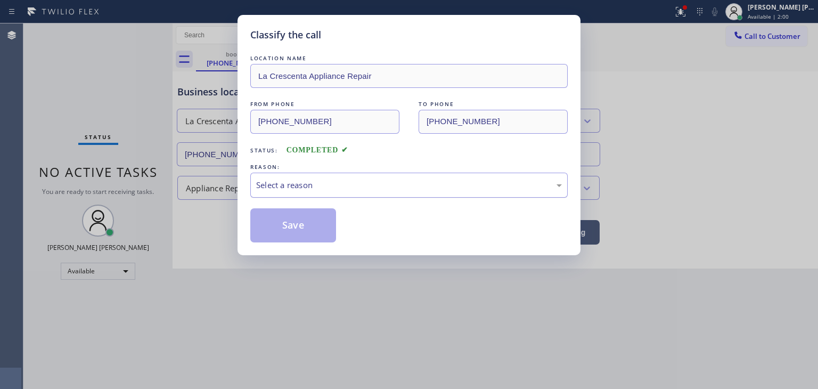
click at [293, 179] on div "Select a reason" at bounding box center [409, 185] width 306 height 12
click at [290, 233] on button "Save" at bounding box center [293, 225] width 86 height 34
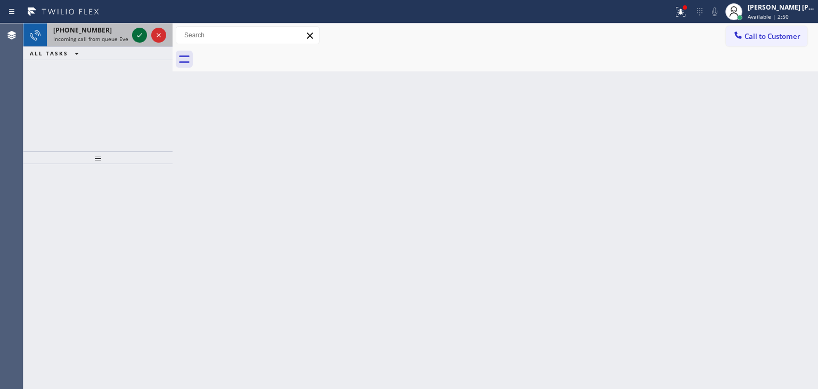
click at [141, 35] on icon at bounding box center [139, 35] width 5 height 4
click at [134, 30] on icon at bounding box center [139, 35] width 13 height 13
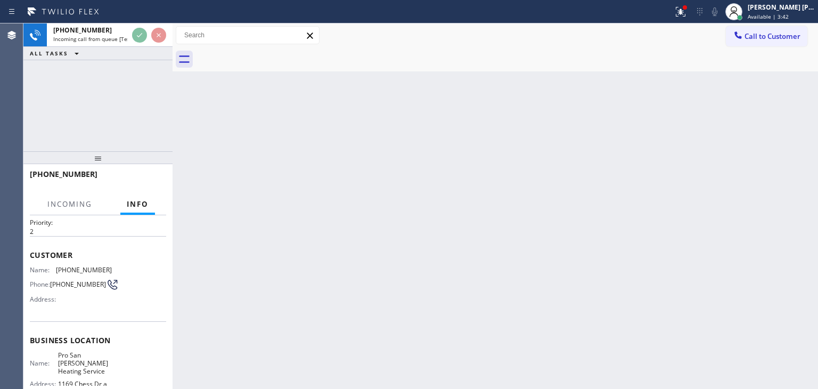
scroll to position [53, 0]
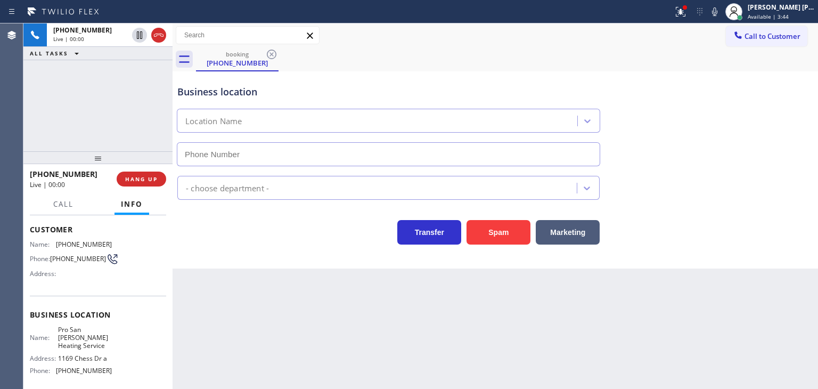
type input "(650) 645-9318"
click at [721, 14] on icon at bounding box center [714, 11] width 13 height 13
click at [721, 11] on icon at bounding box center [714, 11] width 13 height 13
click at [721, 10] on icon at bounding box center [714, 11] width 13 height 13
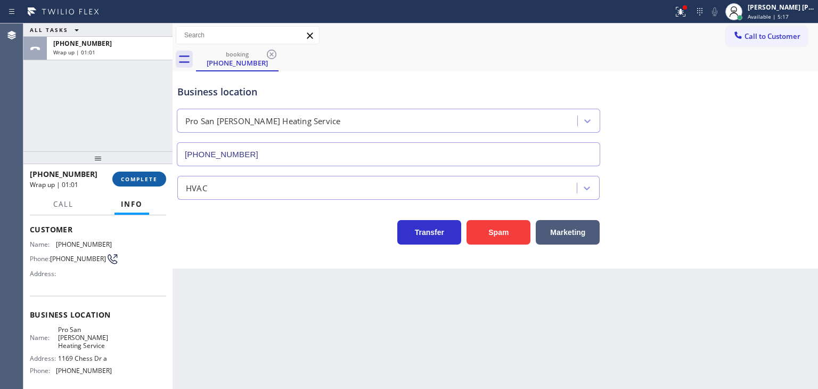
click at [138, 178] on span "COMPLETE" at bounding box center [139, 178] width 37 height 7
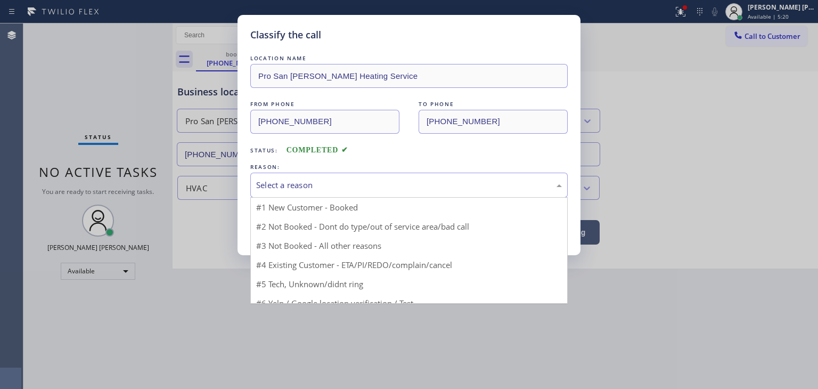
click at [267, 183] on div "Select a reason" at bounding box center [409, 185] width 306 height 12
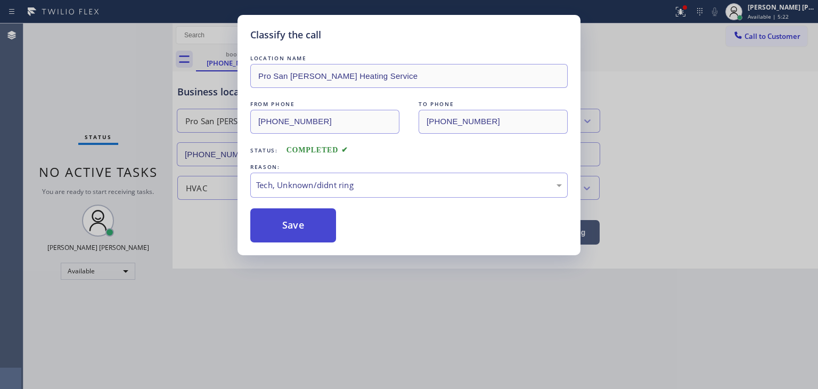
click at [290, 222] on button "Save" at bounding box center [293, 225] width 86 height 34
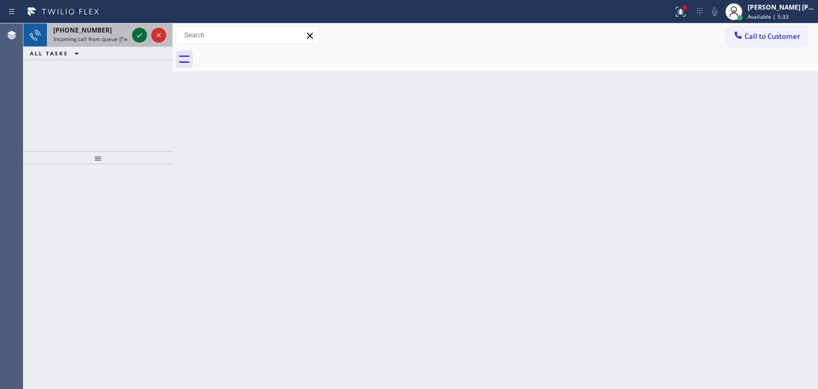
click at [141, 35] on icon at bounding box center [139, 35] width 13 height 13
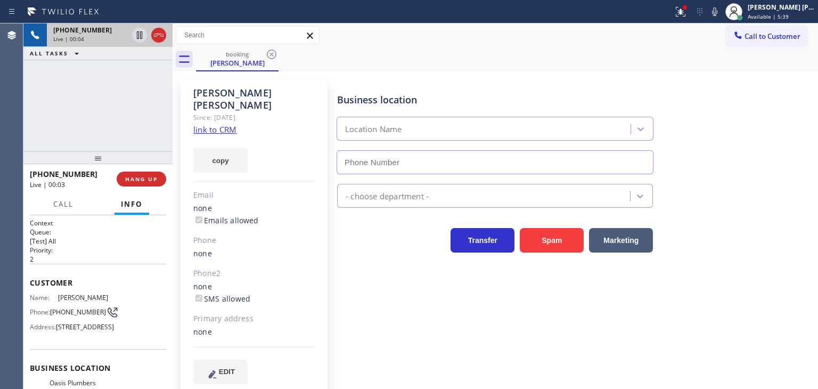
type input "(310) 818-7582"
click at [221, 124] on link "link to CRM" at bounding box center [214, 129] width 43 height 11
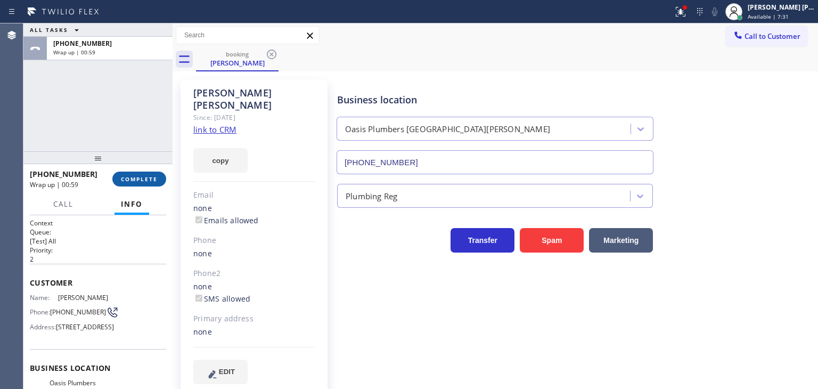
click at [147, 181] on span "COMPLETE" at bounding box center [139, 178] width 37 height 7
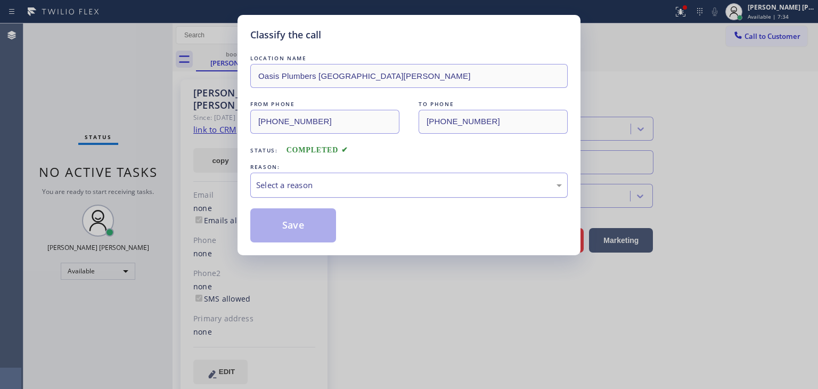
click at [279, 185] on div "Select a reason" at bounding box center [409, 185] width 306 height 12
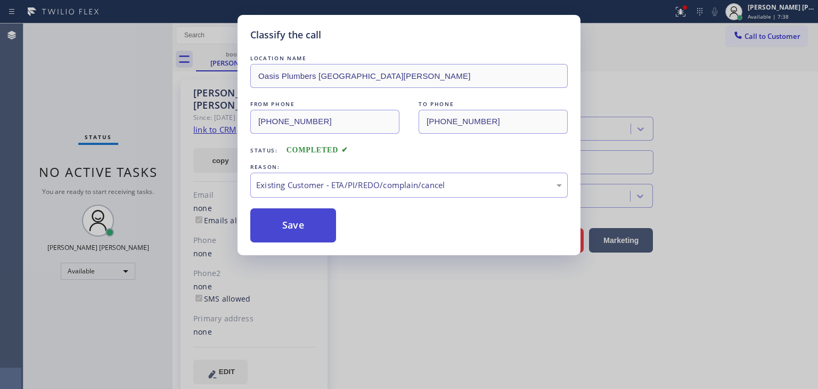
click at [298, 216] on button "Save" at bounding box center [293, 225] width 86 height 34
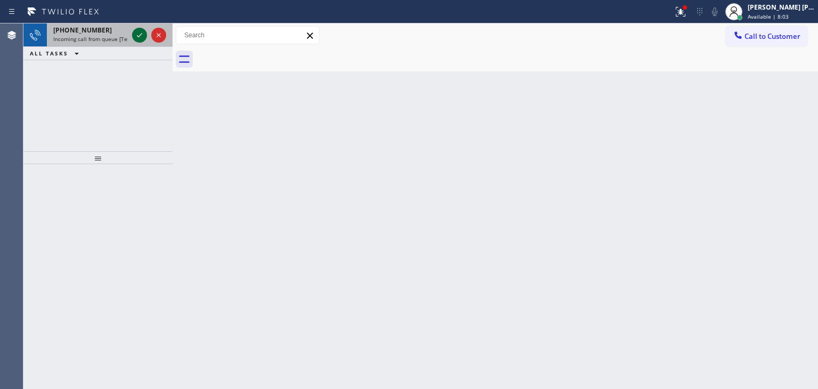
click at [132, 38] on div at bounding box center [139, 35] width 15 height 13
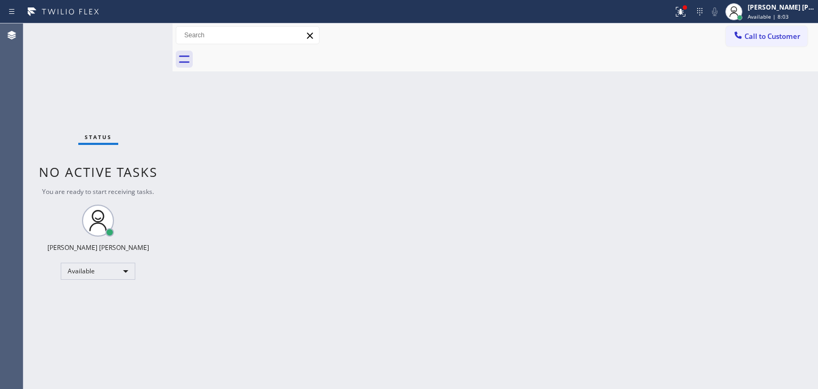
click at [138, 35] on div "Status No active tasks You are ready to start receiving tasks. [PERSON_NAME] [P…" at bounding box center [97, 205] width 149 height 365
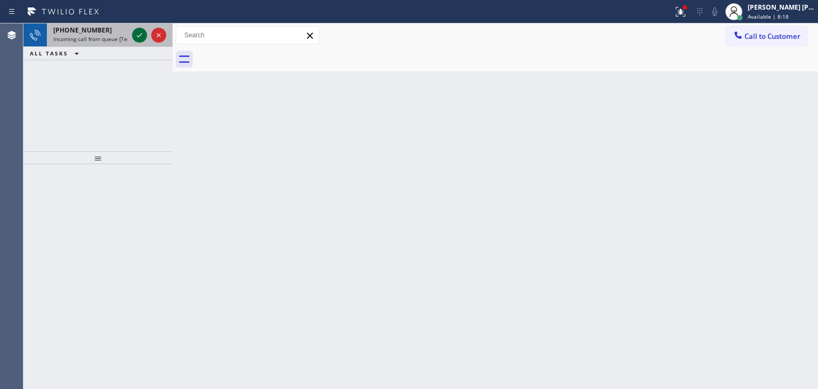
click at [142, 34] on icon at bounding box center [139, 35] width 13 height 13
click at [138, 30] on icon at bounding box center [139, 35] width 13 height 13
click at [135, 35] on icon at bounding box center [139, 35] width 13 height 13
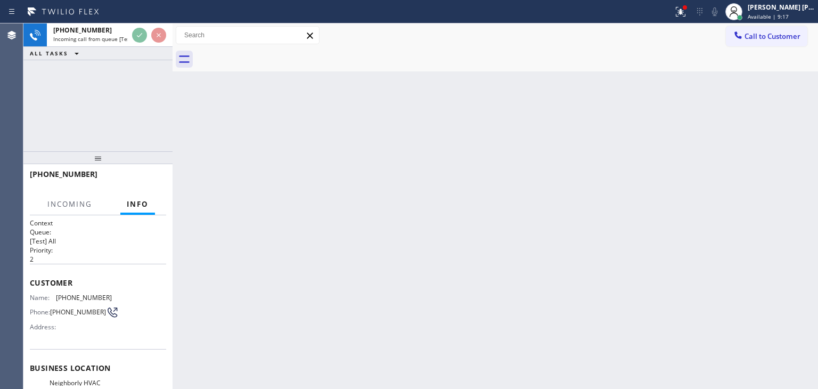
scroll to position [53, 0]
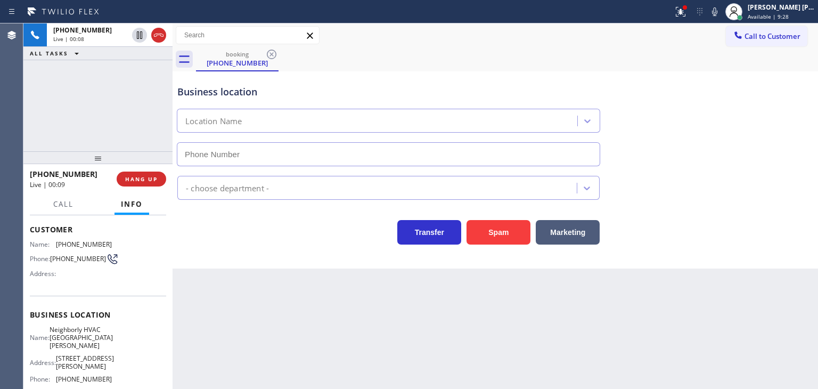
type input "(650) 665-5296"
click at [717, 14] on icon at bounding box center [714, 11] width 5 height 9
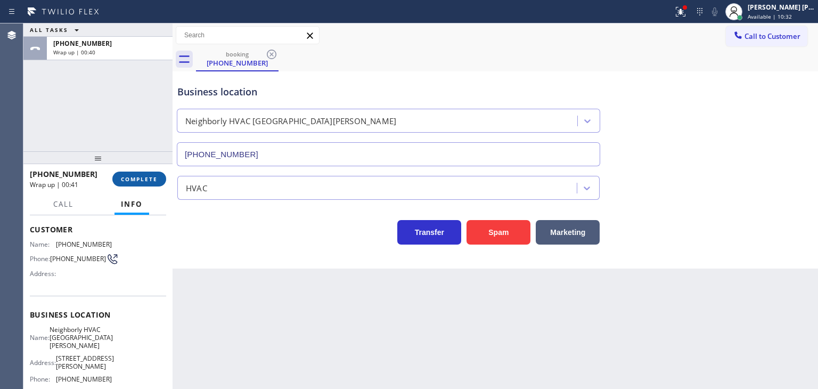
click at [151, 177] on span "COMPLETE" at bounding box center [139, 178] width 37 height 7
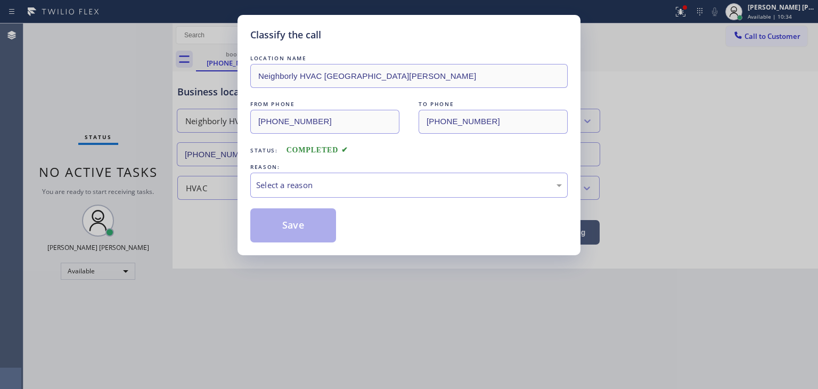
click at [299, 186] on div "Select a reason" at bounding box center [409, 185] width 306 height 12
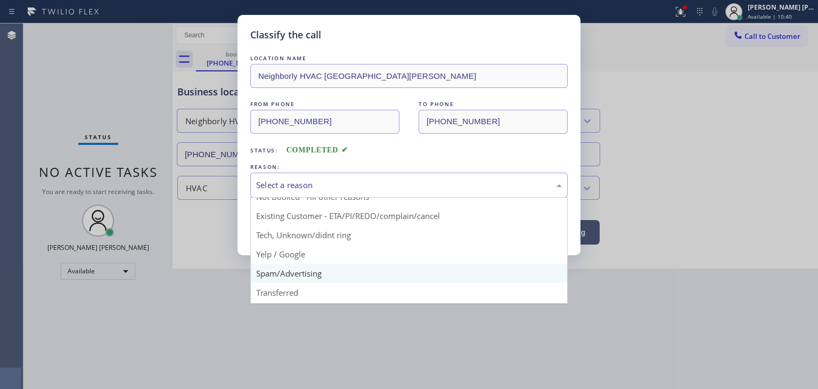
scroll to position [53, 0]
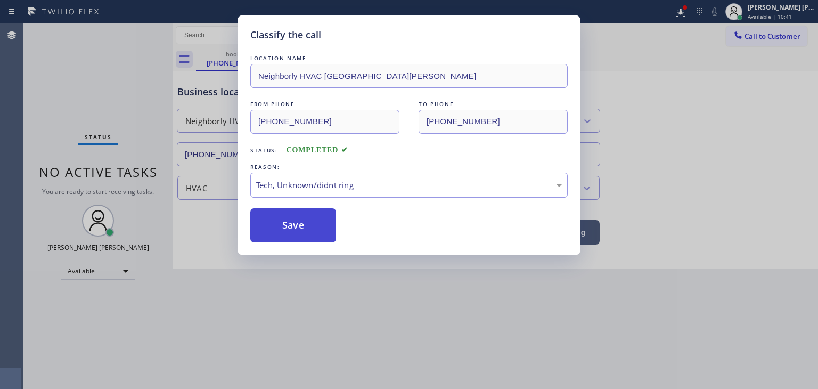
click at [312, 217] on button "Save" at bounding box center [293, 225] width 86 height 34
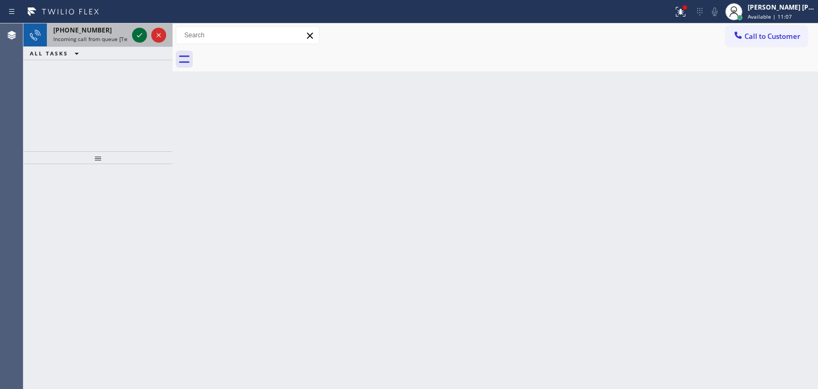
click at [138, 38] on icon at bounding box center [139, 35] width 13 height 13
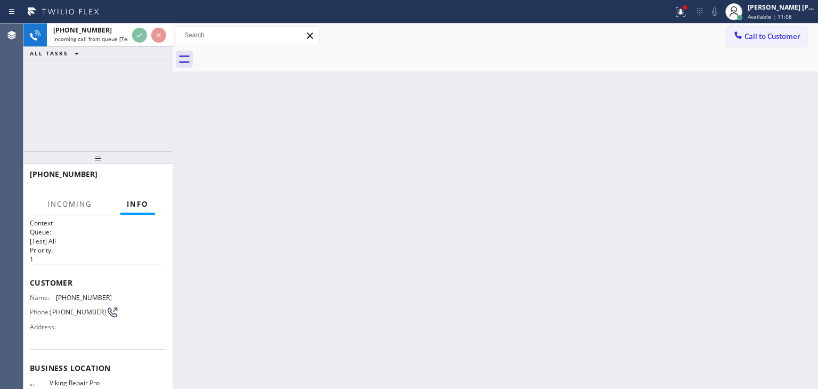
scroll to position [53, 0]
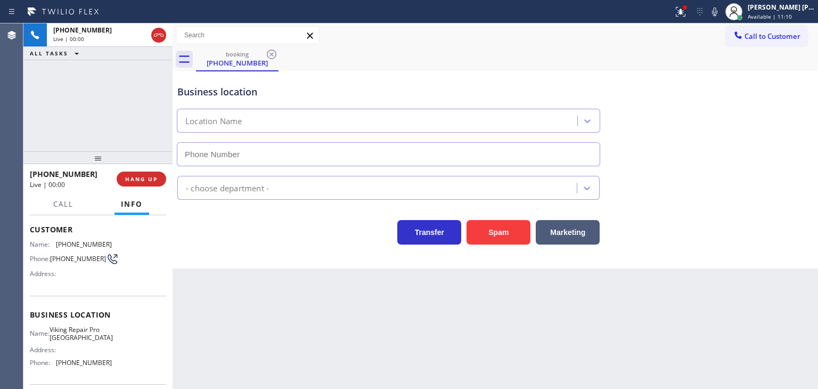
type input "(551) 308-0889"
click at [721, 5] on icon at bounding box center [714, 11] width 13 height 13
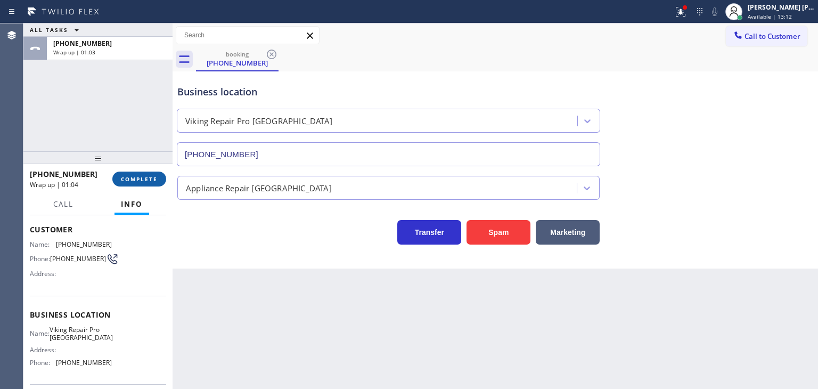
click at [144, 178] on span "COMPLETE" at bounding box center [139, 178] width 37 height 7
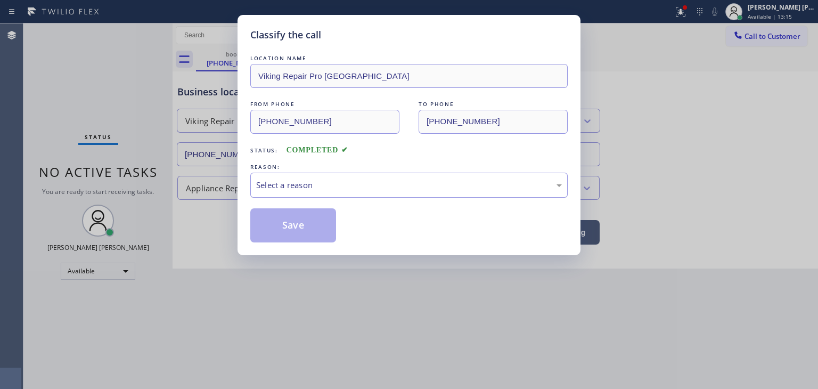
click at [285, 179] on div "Select a reason" at bounding box center [409, 185] width 306 height 12
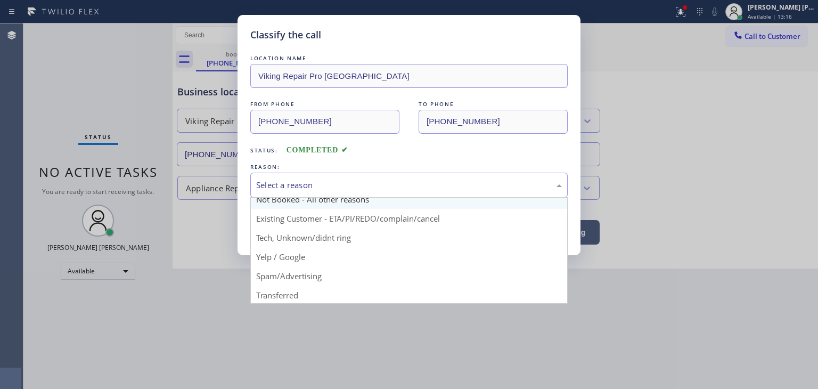
scroll to position [53, 0]
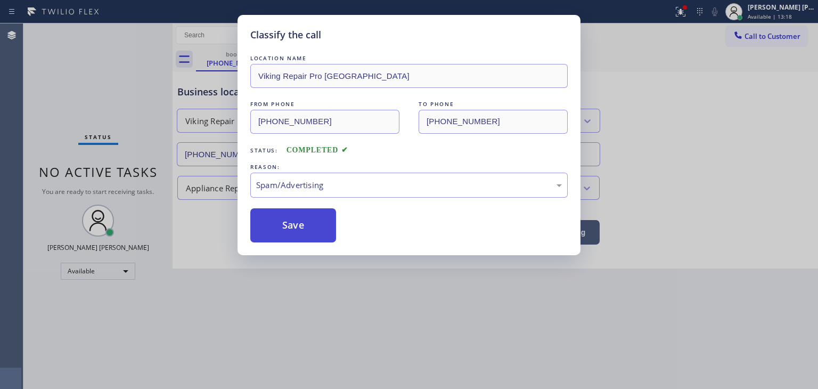
click at [296, 219] on button "Save" at bounding box center [293, 225] width 86 height 34
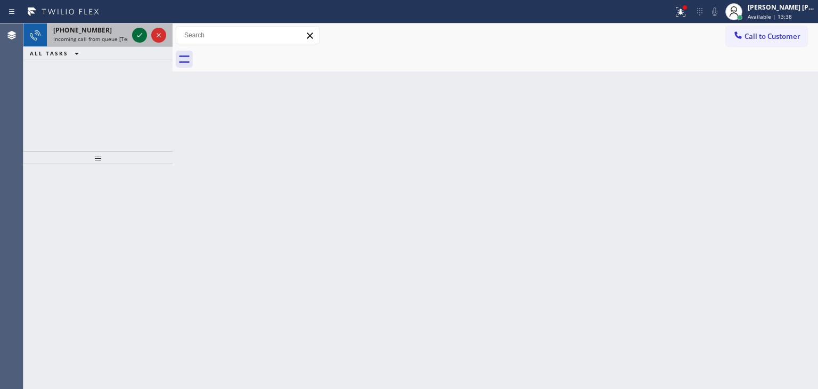
click at [141, 30] on icon at bounding box center [139, 35] width 13 height 13
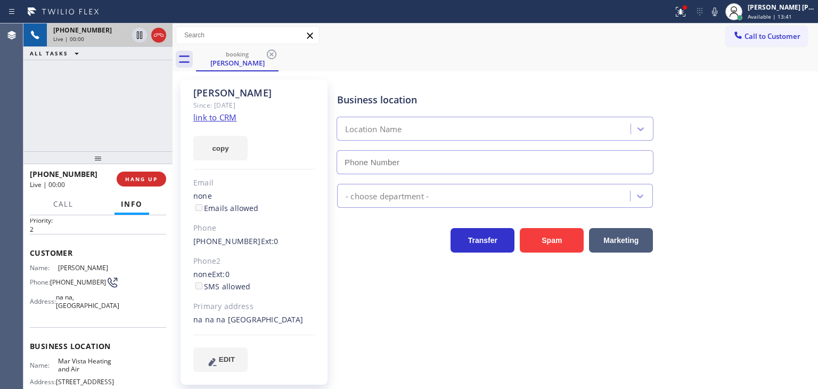
scroll to position [106, 0]
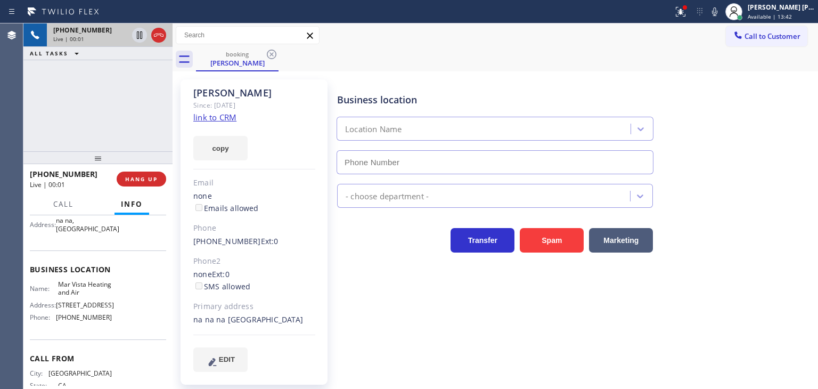
type input "(424) 329-2198"
click at [209, 114] on link "link to CRM" at bounding box center [214, 117] width 43 height 11
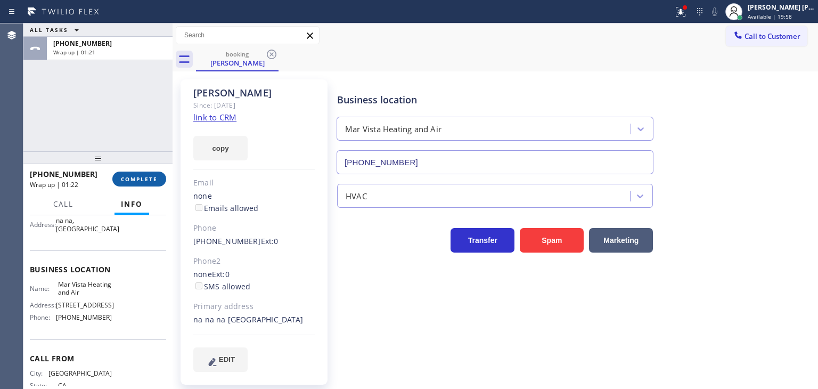
click at [150, 176] on span "COMPLETE" at bounding box center [139, 178] width 37 height 7
click at [158, 178] on button "COMPLETE" at bounding box center [139, 178] width 54 height 15
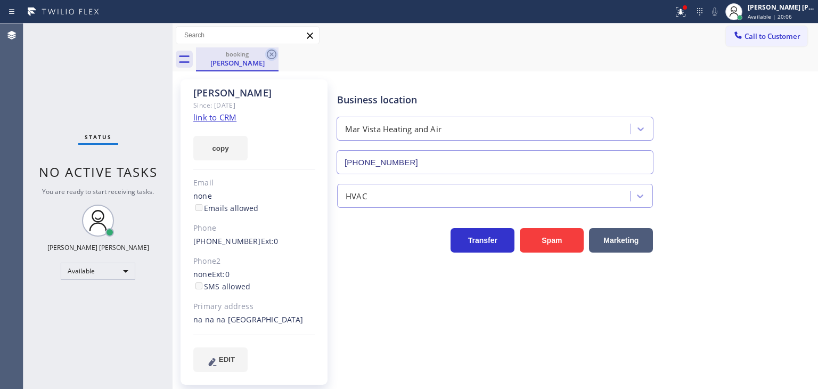
click at [273, 54] on icon at bounding box center [271, 54] width 13 height 13
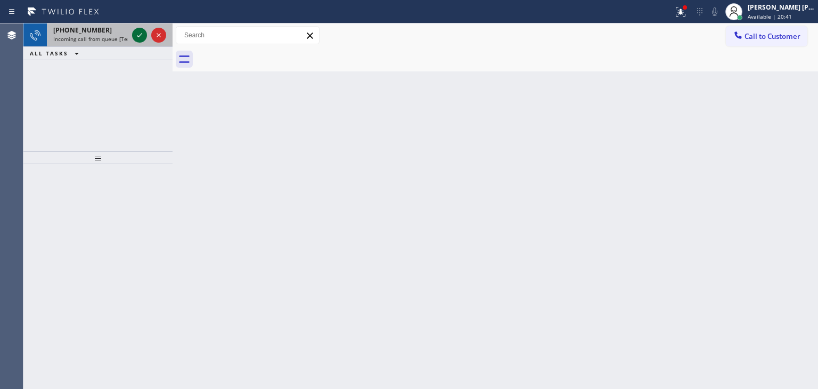
click at [135, 37] on icon at bounding box center [139, 35] width 13 height 13
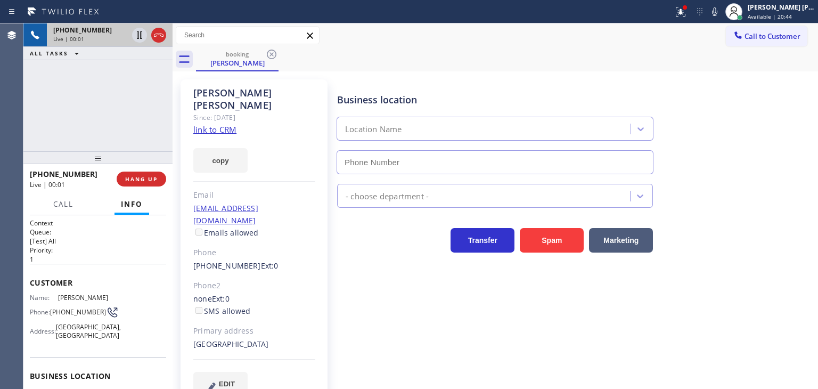
scroll to position [53, 0]
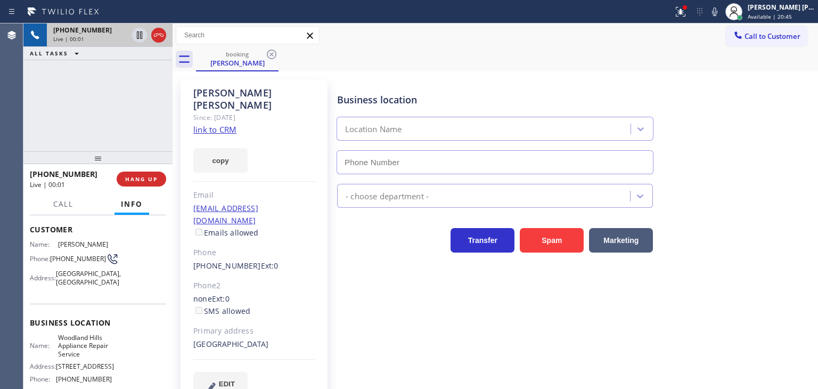
type input "(818) 926-4987"
click at [216, 124] on link "link to CRM" at bounding box center [214, 129] width 43 height 11
click at [717, 12] on icon at bounding box center [714, 11] width 5 height 9
click at [717, 9] on icon at bounding box center [714, 11] width 5 height 9
click at [721, 7] on icon at bounding box center [714, 11] width 13 height 13
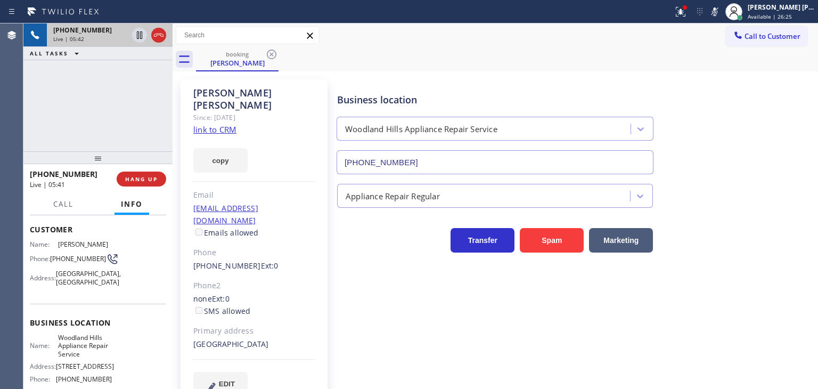
click at [721, 7] on icon at bounding box center [714, 11] width 13 height 13
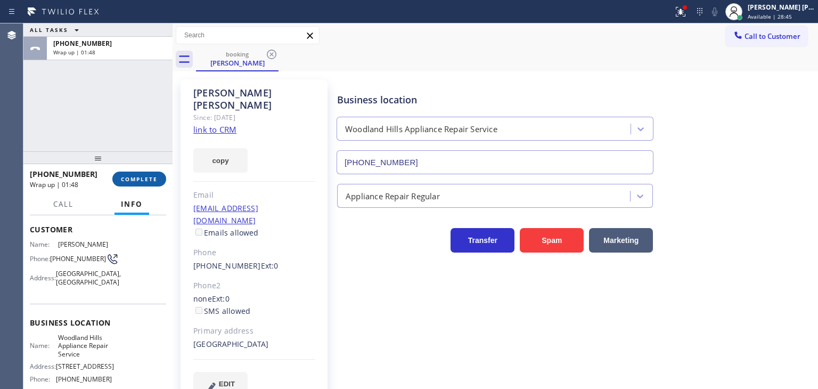
click at [151, 175] on button "COMPLETE" at bounding box center [139, 178] width 54 height 15
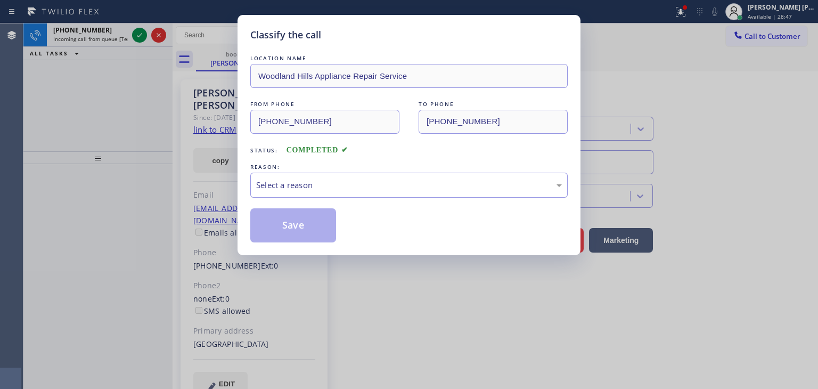
click at [274, 192] on div "Select a reason" at bounding box center [408, 184] width 317 height 25
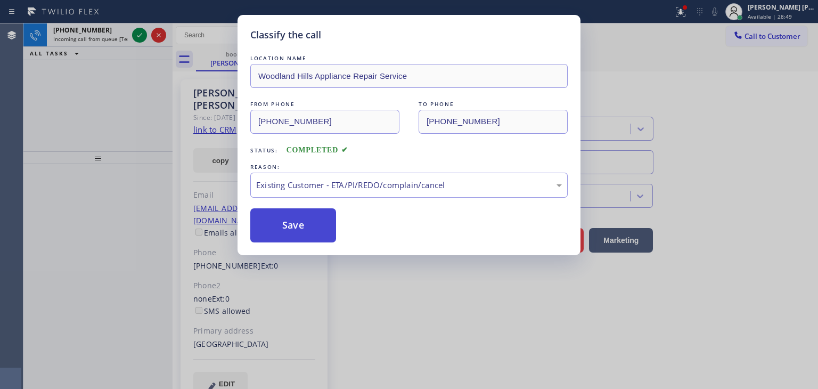
click at [288, 227] on button "Save" at bounding box center [293, 225] width 86 height 34
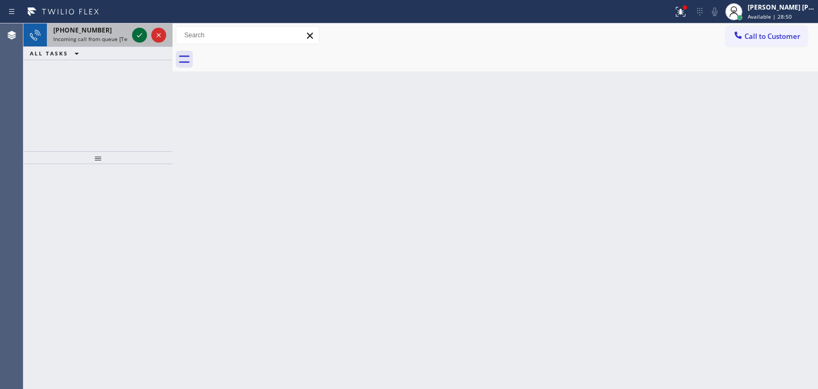
click at [138, 32] on icon at bounding box center [139, 35] width 13 height 13
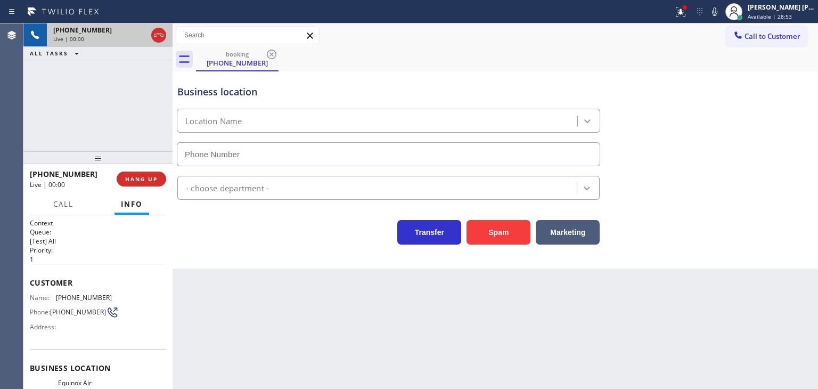
type input "(805) 519-7979"
click at [721, 12] on icon at bounding box center [714, 11] width 13 height 13
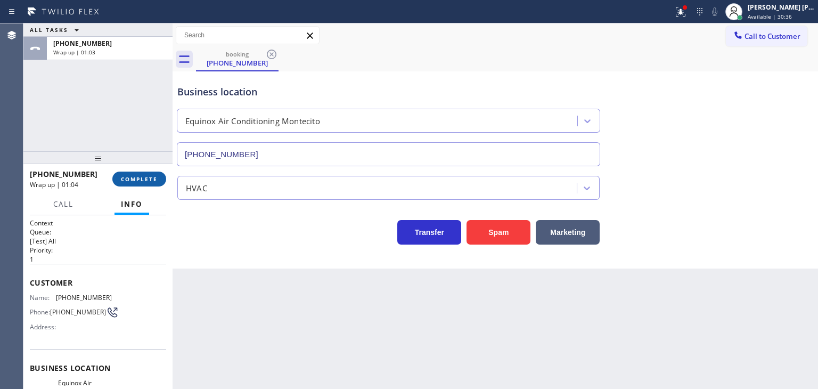
click at [150, 172] on button "COMPLETE" at bounding box center [139, 178] width 54 height 15
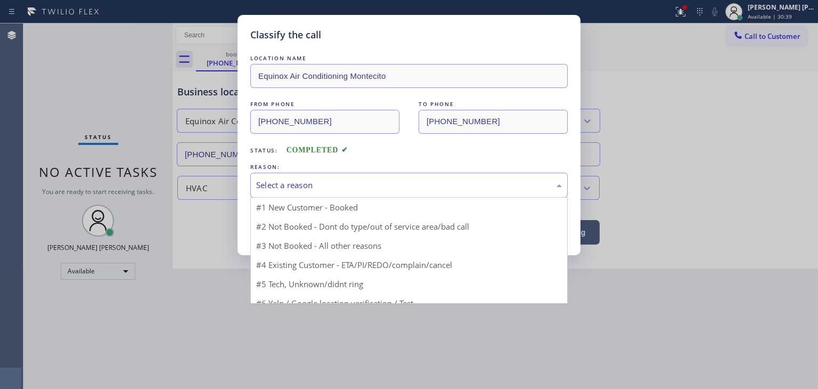
click at [319, 188] on div "Select a reason" at bounding box center [409, 185] width 306 height 12
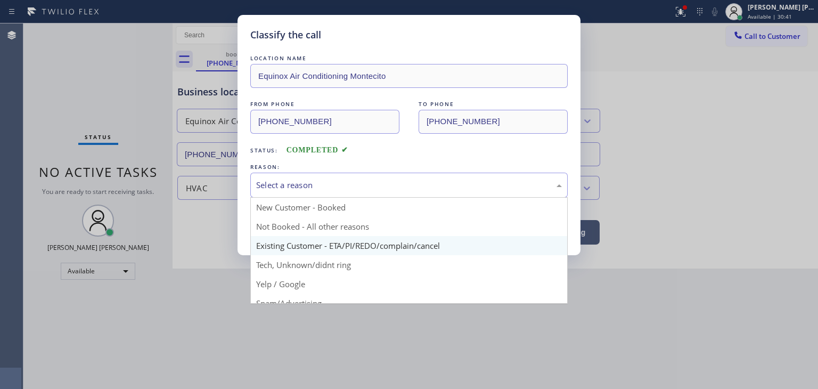
scroll to position [53, 0]
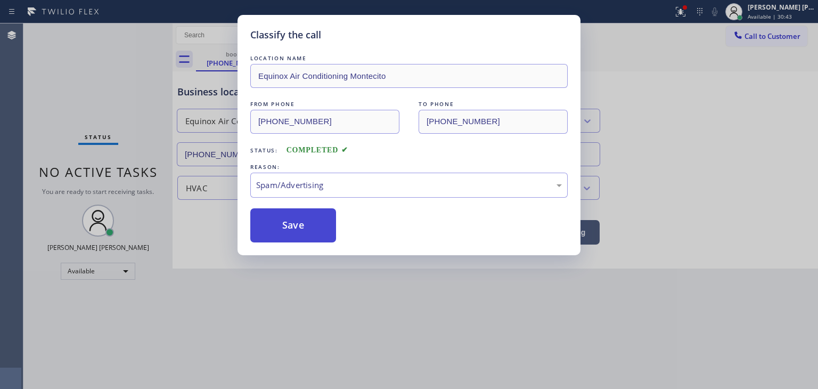
click at [294, 229] on button "Save" at bounding box center [293, 225] width 86 height 34
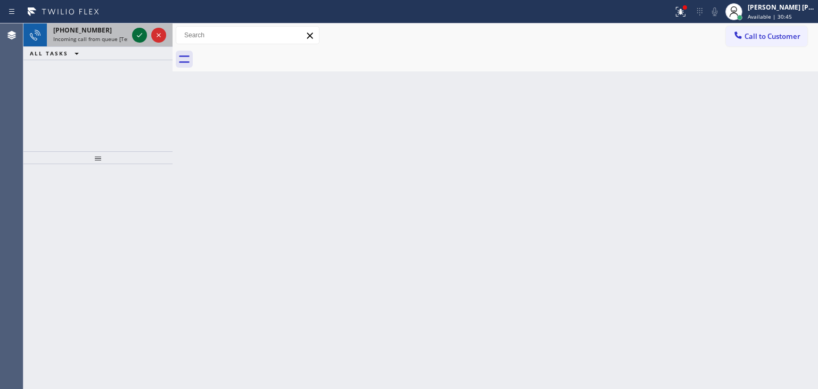
click at [136, 35] on icon at bounding box center [139, 35] width 13 height 13
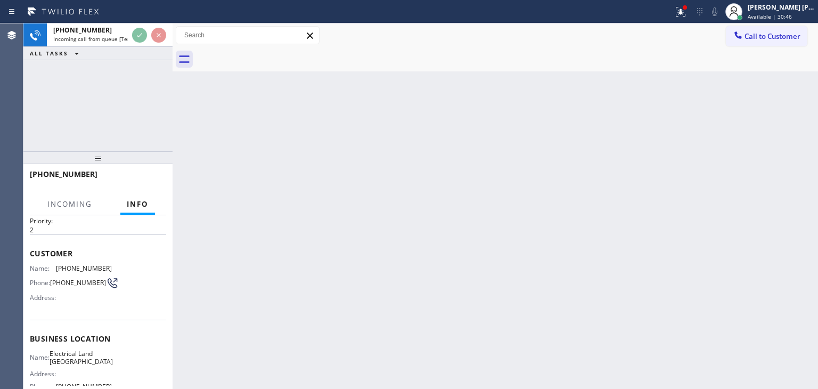
scroll to position [53, 0]
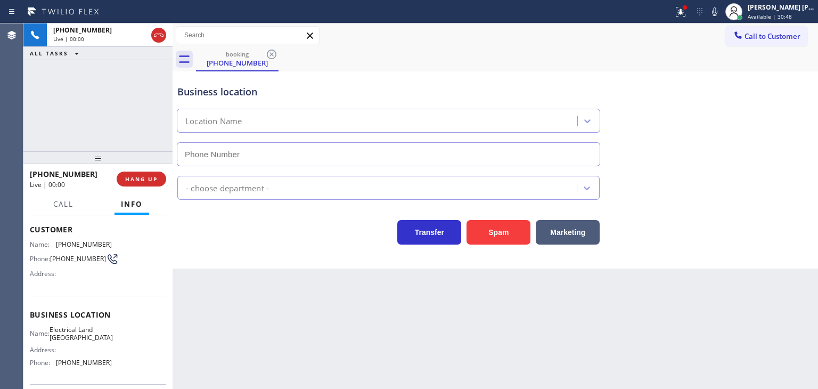
type input "(805) 892-6988"
click at [717, 11] on icon at bounding box center [714, 11] width 5 height 9
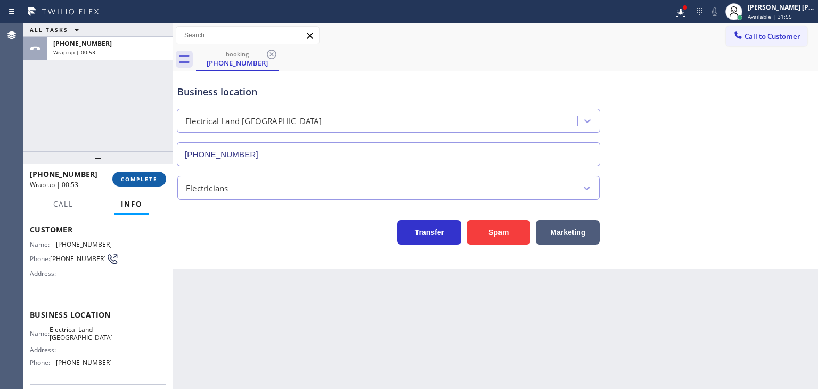
click at [134, 178] on span "COMPLETE" at bounding box center [139, 178] width 37 height 7
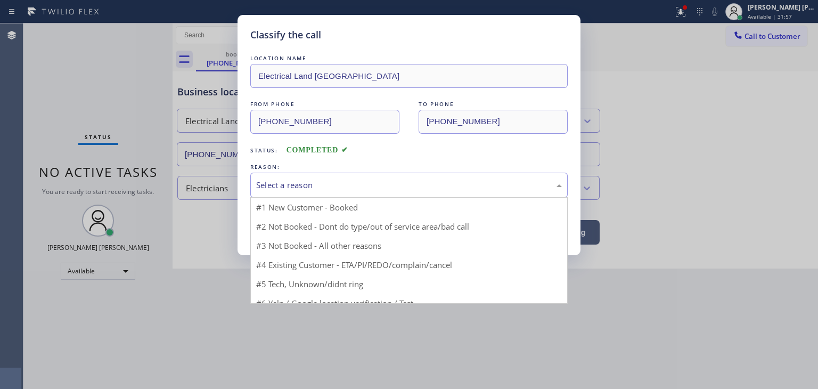
click at [299, 184] on div "Select a reason" at bounding box center [409, 185] width 306 height 12
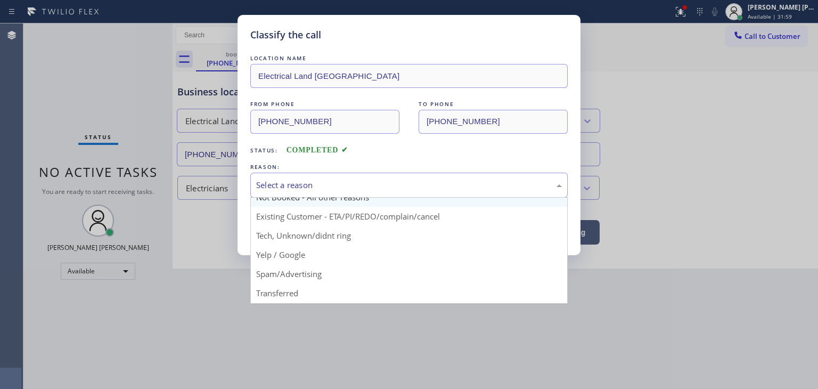
scroll to position [53, 0]
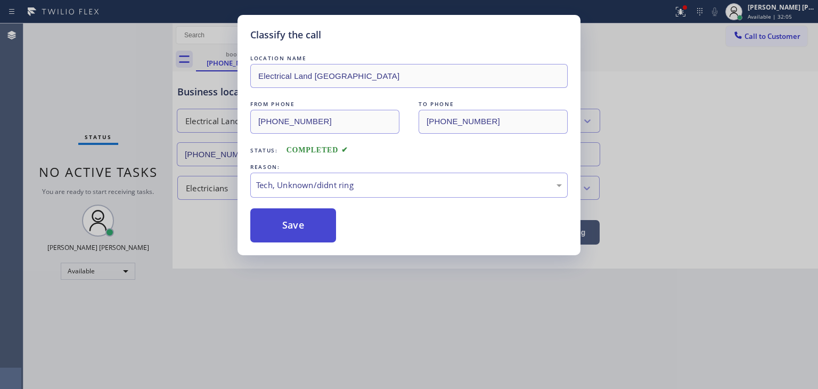
click at [290, 225] on button "Save" at bounding box center [293, 225] width 86 height 34
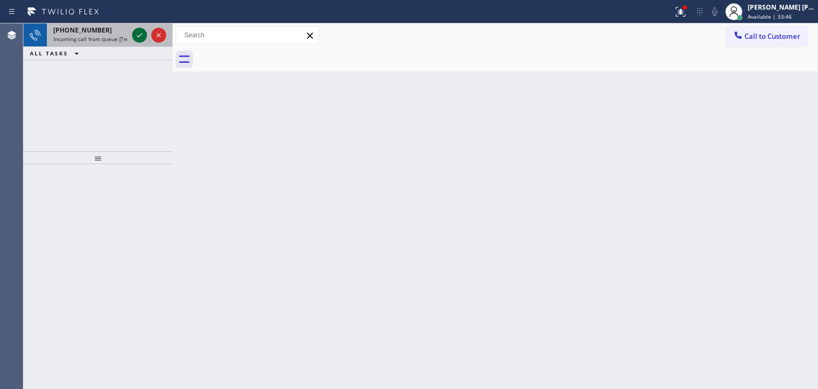
click at [139, 38] on icon at bounding box center [139, 35] width 13 height 13
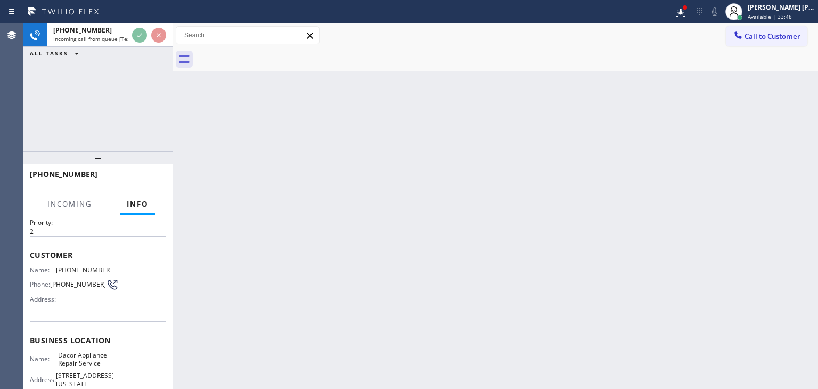
scroll to position [53, 0]
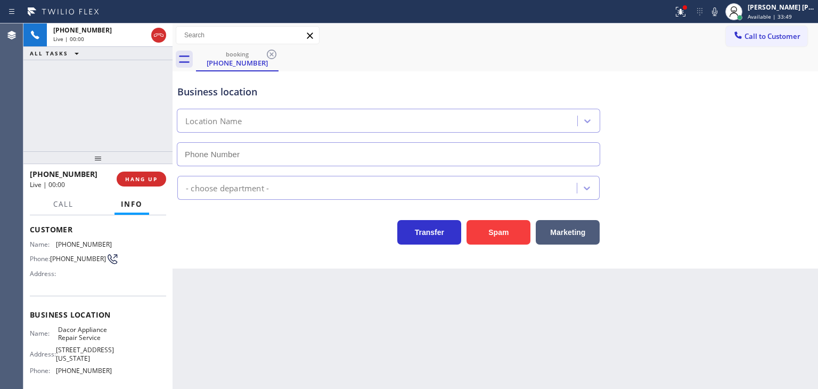
type input "(215) 929-7032"
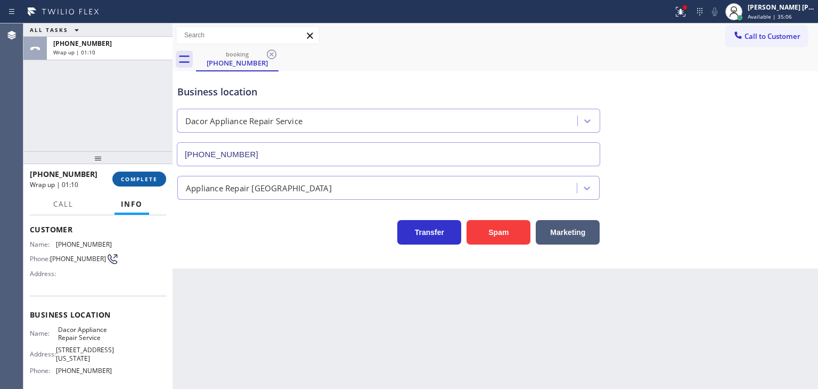
click at [143, 179] on span "COMPLETE" at bounding box center [139, 178] width 37 height 7
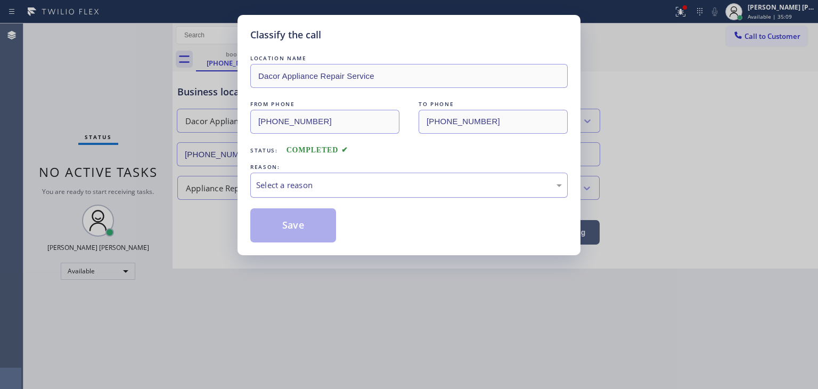
click at [304, 192] on div "Select a reason" at bounding box center [408, 184] width 317 height 25
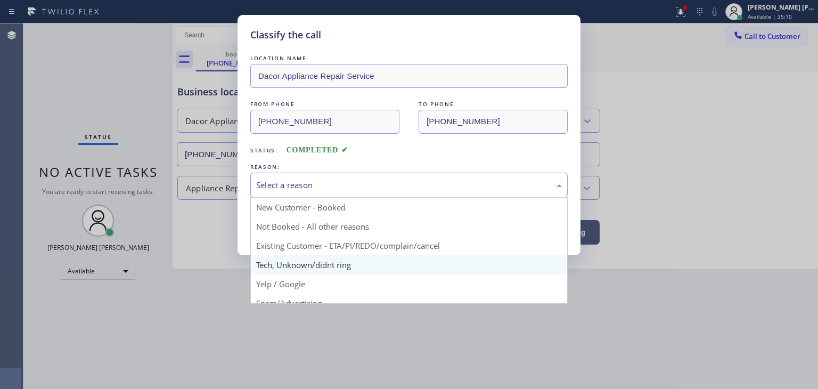
scroll to position [53, 0]
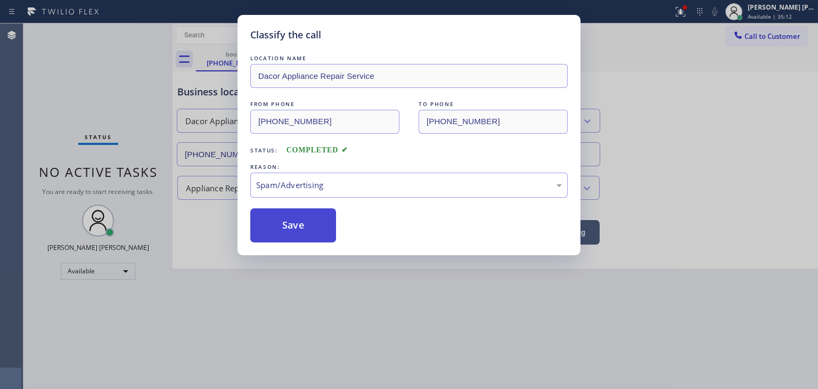
click at [298, 228] on button "Save" at bounding box center [293, 225] width 86 height 34
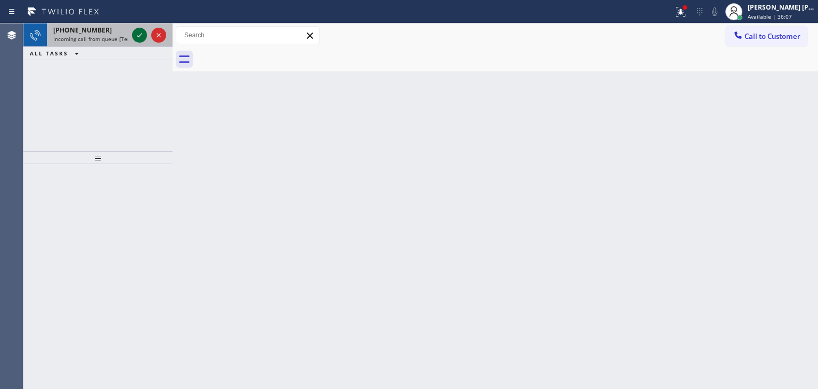
click at [139, 36] on icon at bounding box center [139, 35] width 5 height 4
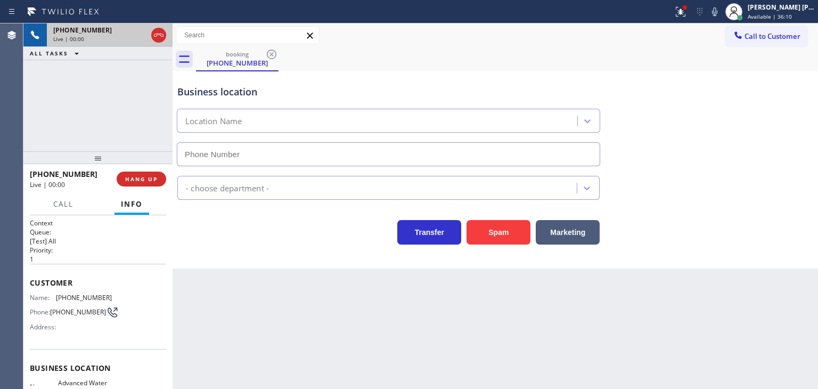
type input "(909) 248-7814"
click at [721, 13] on icon at bounding box center [714, 11] width 13 height 13
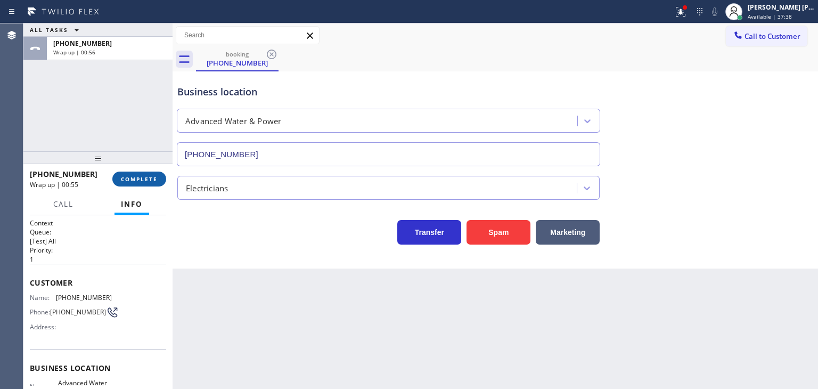
click at [137, 182] on span "COMPLETE" at bounding box center [139, 178] width 37 height 7
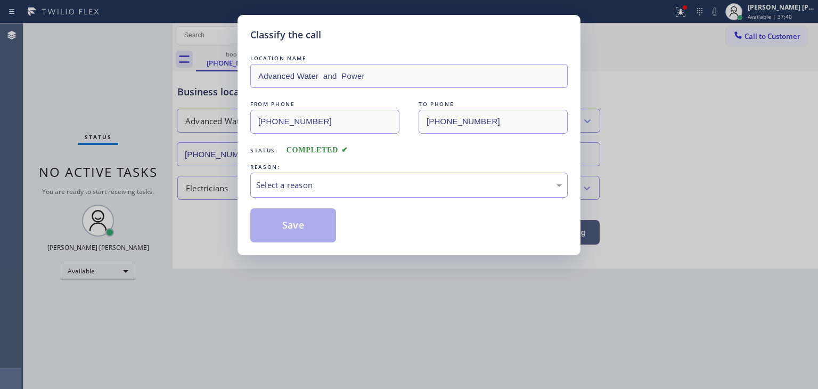
click at [300, 184] on div "Select a reason" at bounding box center [409, 185] width 306 height 12
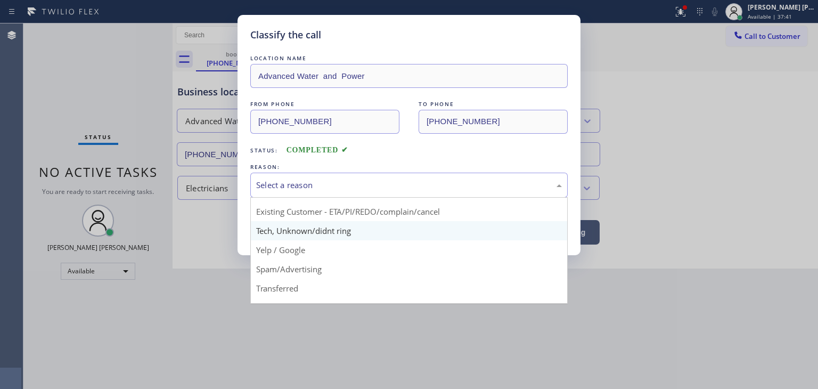
scroll to position [53, 0]
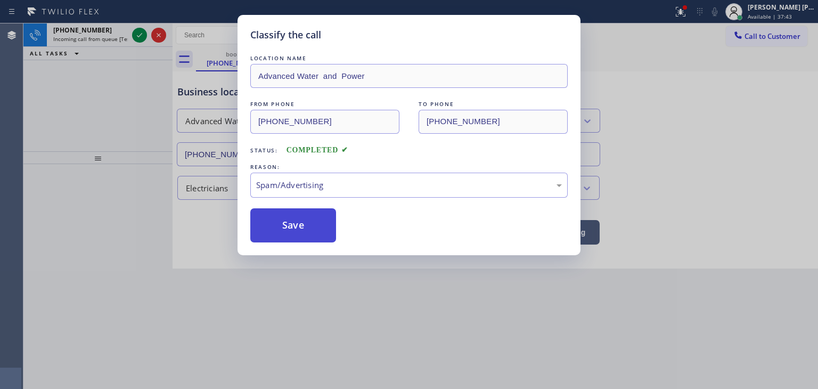
click at [294, 229] on button "Save" at bounding box center [293, 225] width 86 height 34
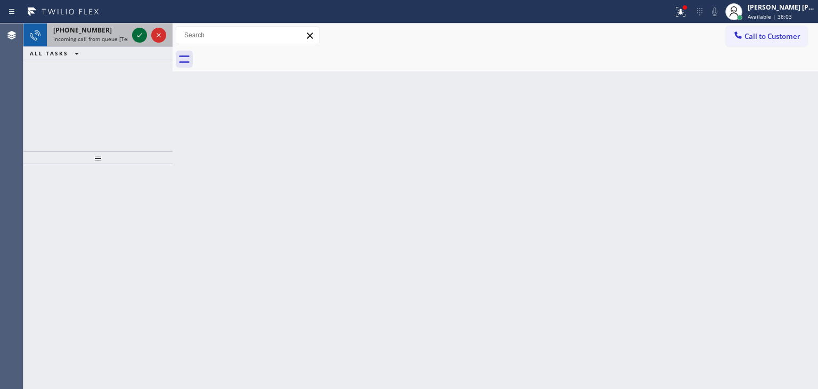
click at [141, 38] on icon at bounding box center [139, 35] width 13 height 13
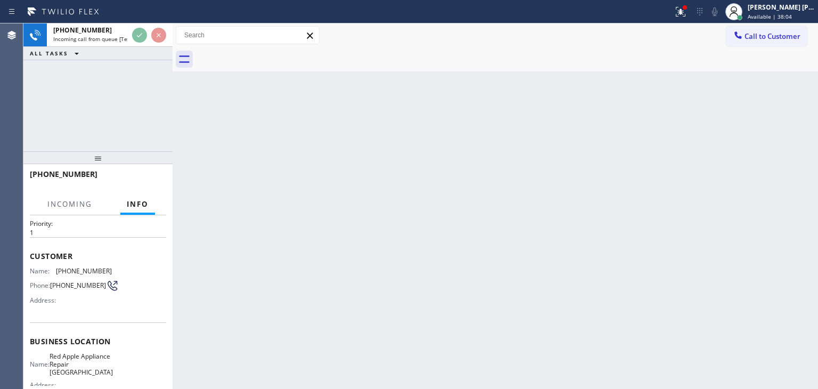
scroll to position [53, 0]
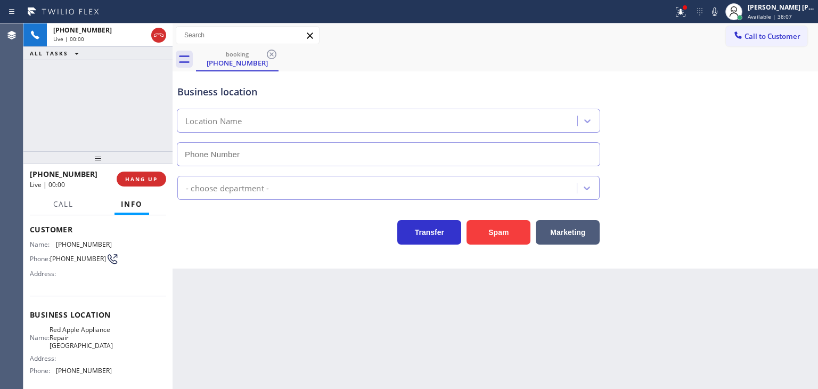
type input "(360) 215-5025"
click at [61, 205] on span "Call" at bounding box center [63, 204] width 20 height 10
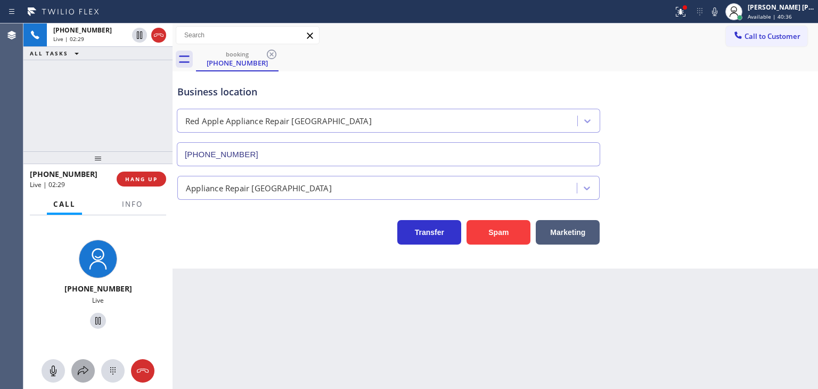
click at [83, 372] on icon at bounding box center [83, 370] width 11 height 9
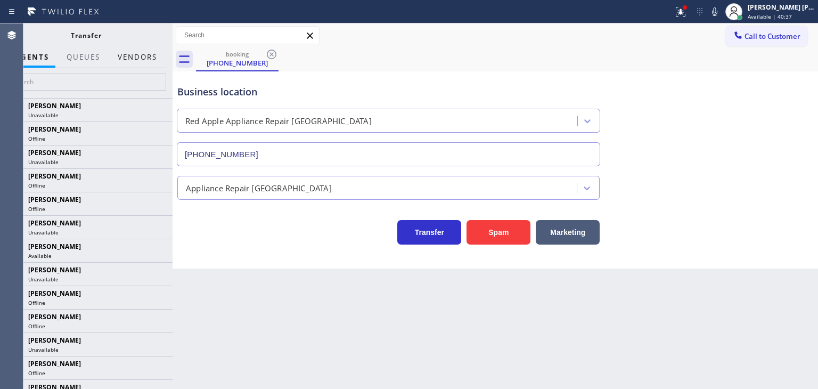
click at [155, 55] on button "Vendors" at bounding box center [137, 57] width 52 height 21
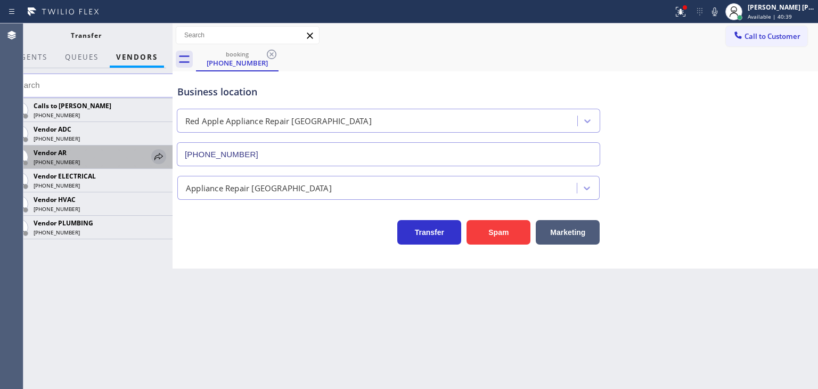
click at [161, 153] on icon at bounding box center [158, 156] width 13 height 13
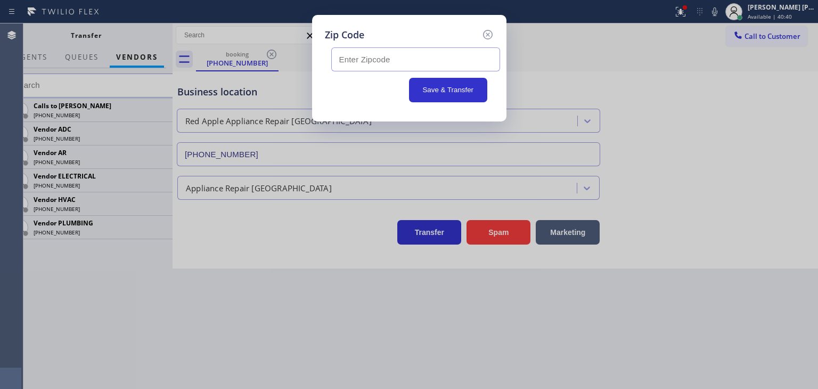
click at [429, 59] on input "text" at bounding box center [415, 59] width 169 height 24
type input "98310"
click at [439, 86] on button "Save & Transfer" at bounding box center [448, 90] width 78 height 24
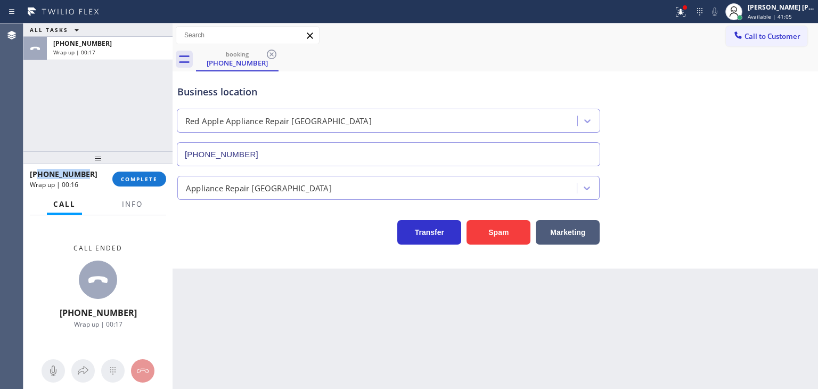
drag, startPoint x: 90, startPoint y: 176, endPoint x: 38, endPoint y: 176, distance: 51.6
click at [38, 176] on div "+12063691071" at bounding box center [67, 174] width 75 height 10
copy span "2063691071"
click at [136, 208] on span "Info" at bounding box center [132, 204] width 21 height 10
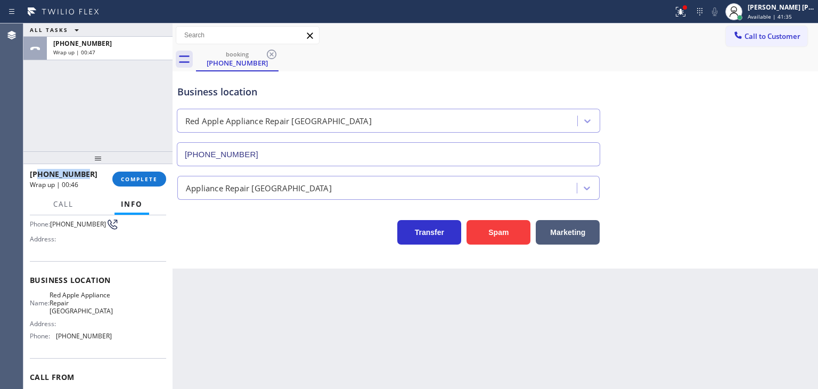
scroll to position [106, 0]
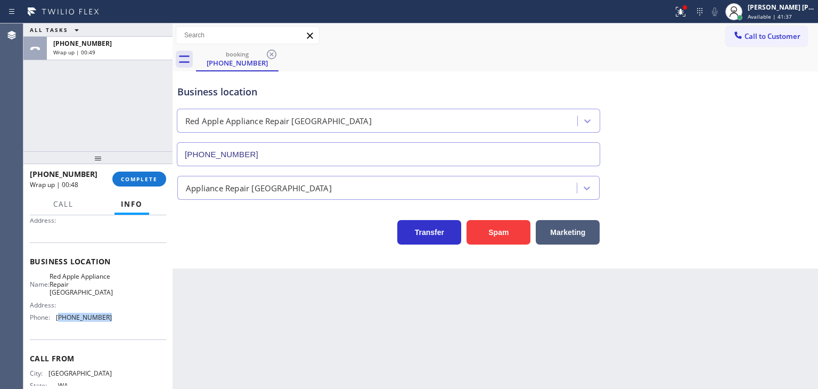
drag, startPoint x: 103, startPoint y: 318, endPoint x: 58, endPoint y: 323, distance: 44.9
click at [58, 323] on div "Name: Red Apple Appliance Repair Port Orchard Address: Phone: (360) 215-5025" at bounding box center [71, 299] width 82 height 54
copy span "360) 215-5025"
click at [138, 179] on span "COMPLETE" at bounding box center [139, 178] width 37 height 7
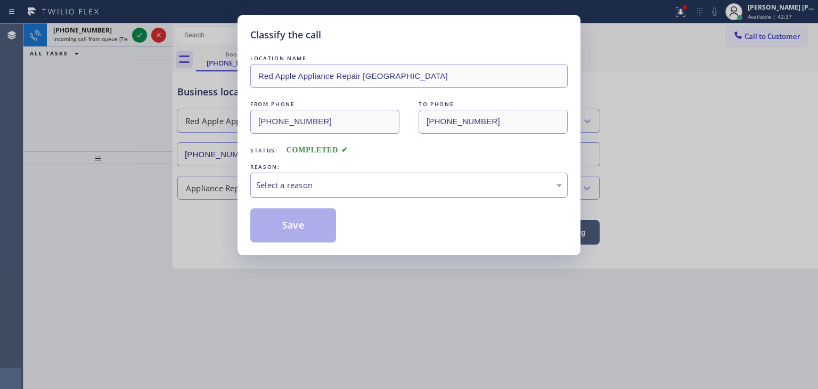
click at [292, 184] on div "Select a reason" at bounding box center [409, 185] width 306 height 12
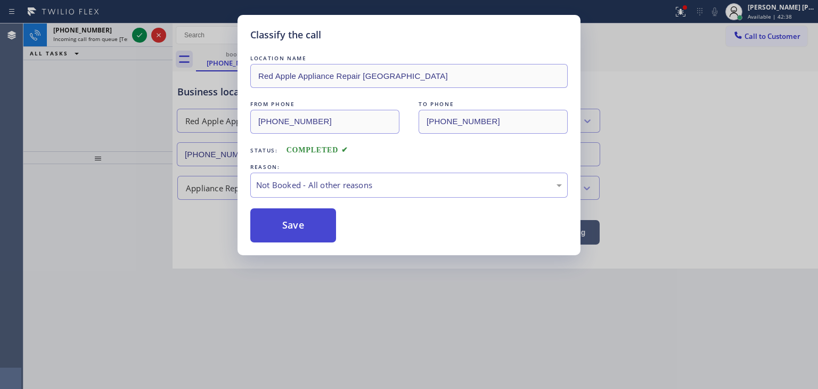
click at [302, 226] on button "Save" at bounding box center [293, 225] width 86 height 34
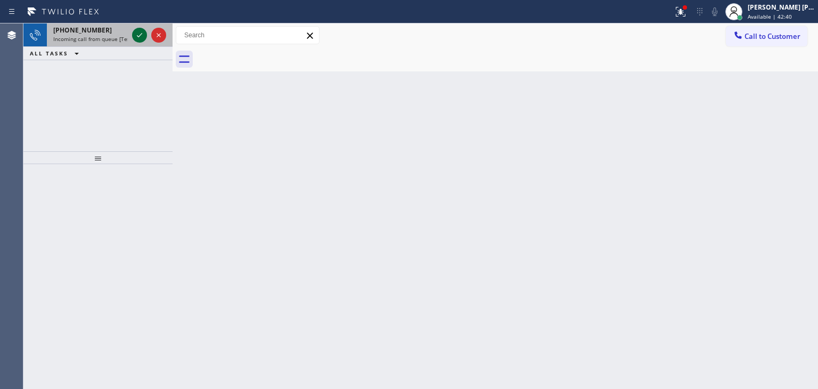
click at [143, 37] on icon at bounding box center [139, 35] width 13 height 13
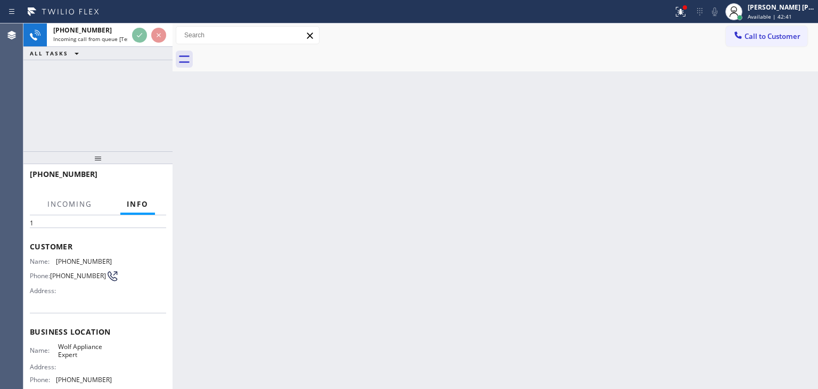
scroll to position [53, 0]
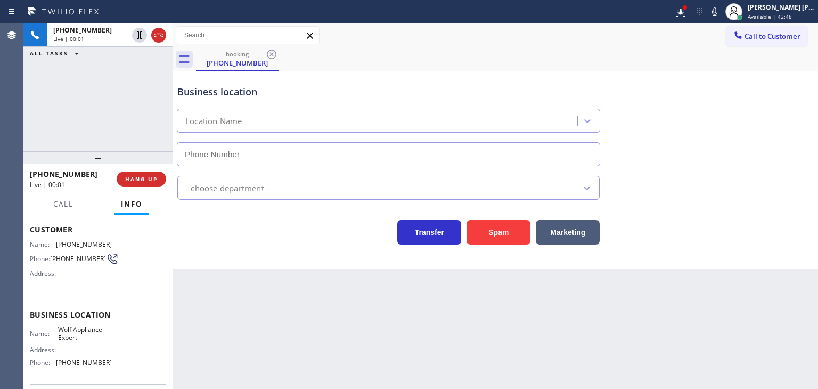
type input "(949) 536-9698"
drag, startPoint x: 81, startPoint y: 173, endPoint x: 40, endPoint y: 171, distance: 40.5
click at [40, 171] on span "+17143562107" at bounding box center [64, 174] width 68 height 10
copy span "143562107"
click at [89, 173] on div "+17143562107" at bounding box center [69, 174] width 79 height 10
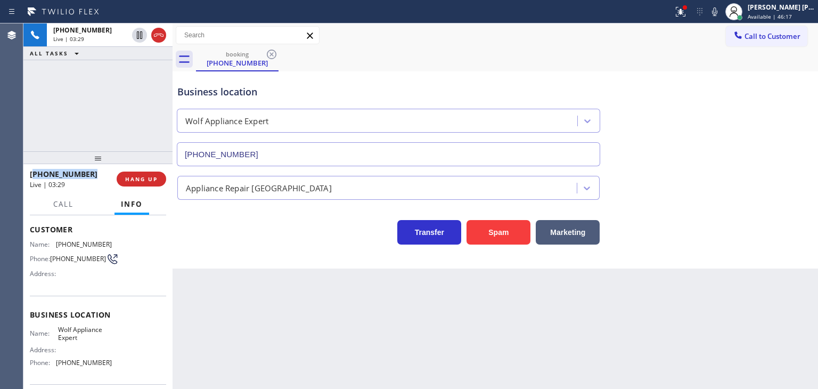
drag, startPoint x: 89, startPoint y: 173, endPoint x: 51, endPoint y: 171, distance: 38.4
click at [51, 171] on div "+17143562107" at bounding box center [69, 174] width 79 height 10
click at [37, 172] on span "+17143562107" at bounding box center [64, 174] width 68 height 10
drag, startPoint x: 37, startPoint y: 172, endPoint x: 93, endPoint y: 176, distance: 56.0
click at [103, 176] on div "+17143562107" at bounding box center [69, 174] width 79 height 10
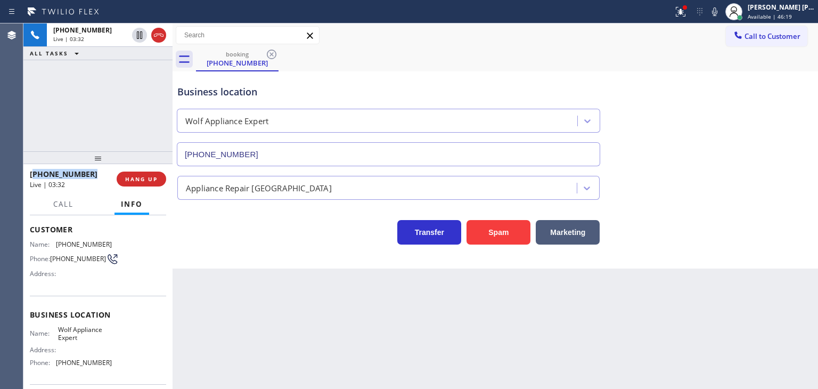
click at [85, 172] on div "+17143562107" at bounding box center [69, 174] width 79 height 10
drag, startPoint x: 96, startPoint y: 170, endPoint x: 39, endPoint y: 171, distance: 56.4
click at [39, 171] on div "+17143562107" at bounding box center [69, 174] width 79 height 10
copy span "7143562107"
click at [798, 0] on div "Edel John Suson Available | 47:09" at bounding box center [770, 11] width 96 height 23
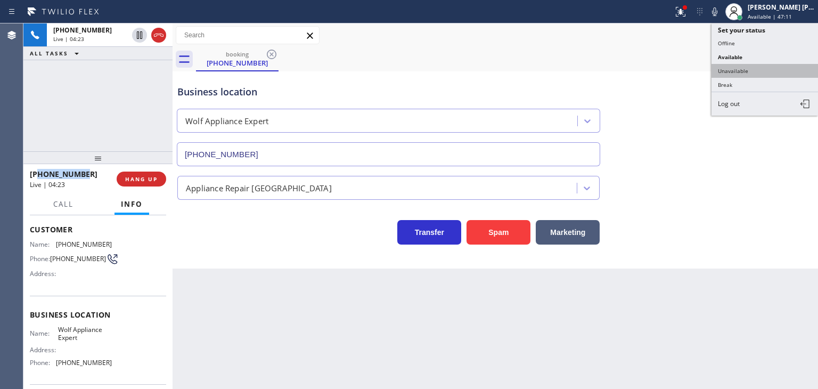
click at [747, 67] on button "Unavailable" at bounding box center [764, 71] width 106 height 14
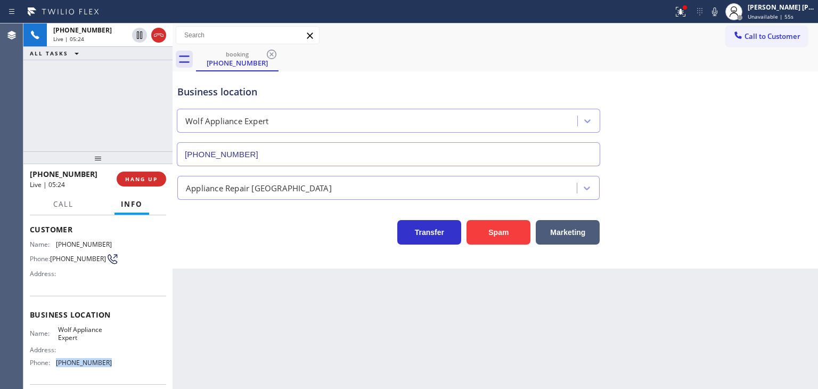
drag, startPoint x: 109, startPoint y: 367, endPoint x: 50, endPoint y: 365, distance: 59.7
click at [50, 365] on div "Name: Wolf Appliance Expert Address: Phone: (949) 536-9698" at bounding box center [98, 348] width 136 height 46
copy div "(949) 536-9698"
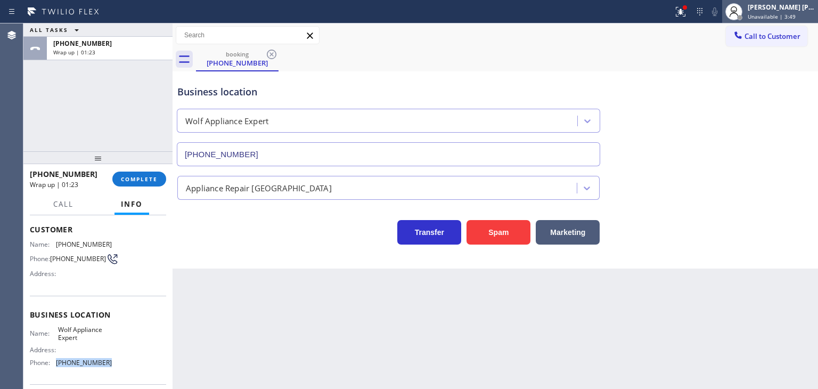
click at [783, 6] on div "[PERSON_NAME] [PERSON_NAME]" at bounding box center [780, 7] width 67 height 9
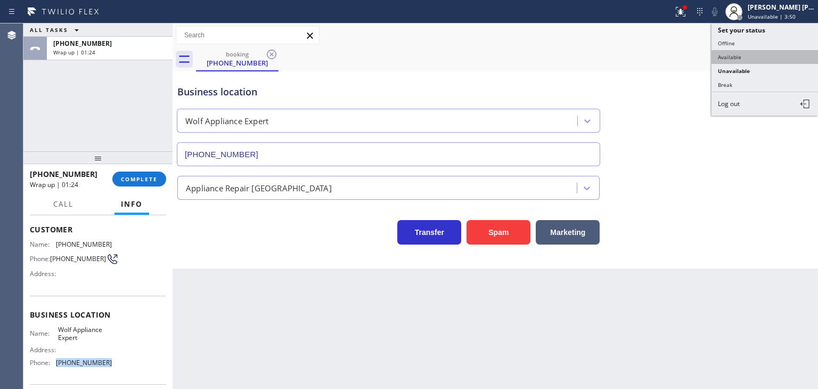
click at [756, 52] on button "Available" at bounding box center [764, 57] width 106 height 14
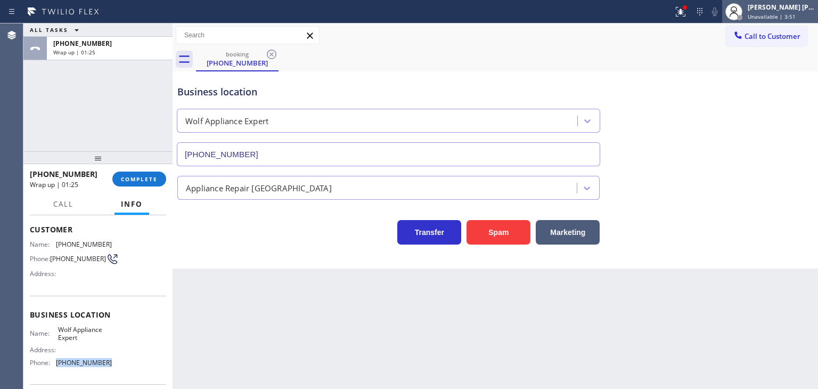
click at [784, 7] on div "[PERSON_NAME] [PERSON_NAME]" at bounding box center [780, 7] width 67 height 9
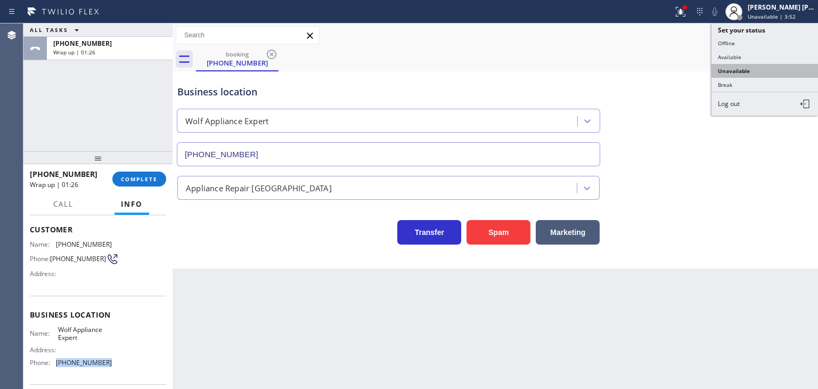
click at [757, 70] on button "Unavailable" at bounding box center [764, 71] width 106 height 14
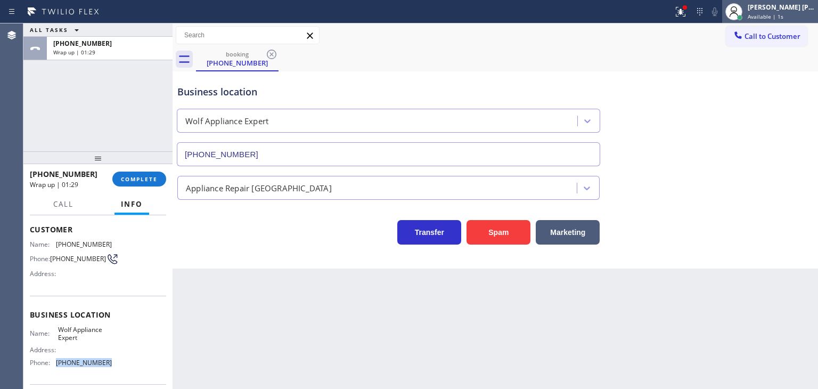
click at [790, 3] on div "[PERSON_NAME] [PERSON_NAME]" at bounding box center [780, 7] width 67 height 9
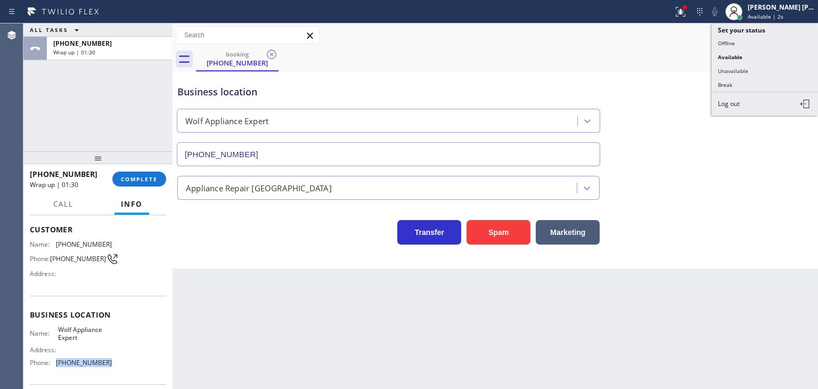
drag, startPoint x: 746, startPoint y: 64, endPoint x: 525, endPoint y: 59, distance: 220.4
click at [743, 64] on button "Unavailable" at bounding box center [764, 71] width 106 height 14
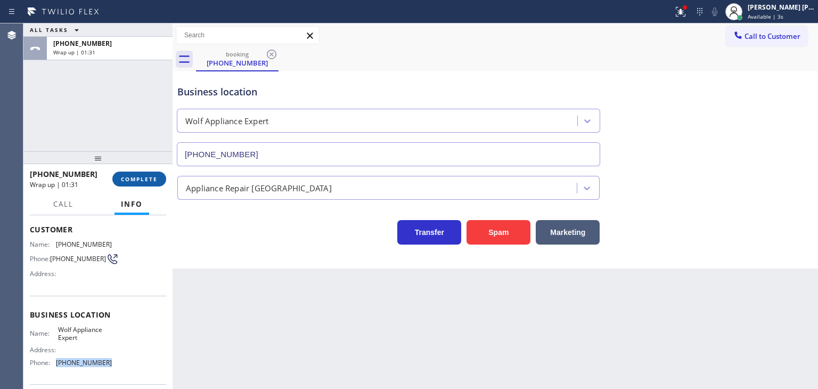
click at [151, 185] on button "COMPLETE" at bounding box center [139, 178] width 54 height 15
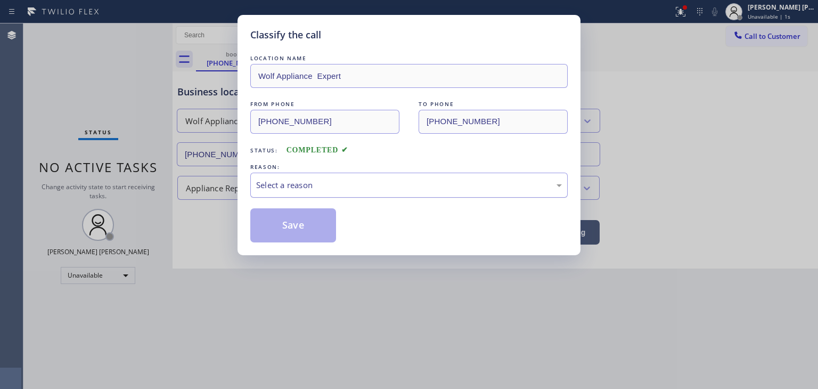
click at [356, 189] on div "Select a reason" at bounding box center [409, 185] width 306 height 12
click at [298, 224] on button "Save" at bounding box center [293, 225] width 86 height 34
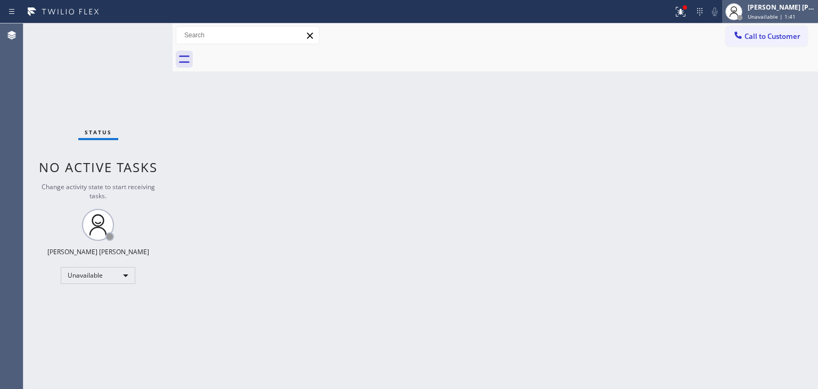
click at [781, 11] on div "[PERSON_NAME] [PERSON_NAME]" at bounding box center [780, 7] width 67 height 9
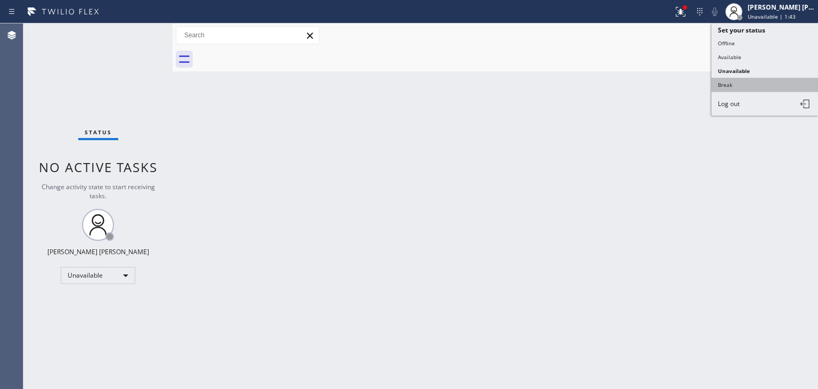
click at [726, 80] on button "Break" at bounding box center [764, 85] width 106 height 14
